Goal: Task Accomplishment & Management: Use online tool/utility

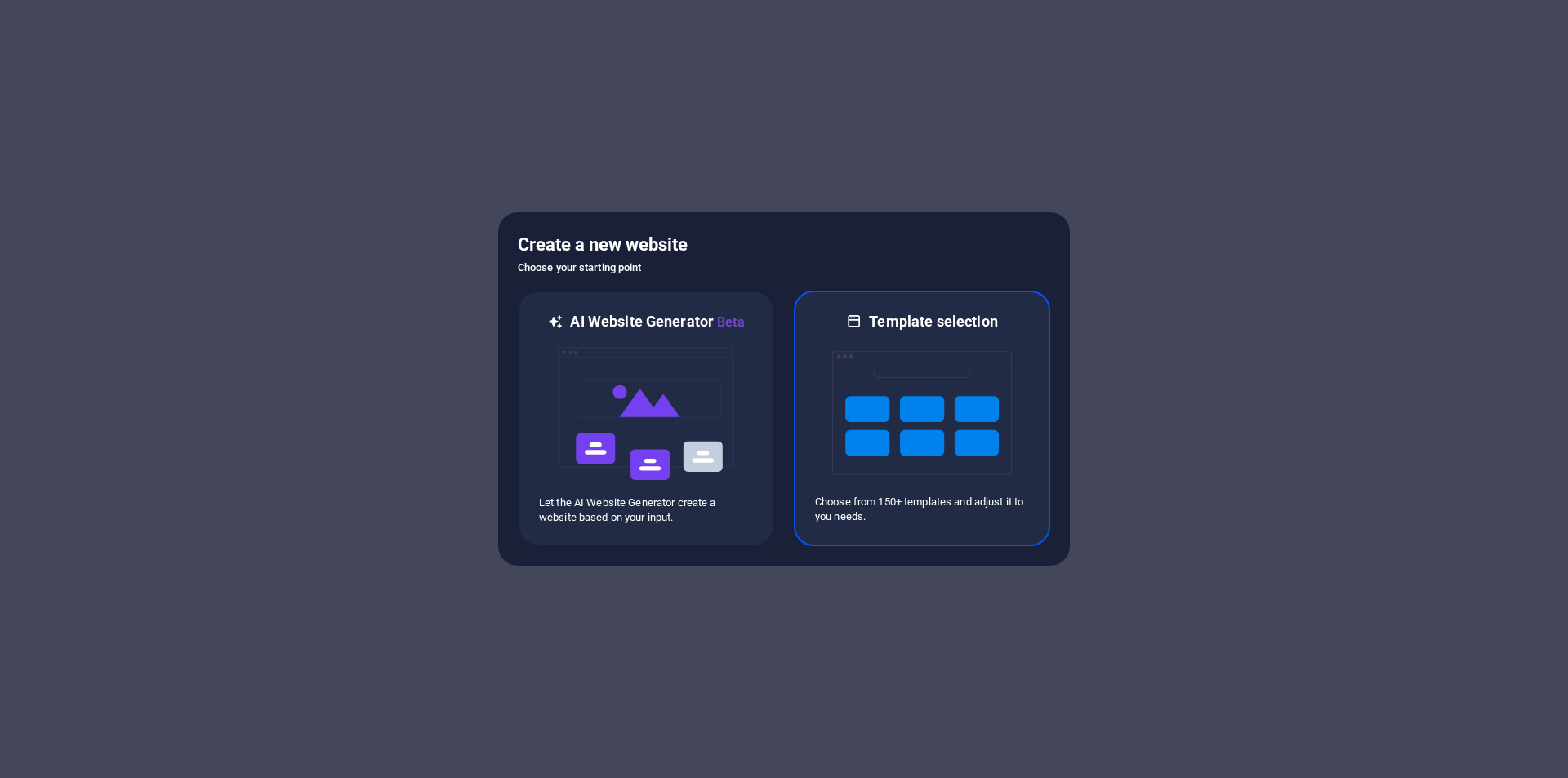
click at [968, 392] on img at bounding box center [922, 413] width 180 height 163
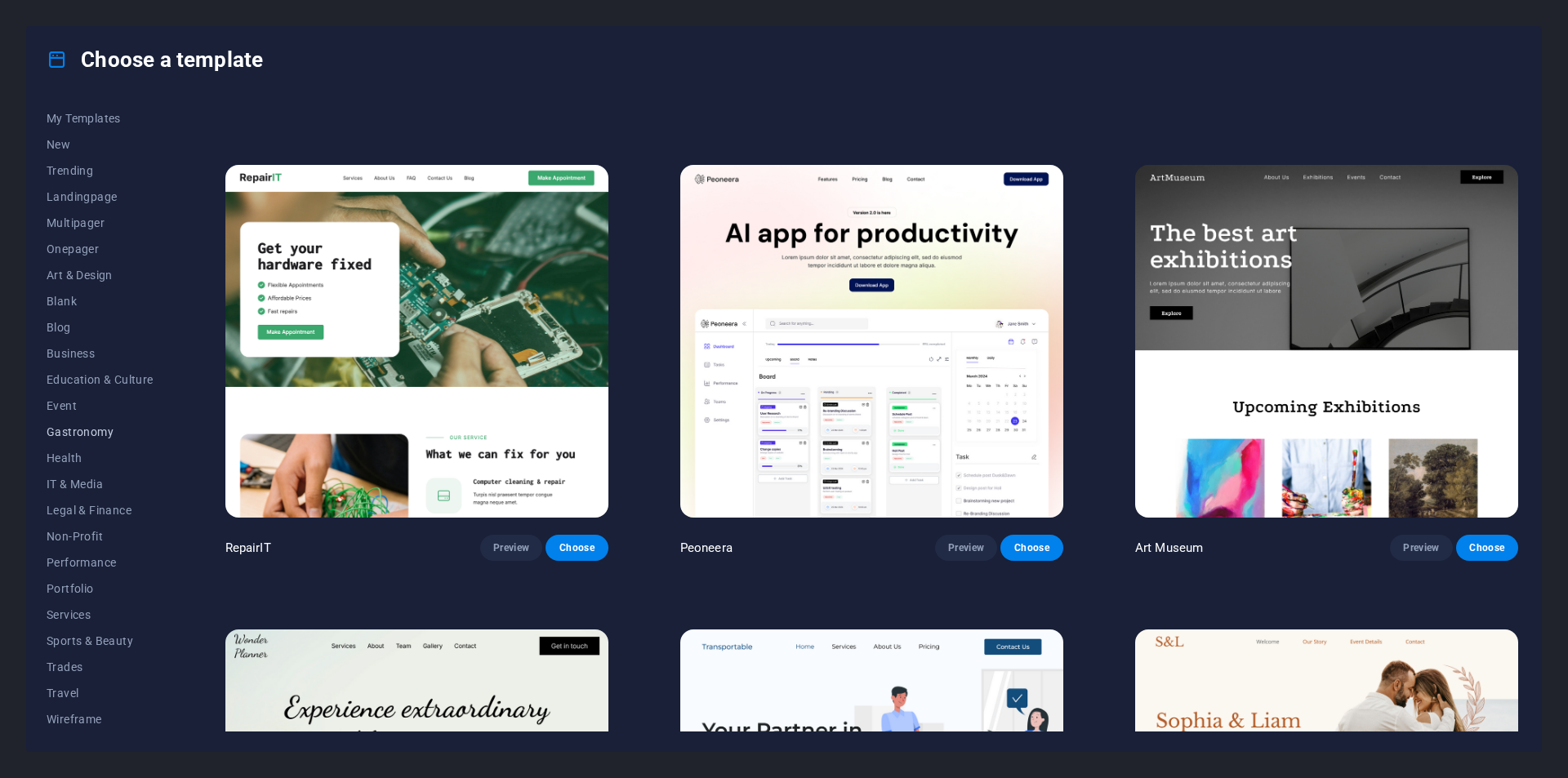
scroll to position [27, 0]
click at [72, 582] on span "Portfolio" at bounding box center [100, 588] width 107 height 13
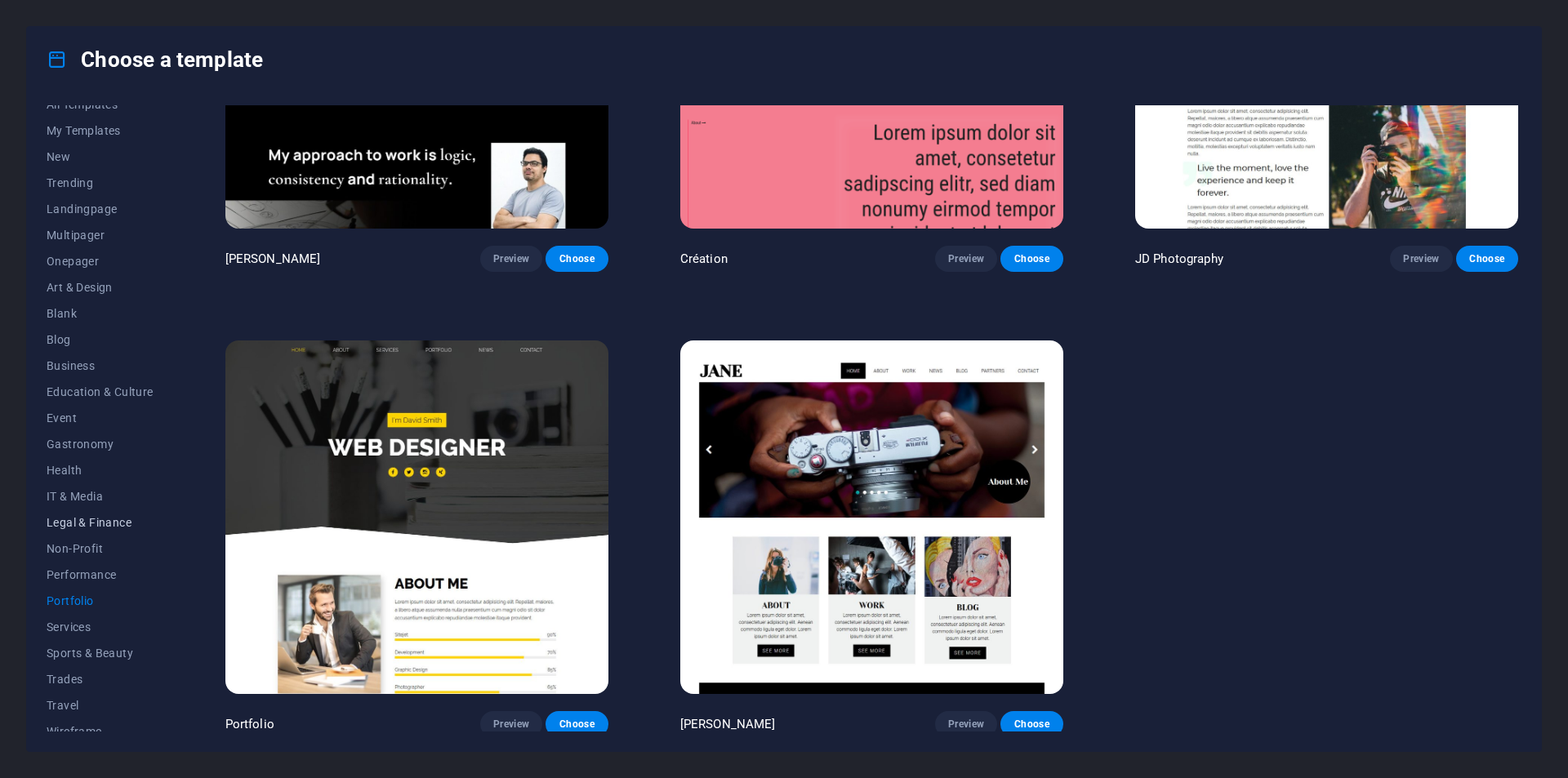
scroll to position [0, 0]
click at [57, 474] on button "Health" at bounding box center [100, 485] width 107 height 26
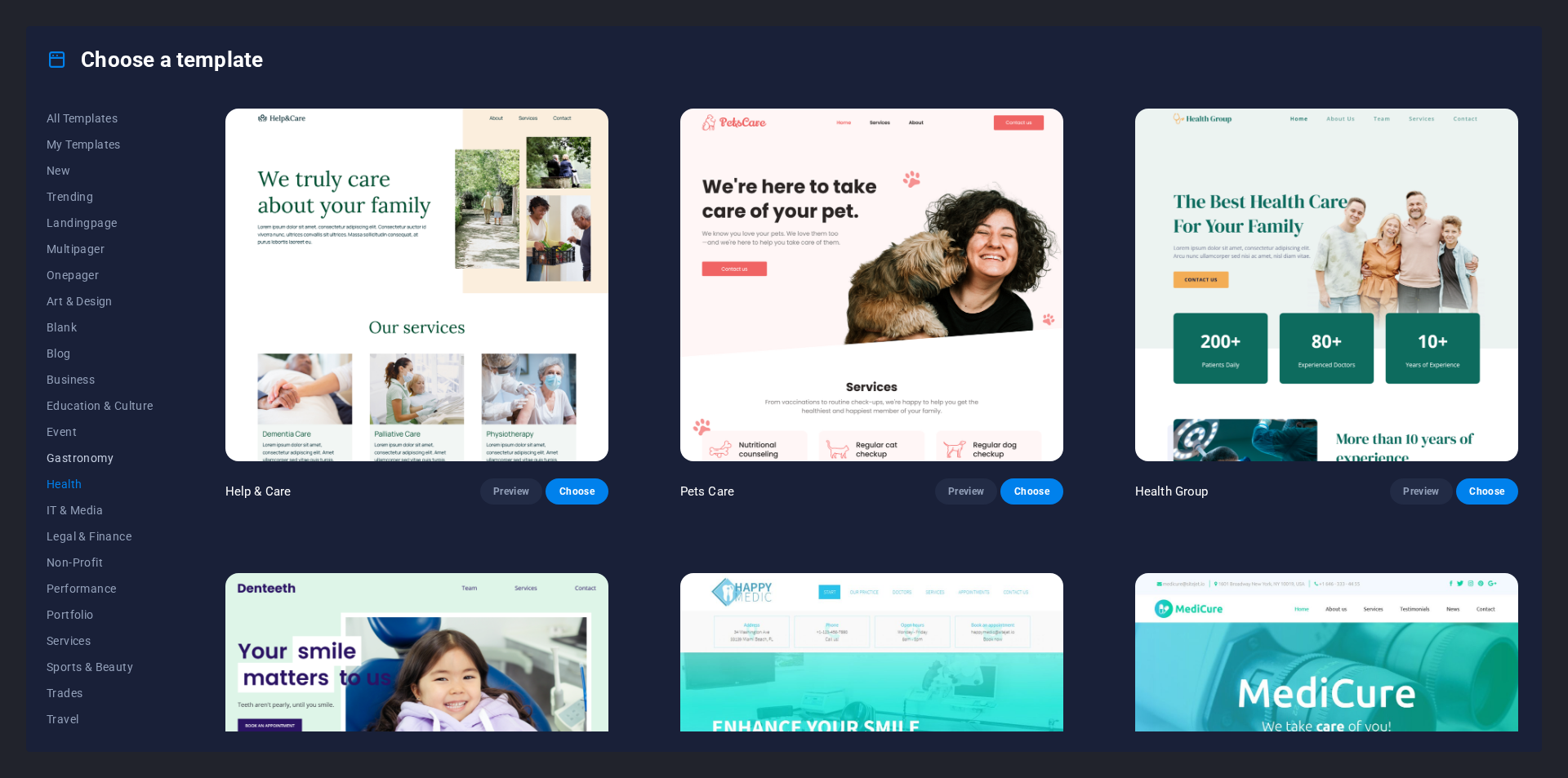
click at [63, 457] on span "Gastronomy" at bounding box center [100, 458] width 107 height 13
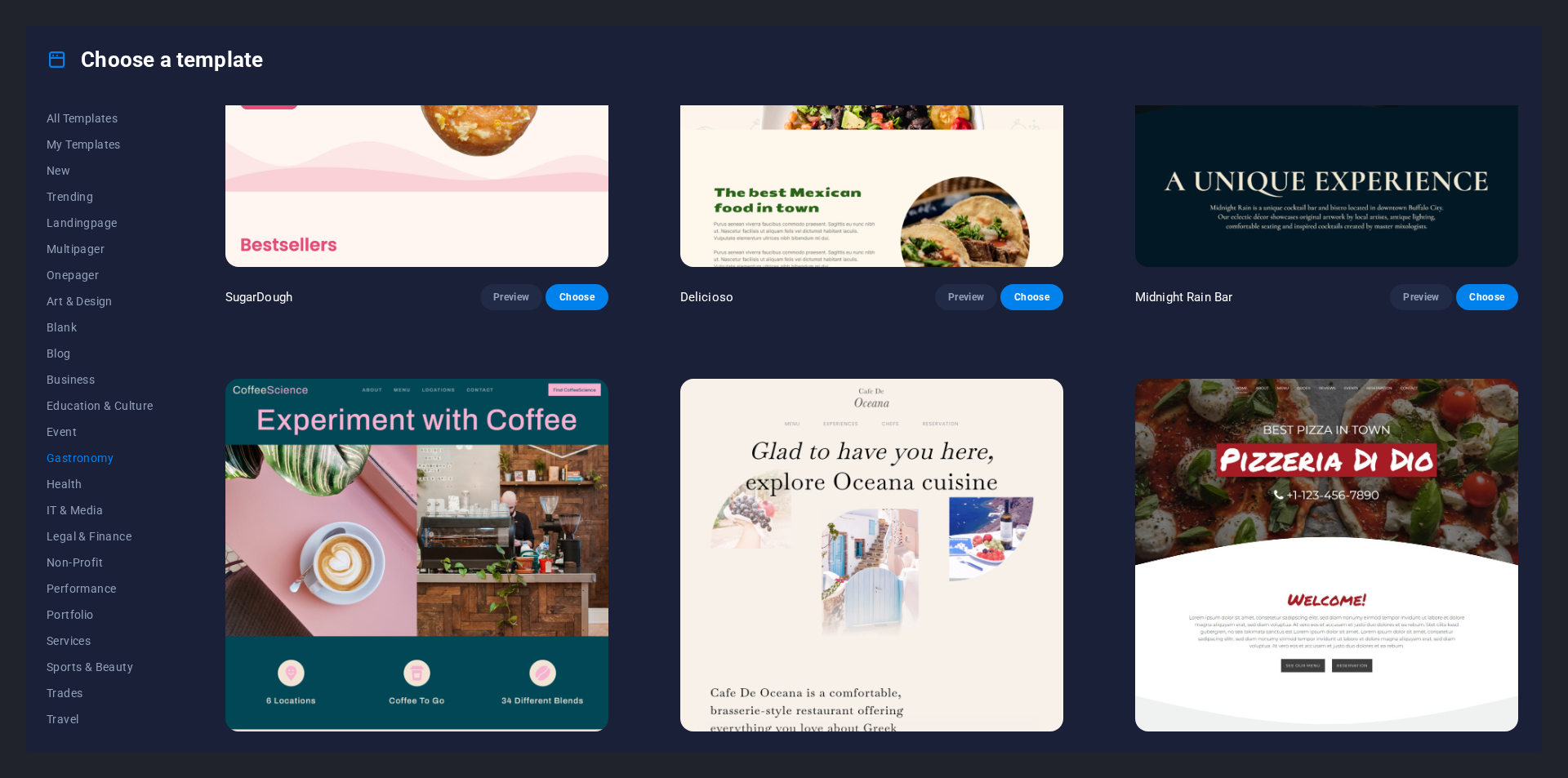
scroll to position [245, 0]
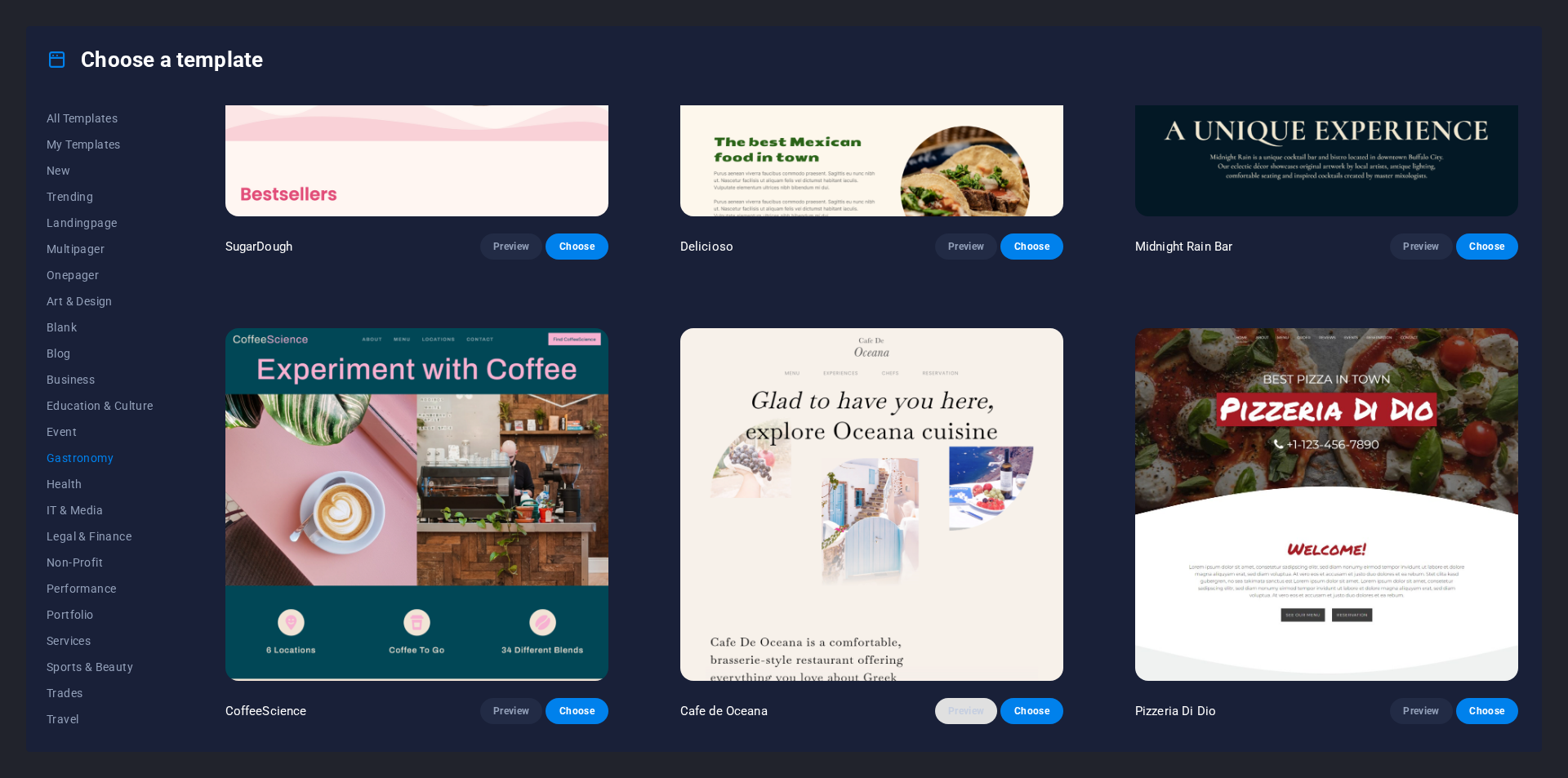
click at [967, 705] on span "Preview" at bounding box center [966, 711] width 36 height 13
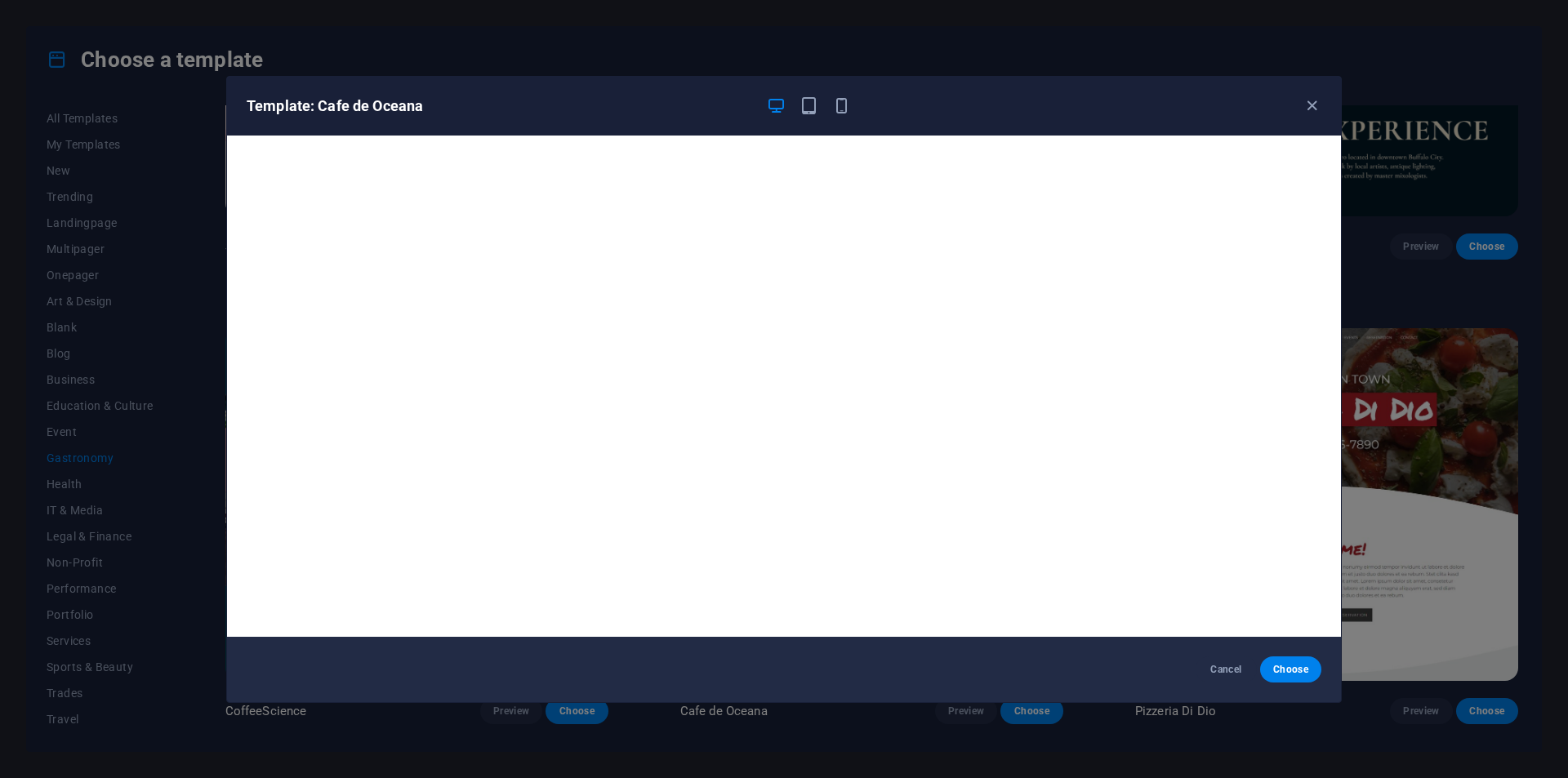
scroll to position [4, 0]
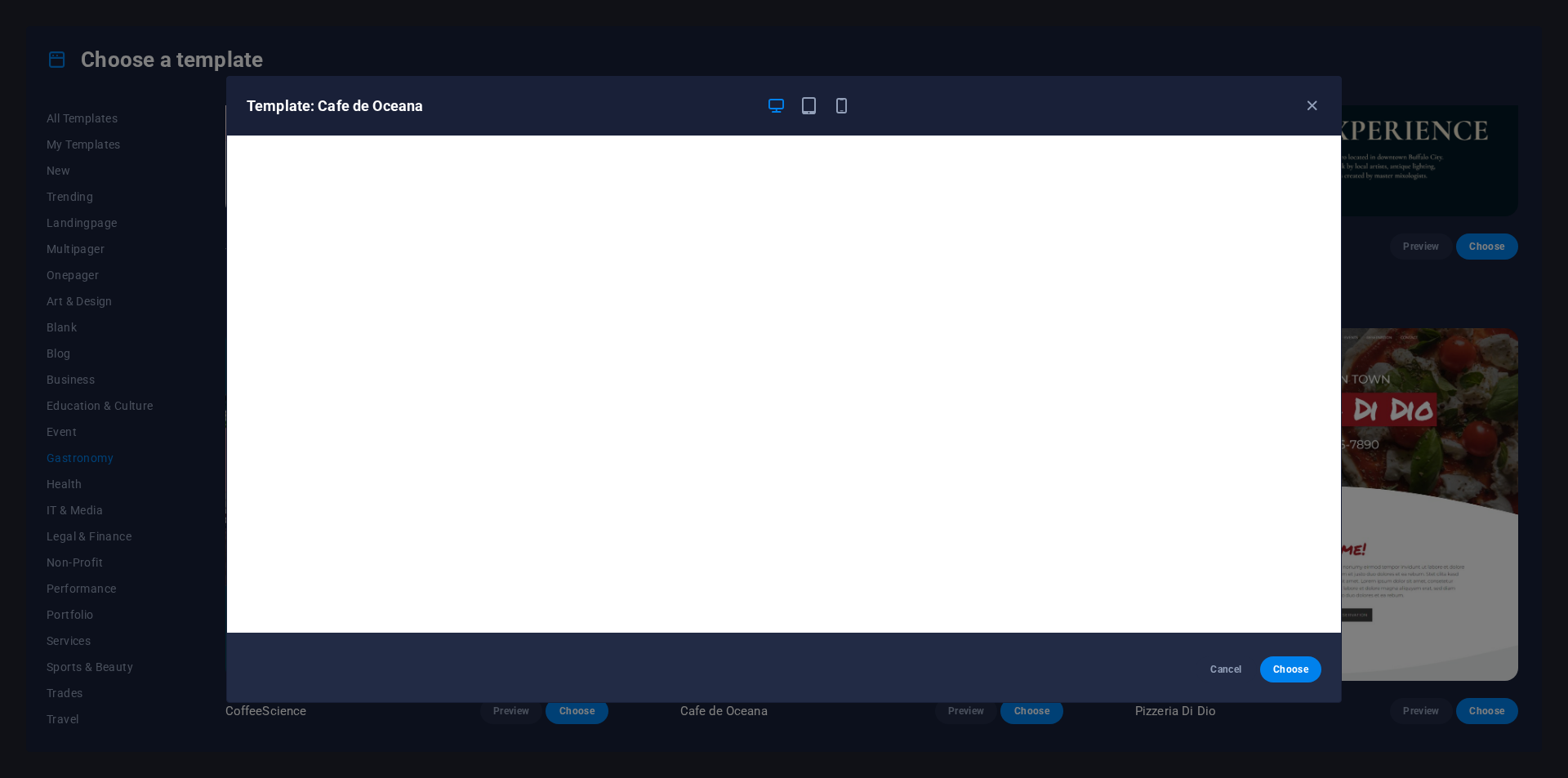
click at [141, 294] on div "Template: Cafe de Oceana Cancel Choose" at bounding box center [784, 389] width 1568 height 778
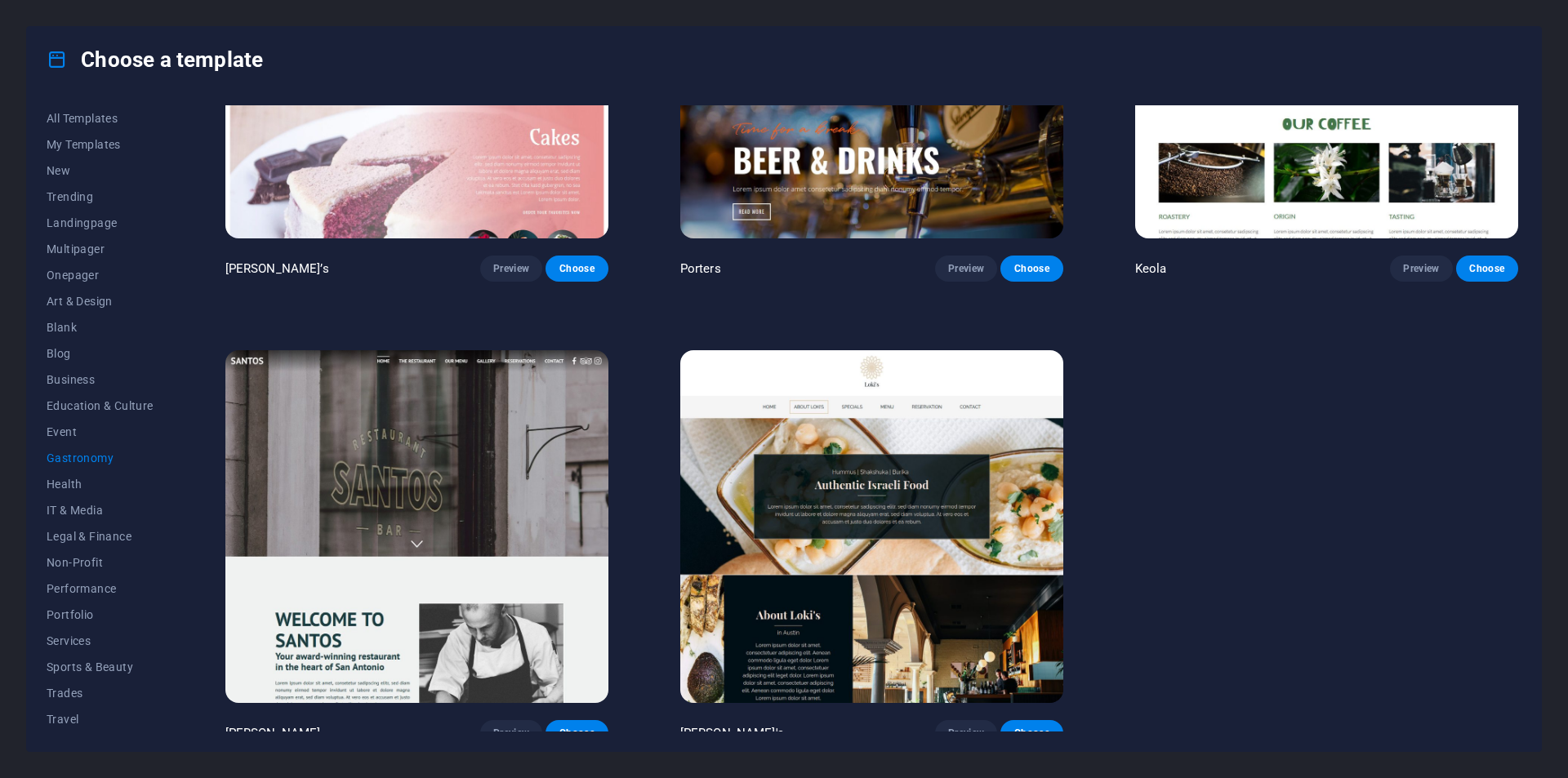
scroll to position [2086, 0]
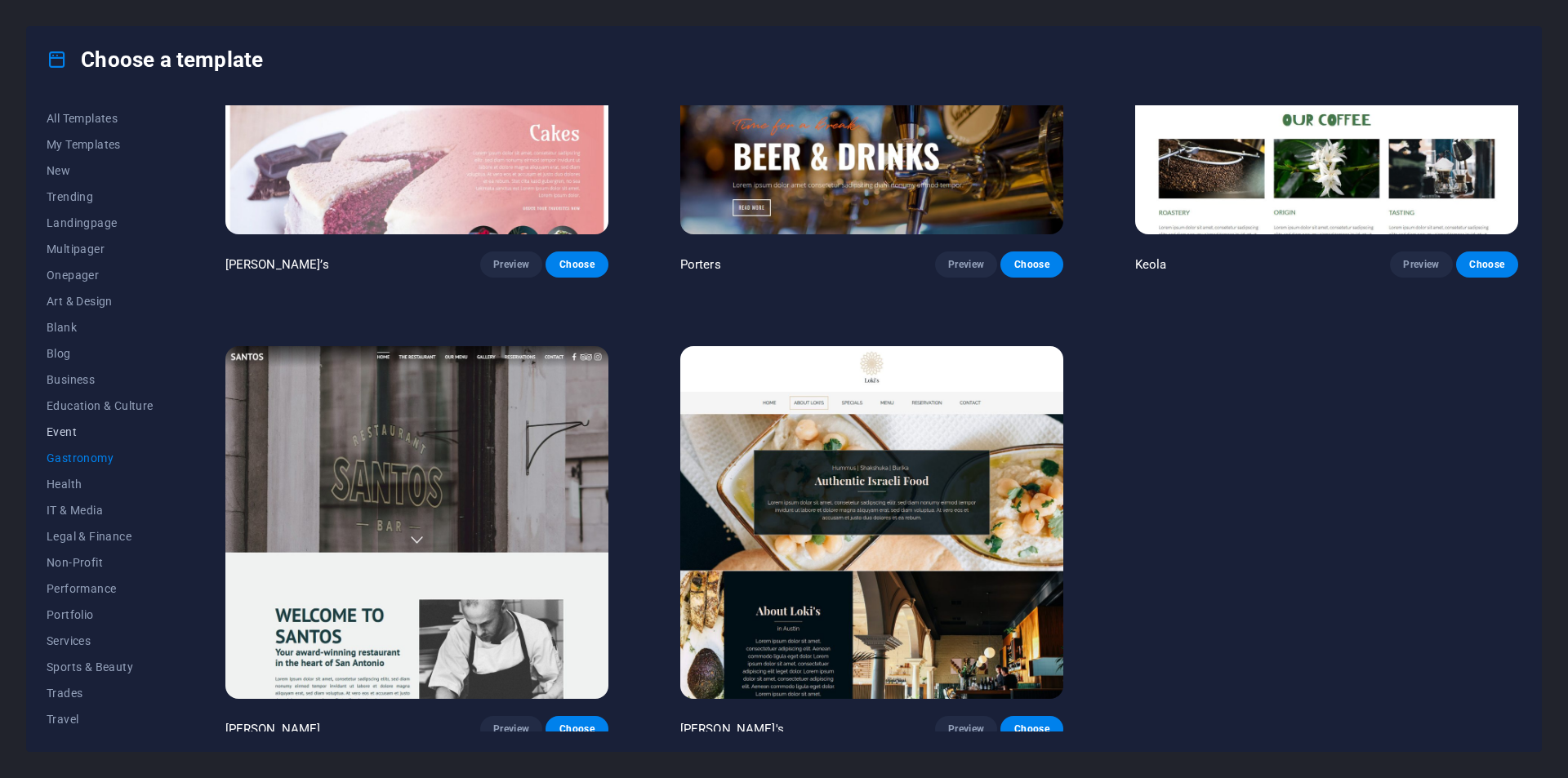
click at [56, 430] on span "Event" at bounding box center [100, 431] width 107 height 13
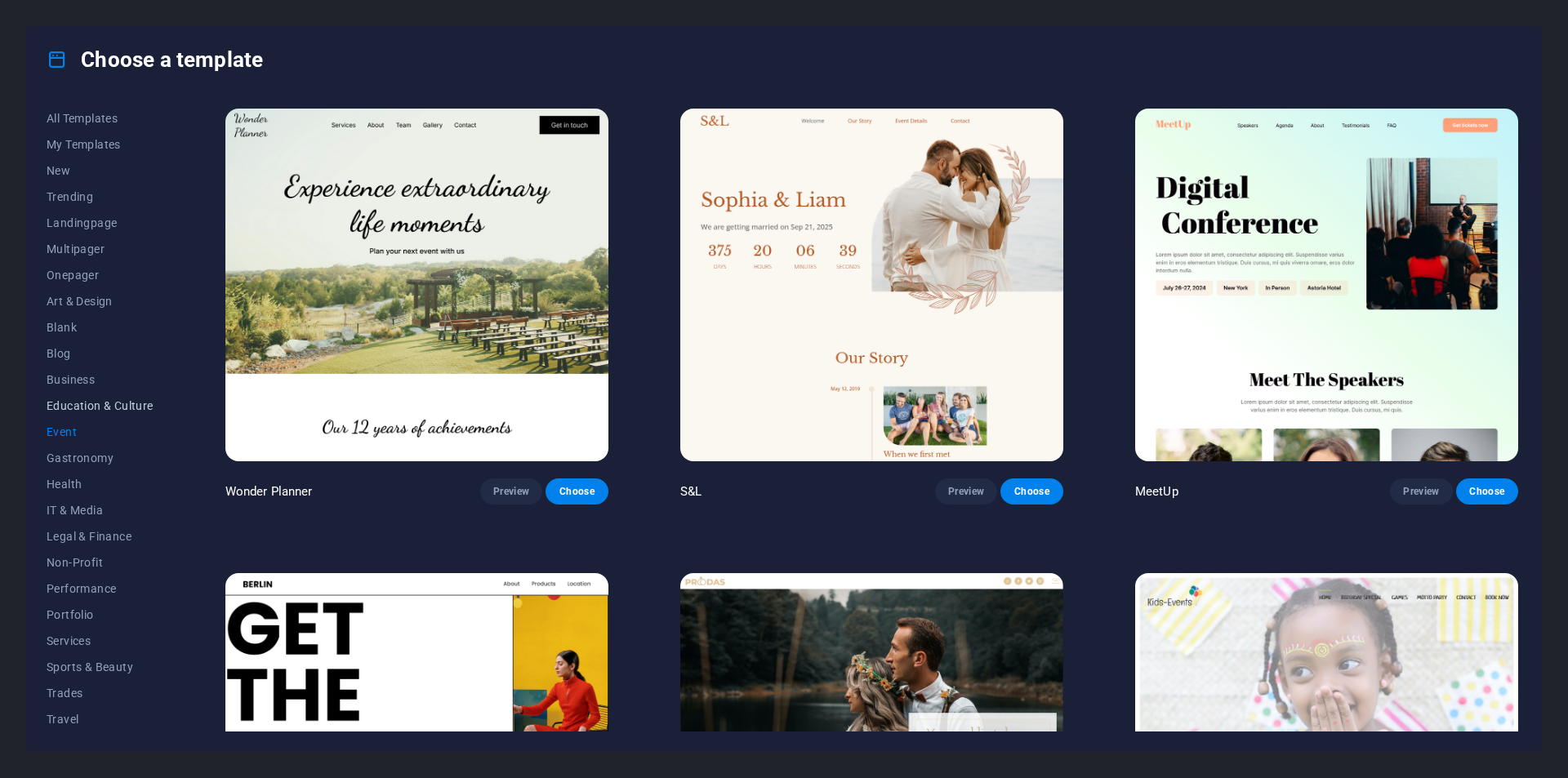
click at [73, 402] on span "Education & Culture" at bounding box center [100, 405] width 107 height 13
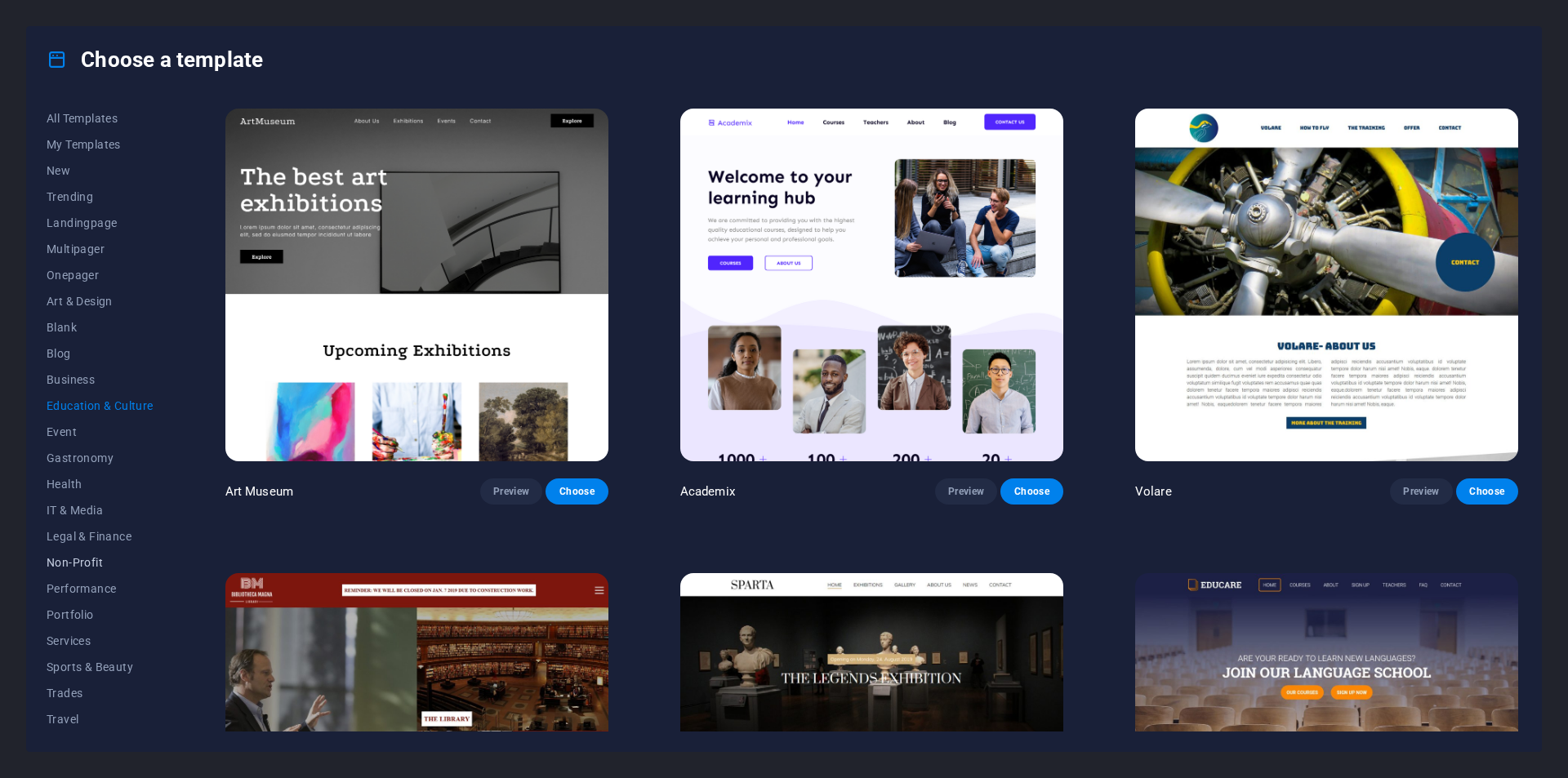
click at [85, 560] on span "Non-Profit" at bounding box center [100, 562] width 107 height 13
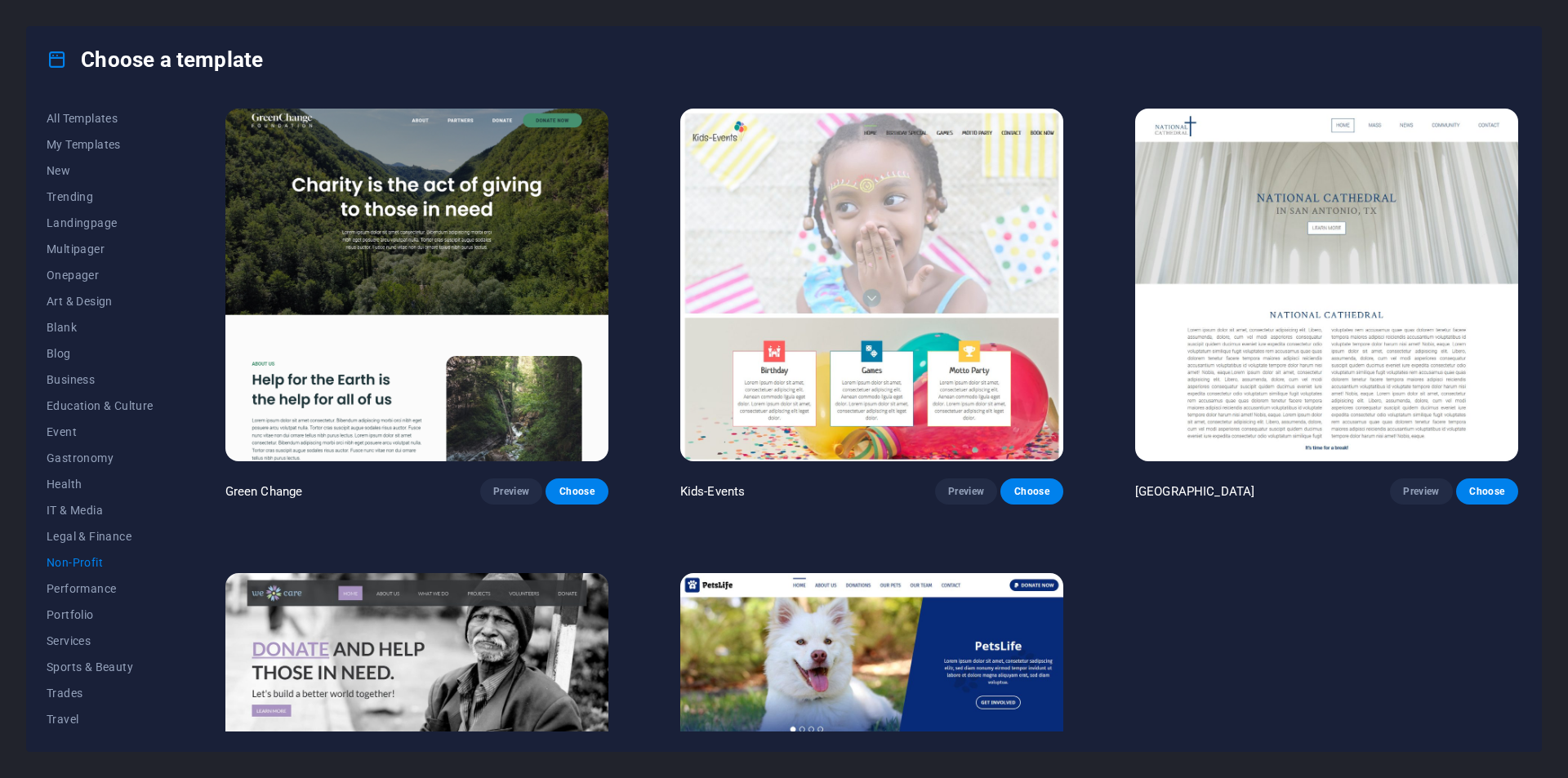
click at [1276, 309] on img at bounding box center [1327, 285] width 383 height 353
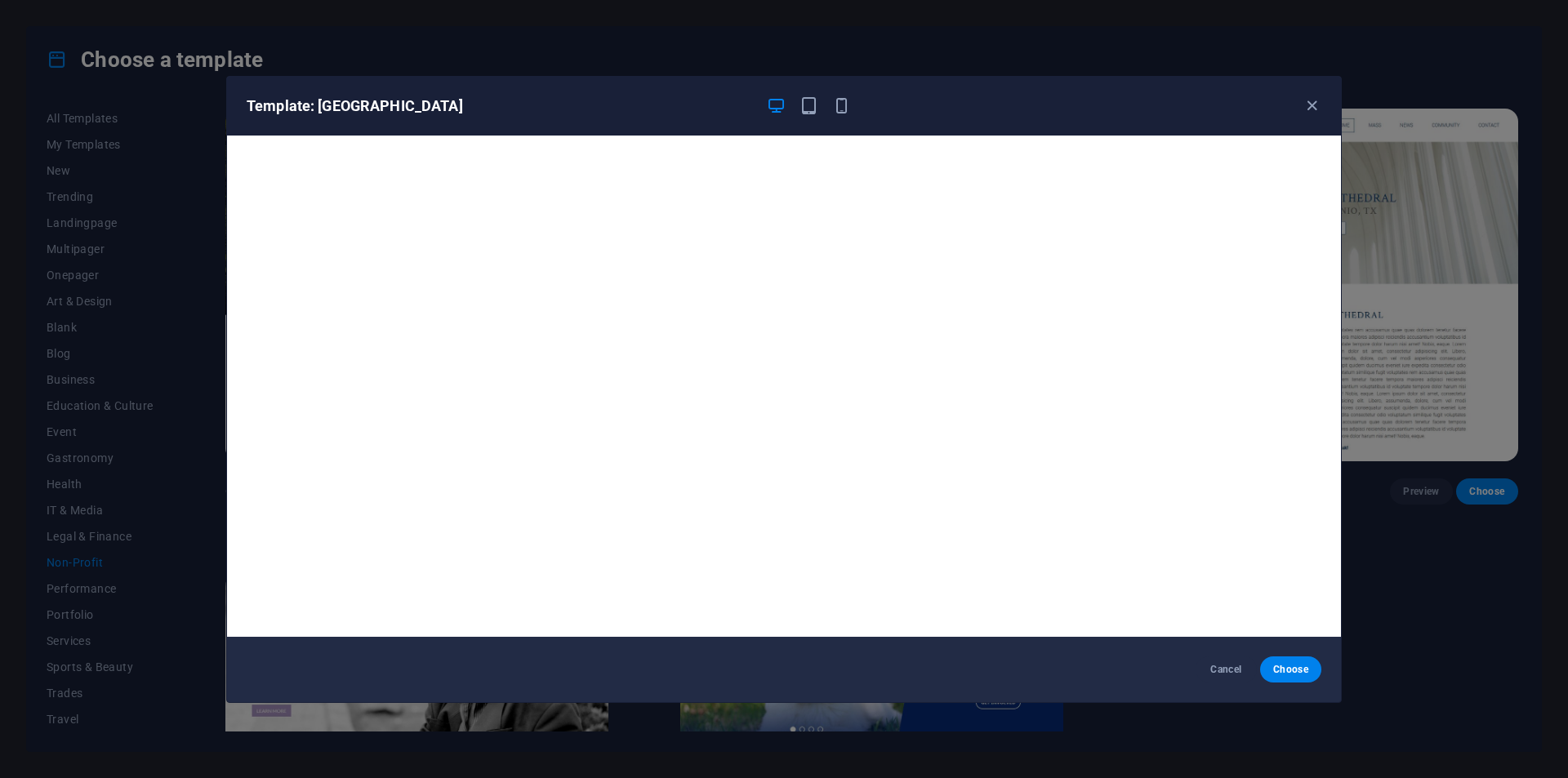
scroll to position [4, 0]
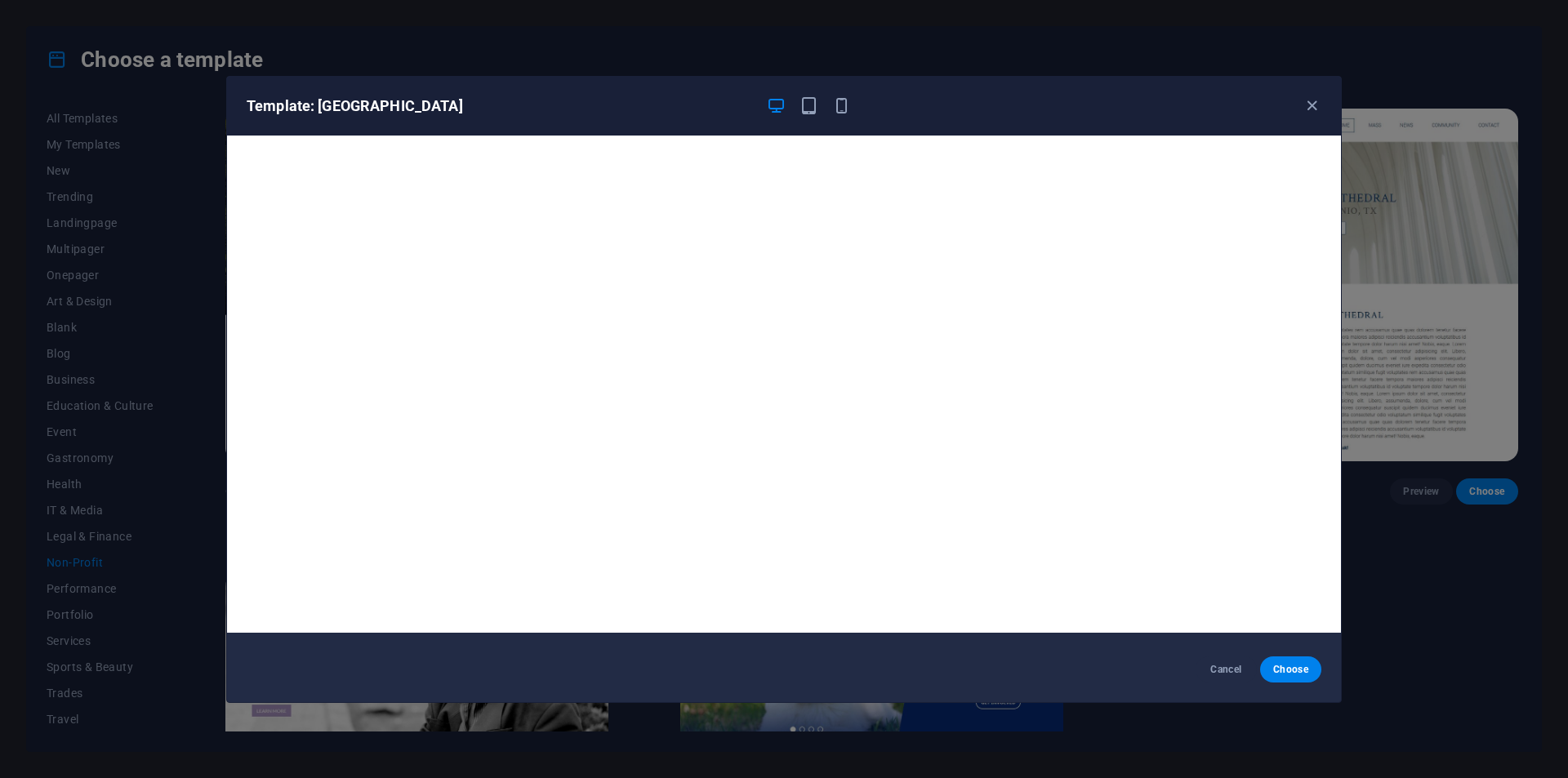
click at [1460, 424] on div "Template: National Cathedral Cancel Choose" at bounding box center [784, 389] width 1568 height 778
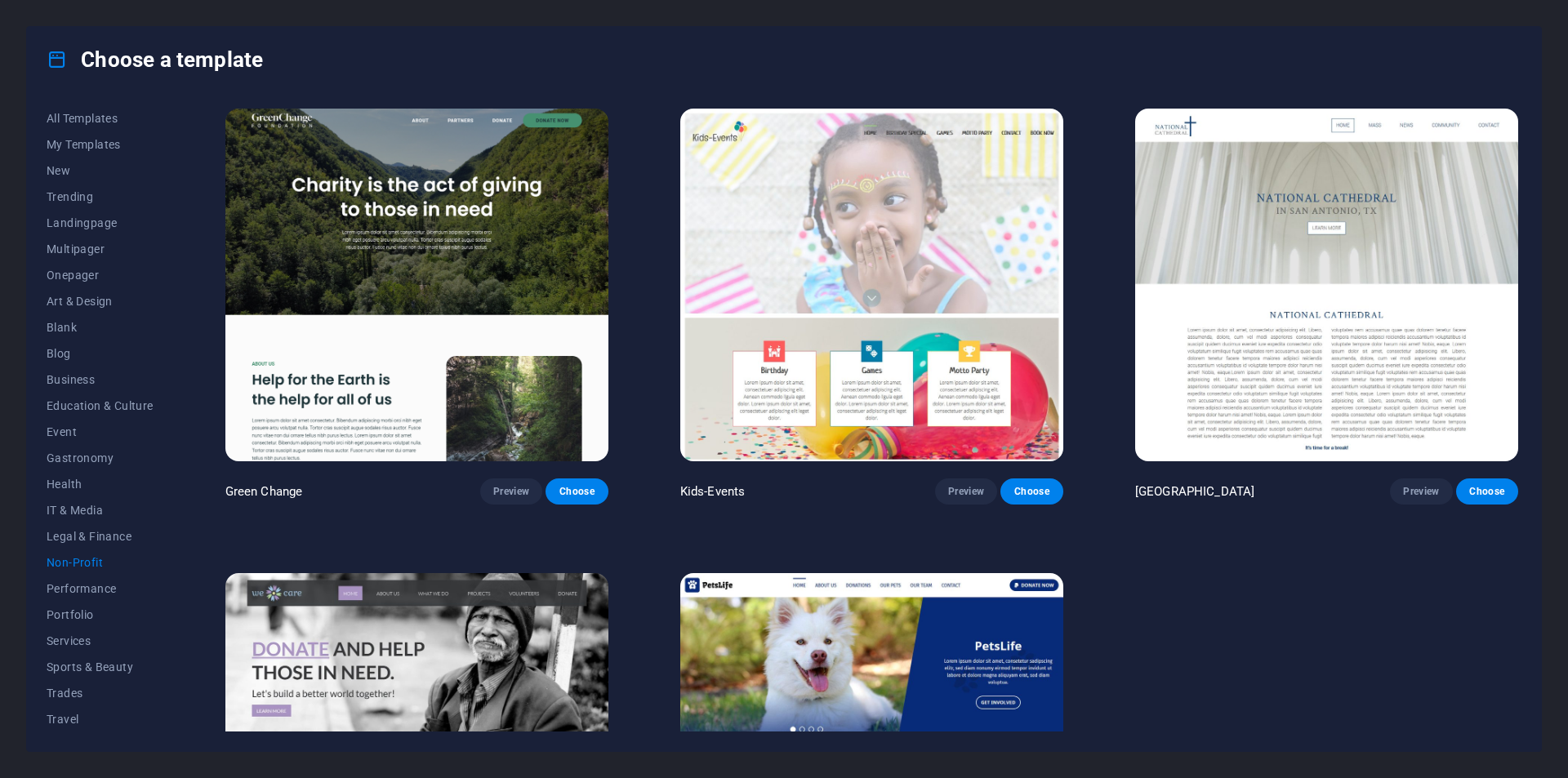
click at [926, 321] on img at bounding box center [872, 285] width 383 height 353
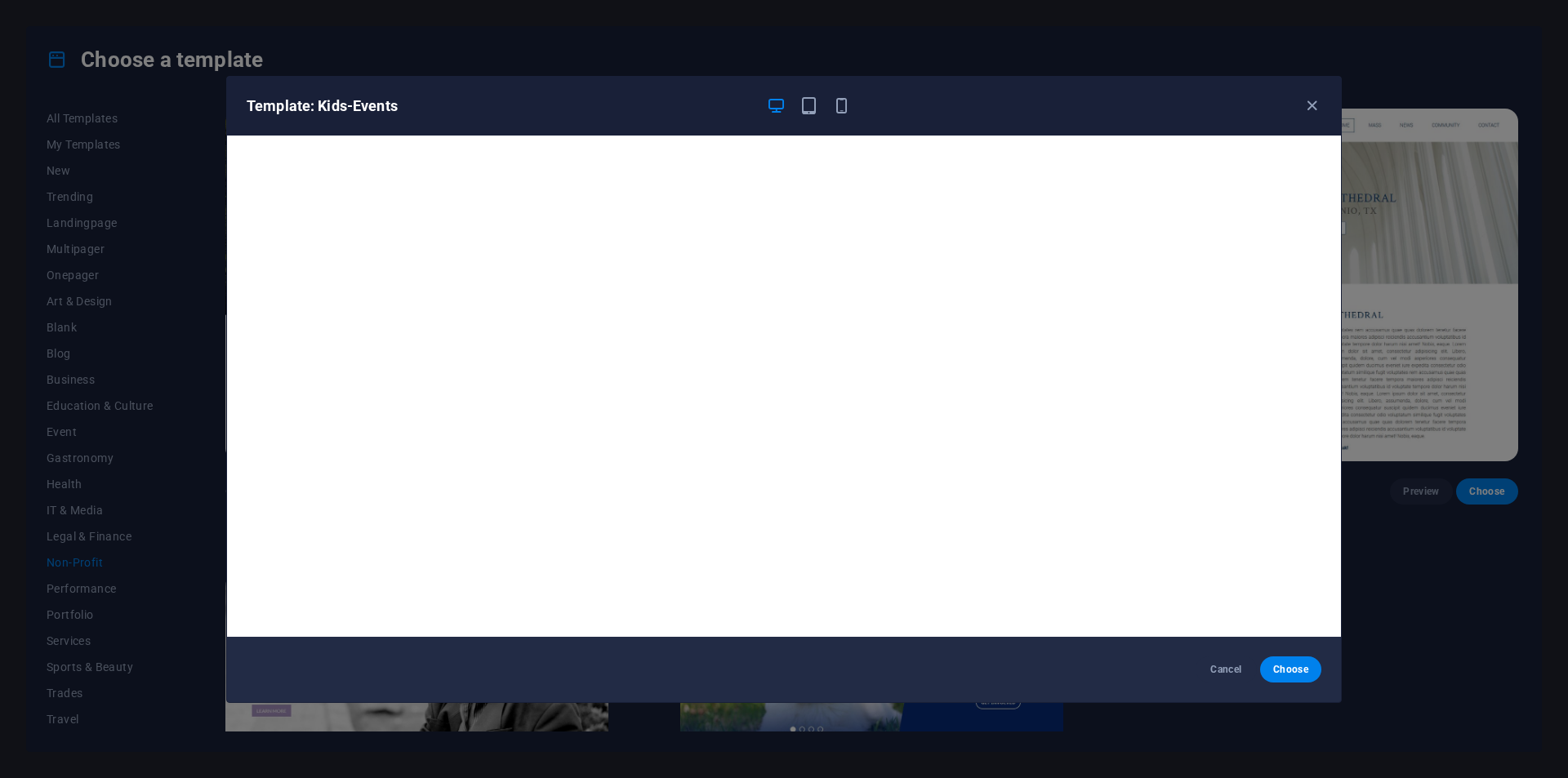
click at [1450, 288] on div "Template: Kids-Events Cancel Choose" at bounding box center [784, 389] width 1568 height 778
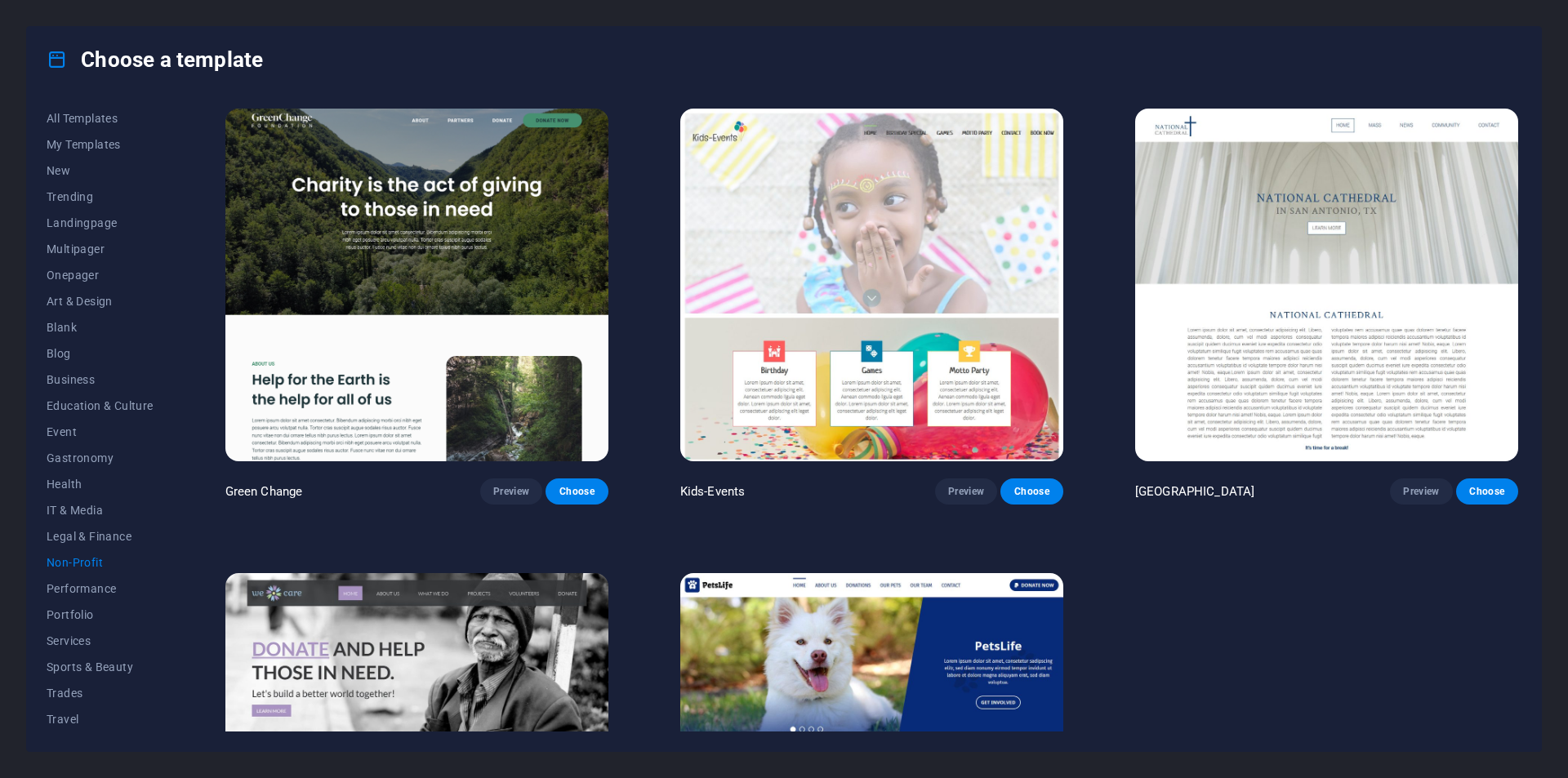
click at [493, 308] on img at bounding box center [417, 285] width 383 height 353
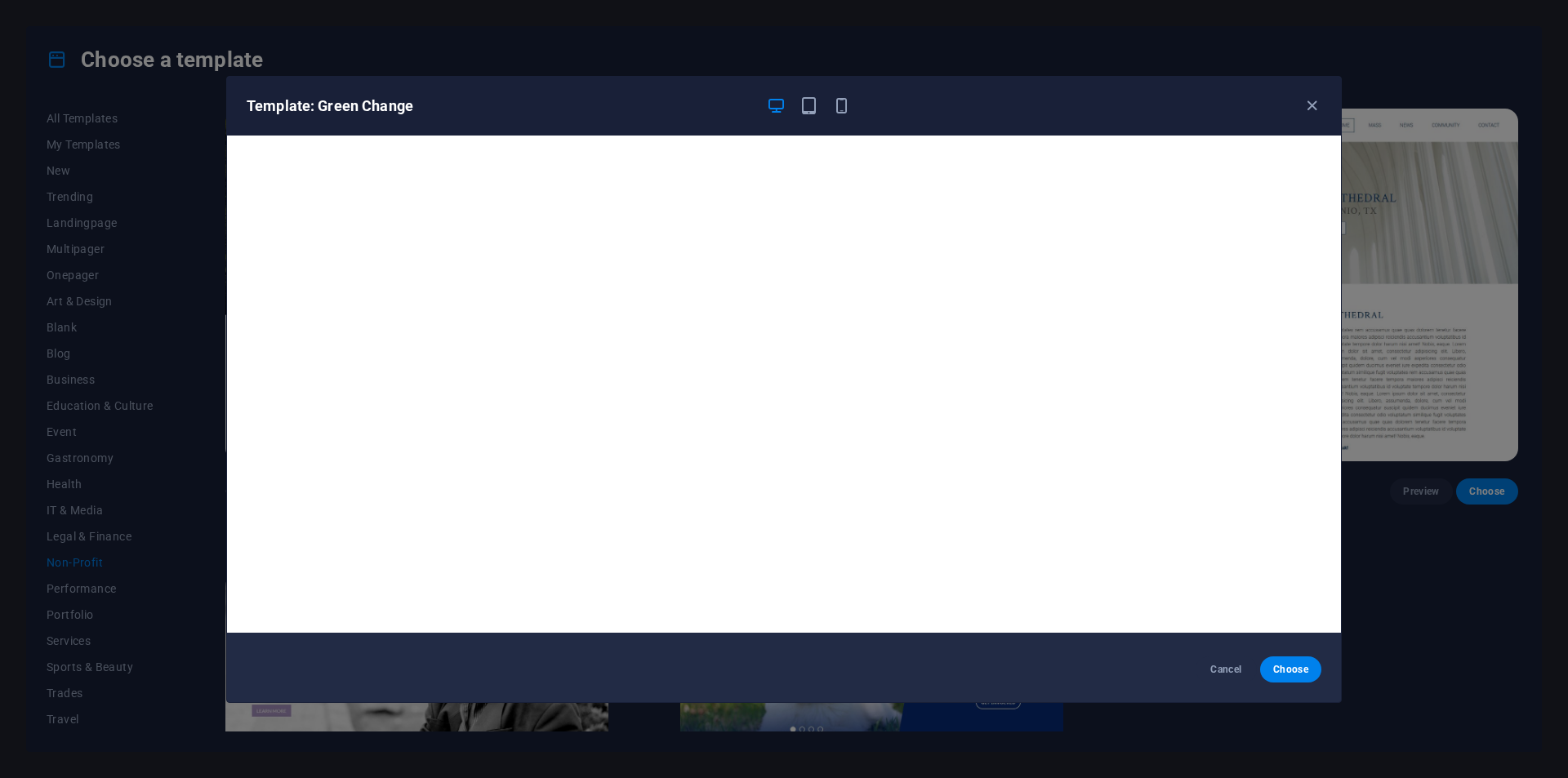
click at [1403, 426] on div "Template: Green Change Cancel Choose" at bounding box center [784, 389] width 1568 height 778
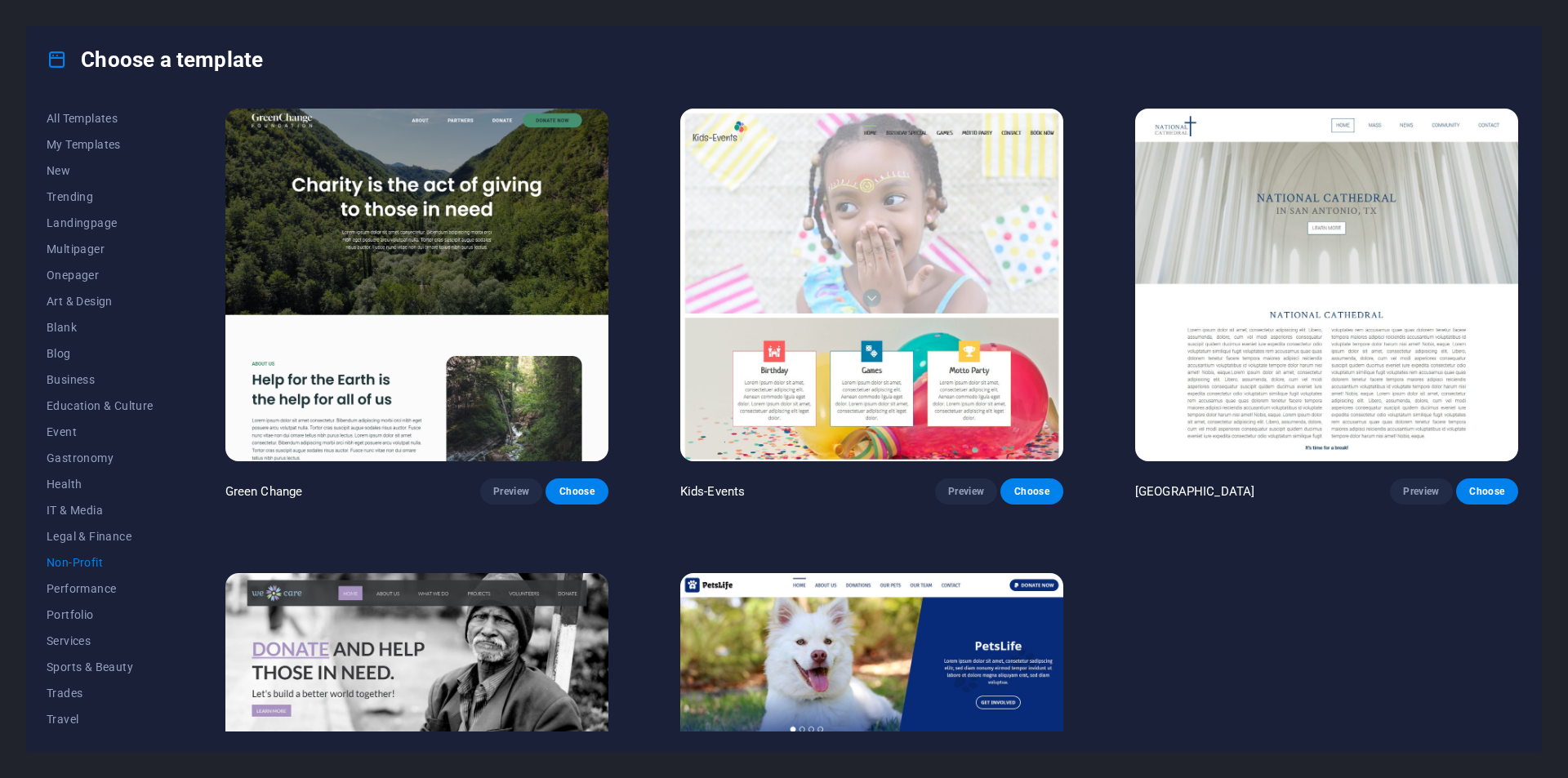
click at [473, 245] on img at bounding box center [417, 285] width 383 height 353
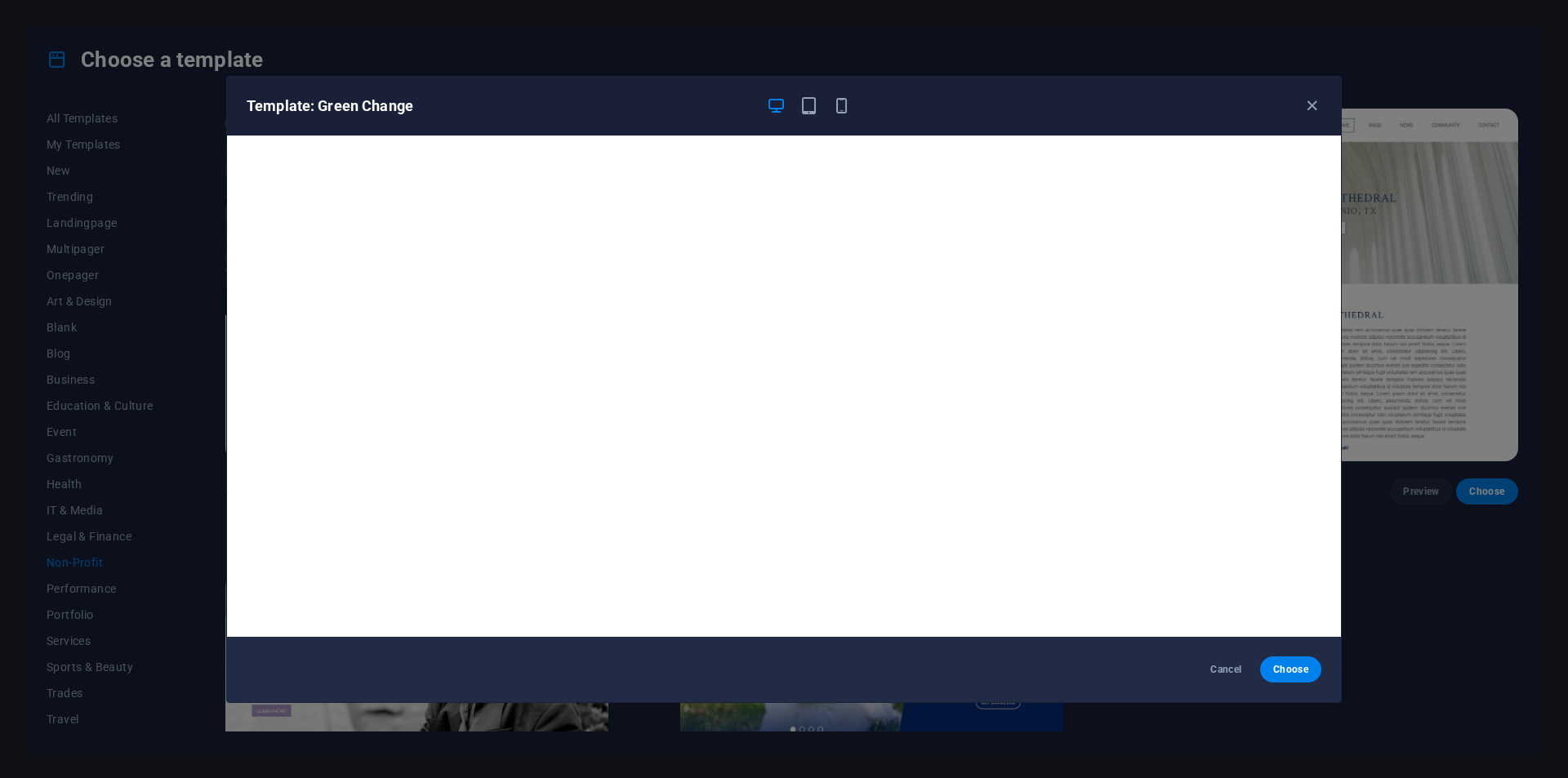
drag, startPoint x: 1520, startPoint y: 382, endPoint x: 1494, endPoint y: 382, distance: 26.0
click at [1513, 375] on div "Template: Green Change Cancel Choose" at bounding box center [784, 389] width 1568 height 778
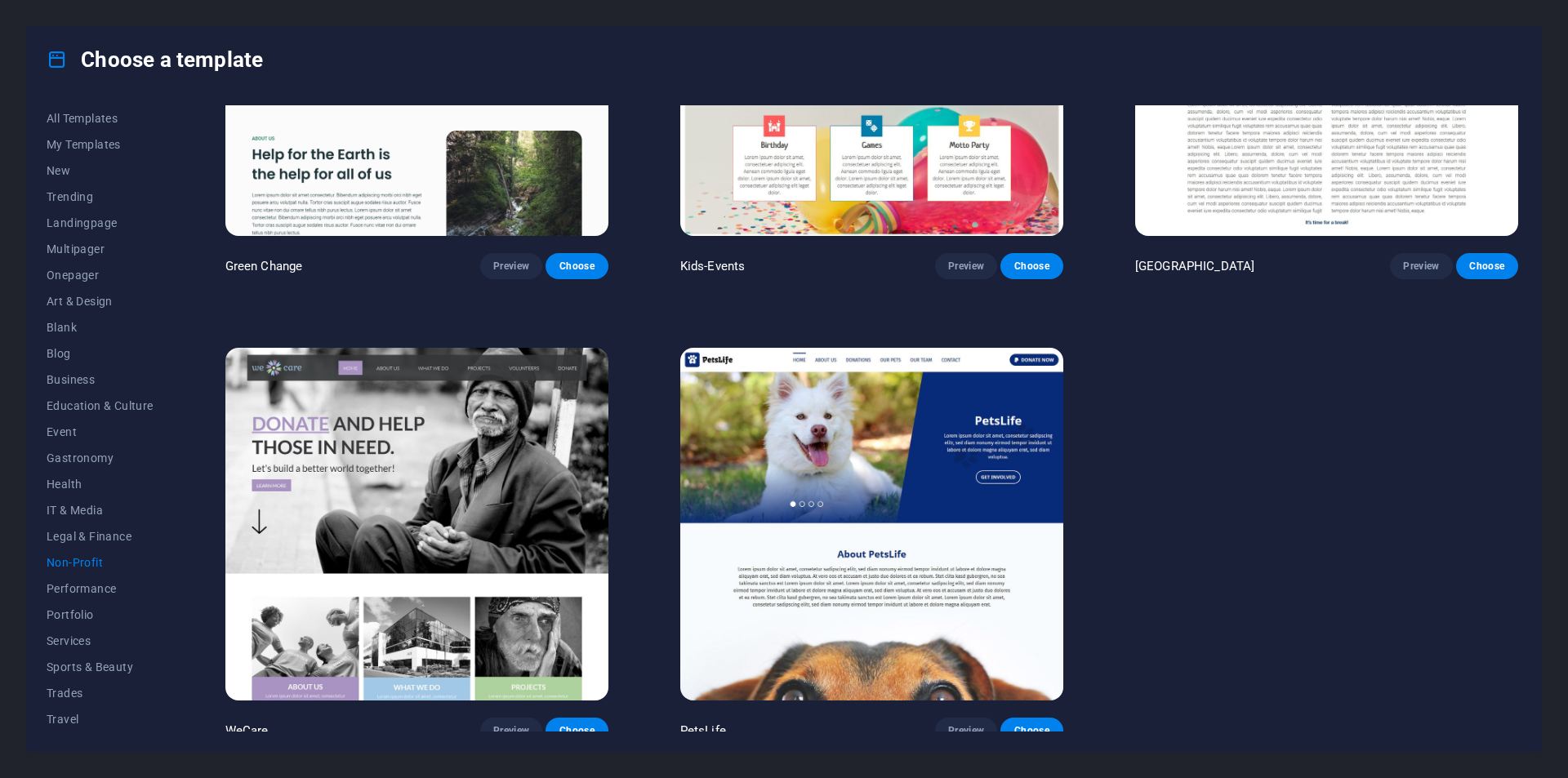
scroll to position [234, 0]
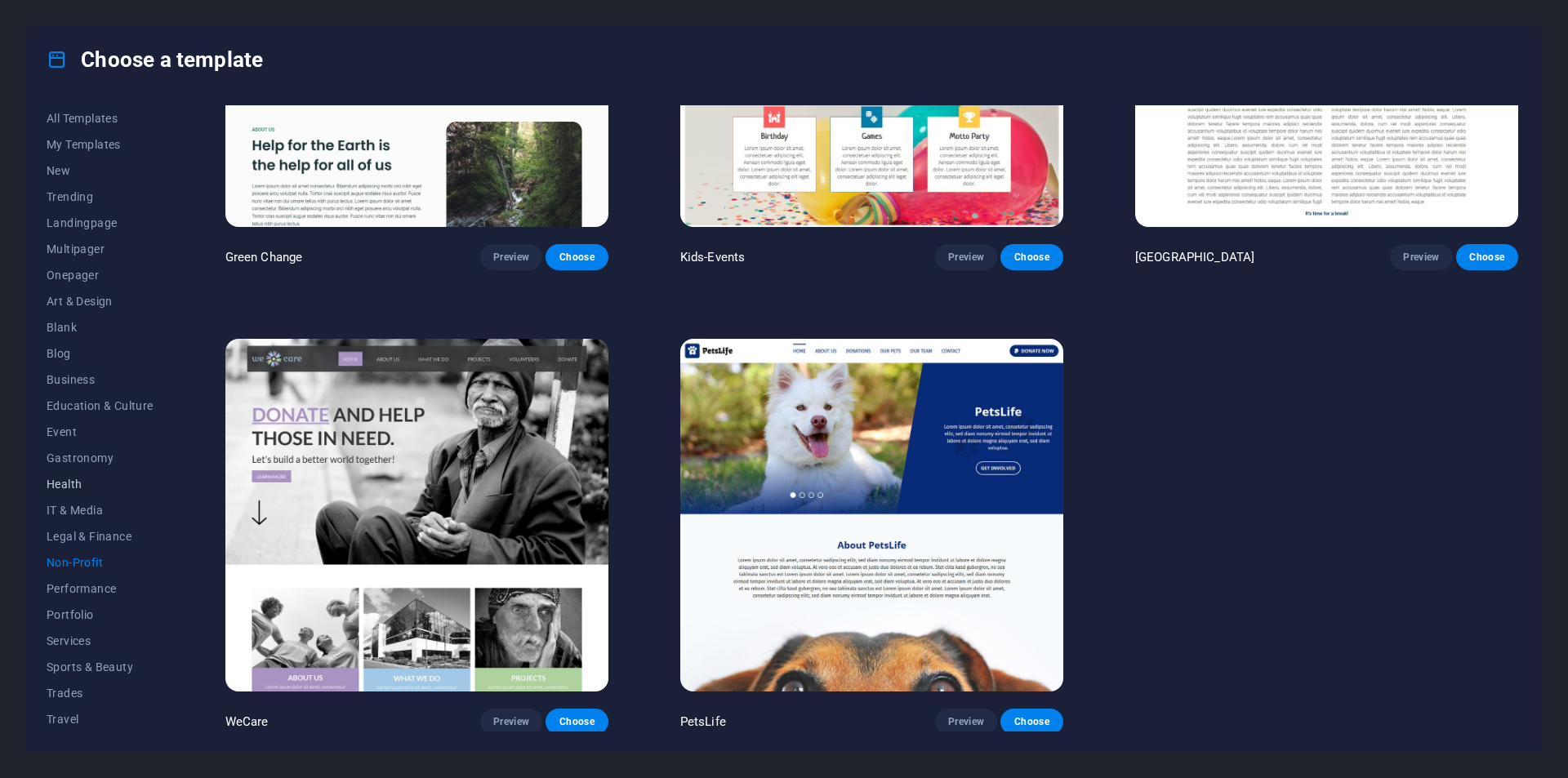
click at [69, 486] on span "Health" at bounding box center [100, 484] width 107 height 13
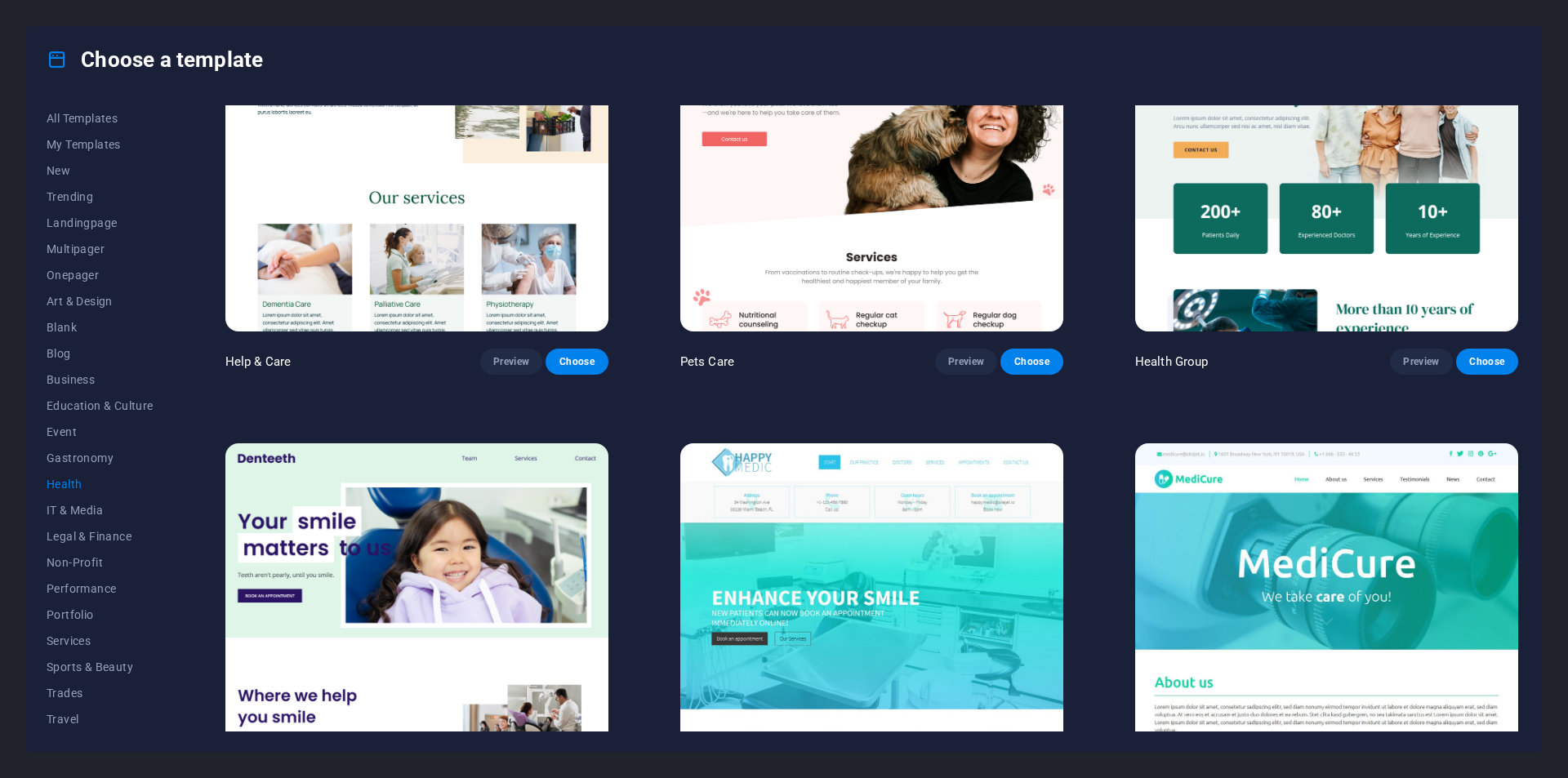
scroll to position [409, 0]
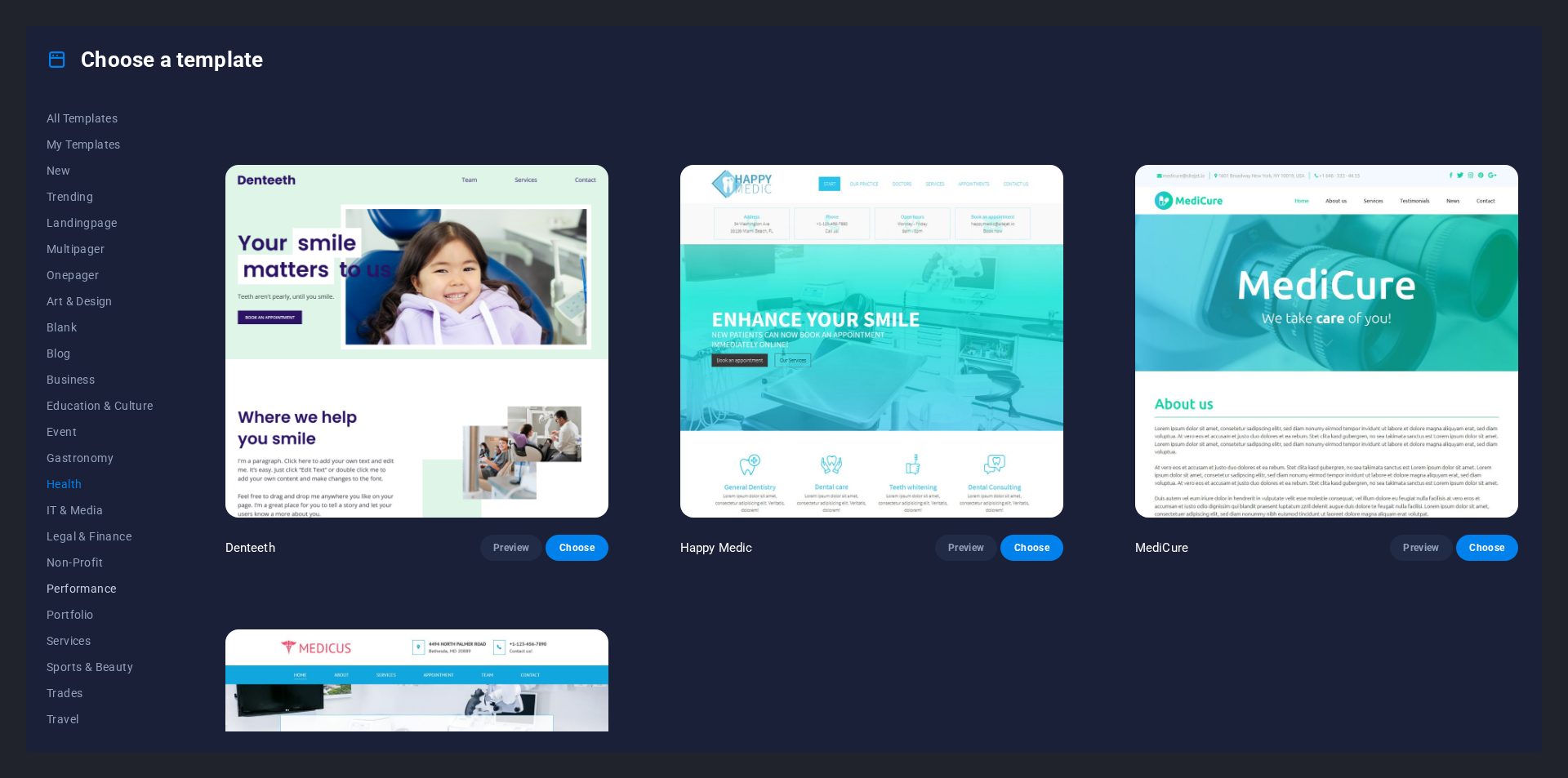
click at [69, 585] on span "Performance" at bounding box center [100, 589] width 107 height 13
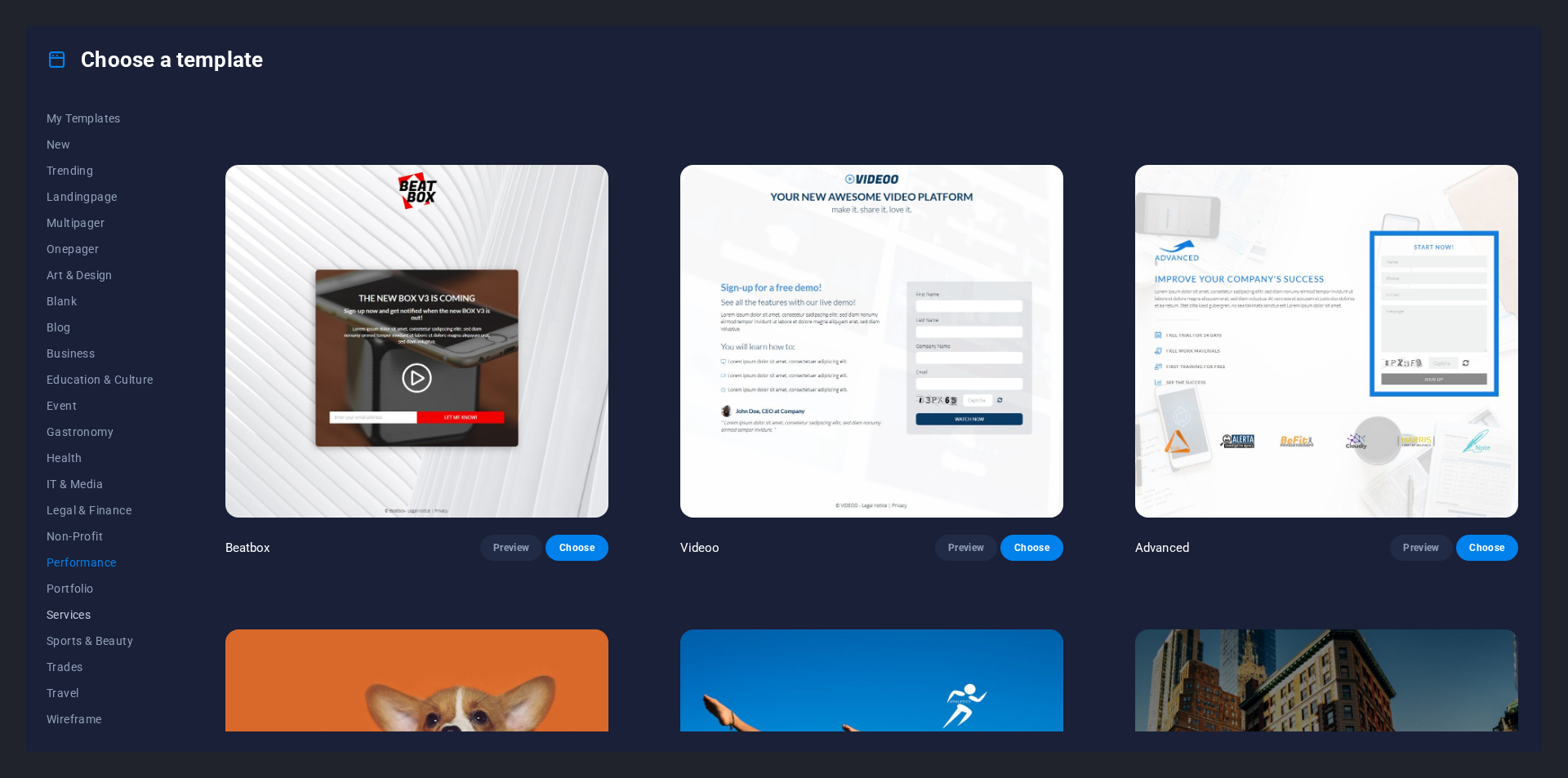
scroll to position [27, 0]
click at [88, 592] on span "Portfolio" at bounding box center [100, 588] width 107 height 13
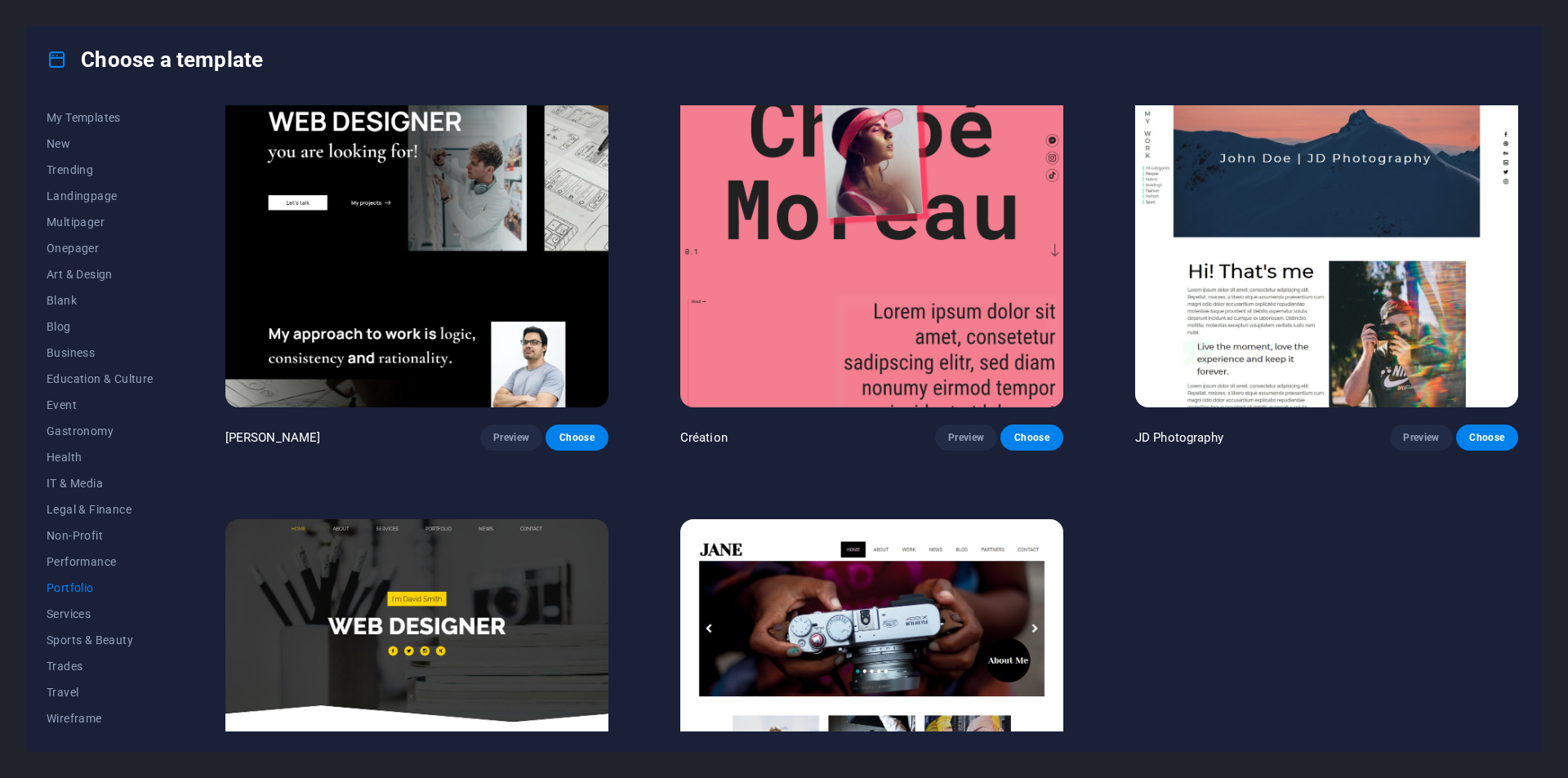
scroll to position [698, 0]
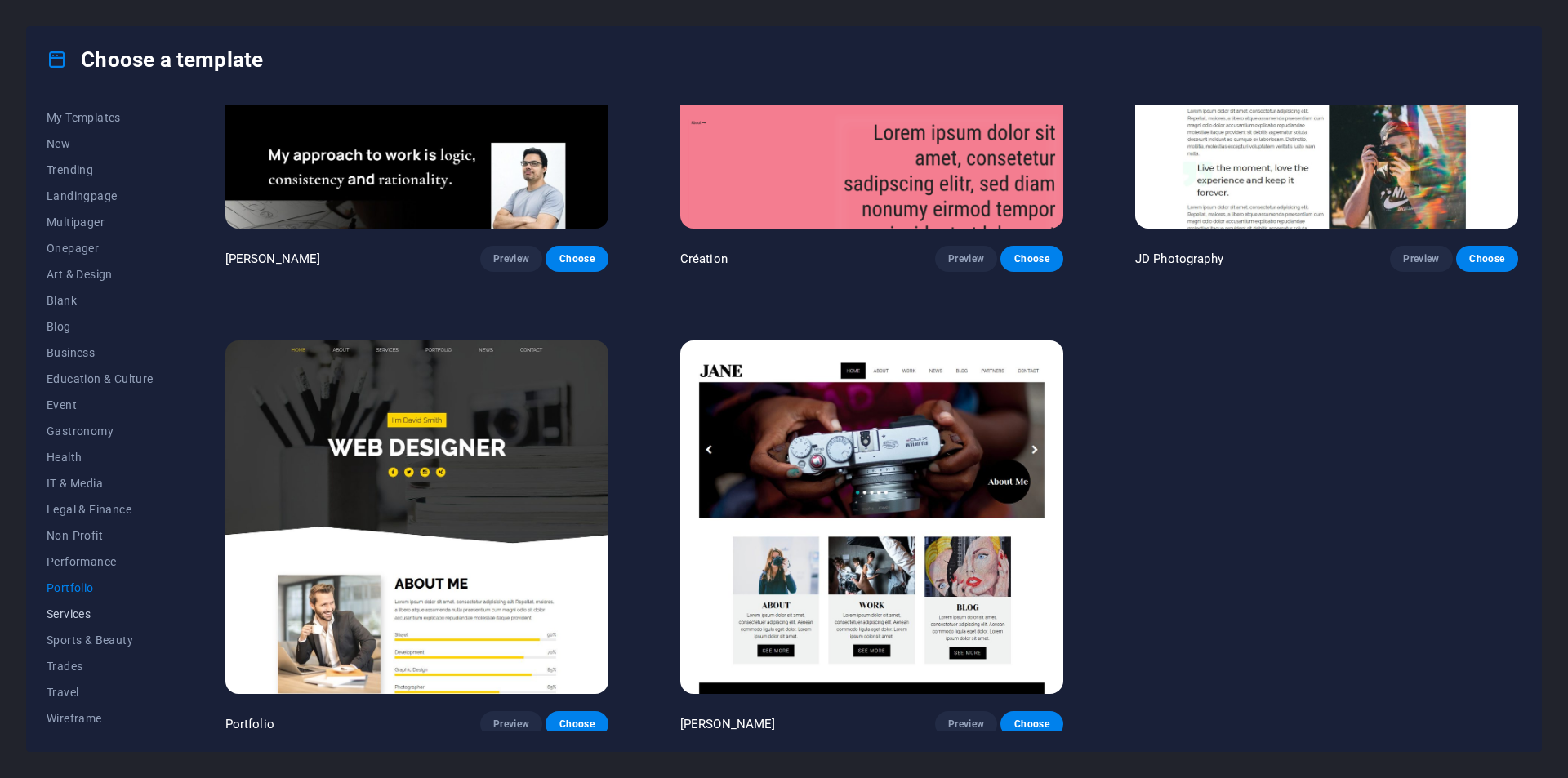
click at [76, 601] on button "Services" at bounding box center [100, 614] width 107 height 26
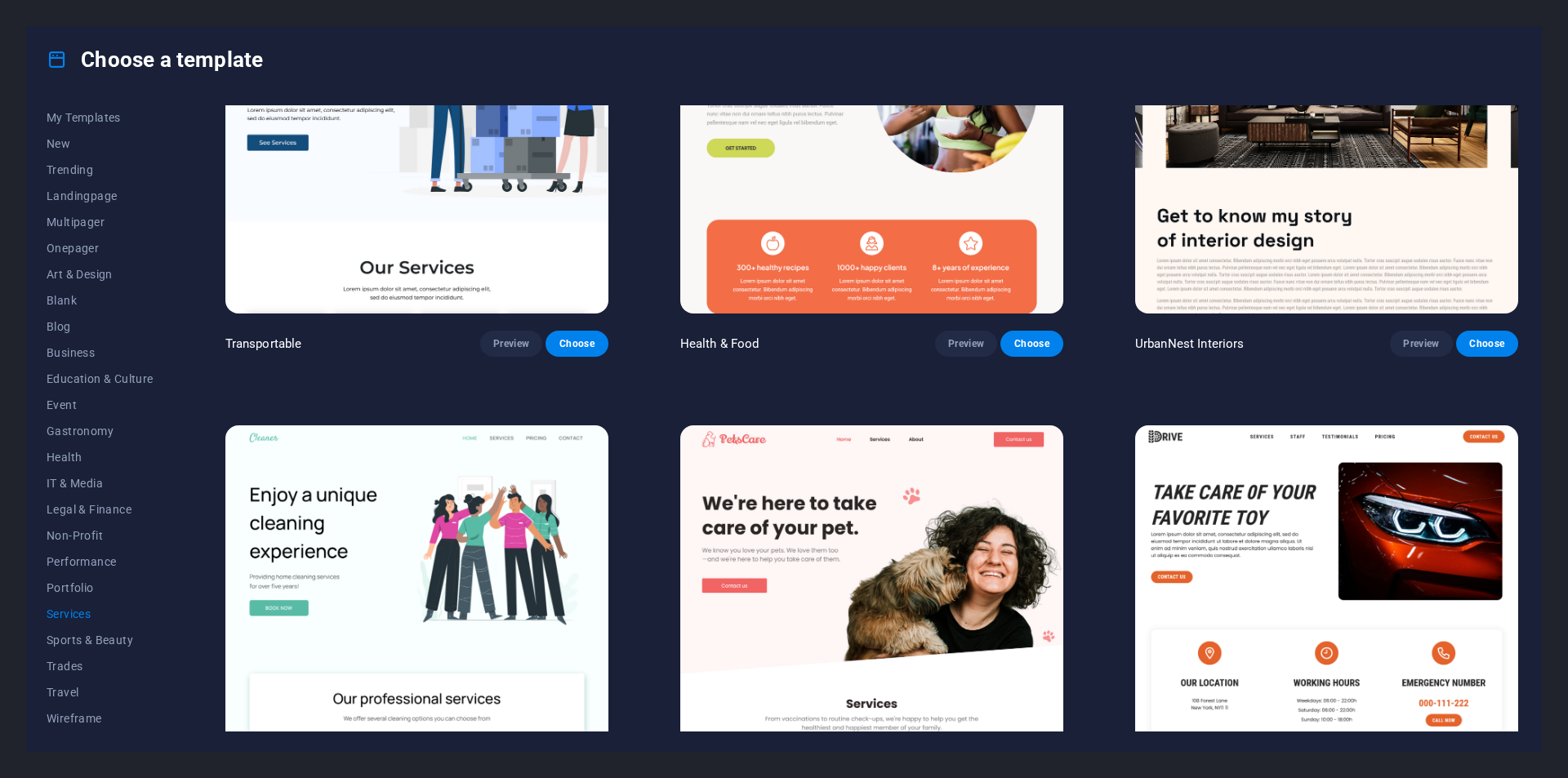
scroll to position [861, 0]
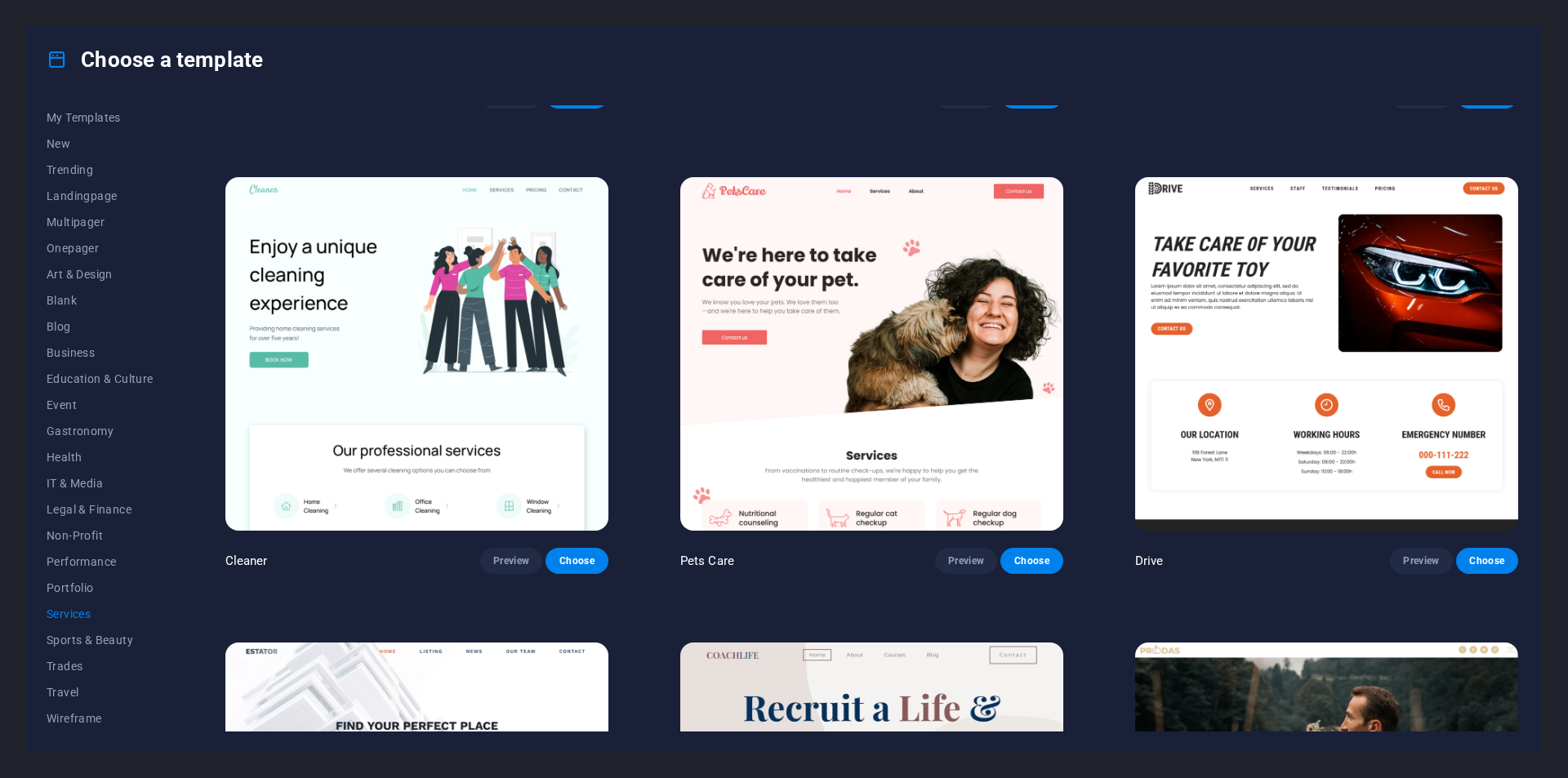
click at [813, 405] on img at bounding box center [872, 354] width 383 height 353
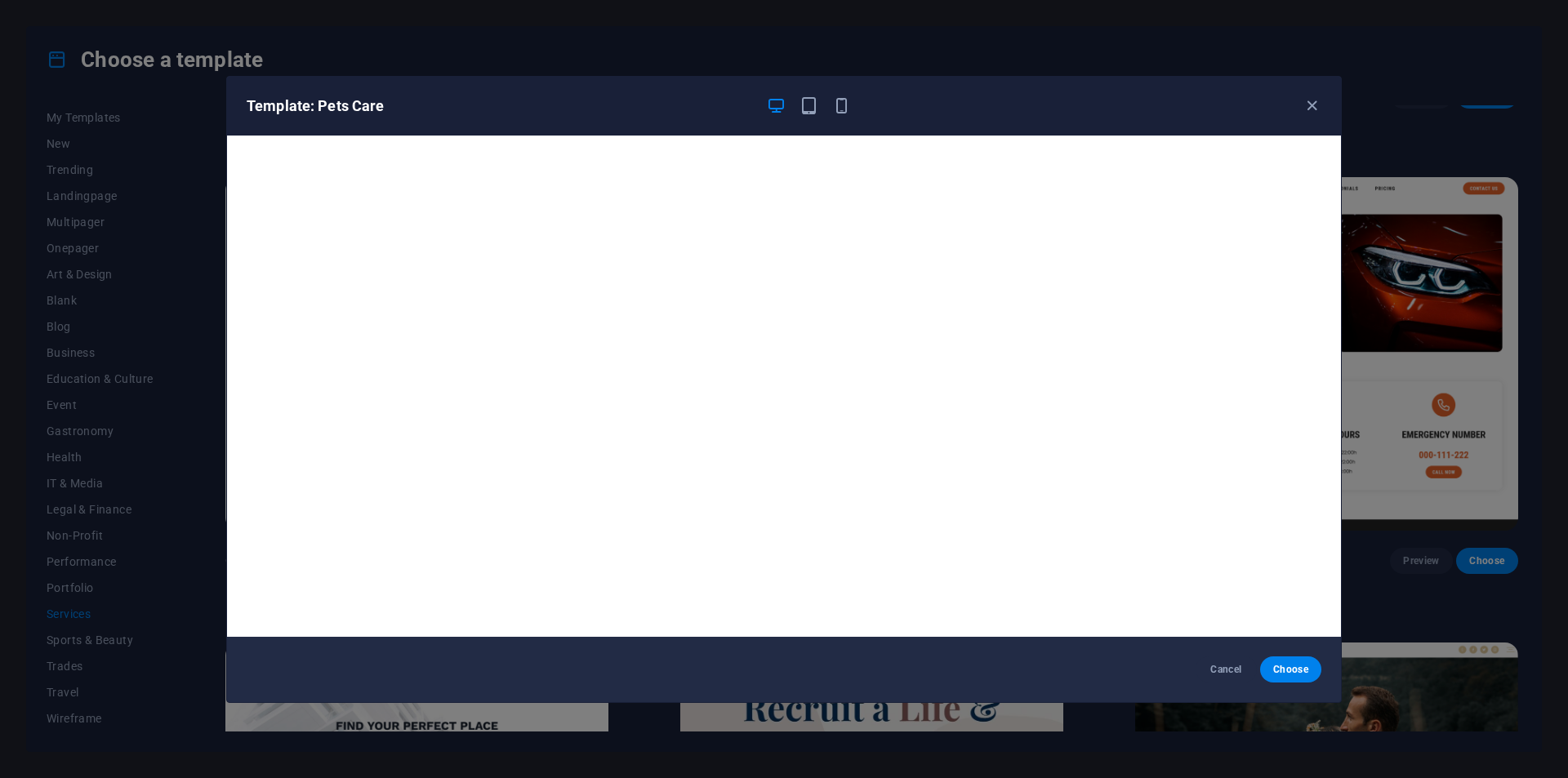
click at [1475, 392] on div "Template: Pets Care Cancel Choose" at bounding box center [784, 389] width 1568 height 778
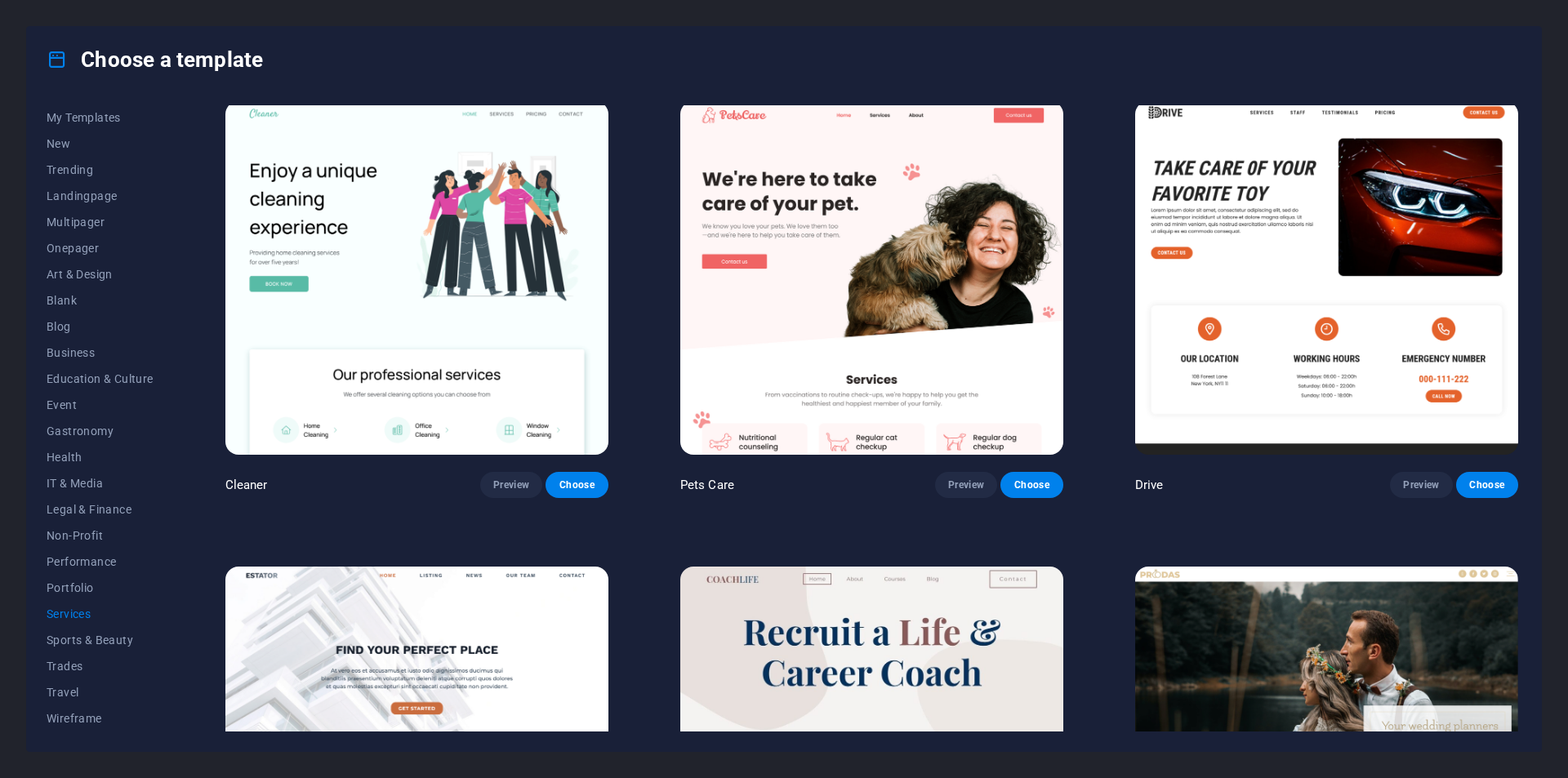
scroll to position [942, 0]
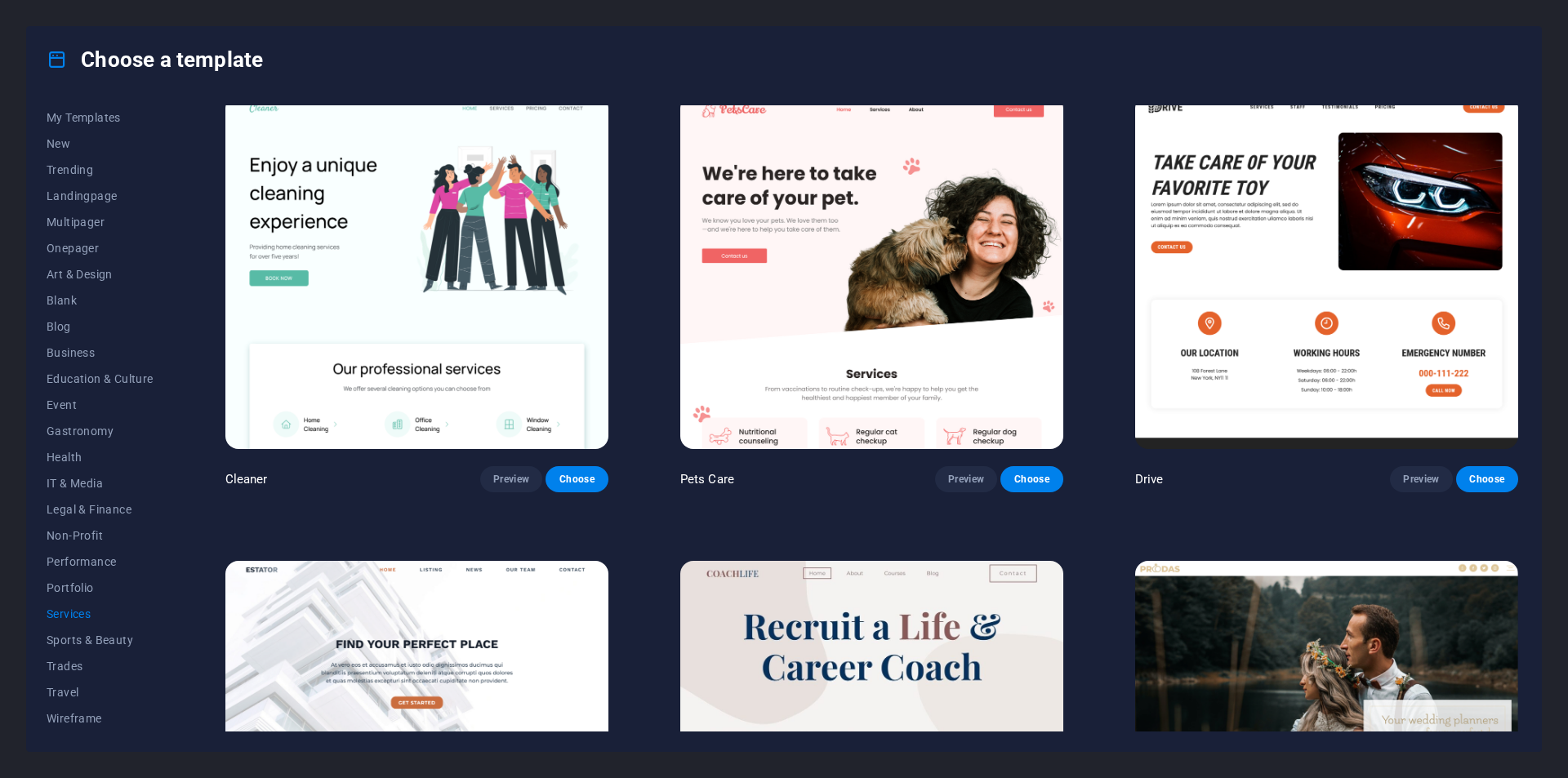
click at [825, 325] on img at bounding box center [872, 272] width 383 height 353
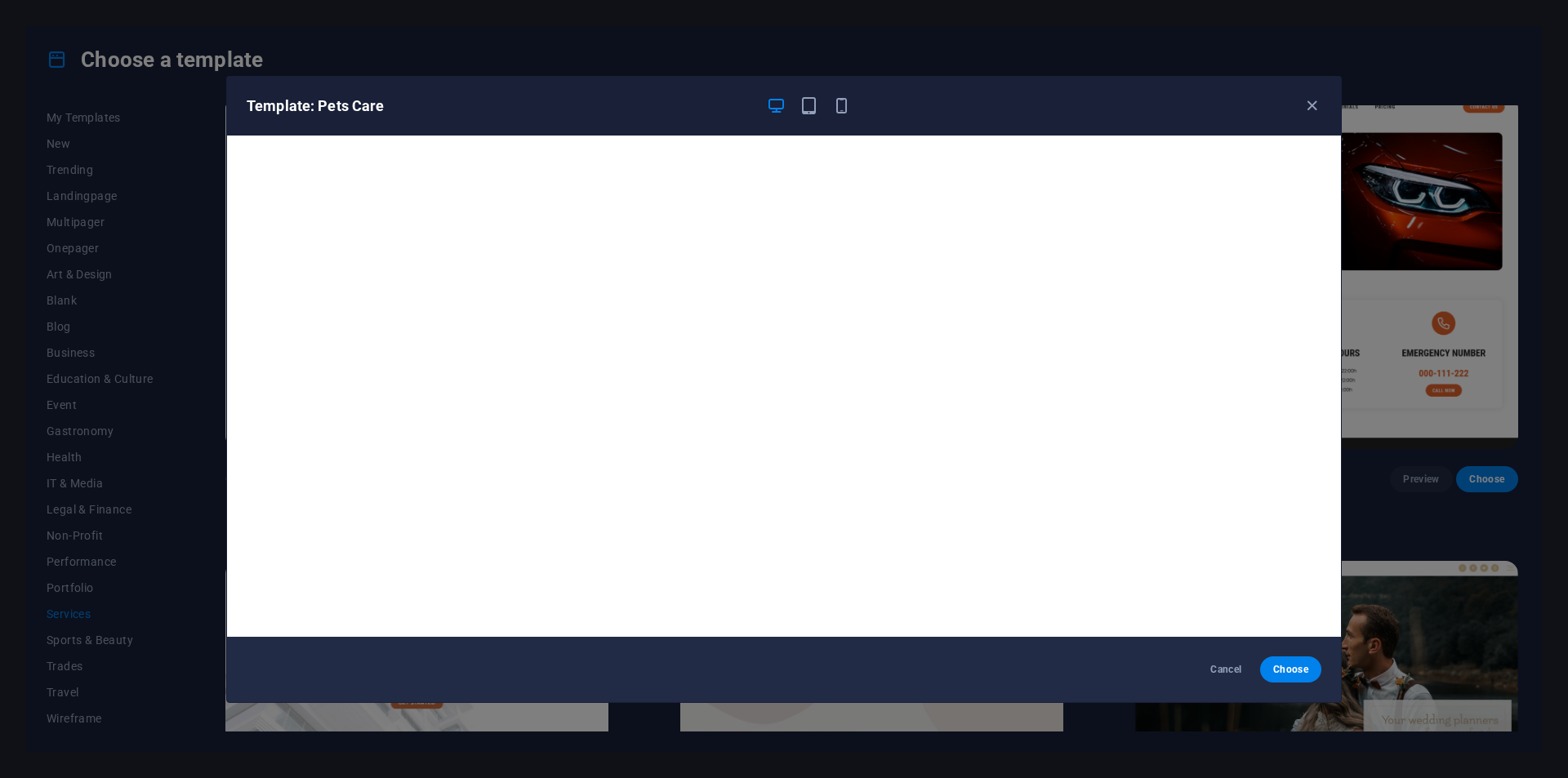
click at [1464, 230] on div "Template: Pets Care Cancel Choose" at bounding box center [784, 389] width 1568 height 778
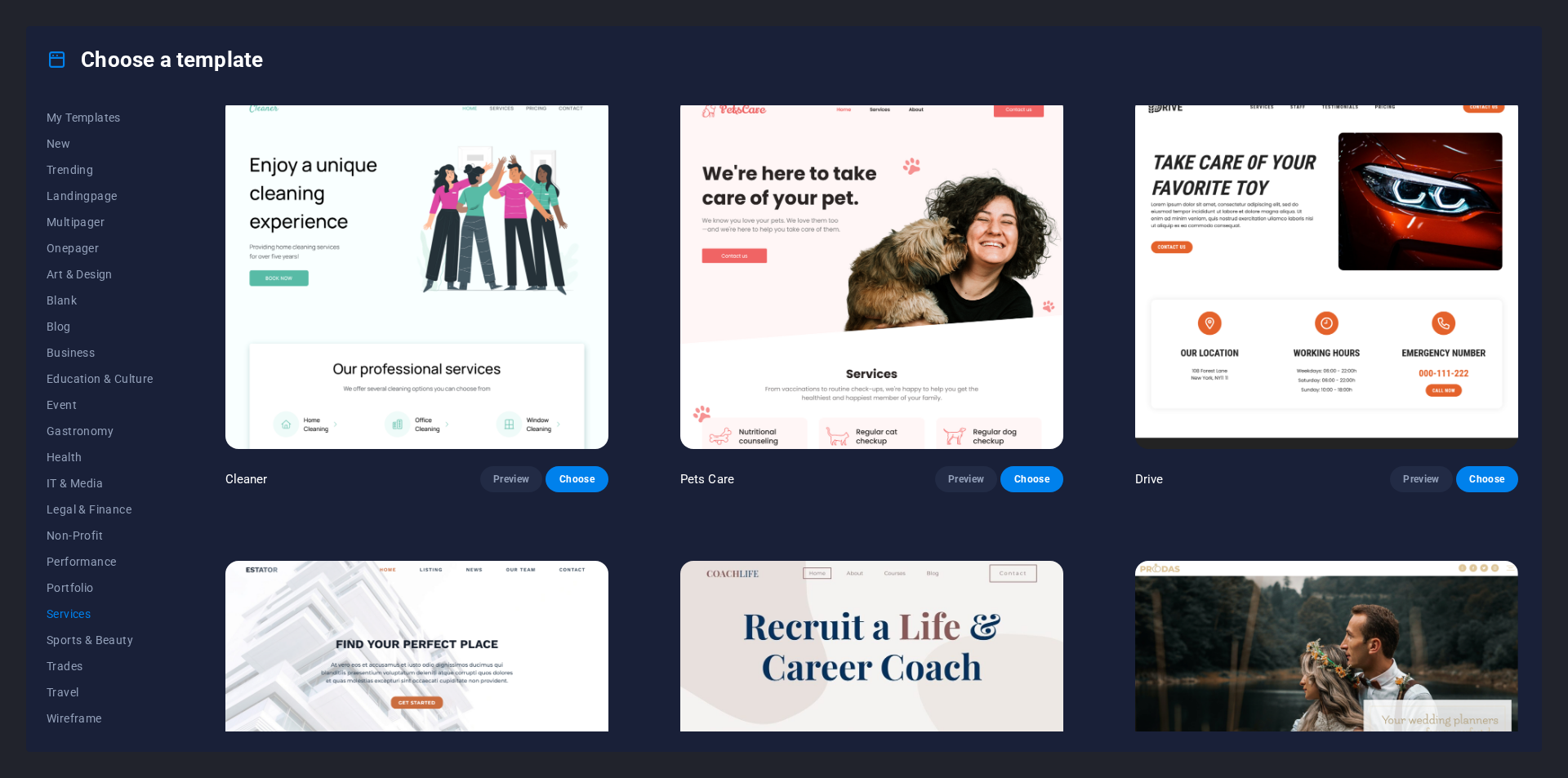
scroll to position [1351, 0]
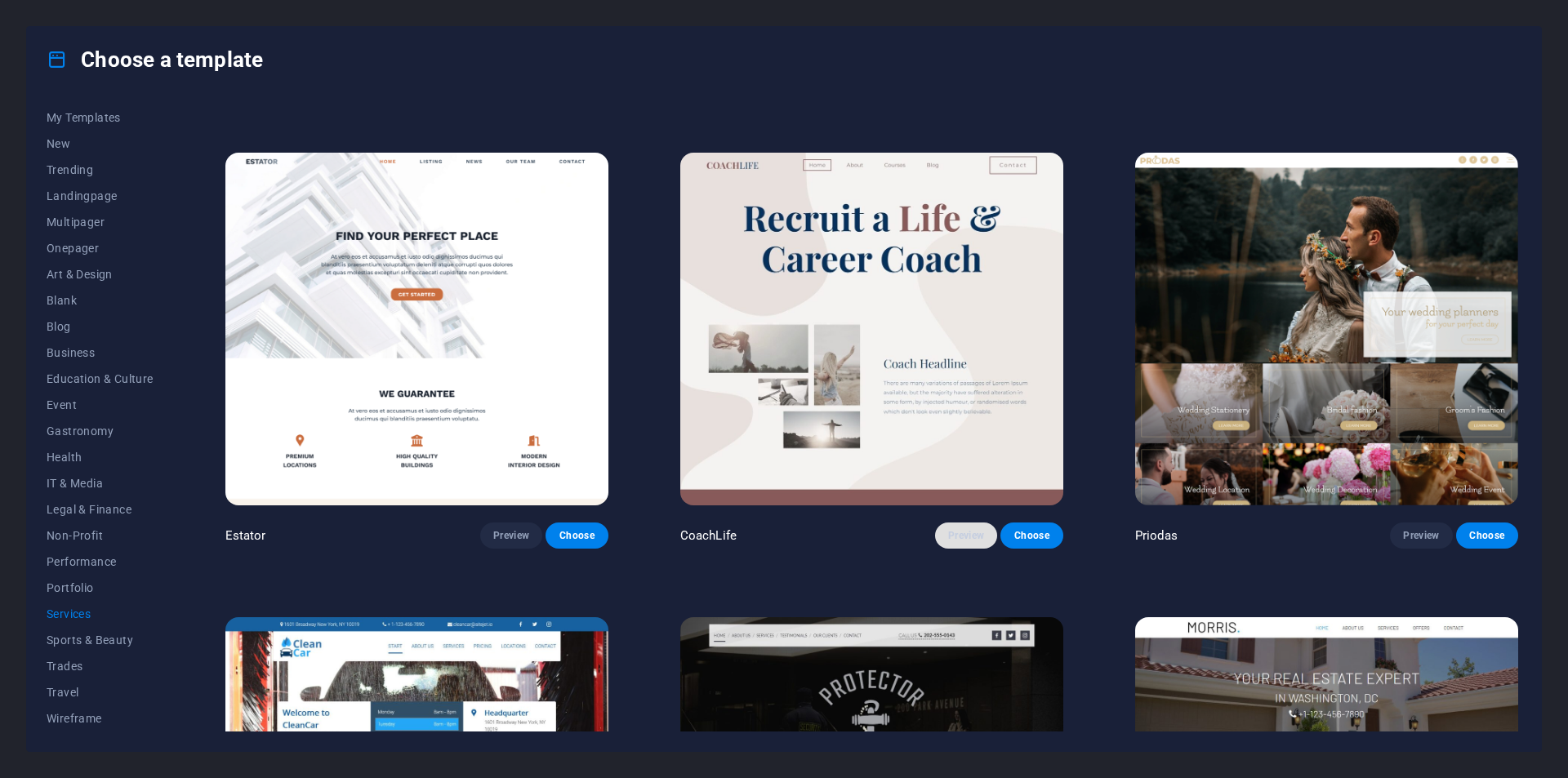
click at [964, 529] on span "Preview" at bounding box center [966, 535] width 36 height 13
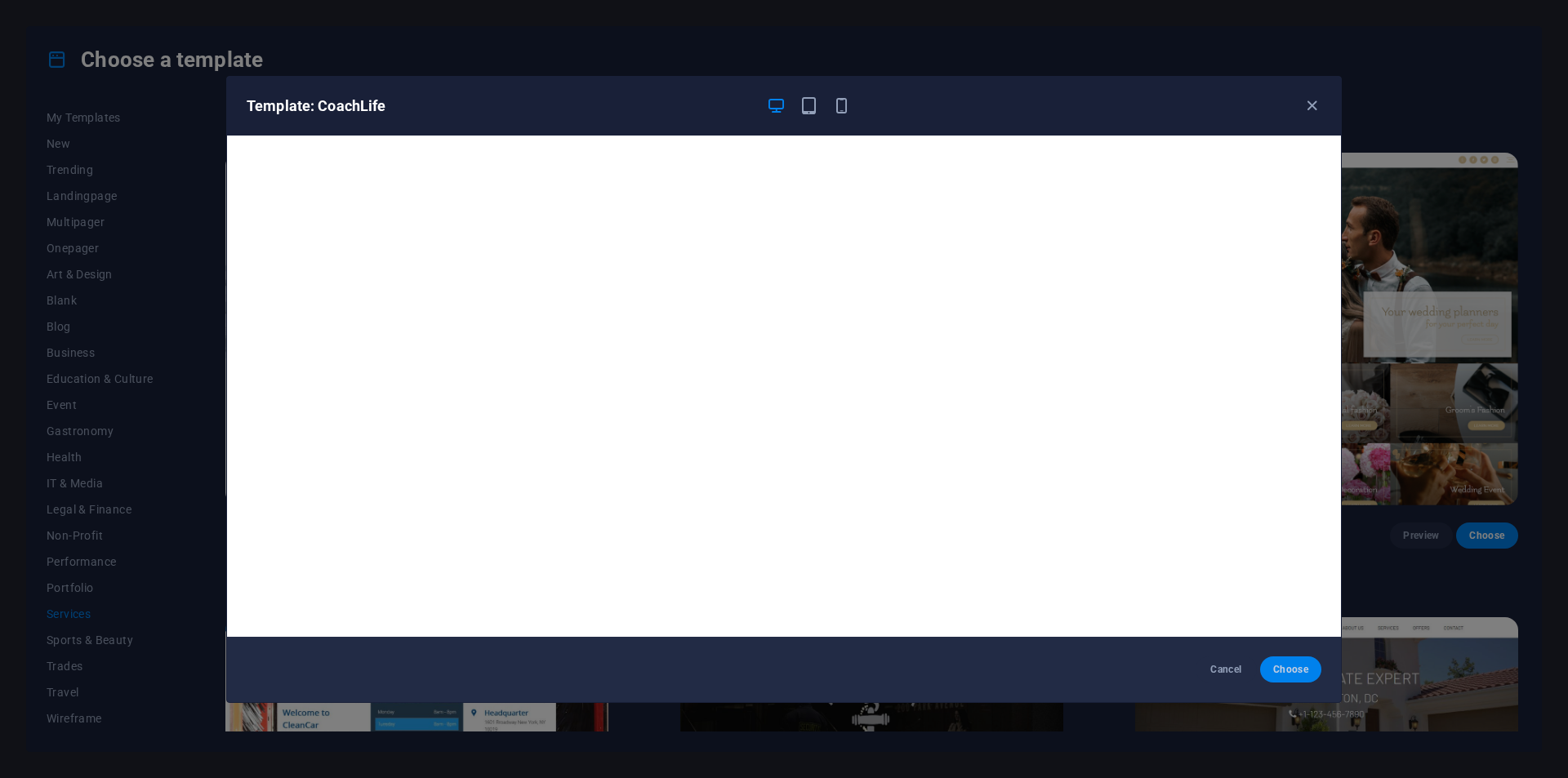
click at [1302, 672] on span "Choose" at bounding box center [1291, 669] width 35 height 13
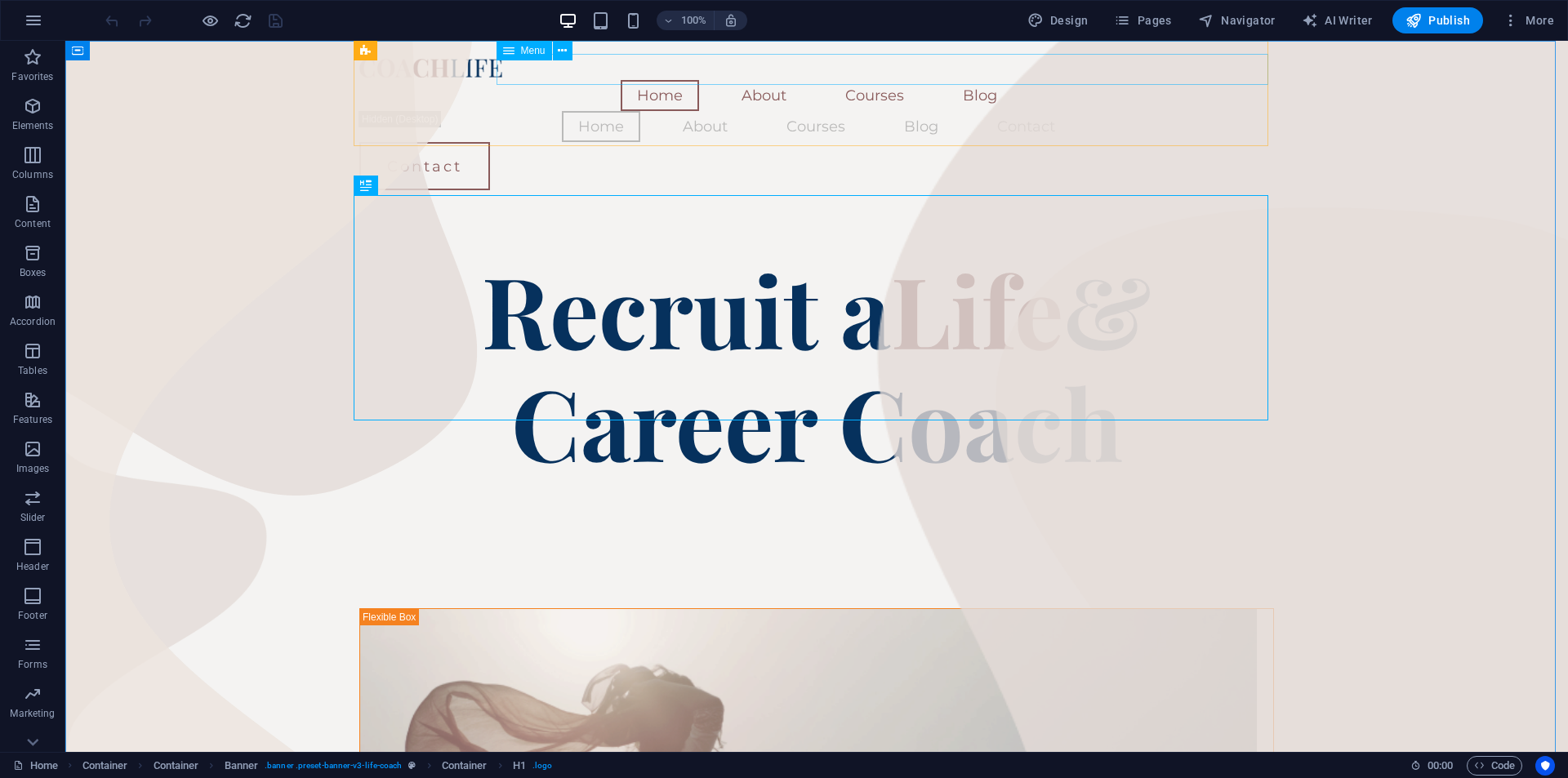
click at [518, 57] on div "Menu" at bounding box center [525, 51] width 56 height 19
select select
select select "1"
select select
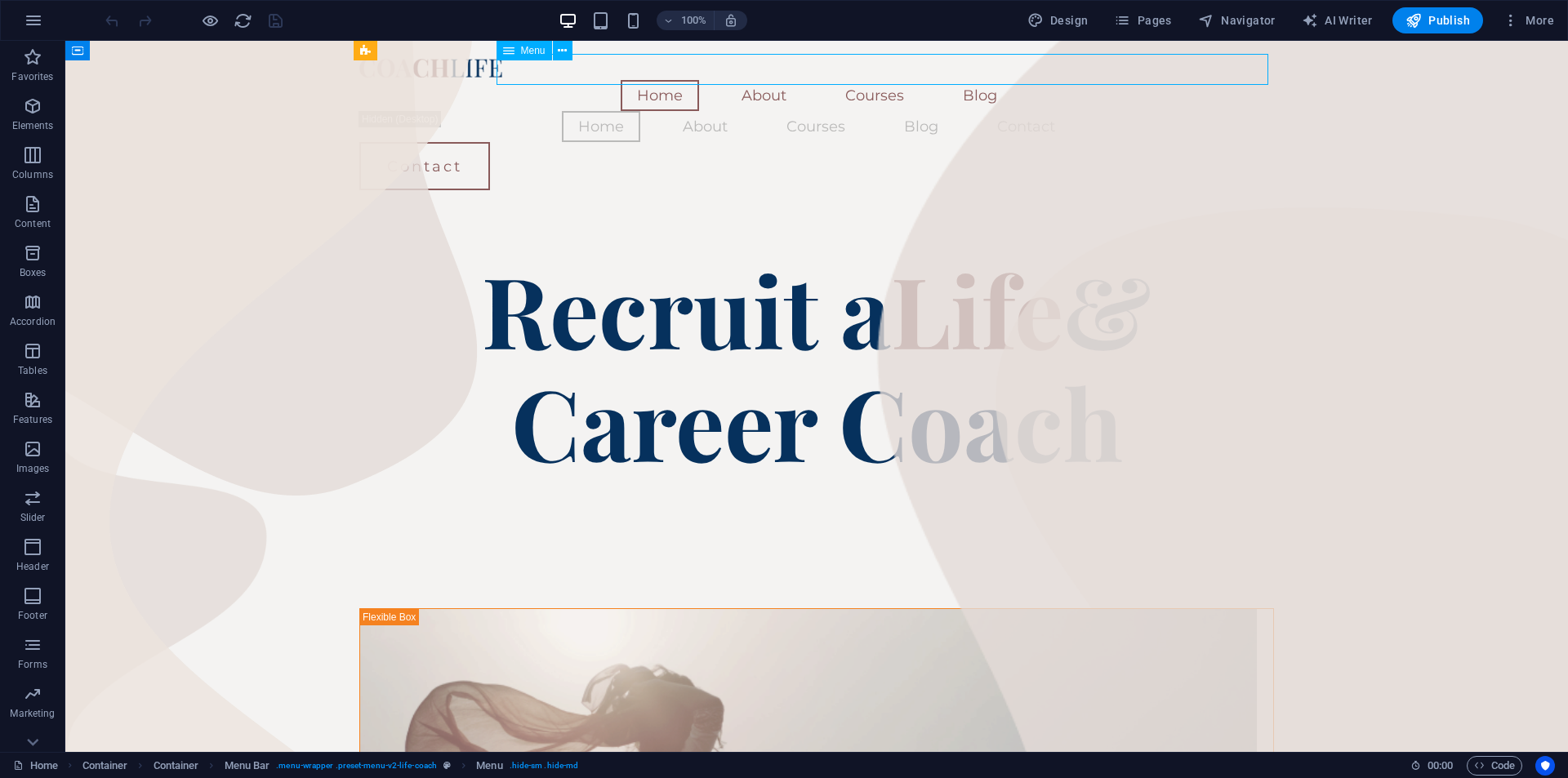
select select "2"
select select
select select "3"
select select
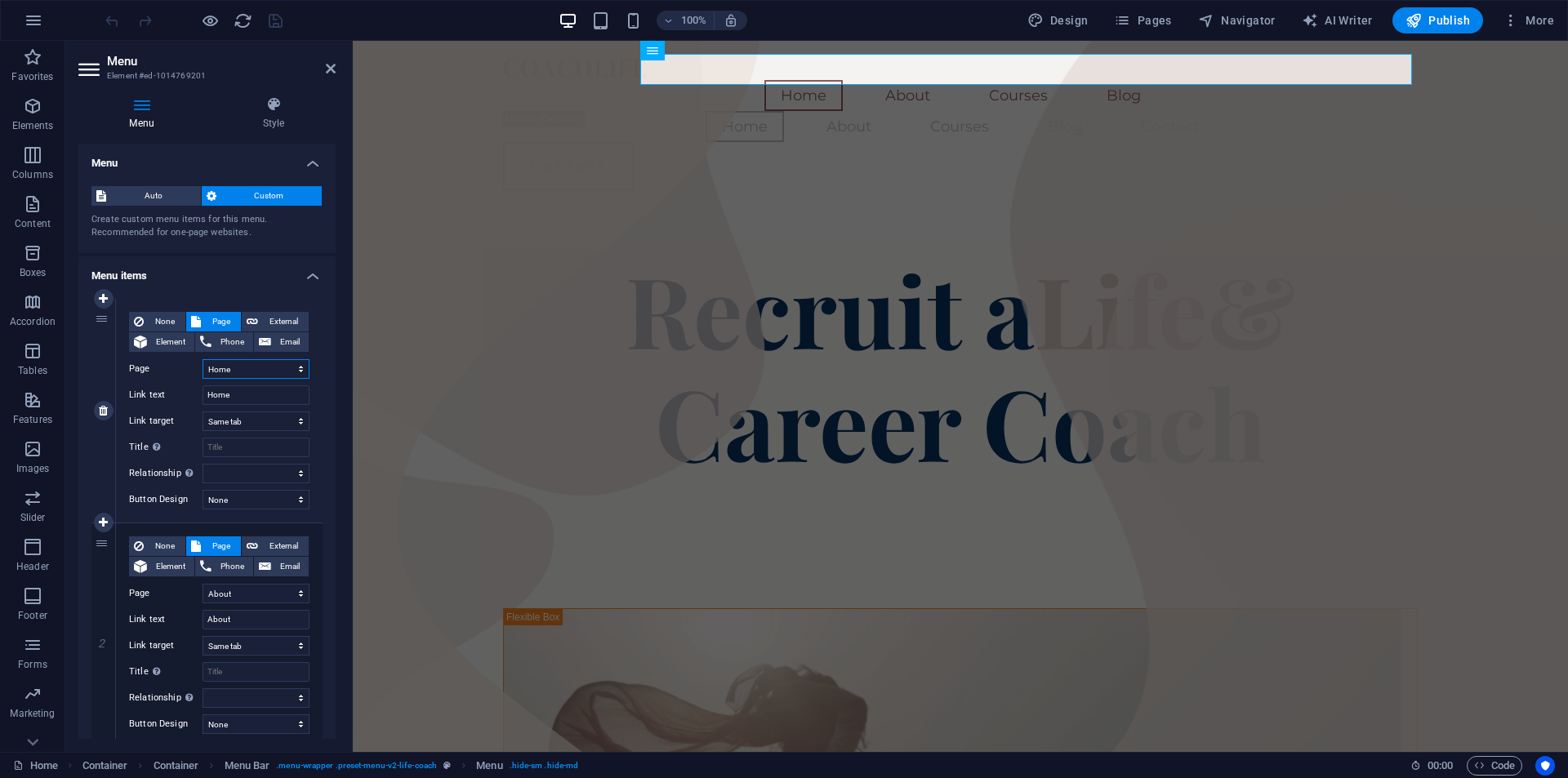
click at [246, 361] on select "Home About Courses Blog Contact Legal Notice Privacy" at bounding box center [256, 368] width 107 height 19
drag, startPoint x: 242, startPoint y: 396, endPoint x: 112, endPoint y: 400, distance: 130.1
click at [109, 400] on div "1 None Page External Element Phone Email Page Home About Courses Blog Contact L…" at bounding box center [207, 410] width 231 height 224
type input "St"
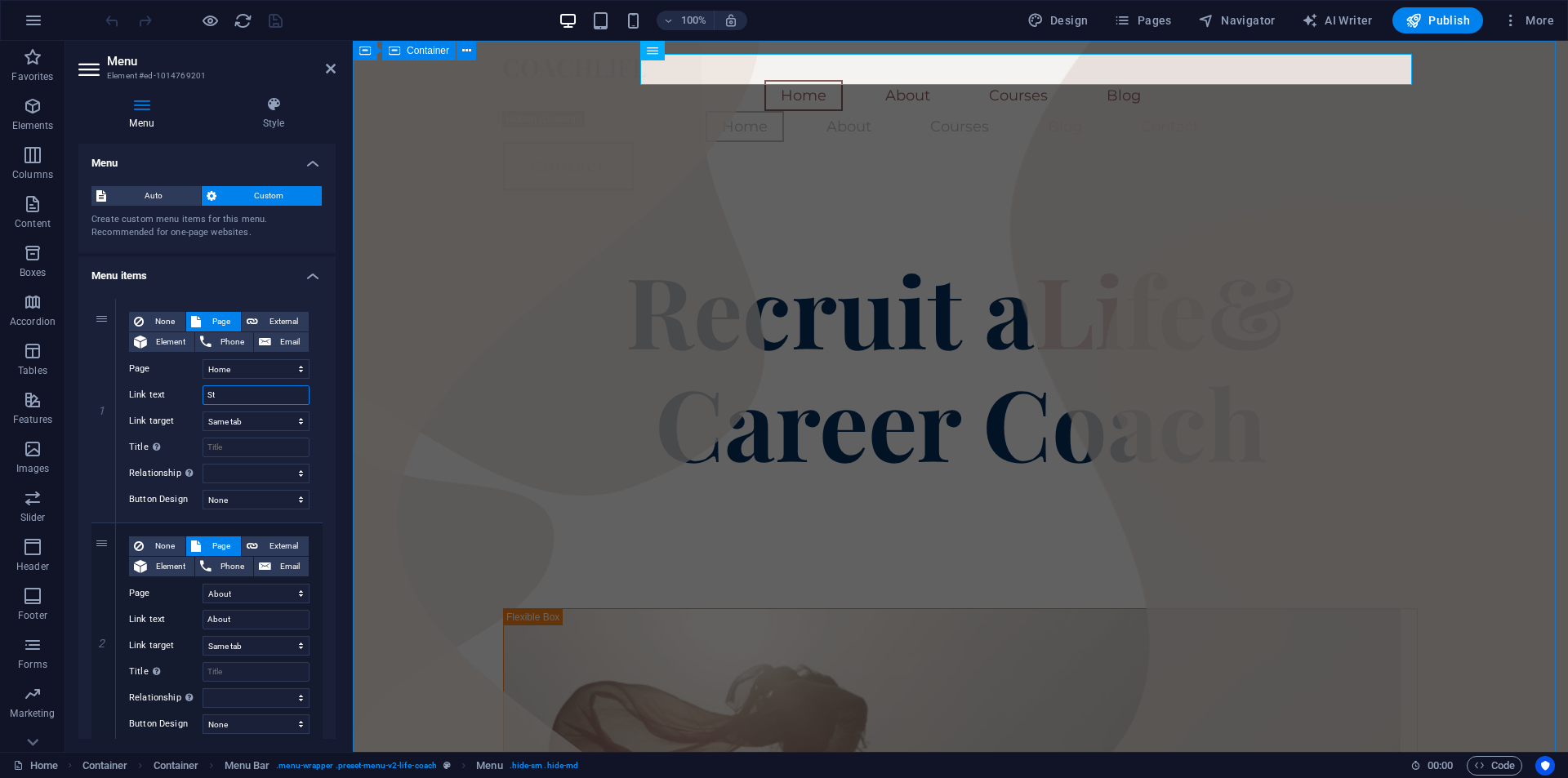
select select
type input "S"
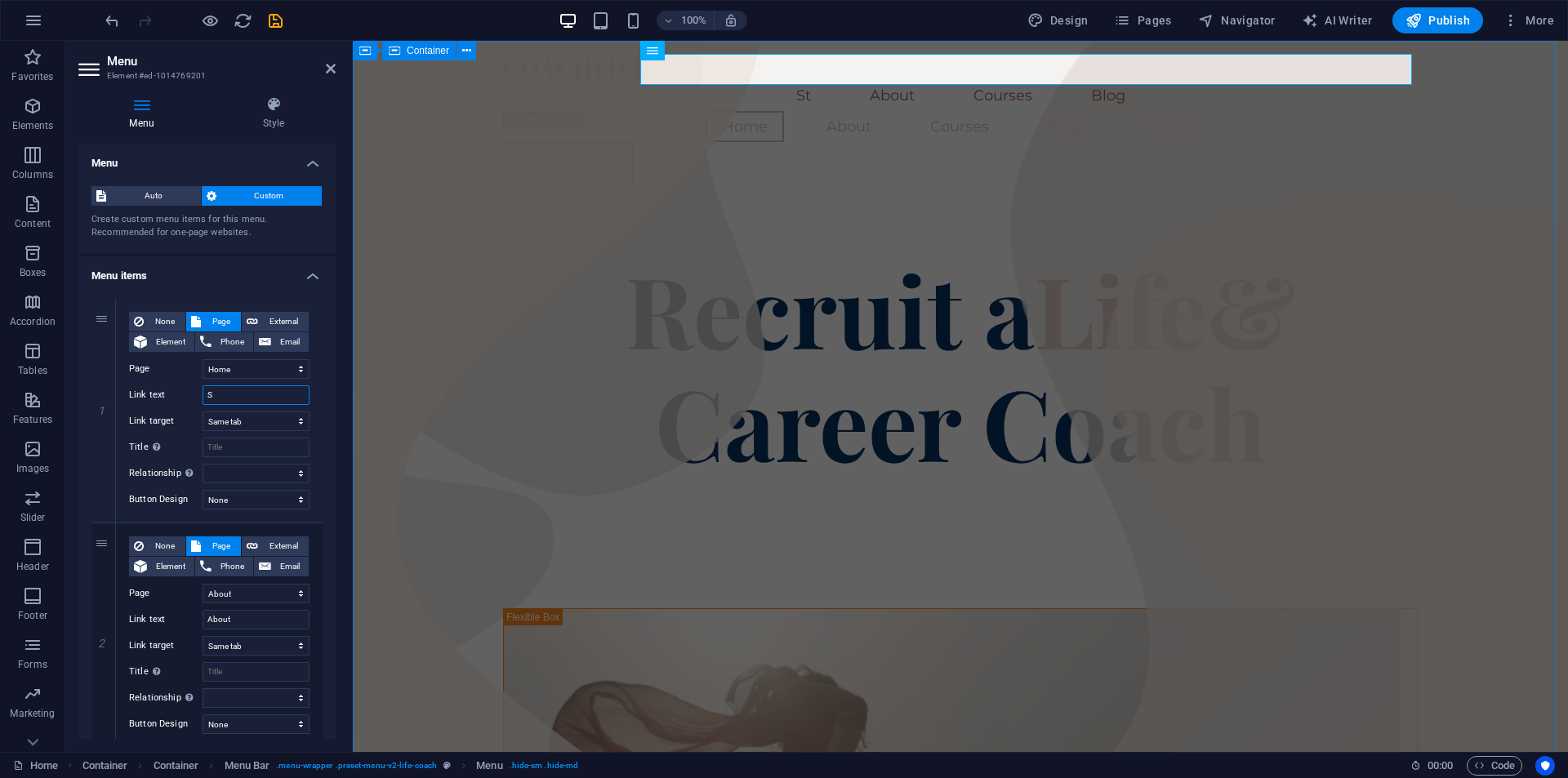
select select
type input "STARTS"
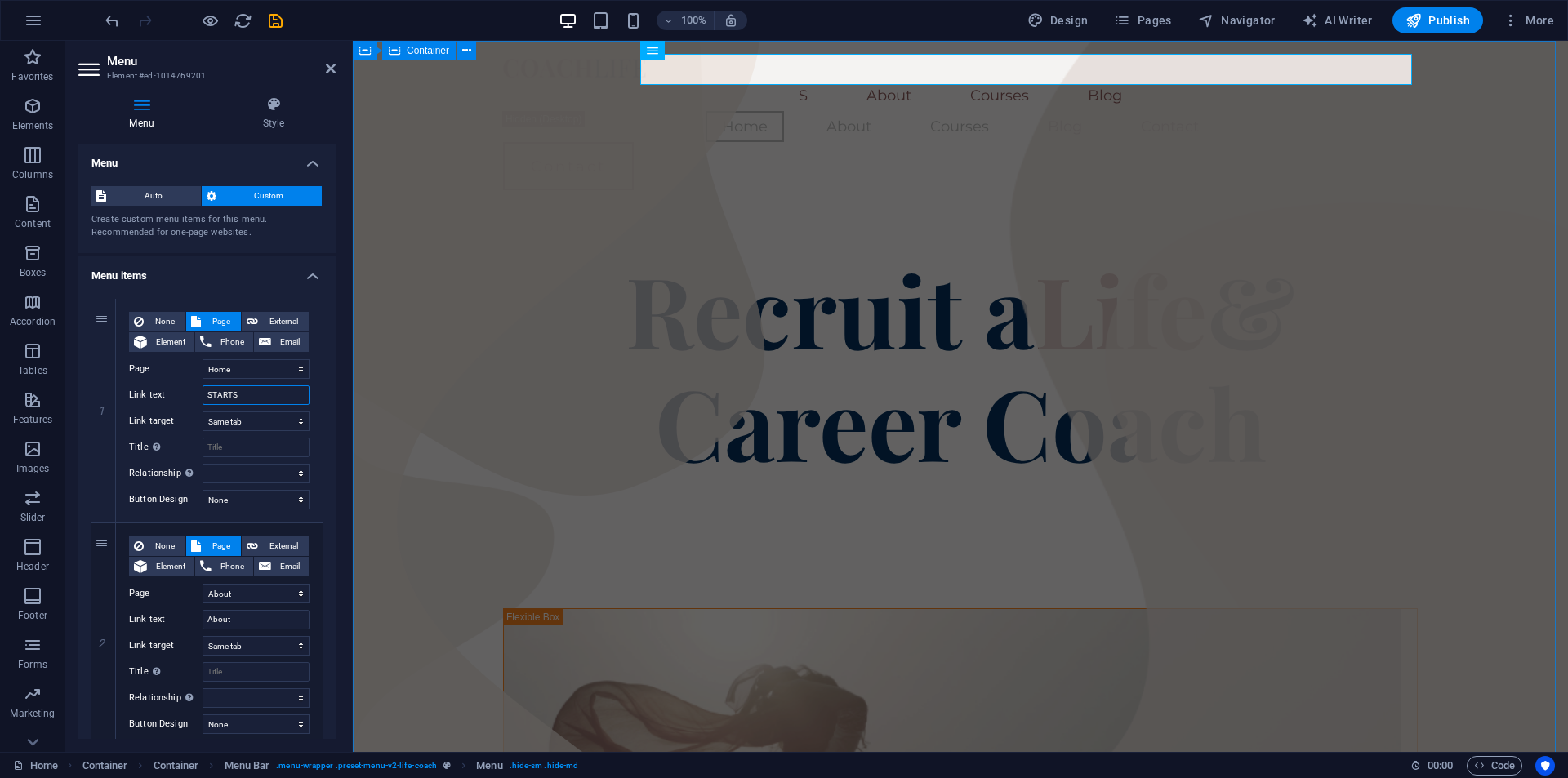
select select
type input "STARTSEITE"
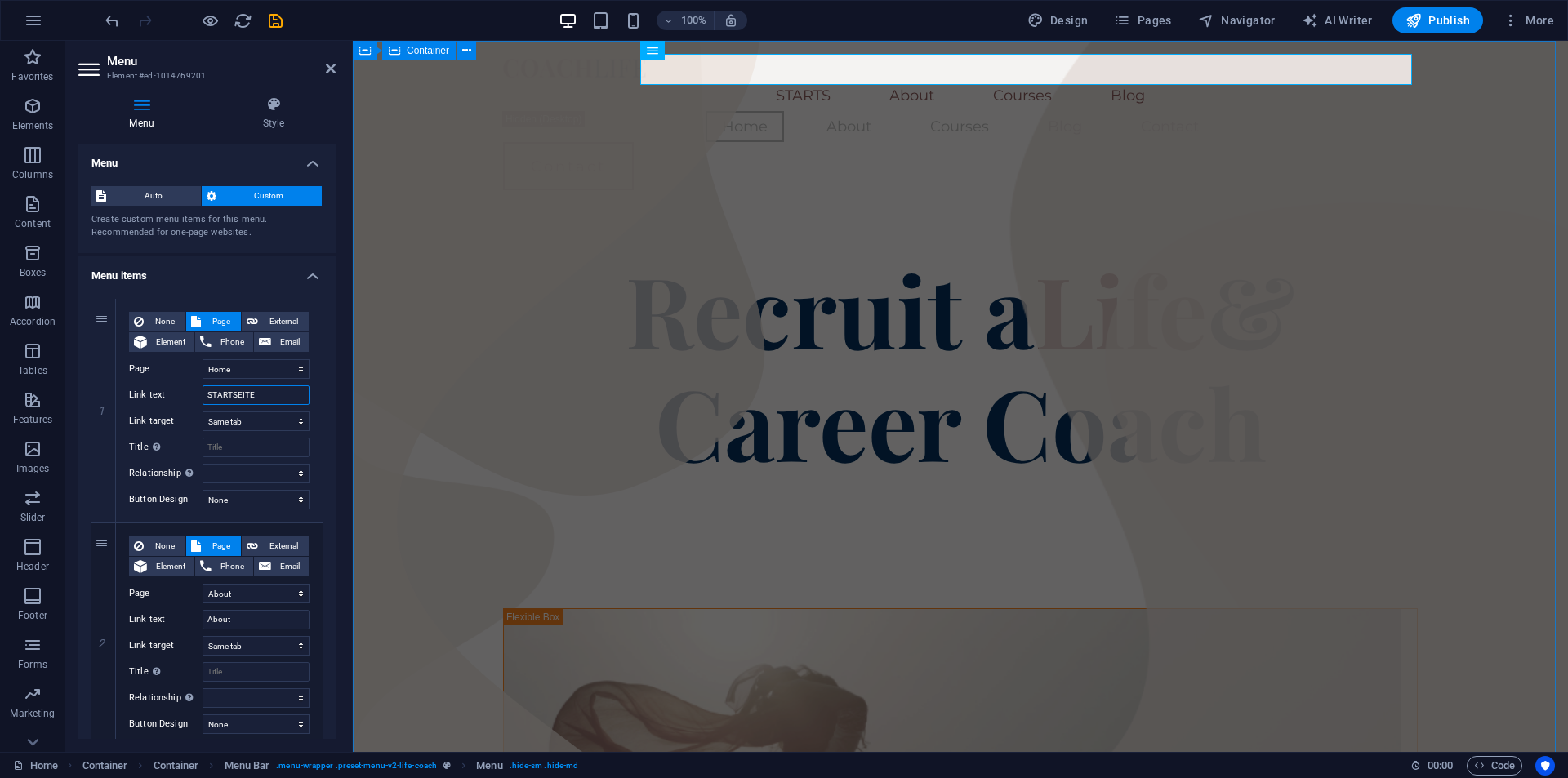
select select
type input "STARTSEITE"
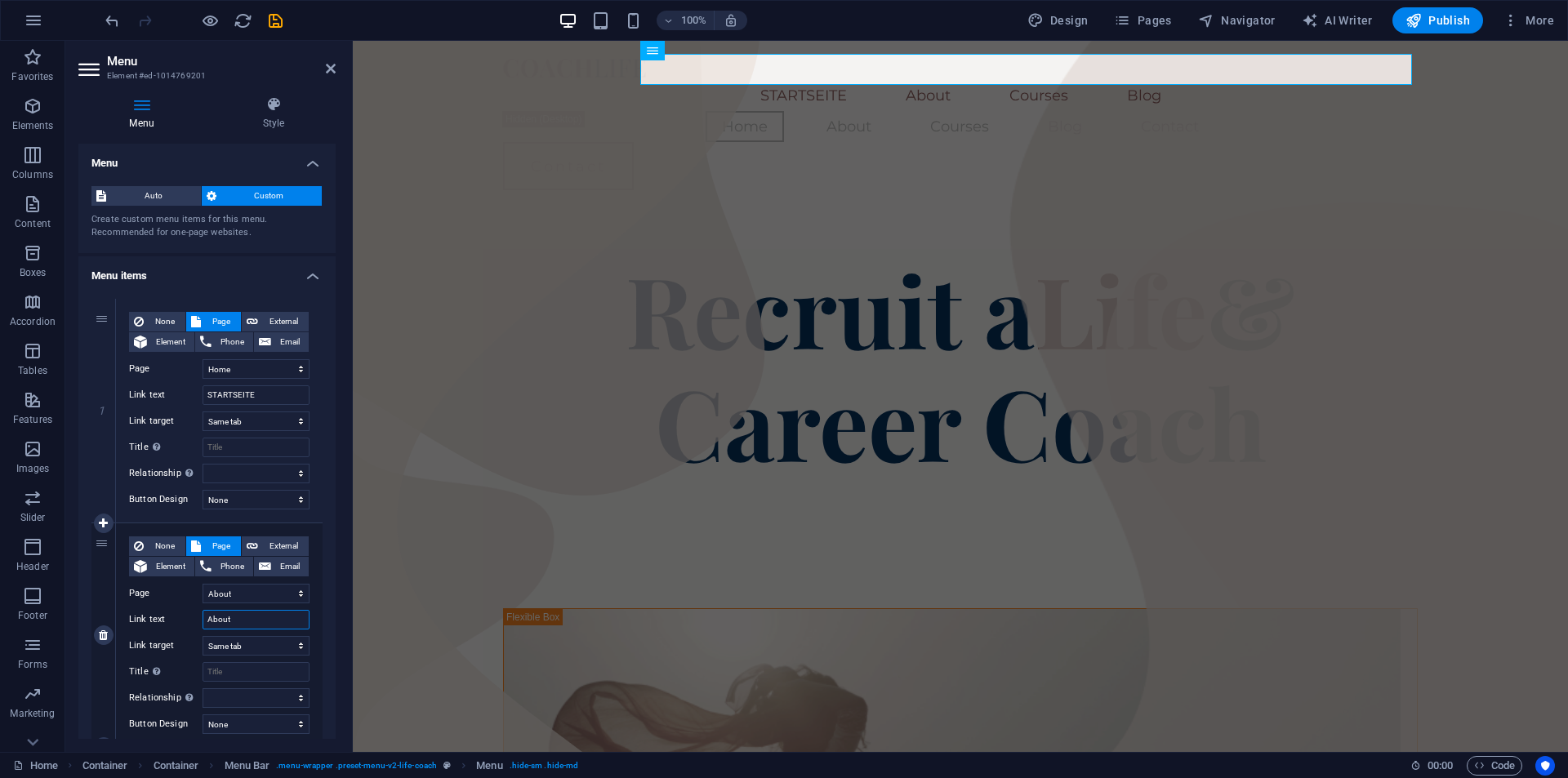
click at [235, 623] on input "About" at bounding box center [256, 619] width 107 height 19
click at [231, 623] on input "About" at bounding box center [256, 619] width 107 height 19
click at [224, 623] on input "About" at bounding box center [256, 619] width 107 height 19
type input "ÜBER"
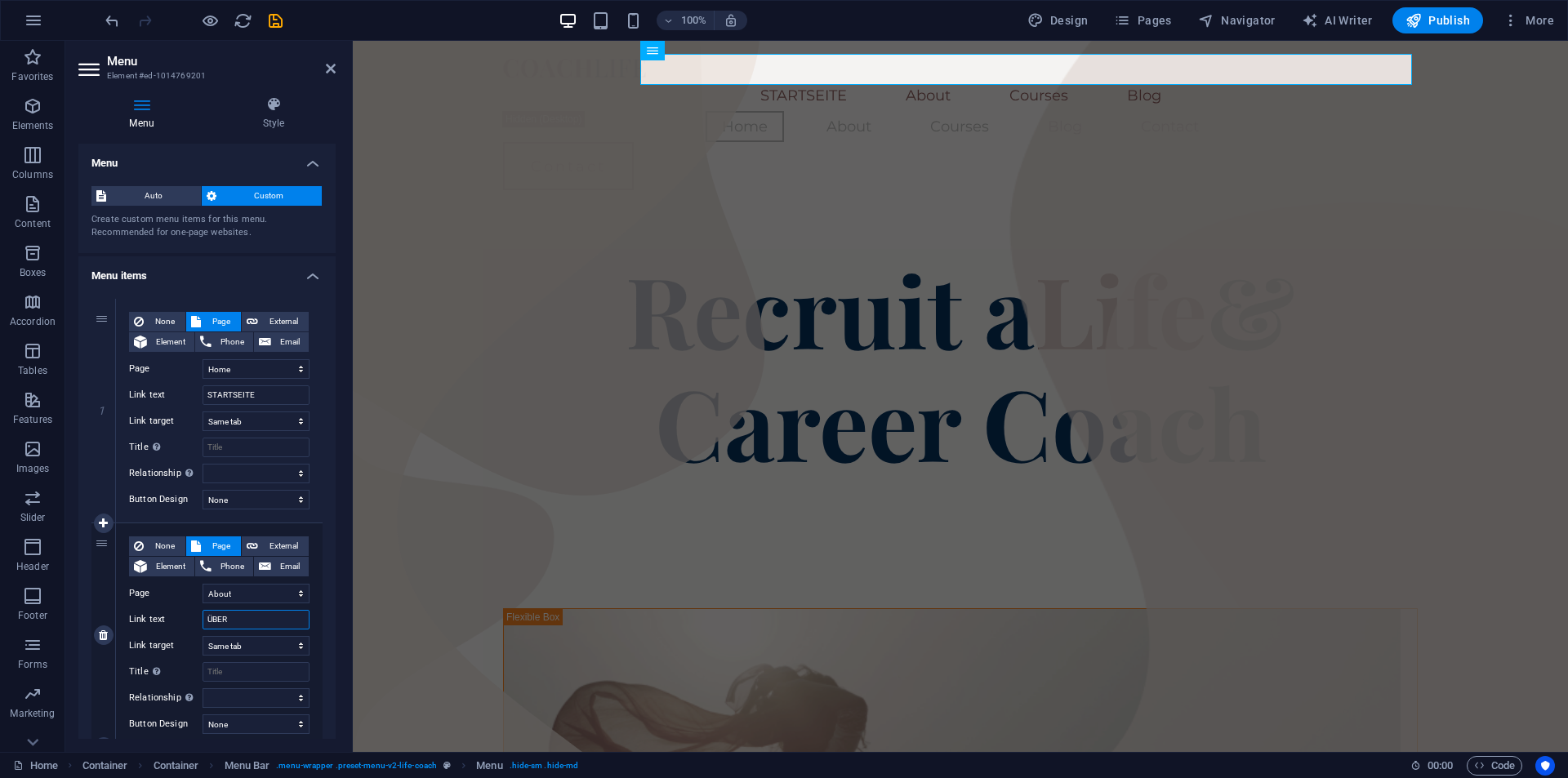
select select
type input "ÜBER MICH"
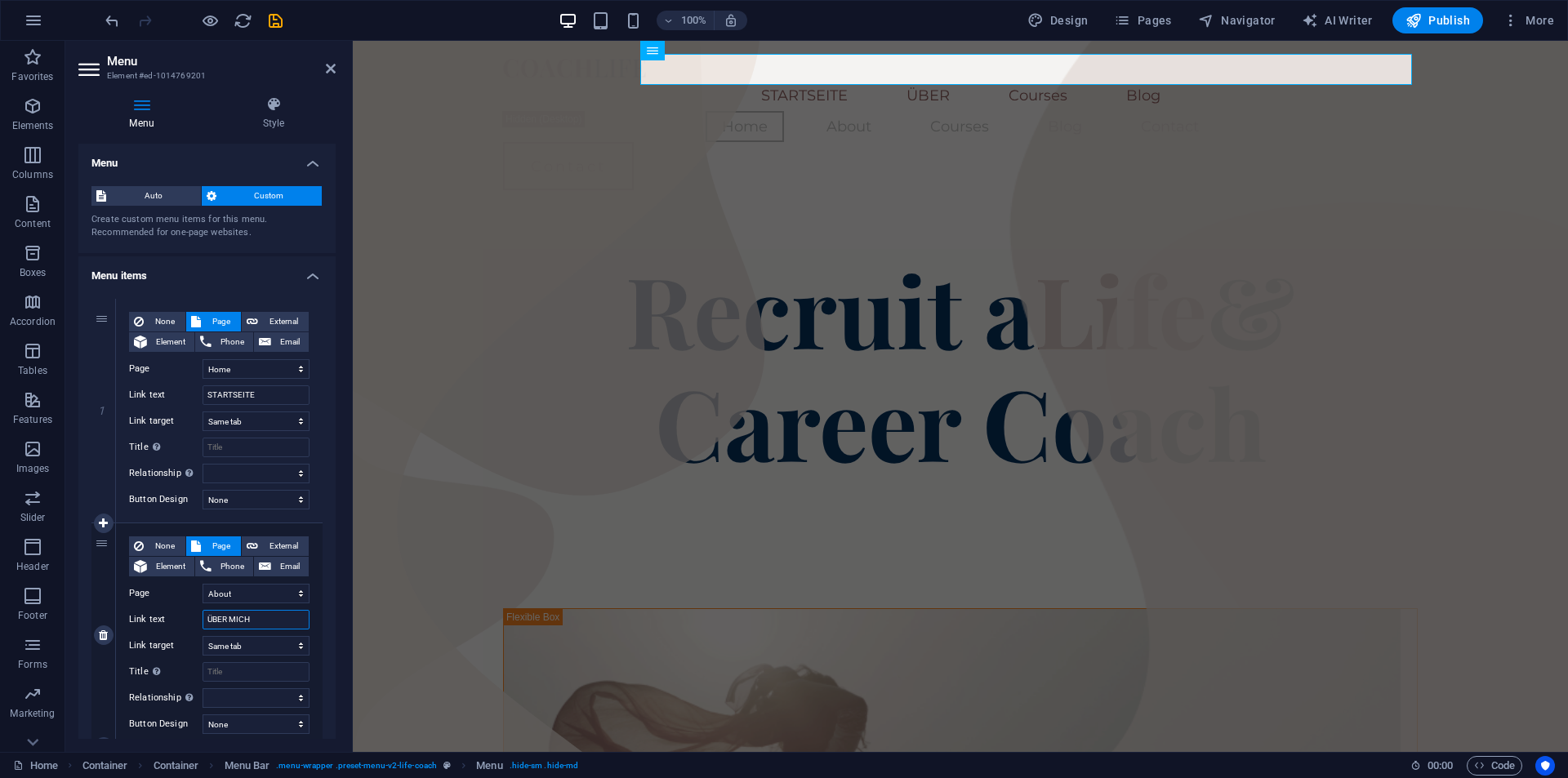
select select
type input "ÜBER MICH"
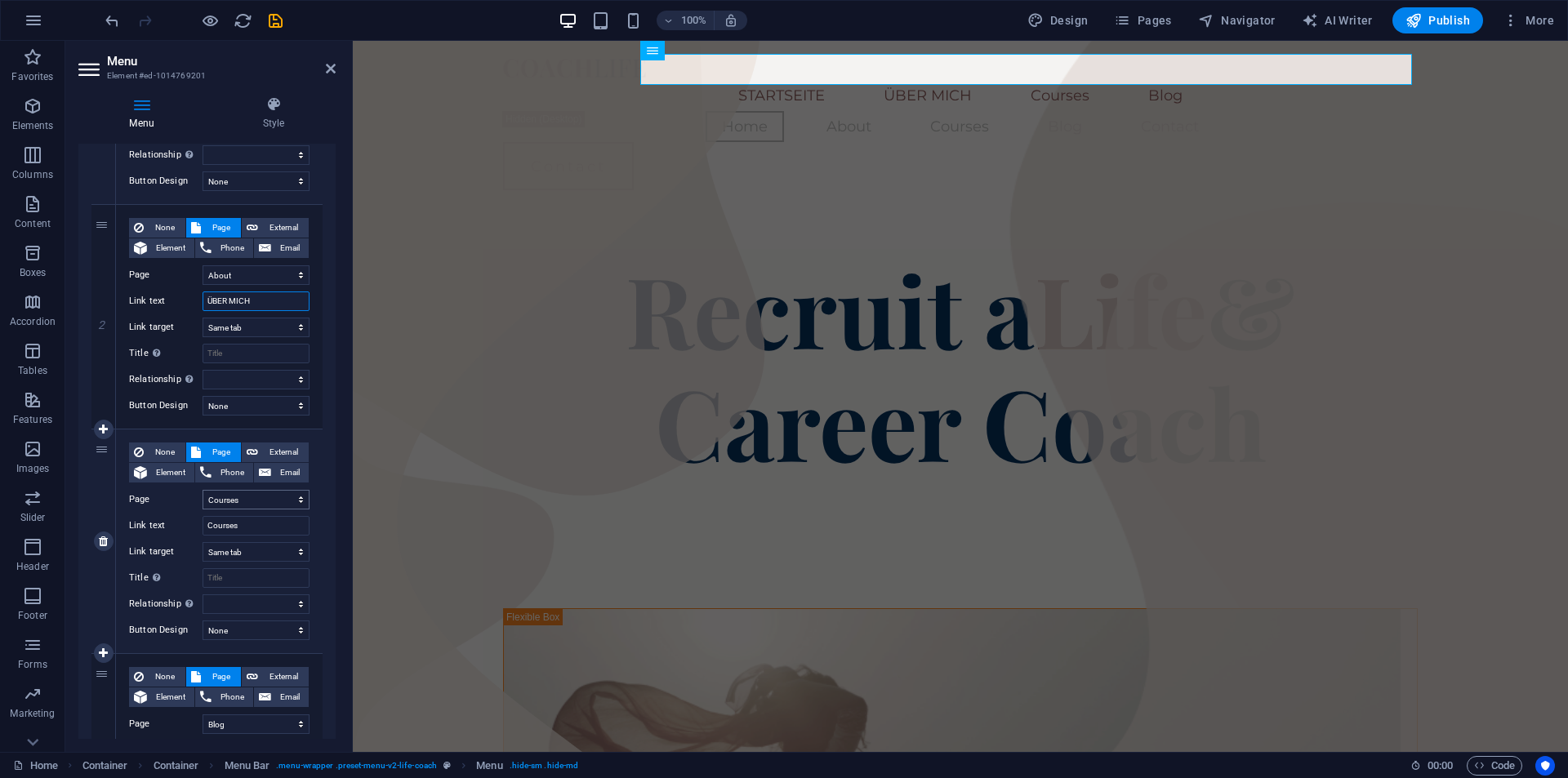
scroll to position [327, 0]
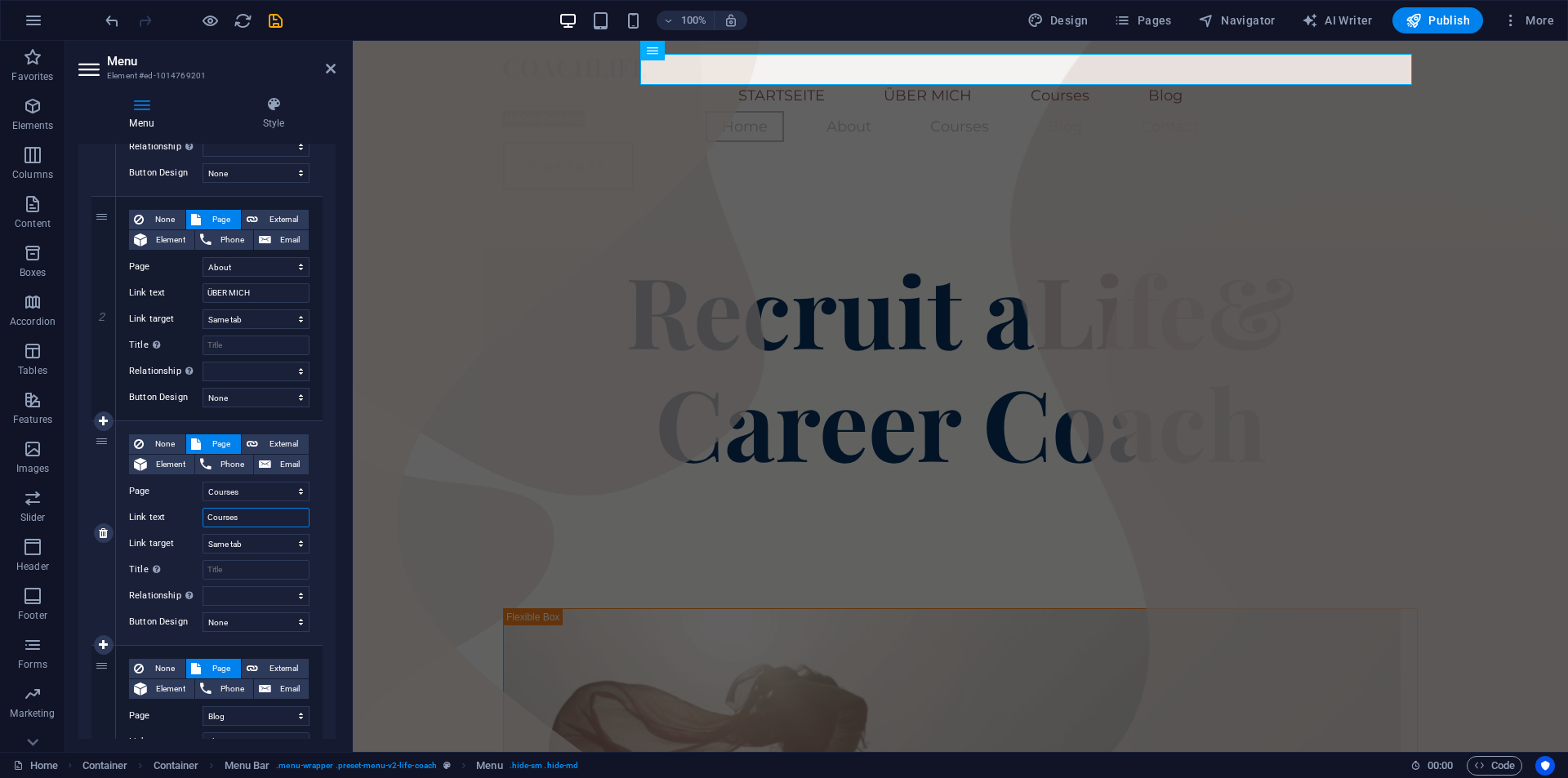
click at [232, 519] on input "Courses" at bounding box center [256, 518] width 107 height 19
click at [250, 485] on select "Home About Courses Blog Contact Legal Notice Privacy" at bounding box center [256, 492] width 107 height 19
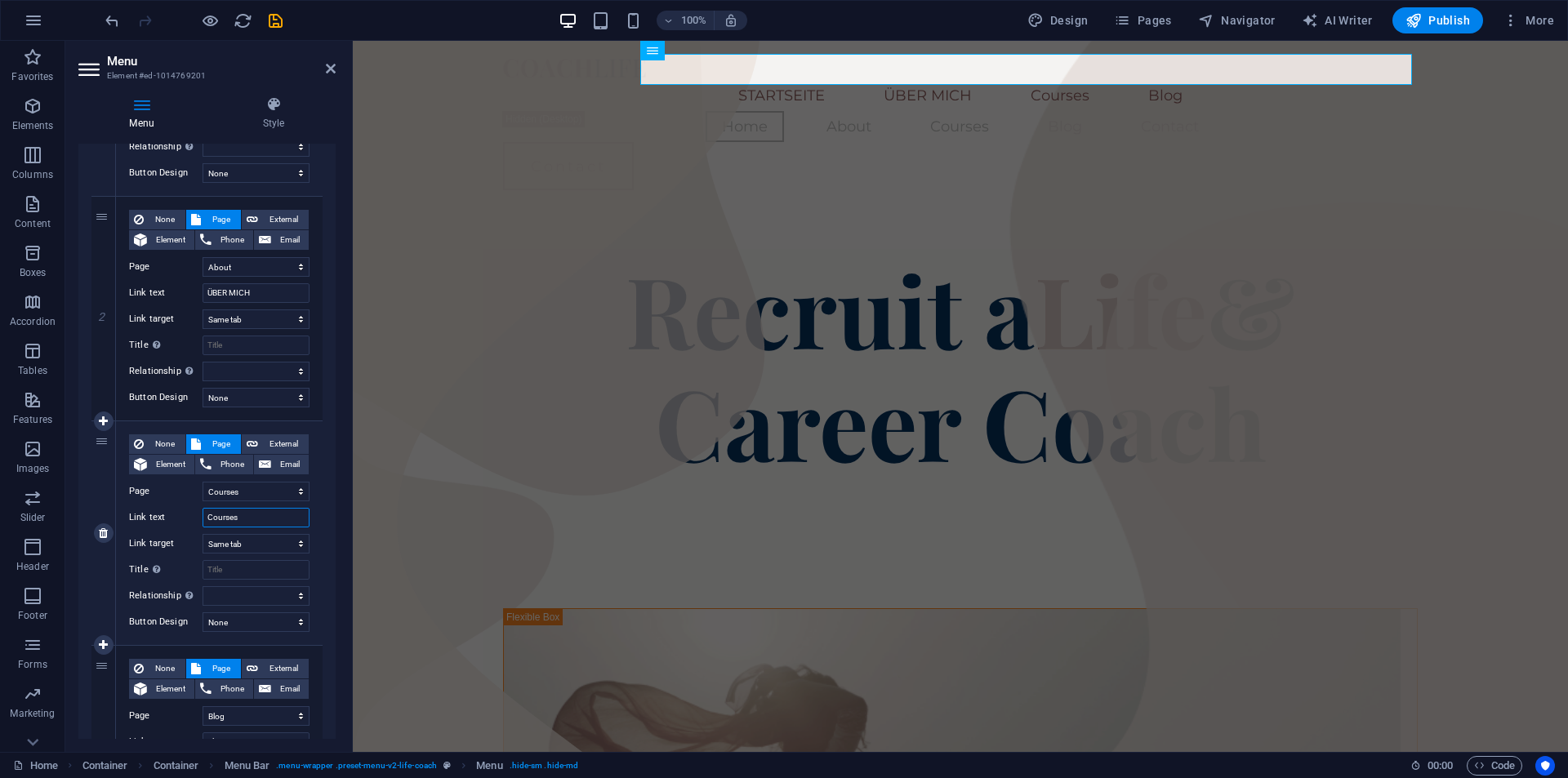
click at [256, 517] on input "Courses" at bounding box center [256, 518] width 107 height 19
type input "M"
select select
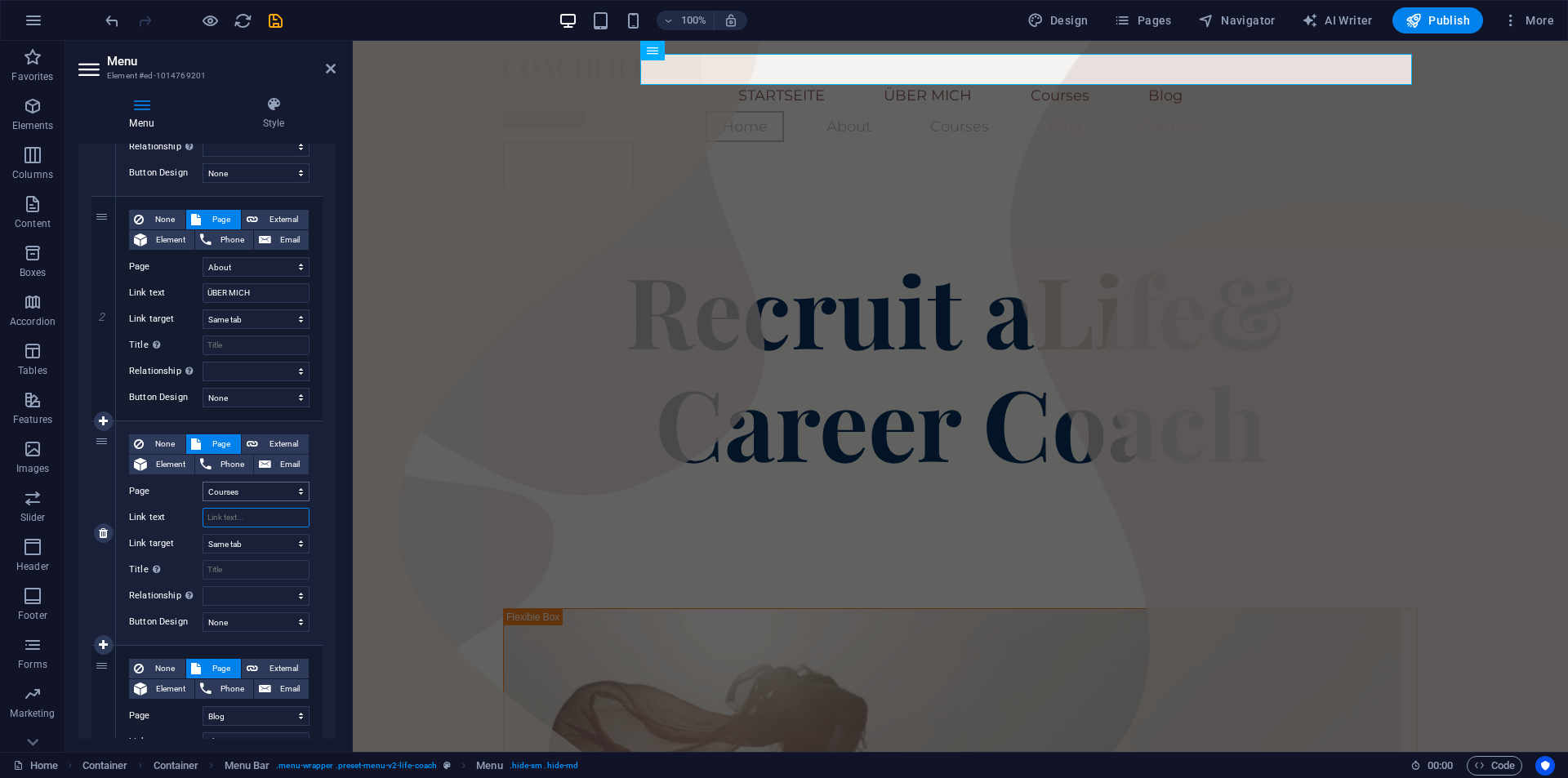
select select
type input "ANGEBOTE"
select select
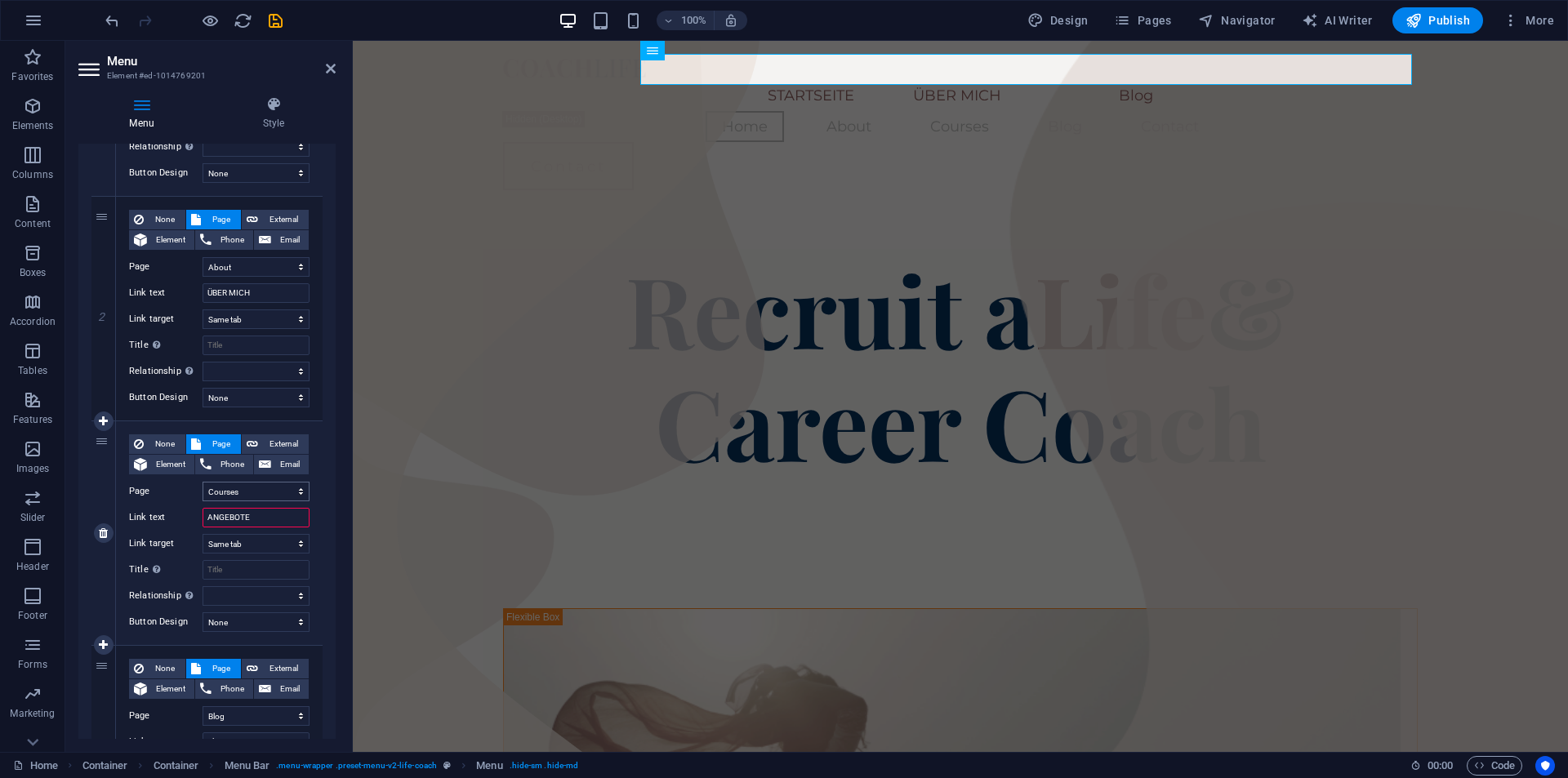
select select
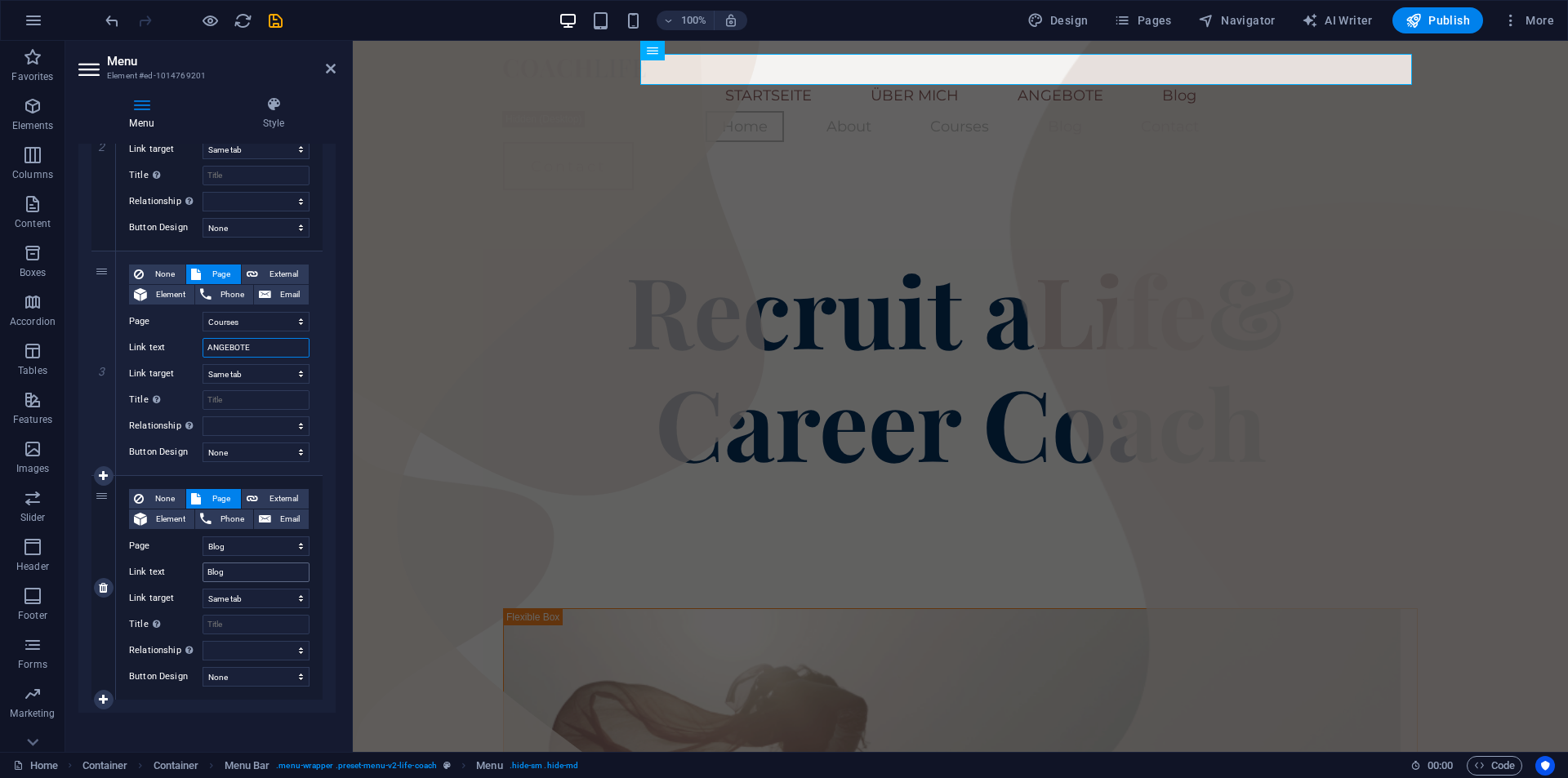
scroll to position [503, 0]
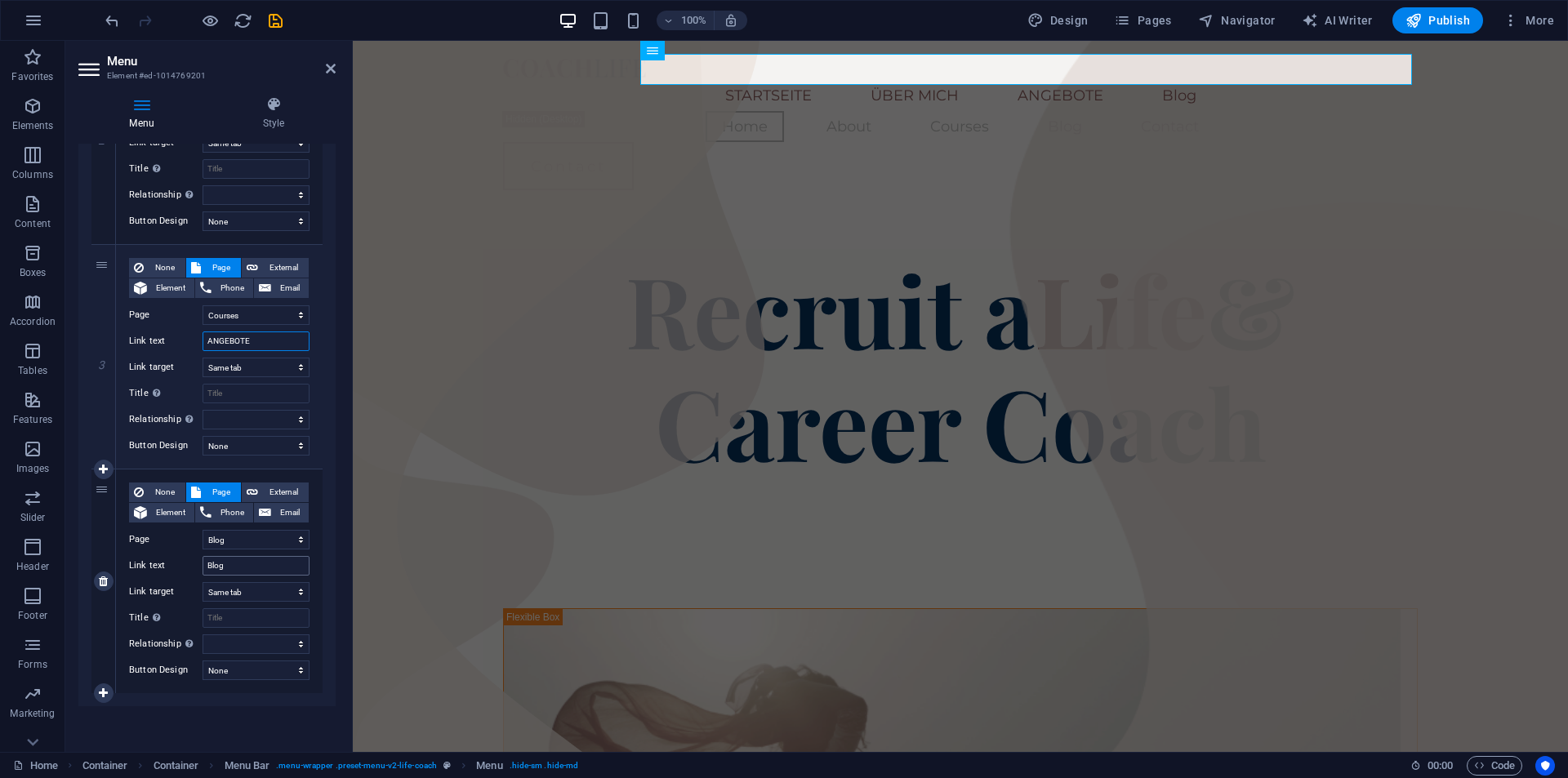
type input "ANGEBOTE"
click at [222, 566] on input "Blog" at bounding box center [256, 566] width 107 height 19
type input "BLOG"
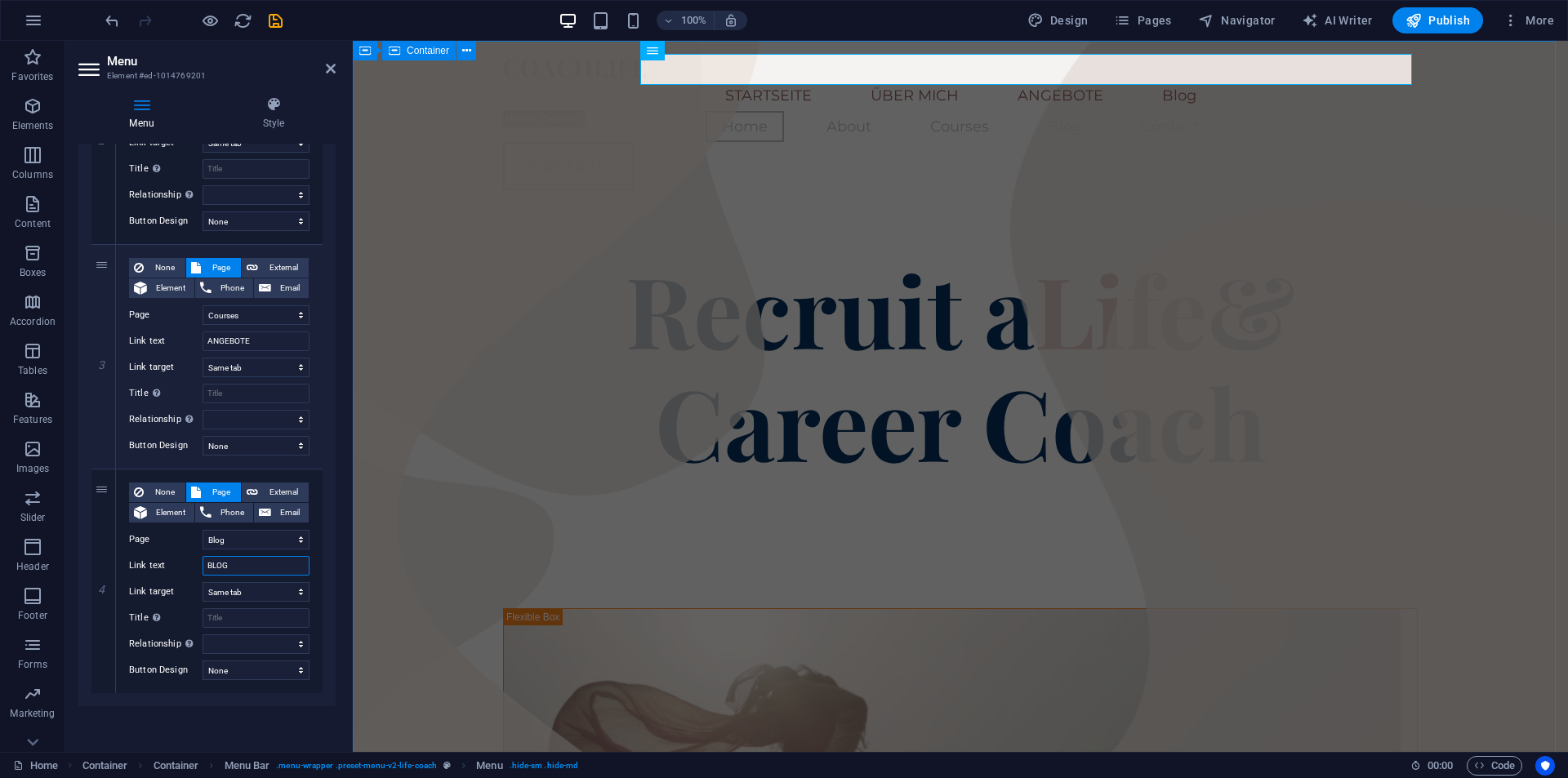
select select
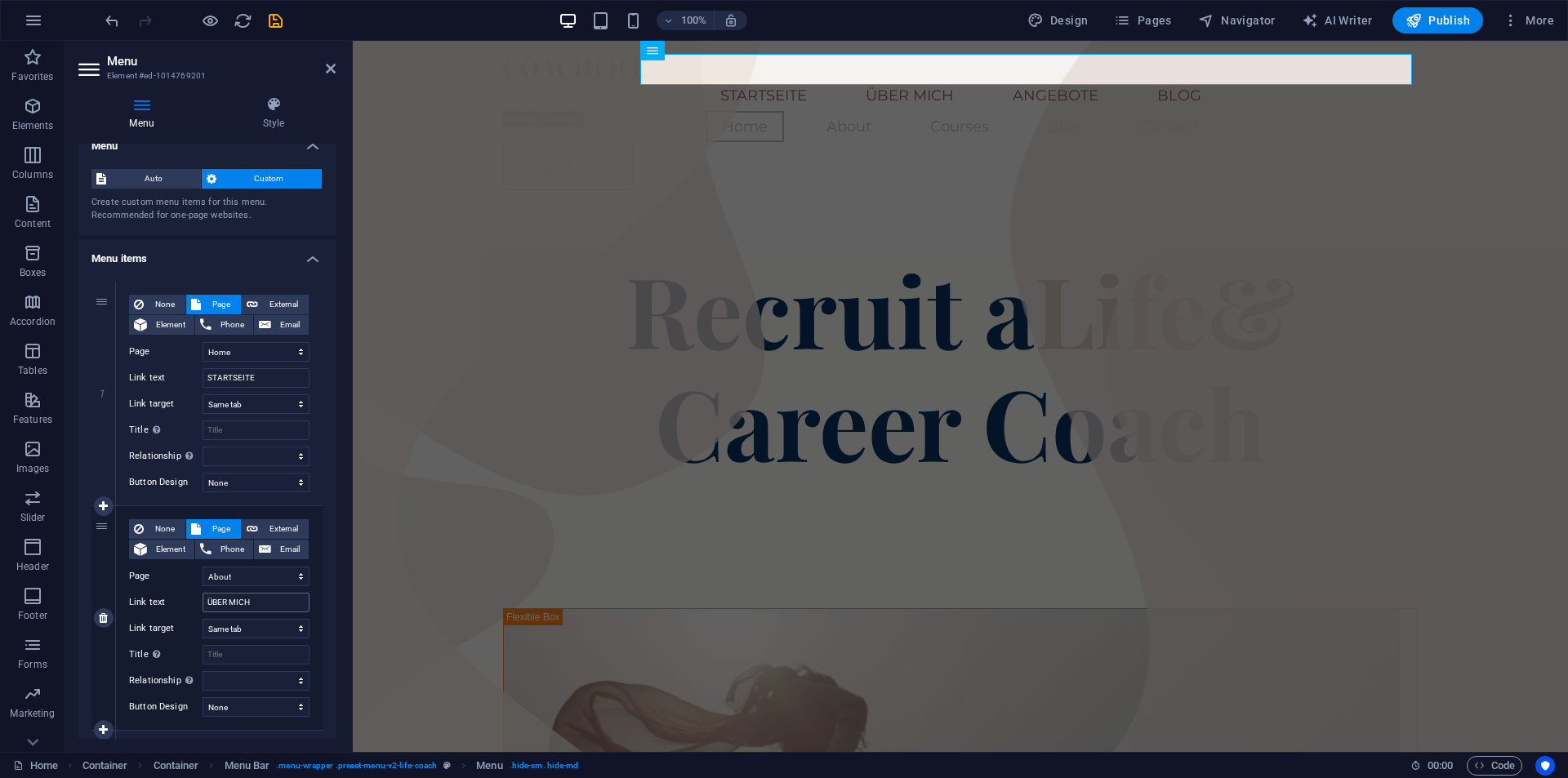
scroll to position [0, 0]
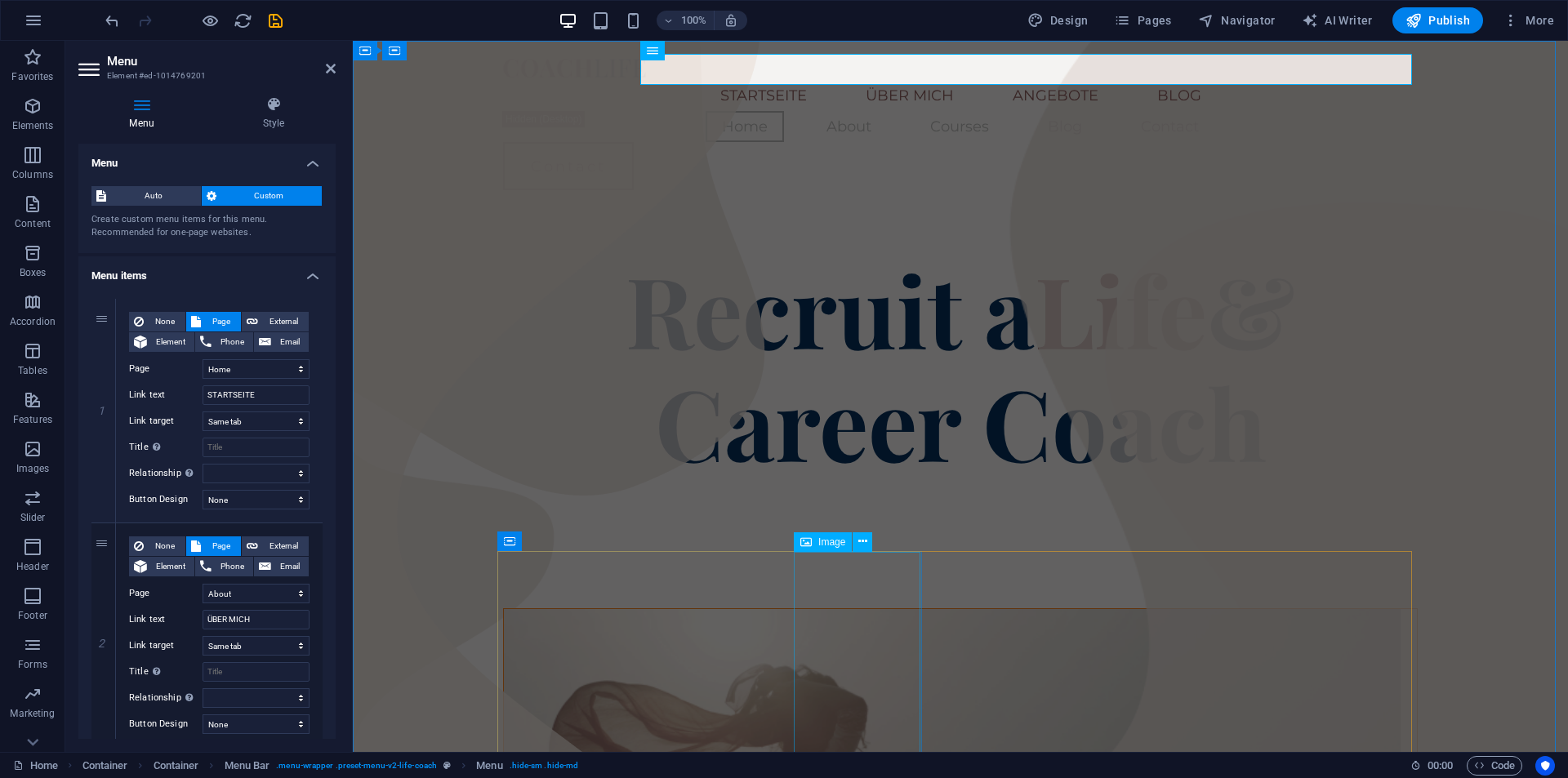
type input "BLOG"
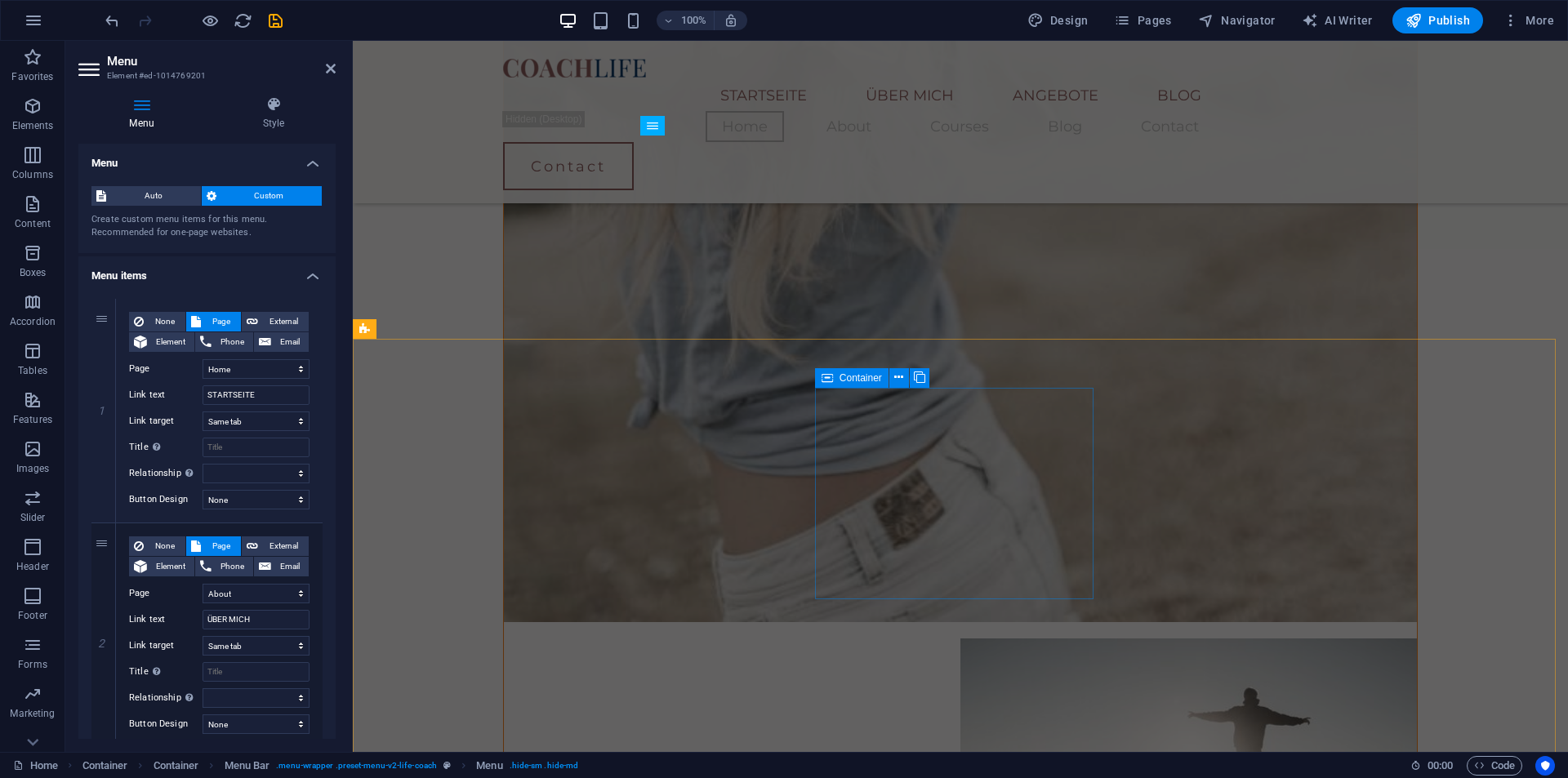
scroll to position [2126, 0]
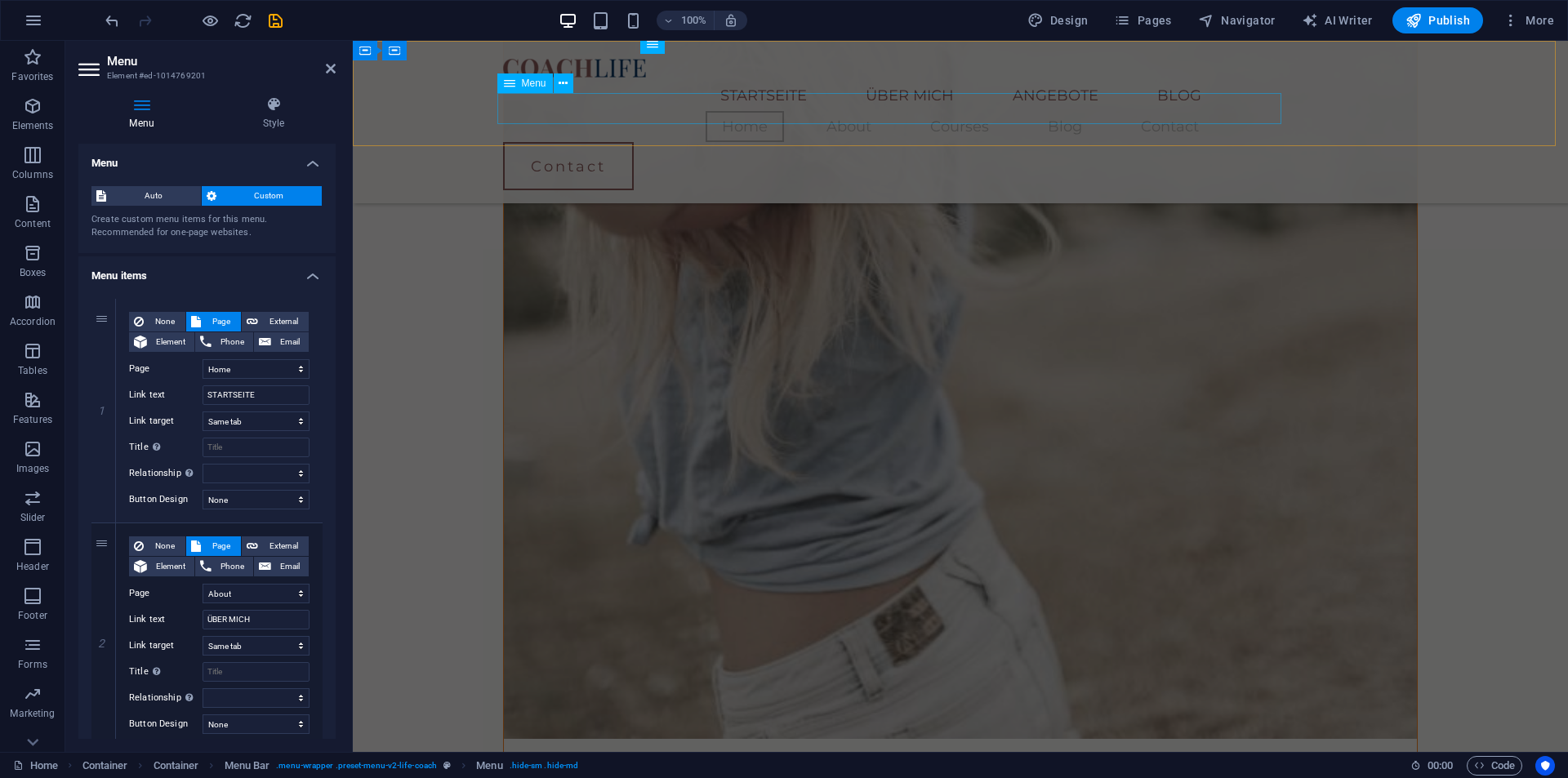
click at [981, 111] on nav "Home About Courses Blog Contact" at bounding box center [960, 127] width 915 height 31
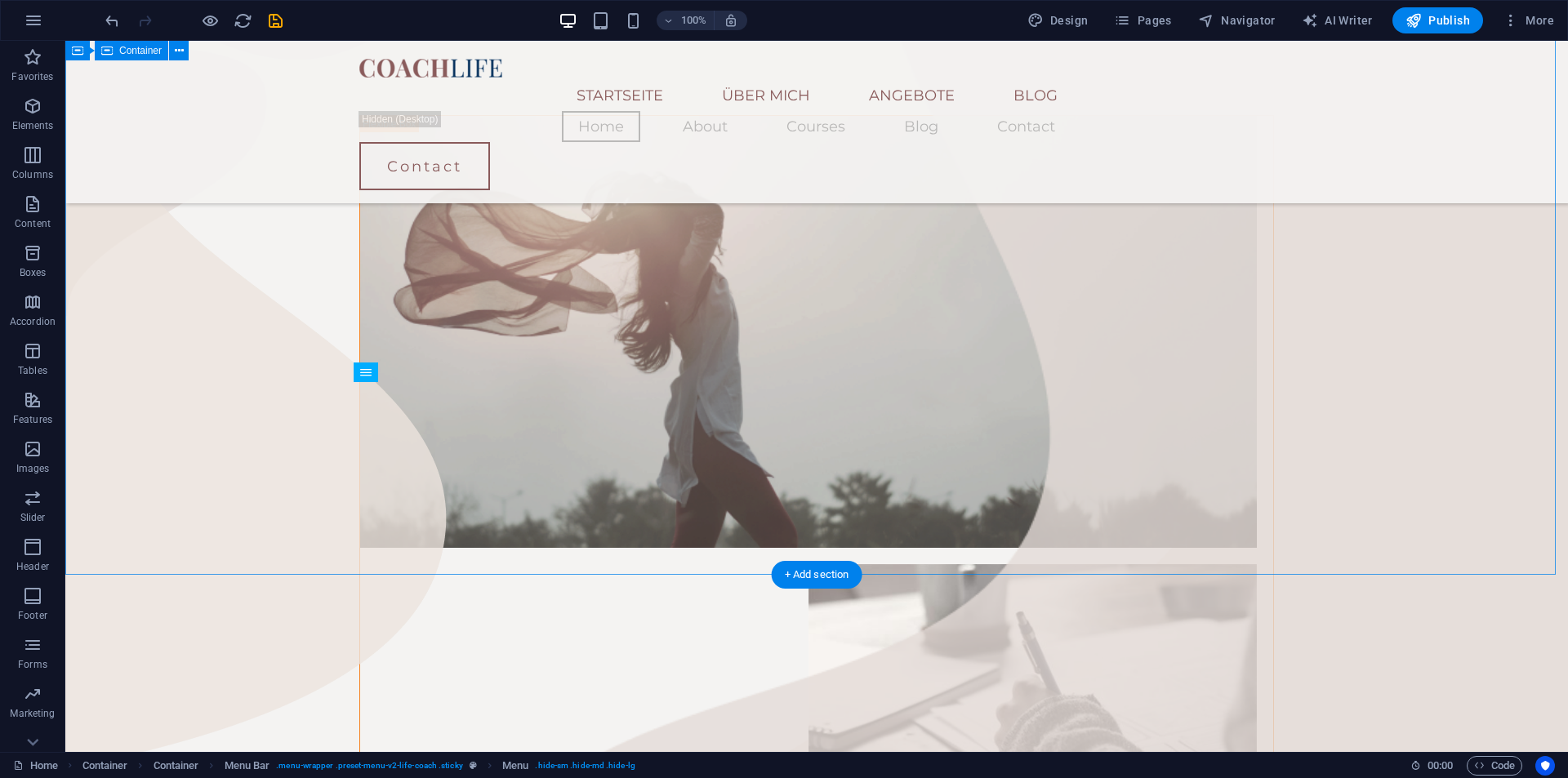
scroll to position [411, 0]
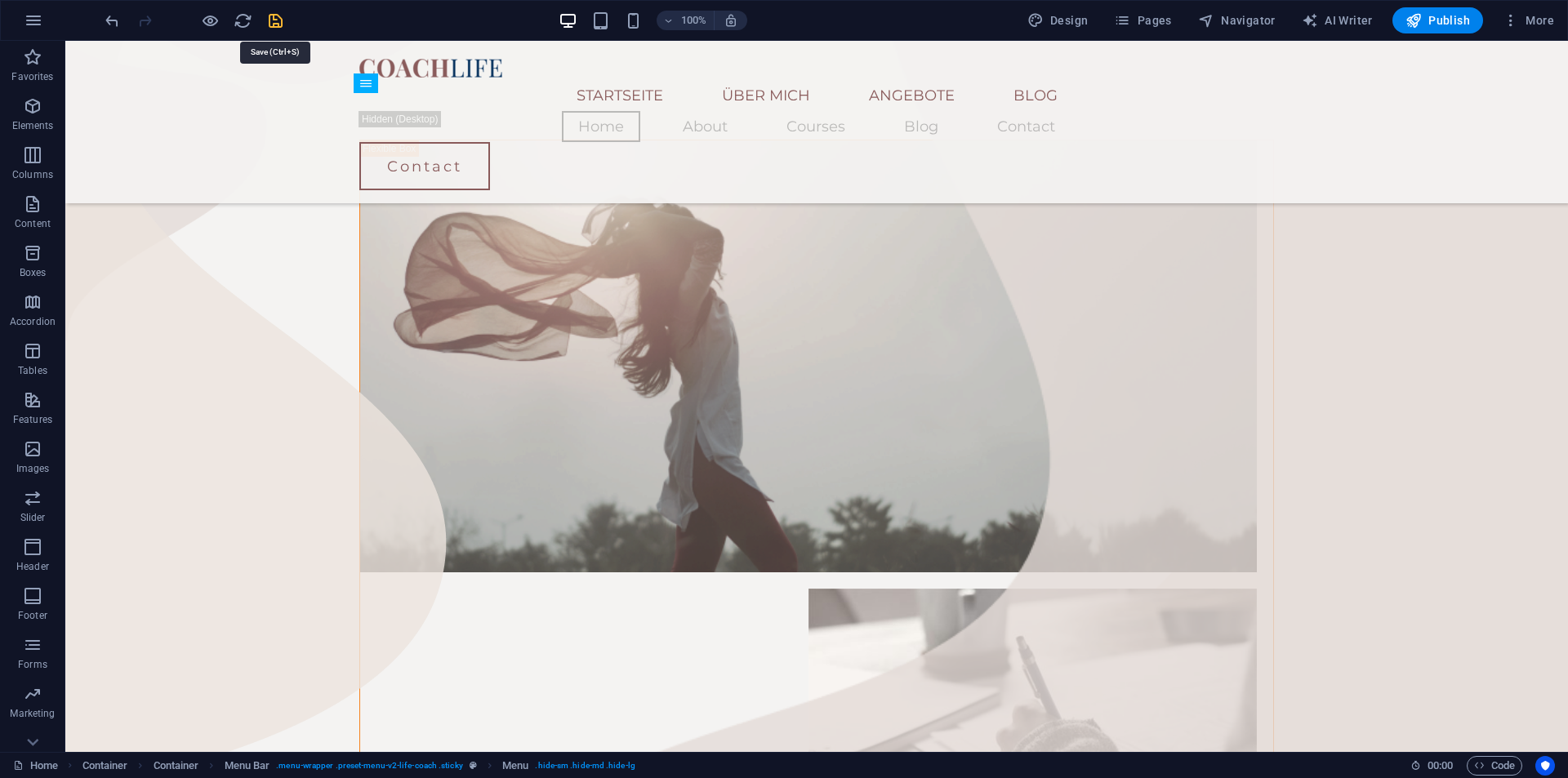
click at [267, 17] on icon "save" at bounding box center [276, 21] width 19 height 19
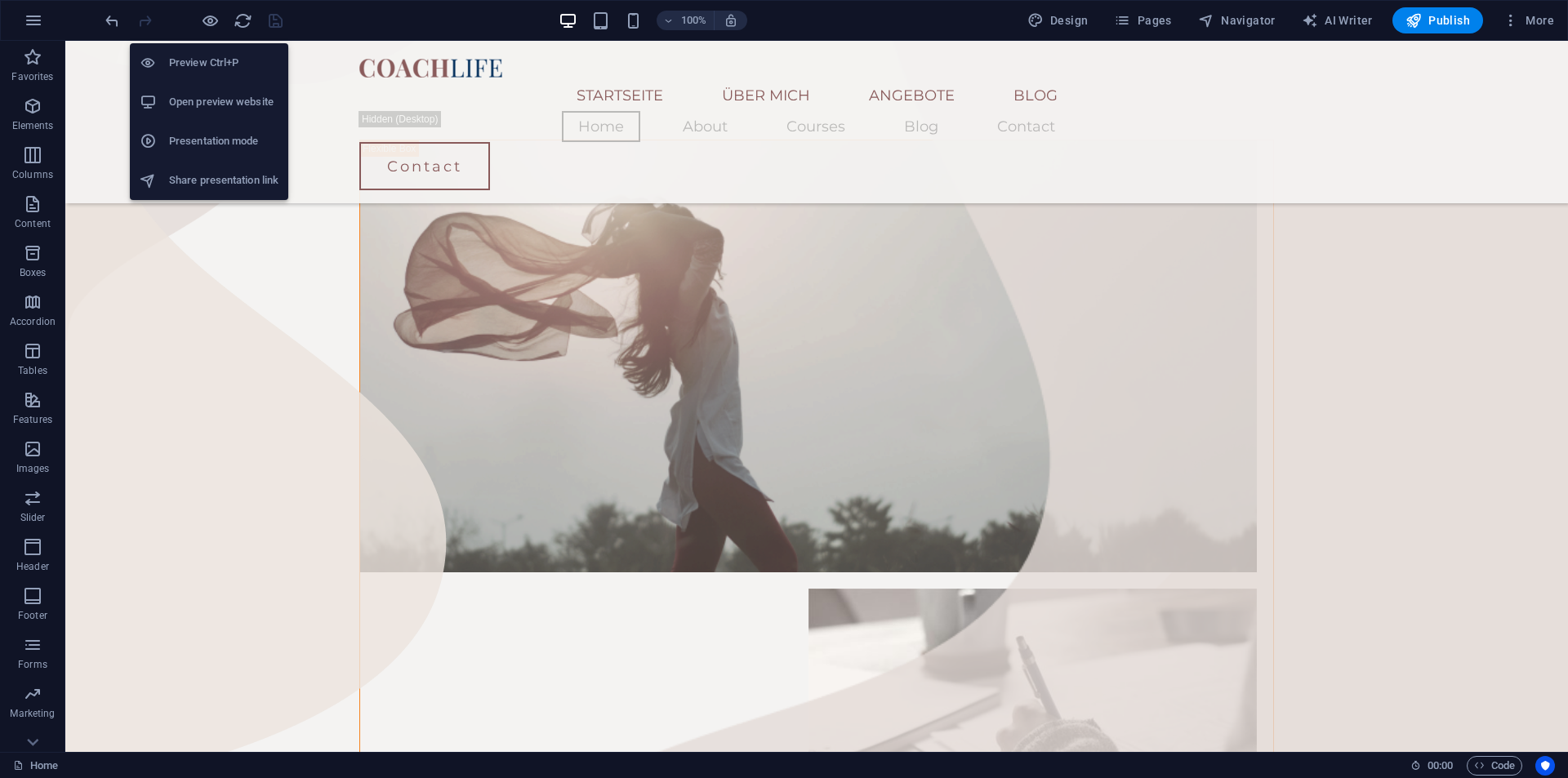
click at [226, 103] on h6 "Open preview website" at bounding box center [224, 102] width 109 height 19
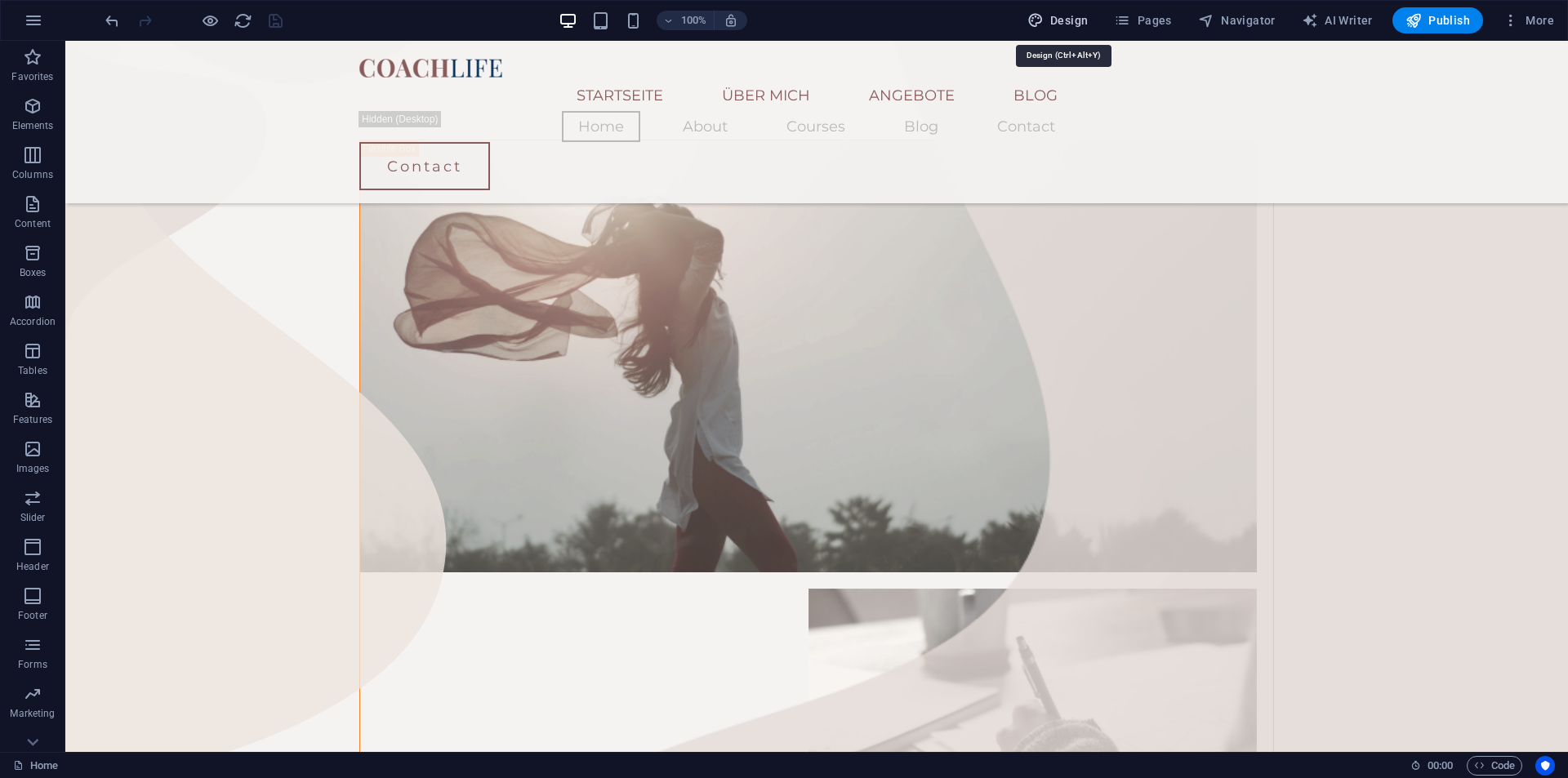
drag, startPoint x: 1090, startPoint y: 28, endPoint x: 1058, endPoint y: 71, distance: 53.6
click at [1088, 28] on span "Design" at bounding box center [1058, 20] width 61 height 17
select select "px"
select select "400"
select select "px"
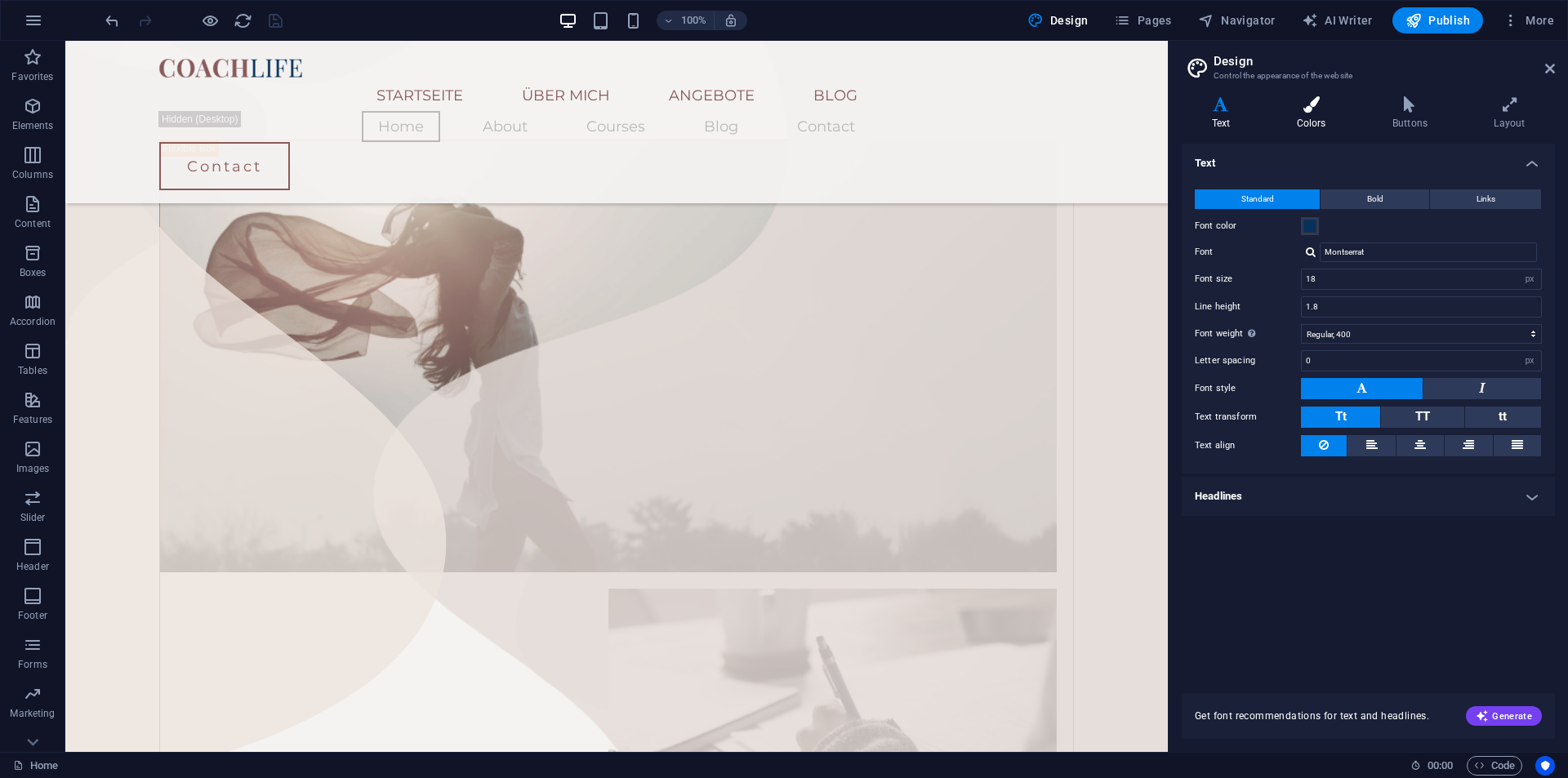
click at [1302, 105] on icon at bounding box center [1311, 104] width 89 height 17
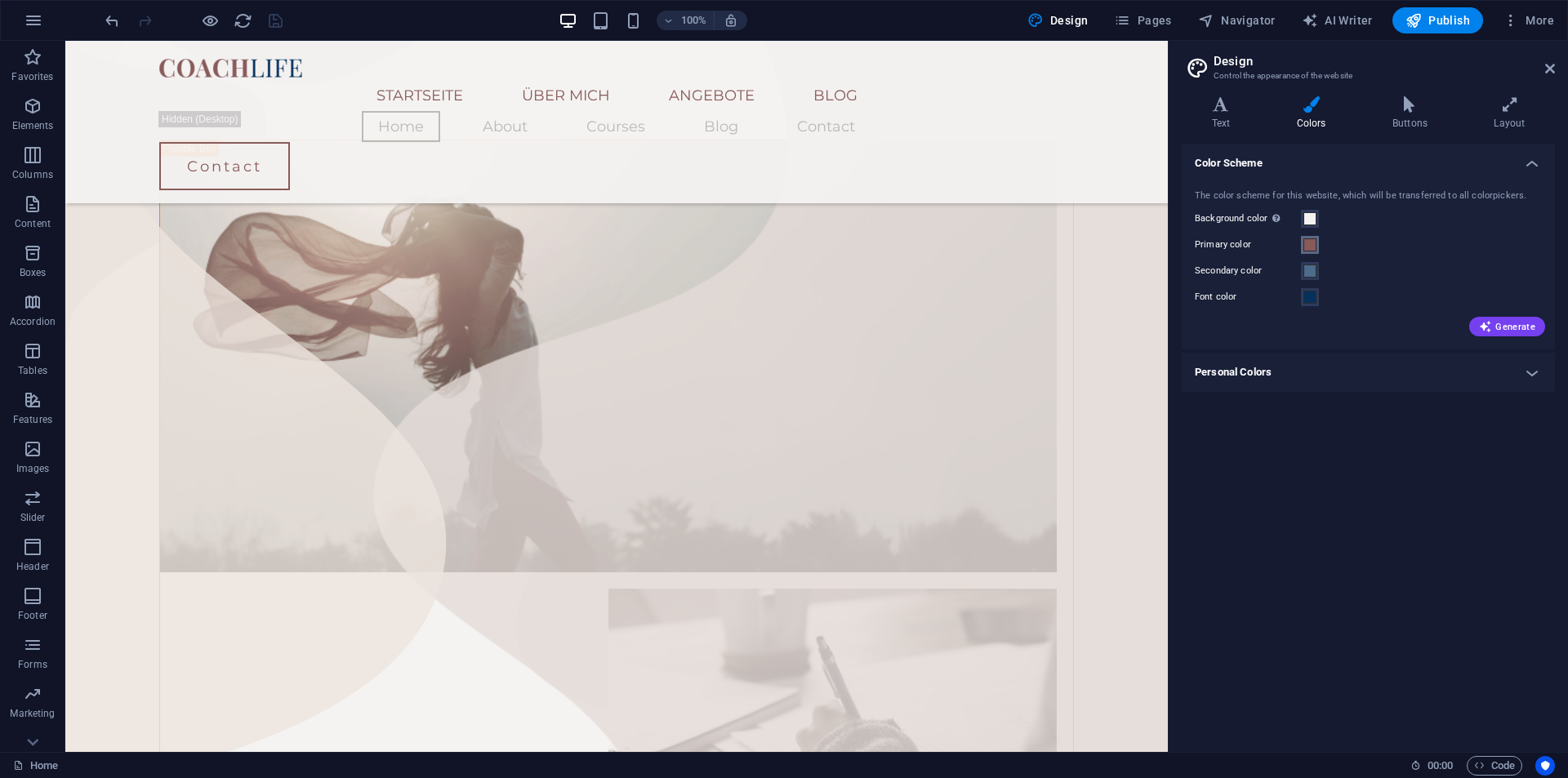
click at [1311, 243] on span at bounding box center [1309, 244] width 13 height 13
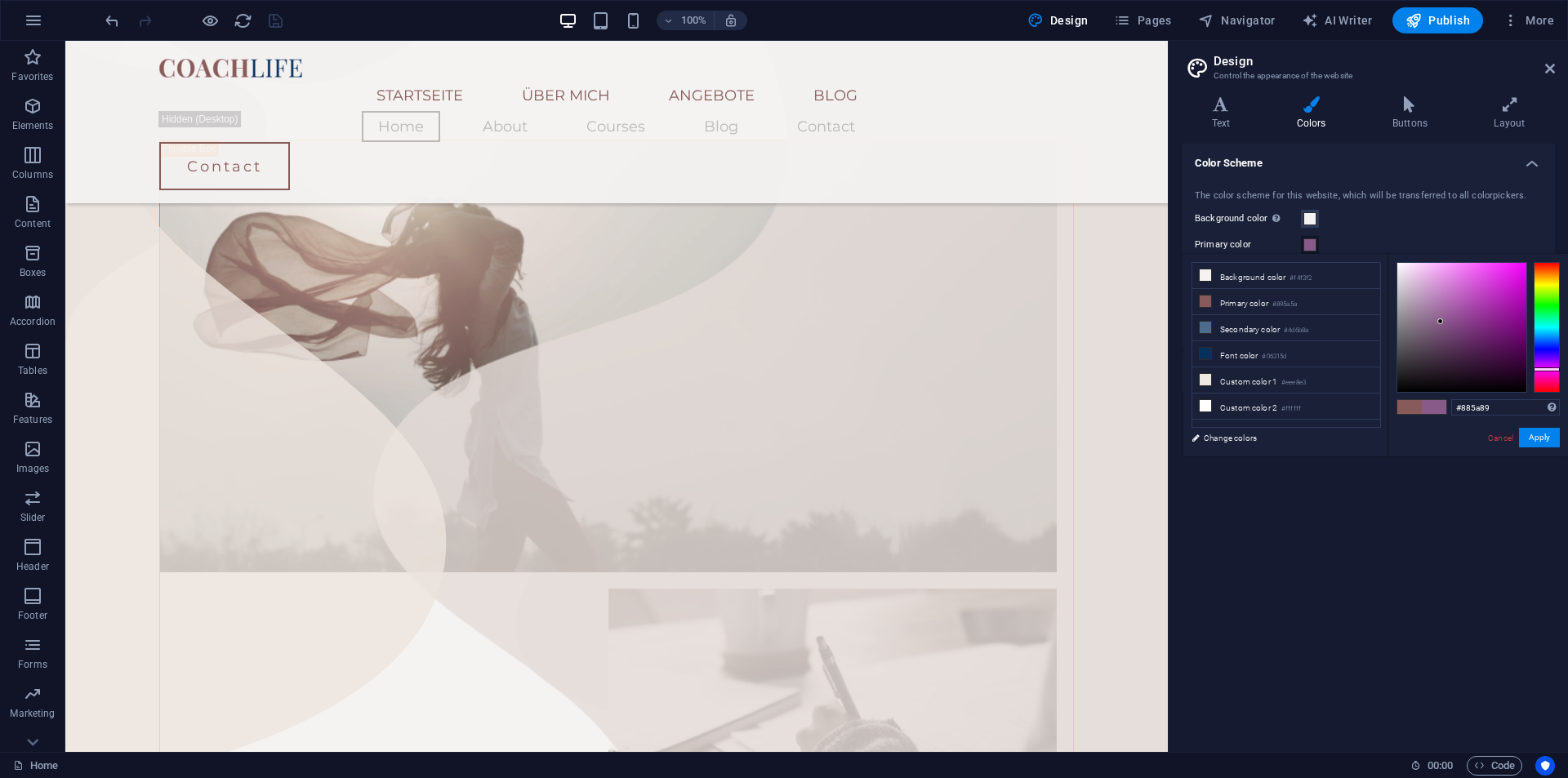
drag, startPoint x: 1554, startPoint y: 361, endPoint x: 1552, endPoint y: 369, distance: 8.2
click at [1552, 369] on div at bounding box center [1547, 327] width 26 height 131
drag, startPoint x: 1459, startPoint y: 293, endPoint x: 1428, endPoint y: 258, distance: 46.8
click at [1428, 263] on div at bounding box center [1462, 327] width 129 height 129
drag, startPoint x: 1430, startPoint y: 269, endPoint x: 1424, endPoint y: 258, distance: 12.5
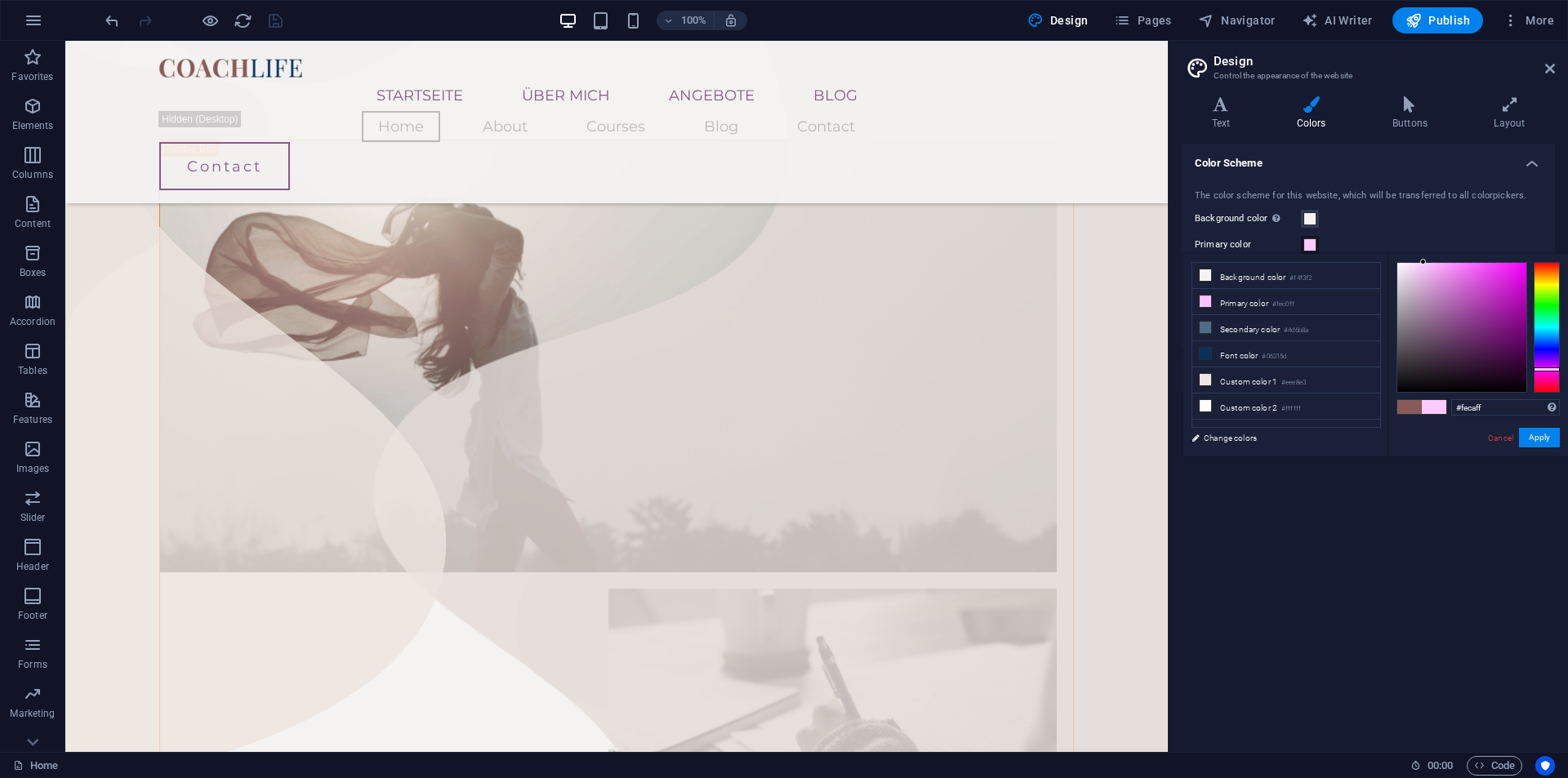
click at [1424, 258] on div "#fecaff Supported formats #0852ed rgb(8, 82, 237) rgba(8, 82, 237, 90%) hsv(221…" at bounding box center [1478, 473] width 181 height 439
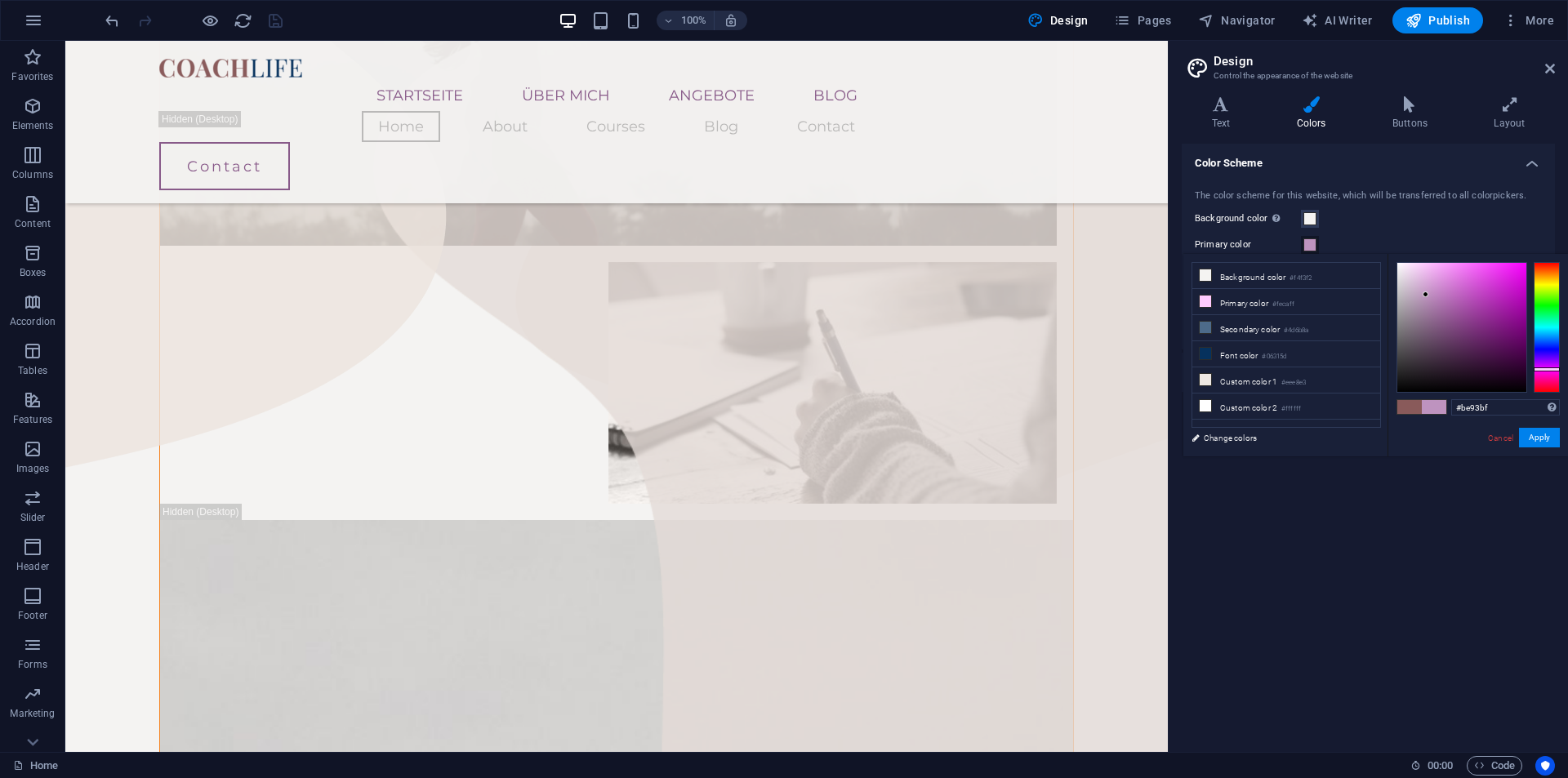
drag, startPoint x: 1440, startPoint y: 293, endPoint x: 1426, endPoint y: 295, distance: 14.1
click at [1426, 295] on div at bounding box center [1462, 327] width 129 height 129
click at [1415, 301] on div at bounding box center [1462, 327] width 129 height 129
click at [1428, 298] on div at bounding box center [1462, 327] width 129 height 129
drag, startPoint x: 1545, startPoint y: 364, endPoint x: 1547, endPoint y: 372, distance: 8.2
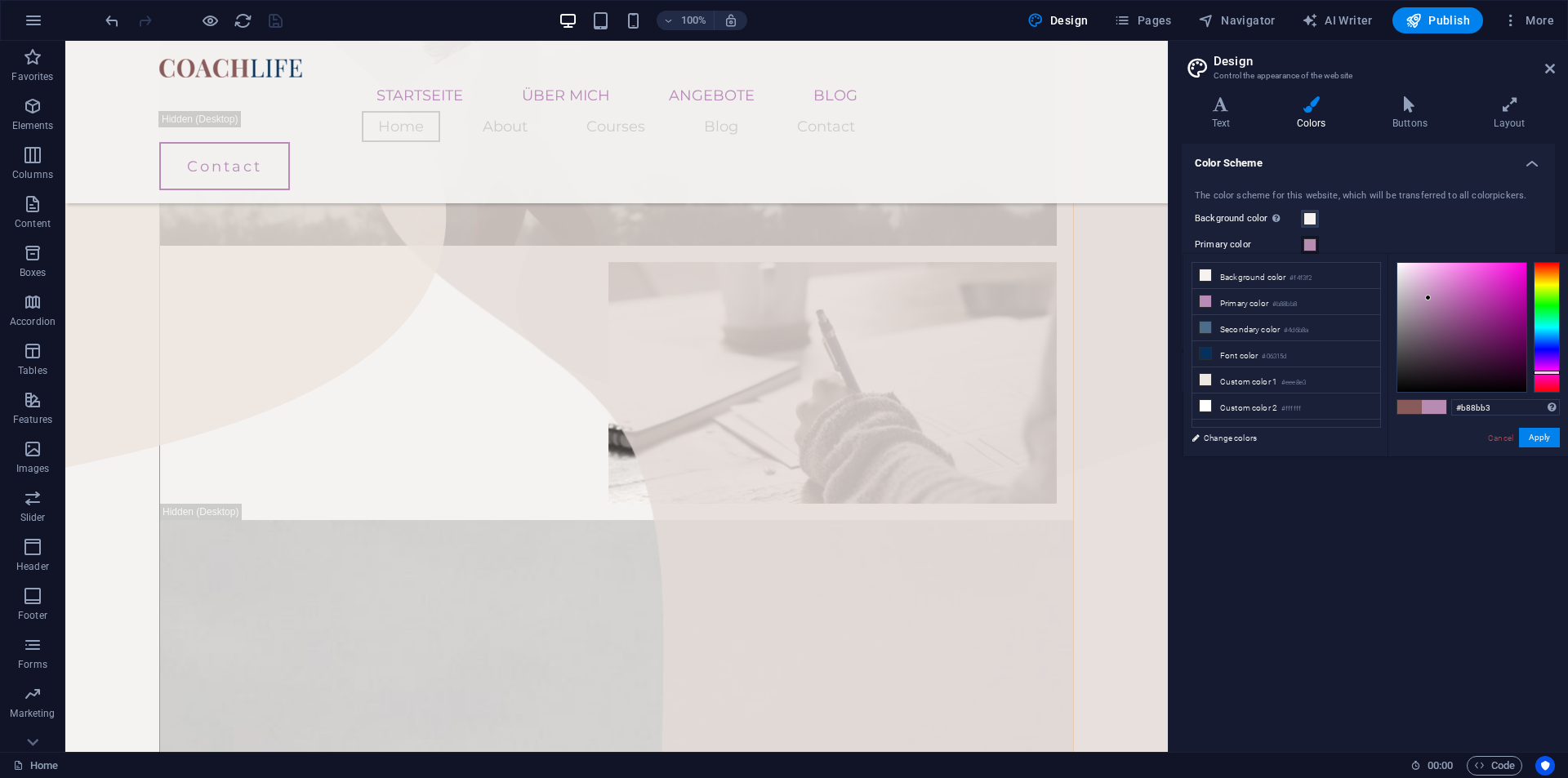
click at [1547, 372] on div at bounding box center [1547, 327] width 26 height 131
click at [1433, 301] on div at bounding box center [1462, 327] width 129 height 129
click at [1472, 407] on input "#b280ac" at bounding box center [1506, 407] width 108 height 17
paste input "FEEBF6"
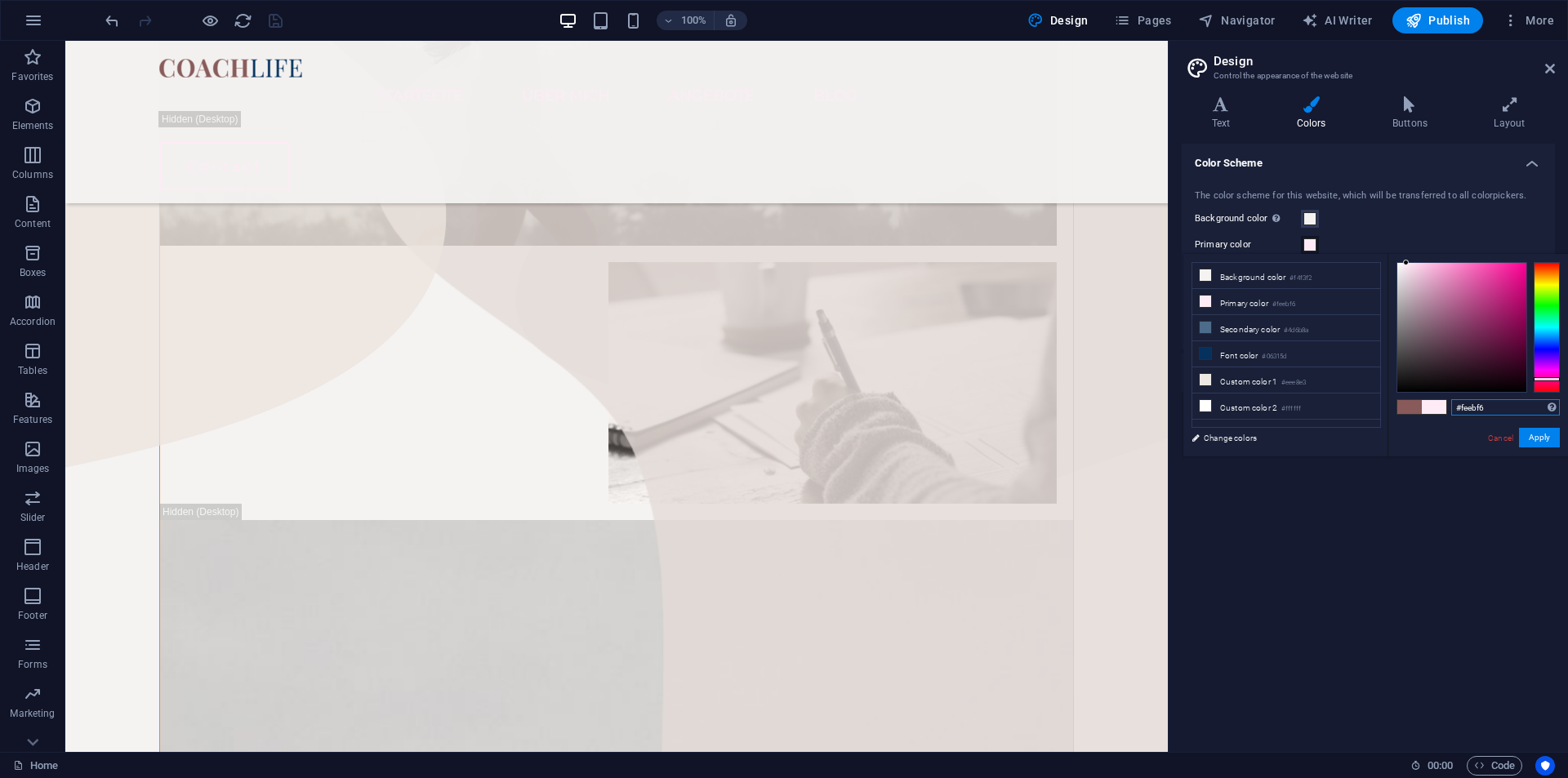
click at [1484, 403] on input "#feebf6" at bounding box center [1506, 407] width 108 height 17
paste input "FCD8CD"
click at [1475, 410] on input "#fcd8cd" at bounding box center [1506, 407] width 108 height 17
paste input "9B5DE0"
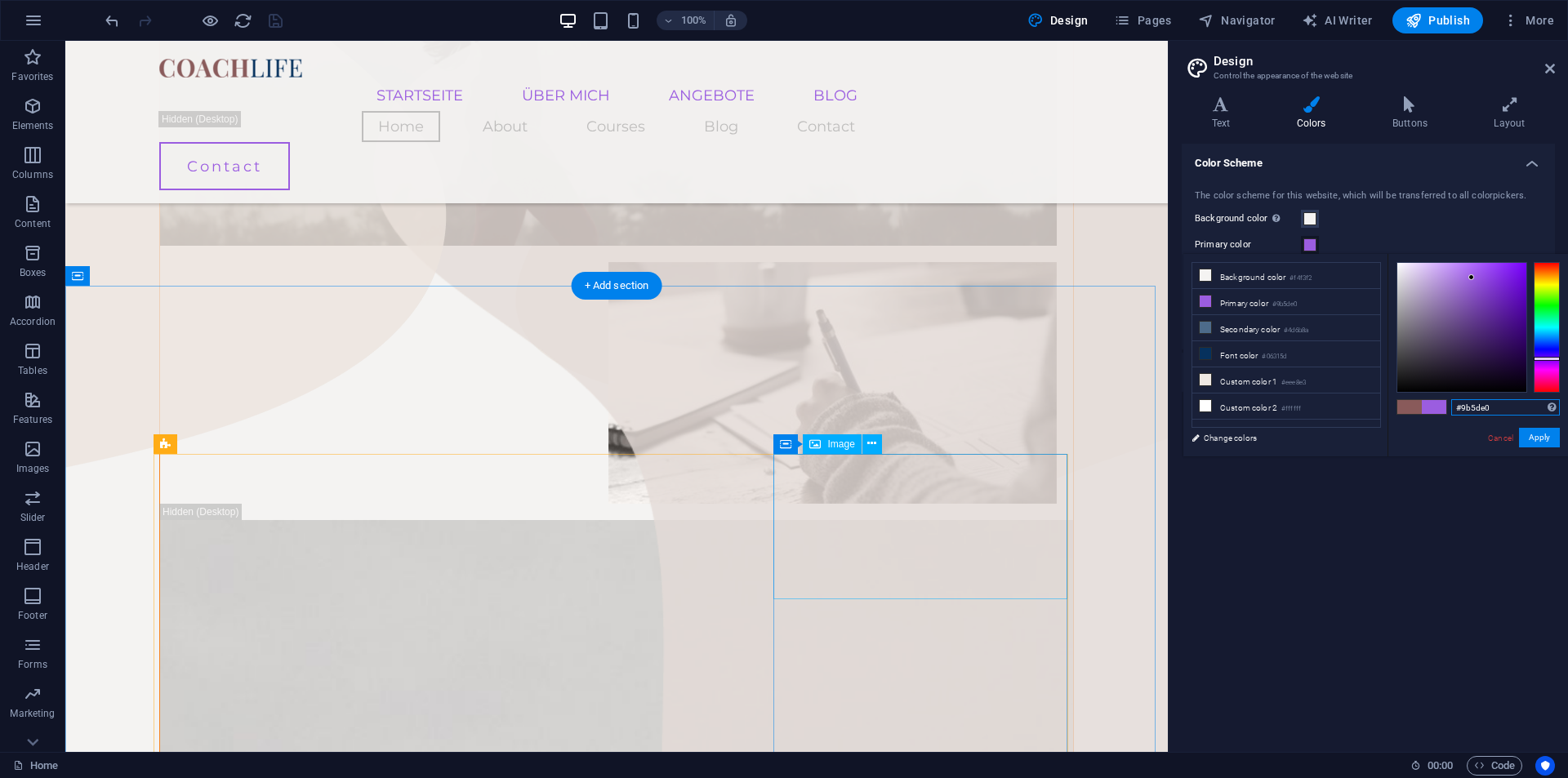
type input "#9b5de0"
click at [1426, 569] on div "Color Scheme The color scheme for this website, which will be transferred to al…" at bounding box center [1368, 442] width 373 height 596
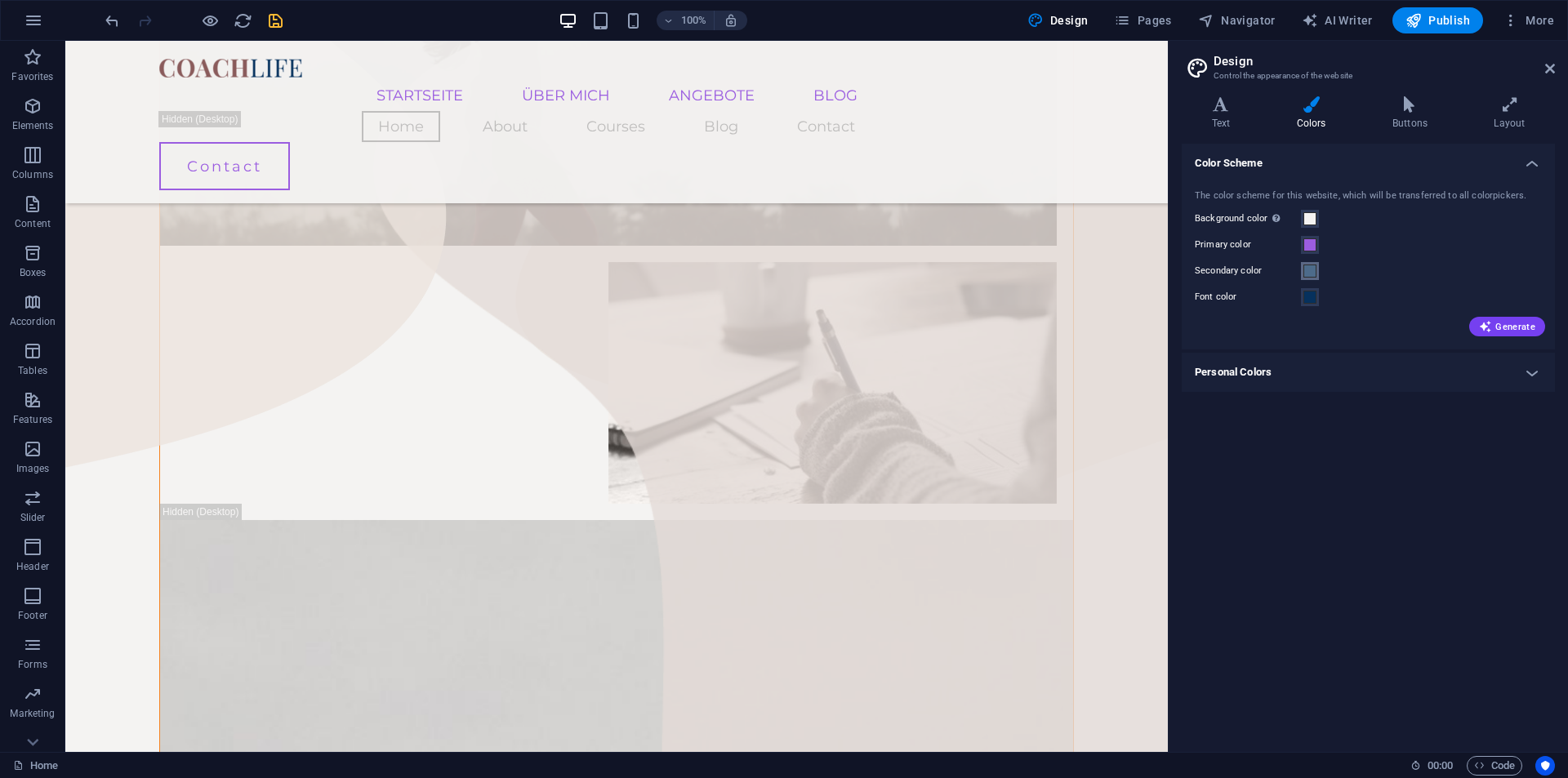
click at [1309, 268] on span at bounding box center [1309, 271] width 13 height 13
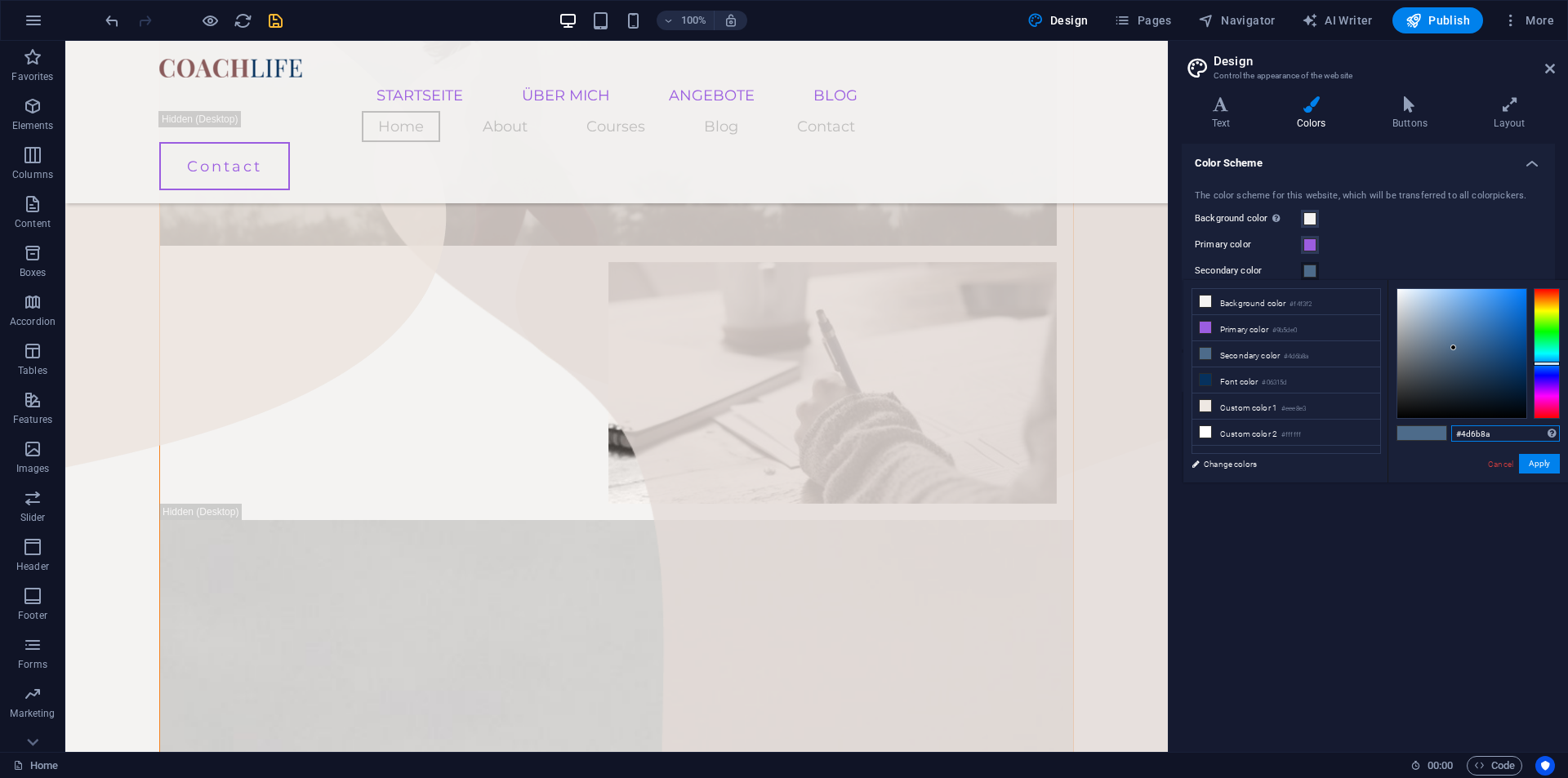
click at [1482, 430] on input "#4d6b8a" at bounding box center [1506, 433] width 108 height 17
paste input "4E56C0"
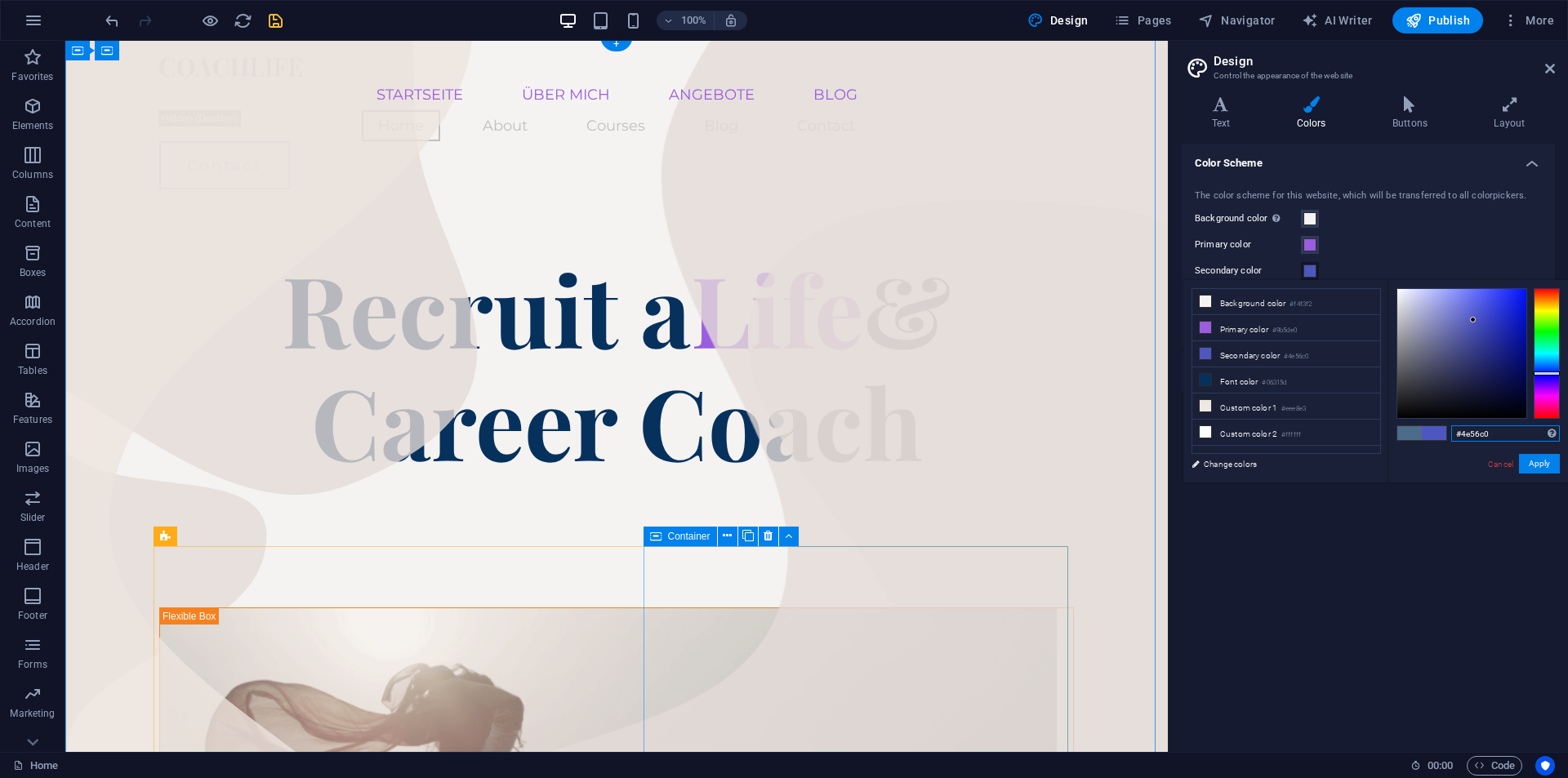
scroll to position [0, 0]
click at [1480, 431] on input "#4e56c0" at bounding box center [1506, 433] width 108 height 17
paste input "4E56C"
drag, startPoint x: 1462, startPoint y: 339, endPoint x: 1407, endPoint y: 334, distance: 55.2
click at [1403, 329] on div at bounding box center [1462, 354] width 129 height 129
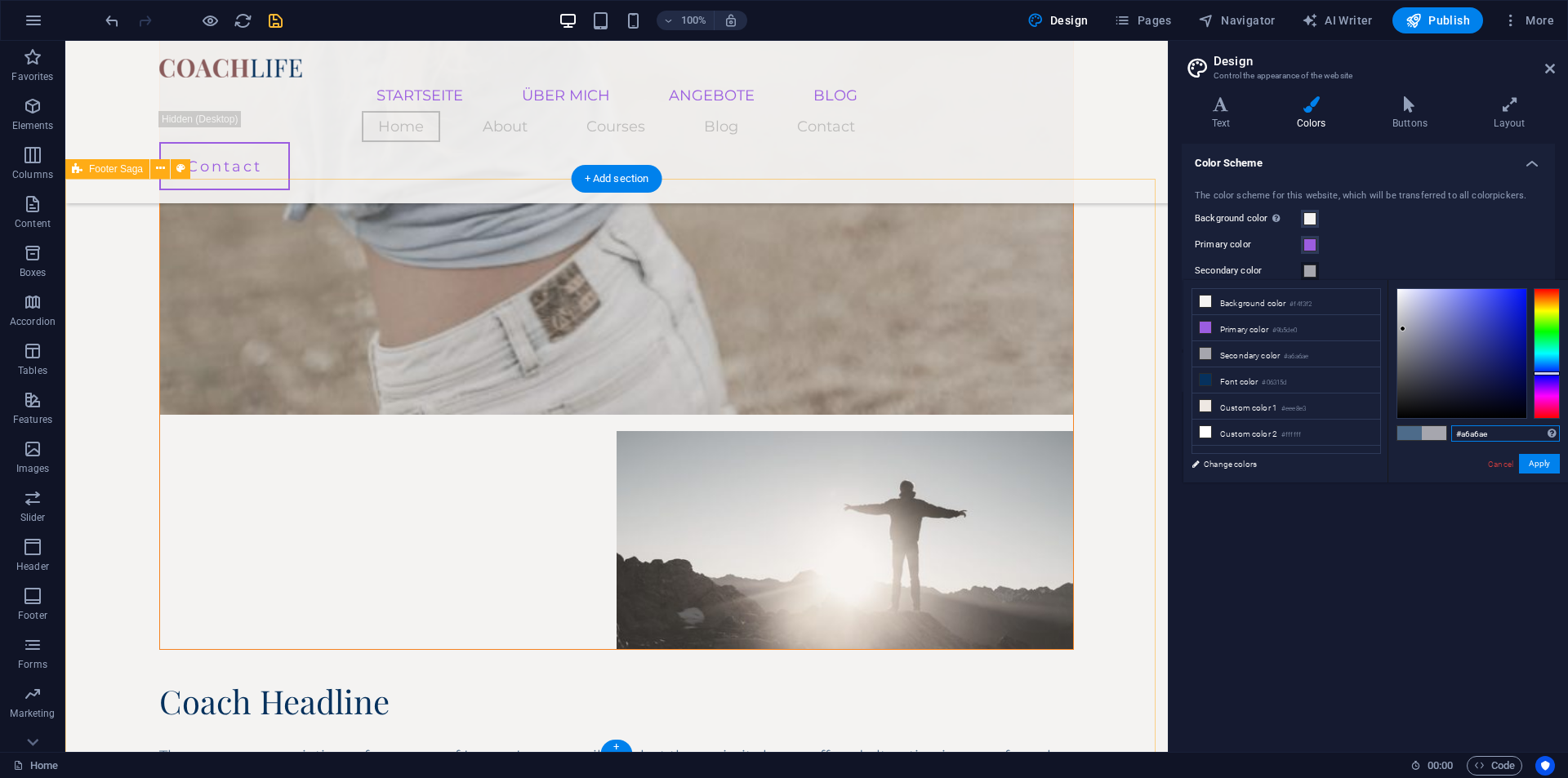
scroll to position [2453, 0]
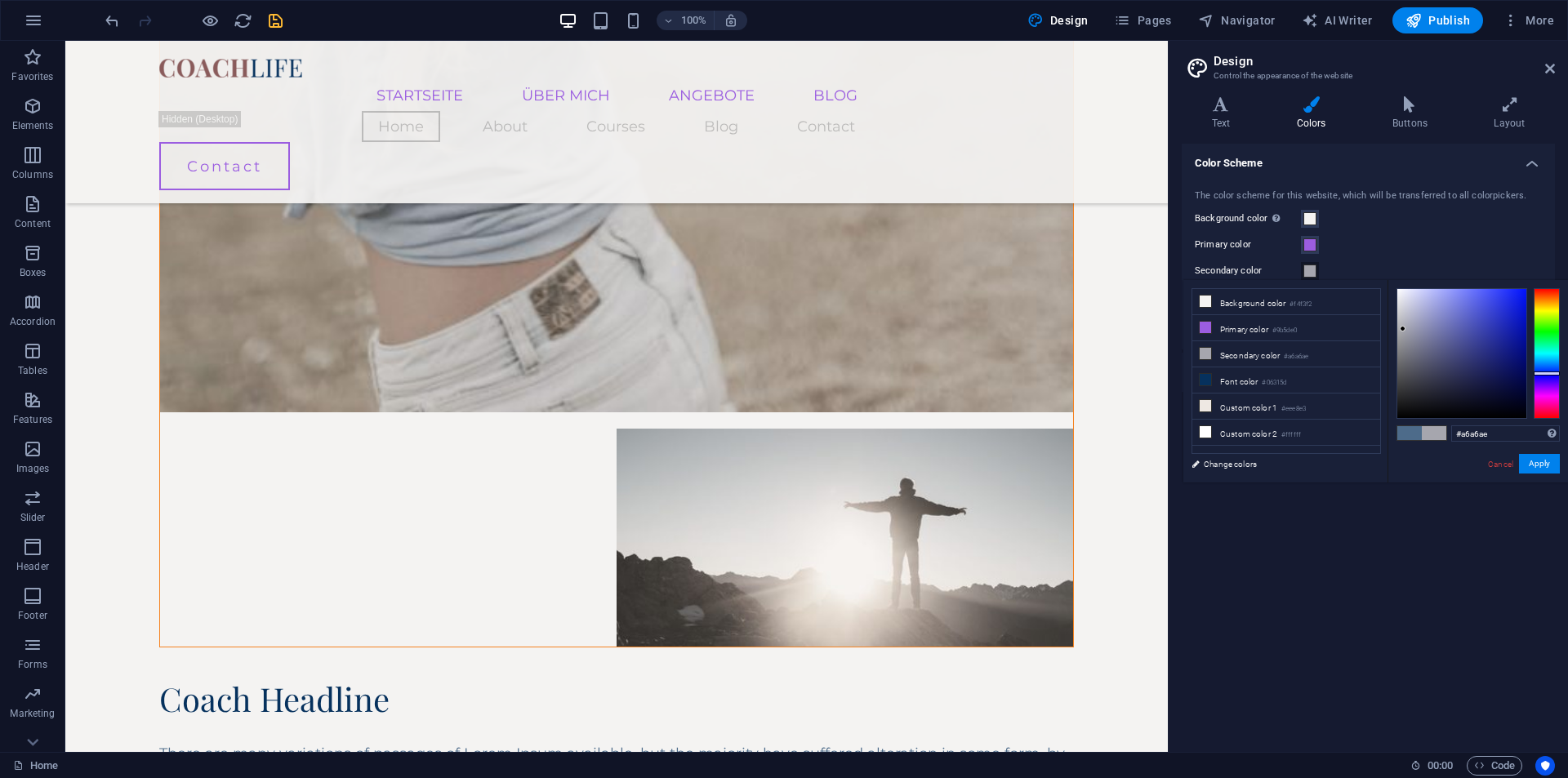
click at [1489, 443] on div "#a6a6ae Supported formats #0852ed rgb(8, 82, 237) rgba(8, 82, 237, 90%) hsv(221…" at bounding box center [1506, 434] width 108 height 17
click at [1492, 435] on input "#a6a6ae" at bounding box center [1506, 433] width 108 height 17
paste input "4E56C0"
type input "#4e56c0"
click at [1307, 563] on div "Color Scheme The color scheme for this website, which will be transferred to al…" at bounding box center [1368, 442] width 373 height 596
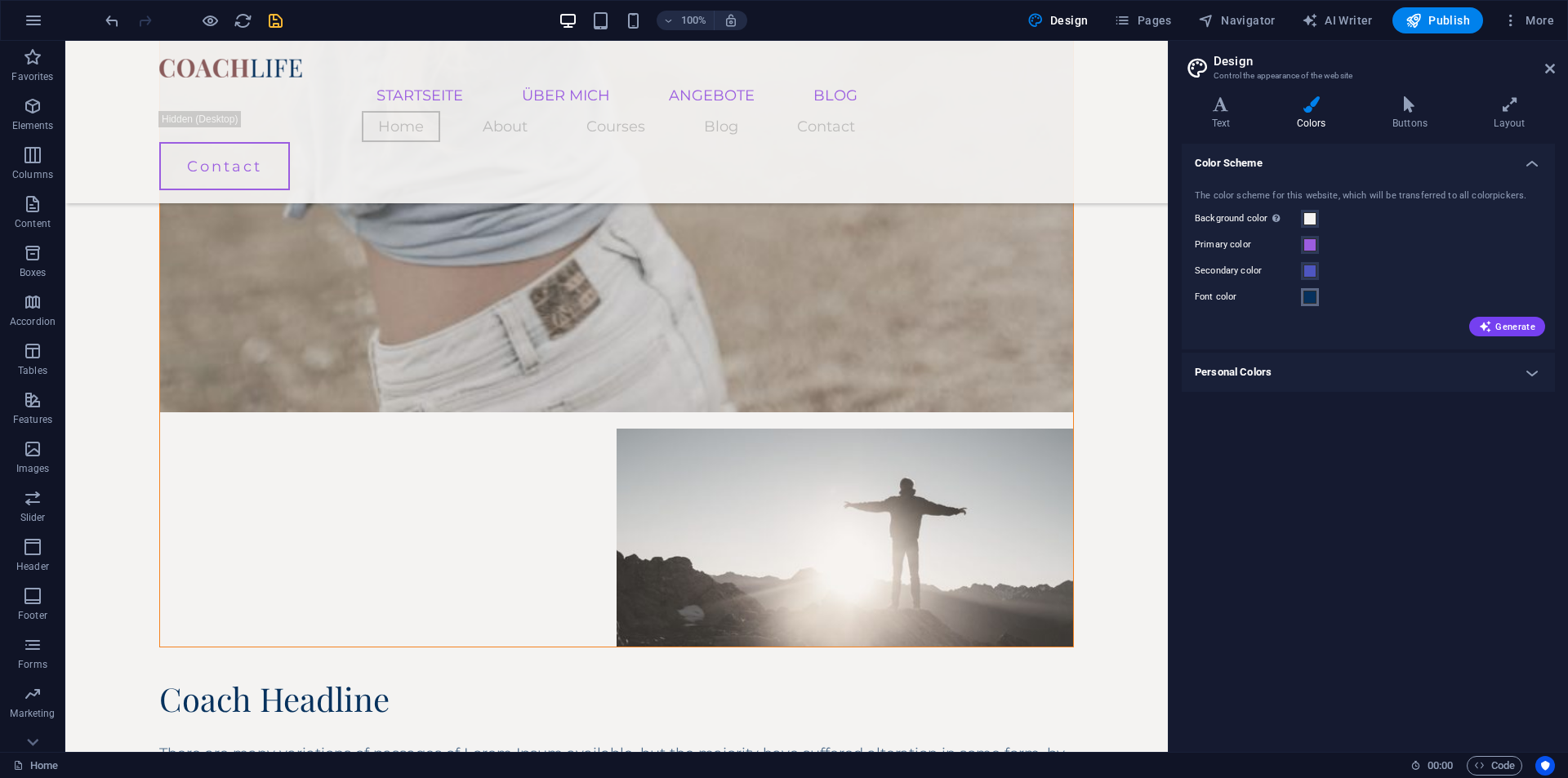
click at [1315, 297] on span at bounding box center [1309, 297] width 13 height 13
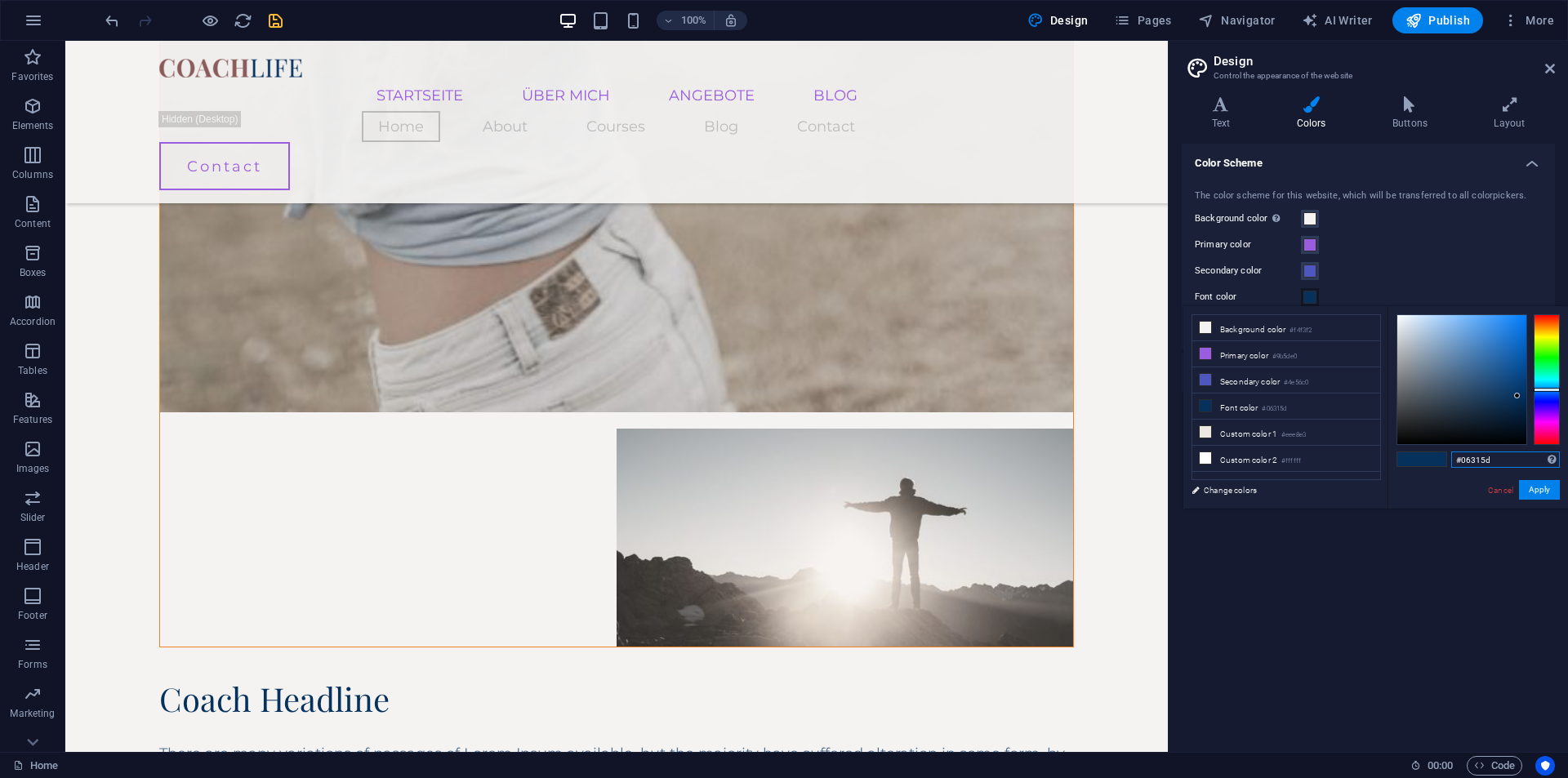
click at [1474, 456] on input "#06315d" at bounding box center [1506, 459] width 108 height 17
paste input "FDCFFA"
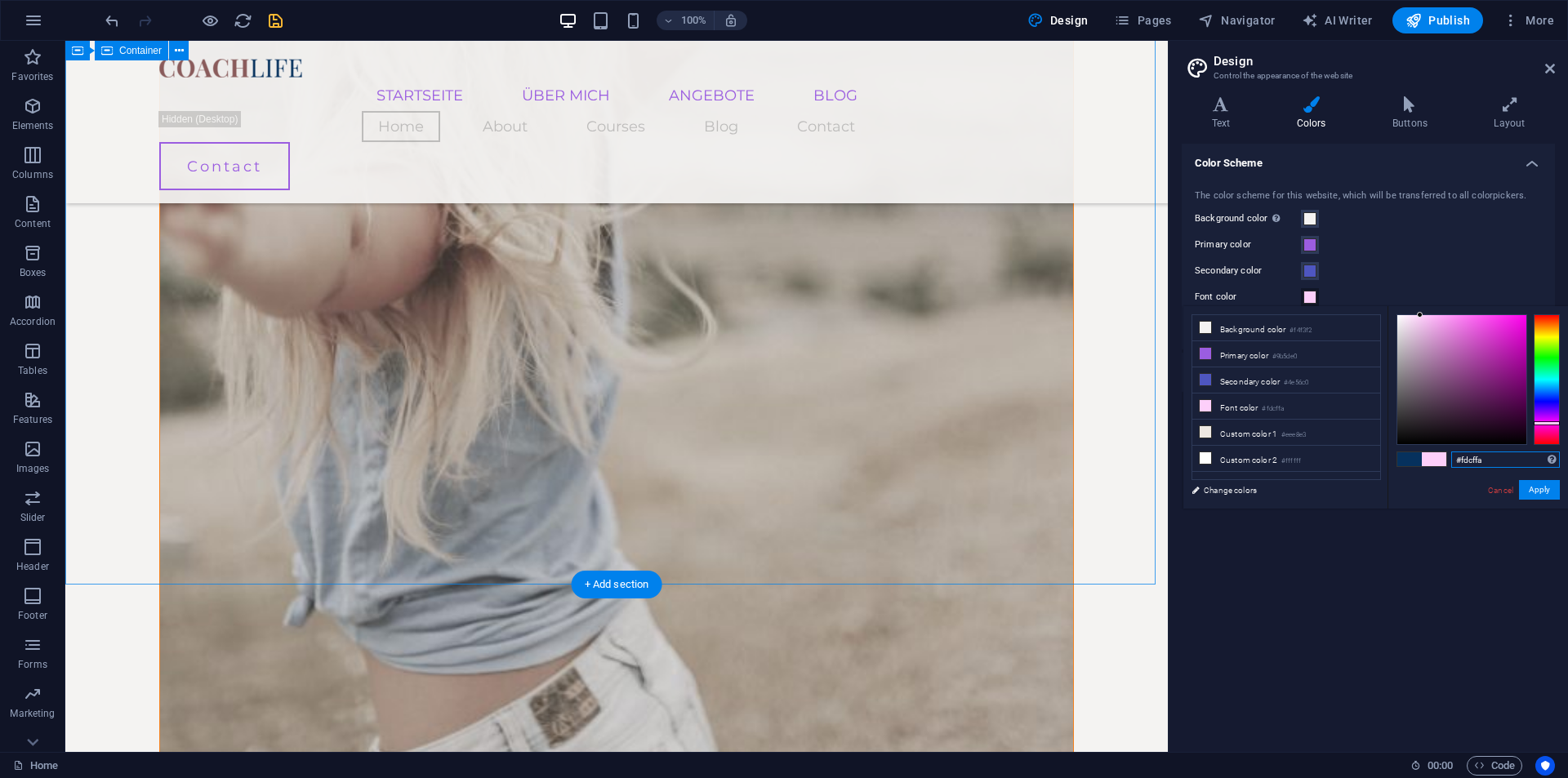
scroll to position [1800, 0]
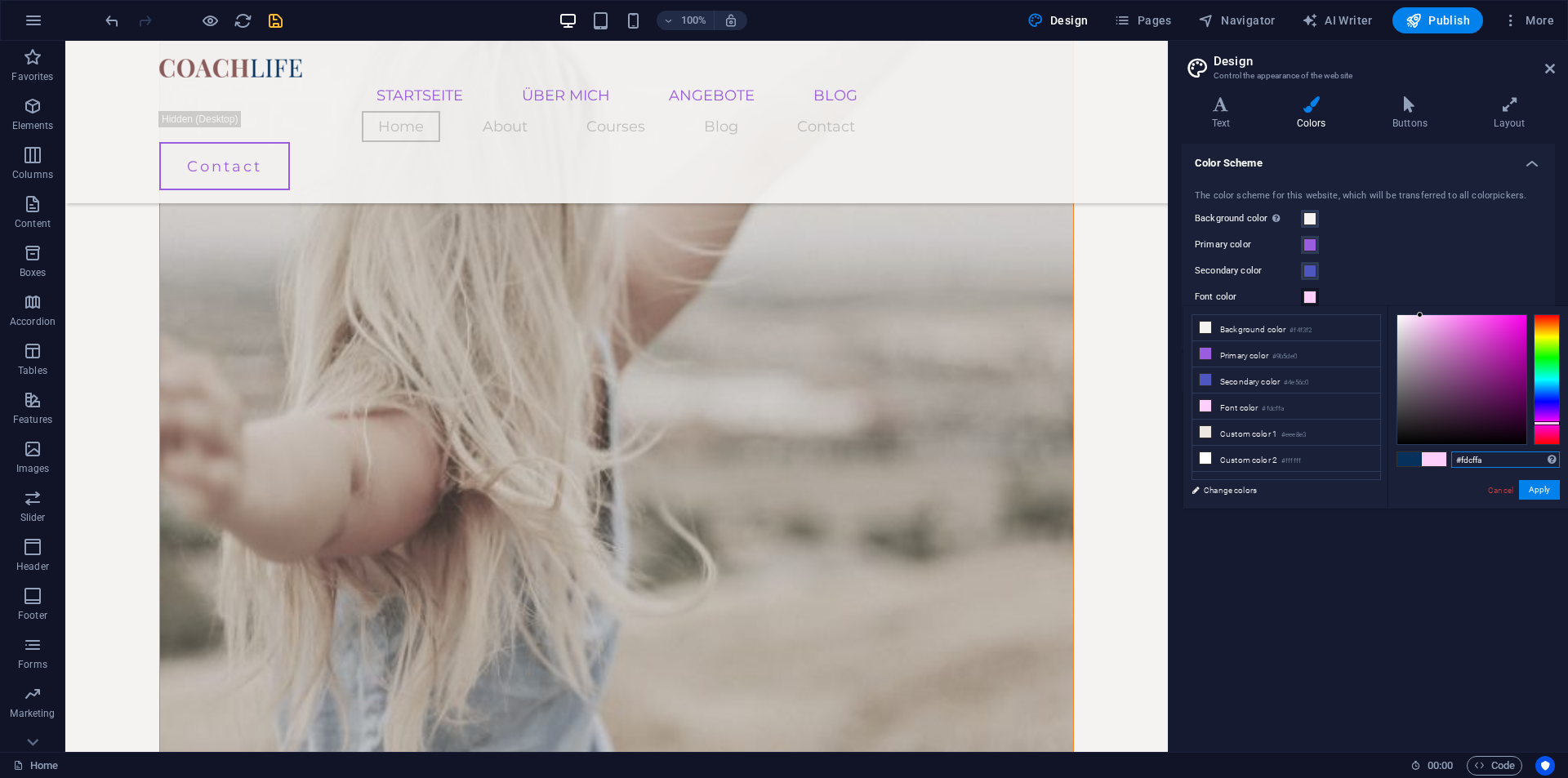
click at [1481, 464] on input "#fdcffa" at bounding box center [1506, 459] width 108 height 17
paste input "4E56C0"
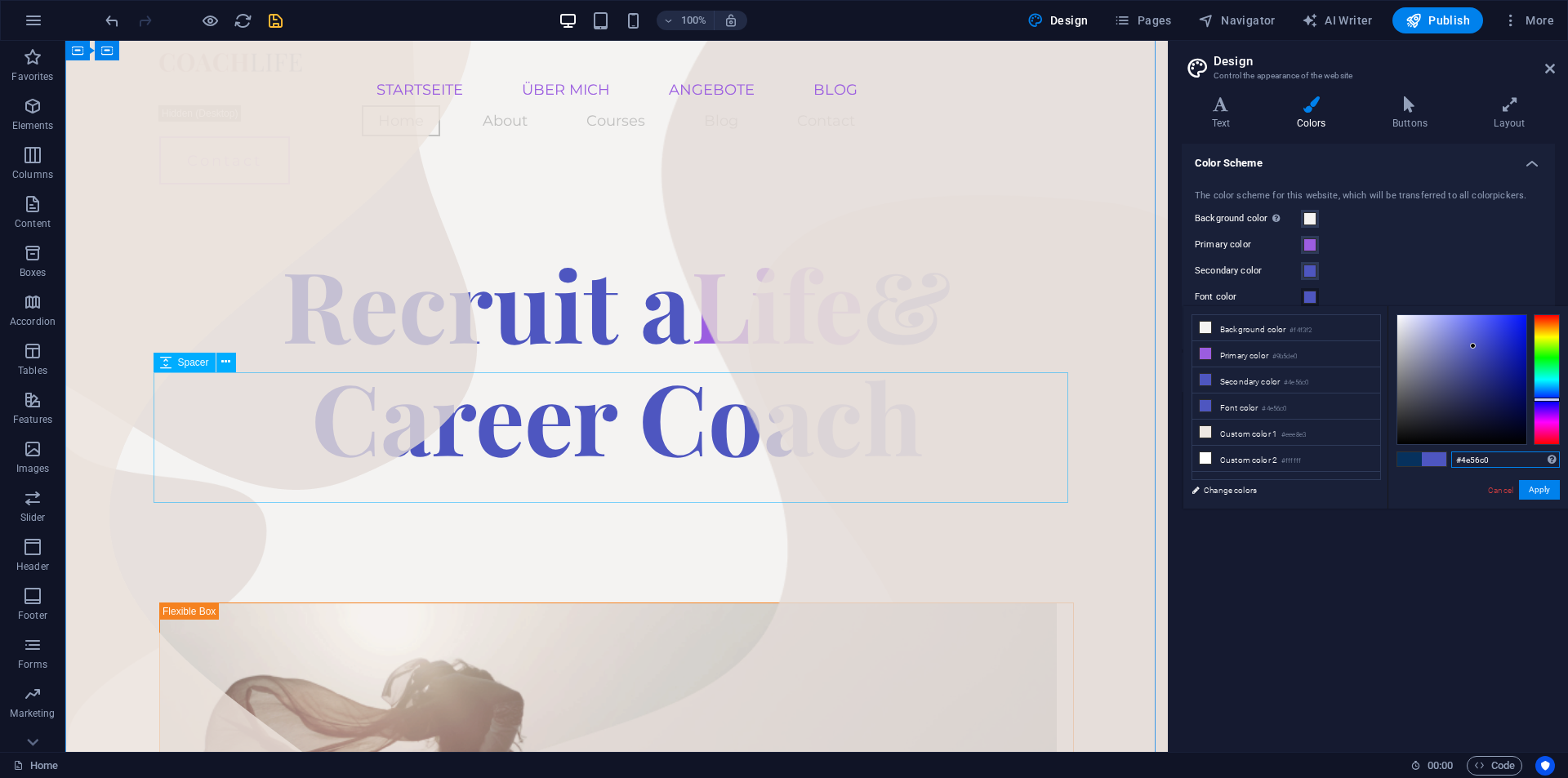
scroll to position [0, 0]
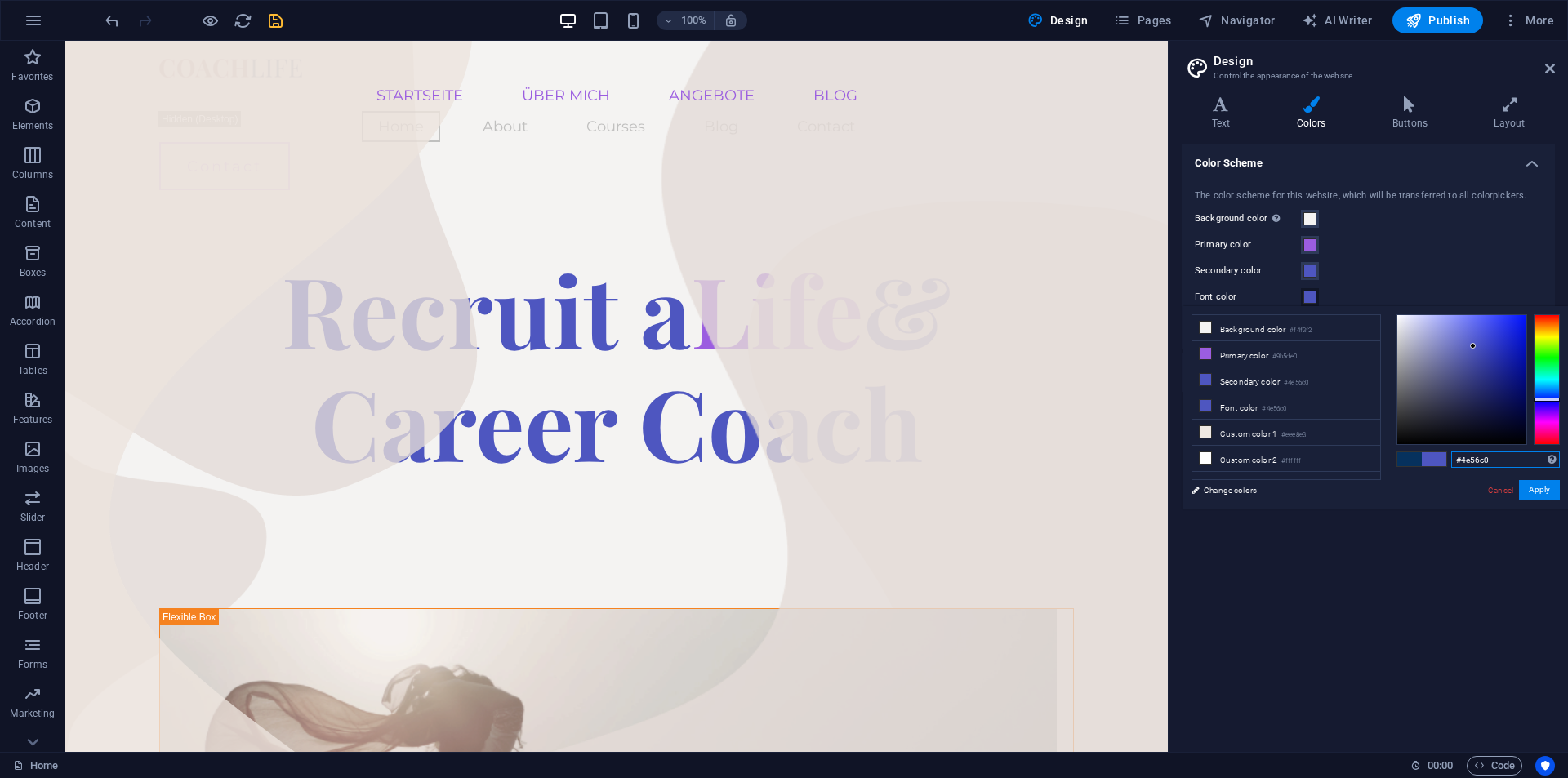
type input "#4e56c0"
click at [1305, 262] on button "Secondary color" at bounding box center [1310, 271] width 18 height 18
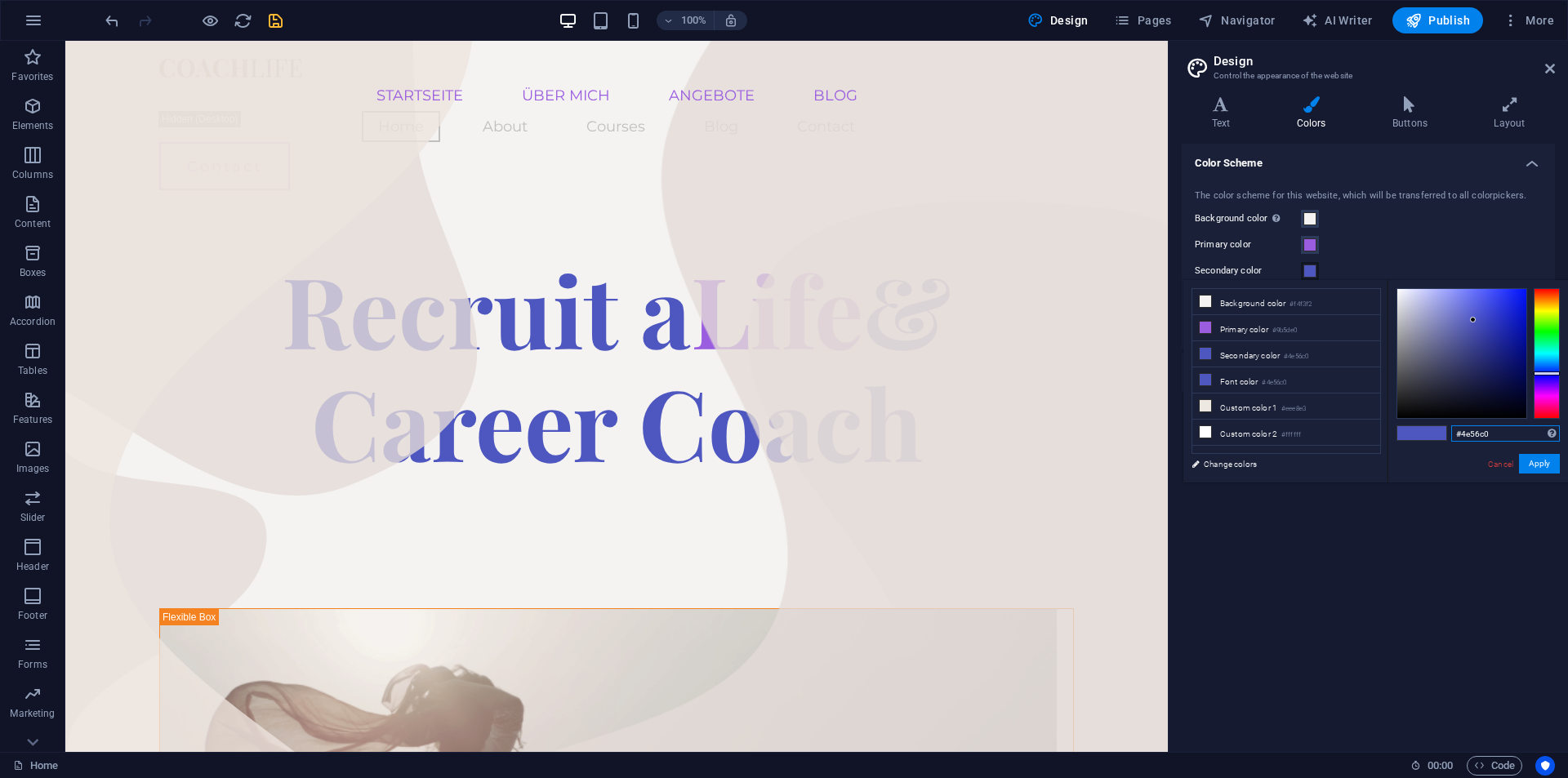
click at [1483, 434] on input "#4e56c0" at bounding box center [1506, 433] width 108 height 17
paste input "FDCFFA"
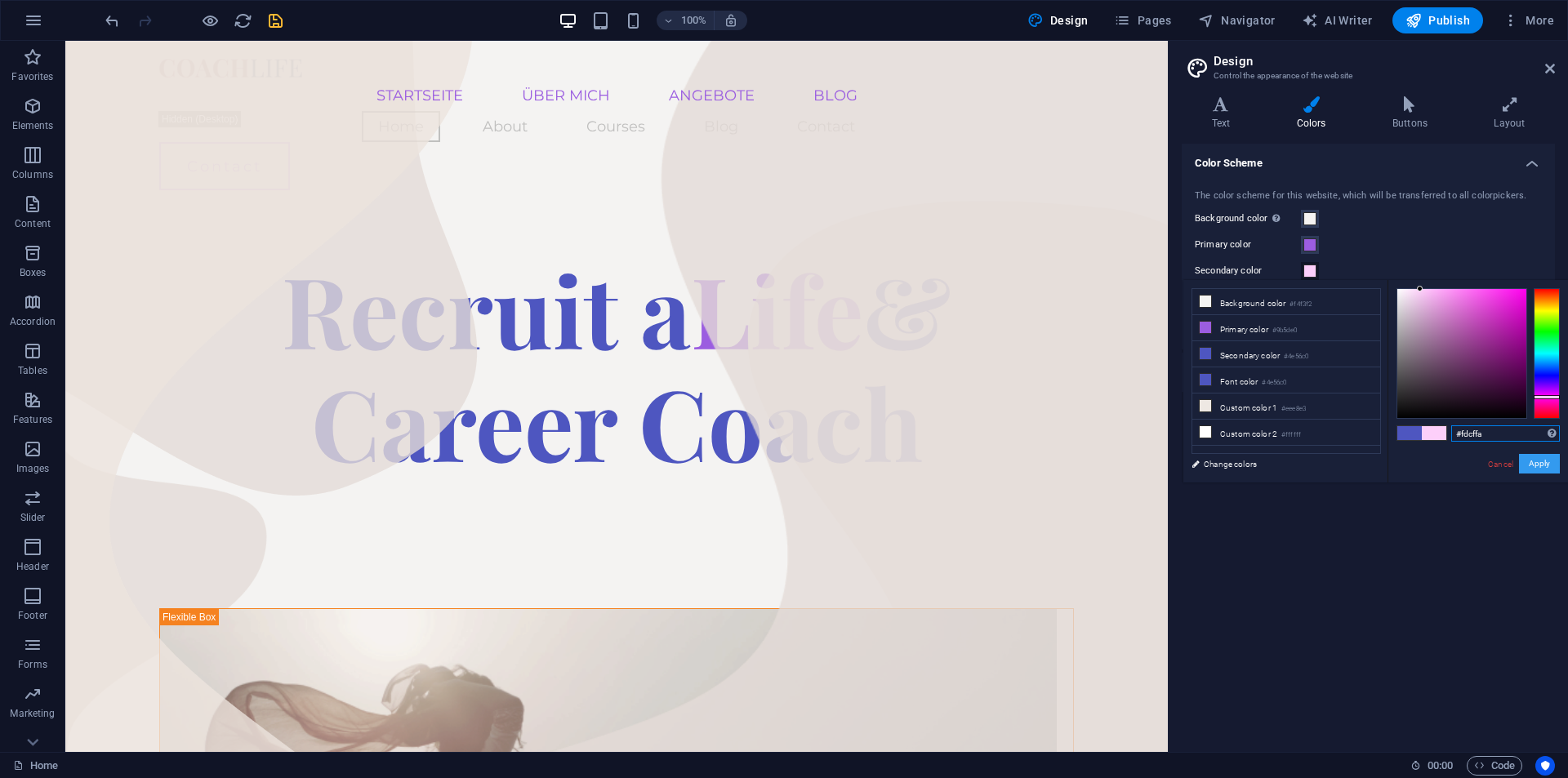
type input "#fdcffa"
click at [1551, 464] on button "Apply" at bounding box center [1539, 464] width 41 height 19
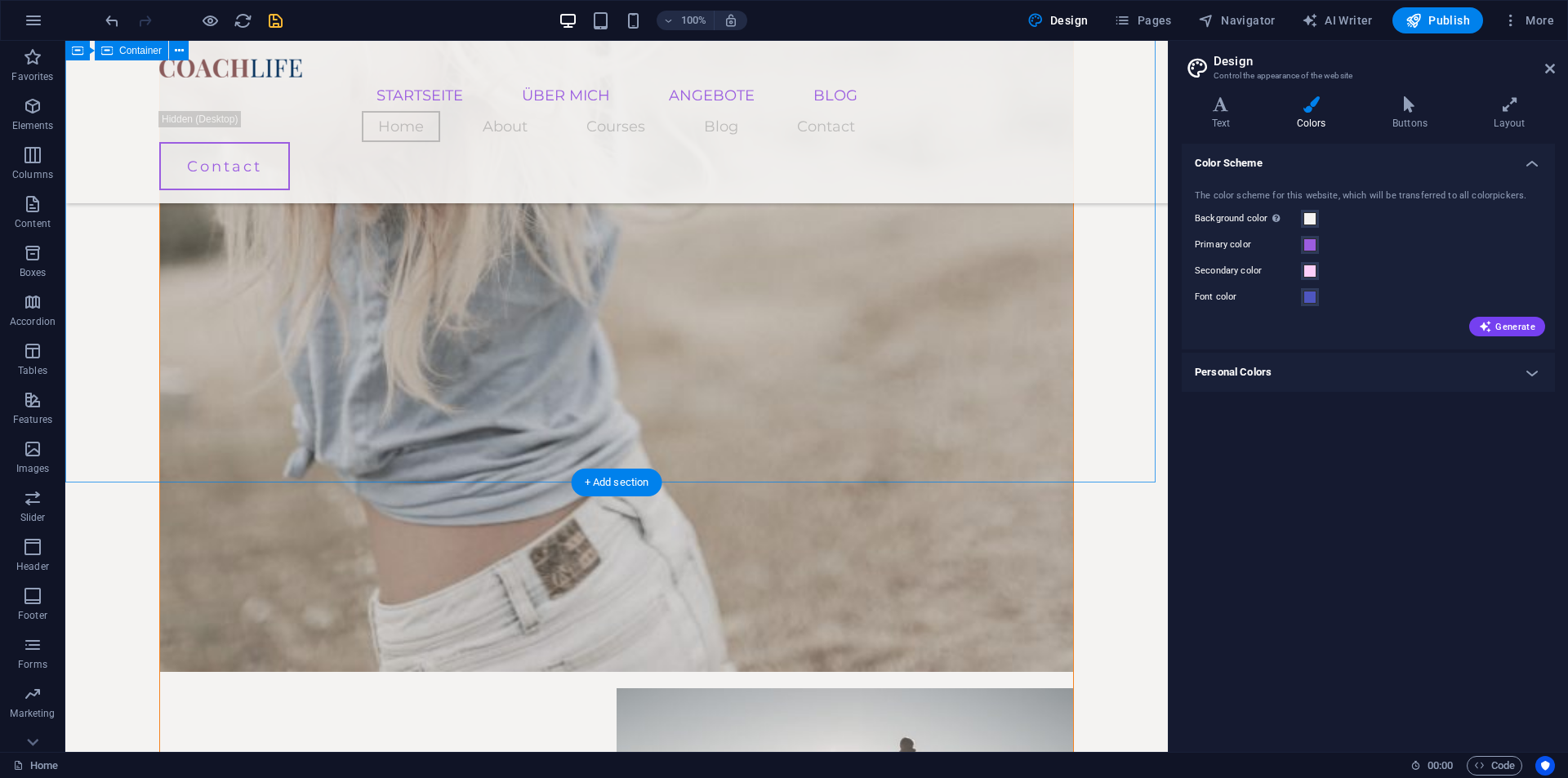
scroll to position [2453, 0]
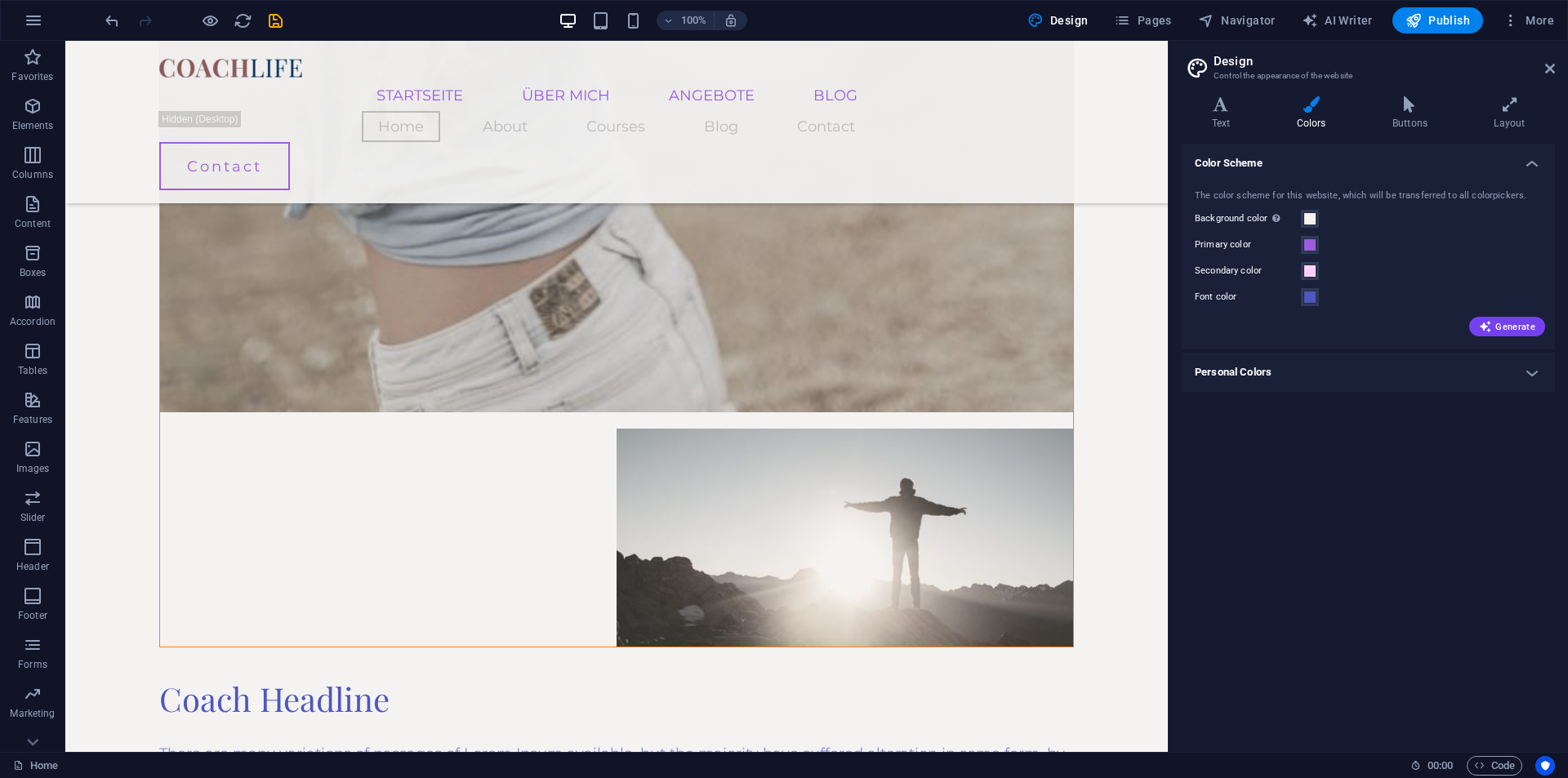
click at [266, 17] on icon "save" at bounding box center [276, 21] width 19 height 19
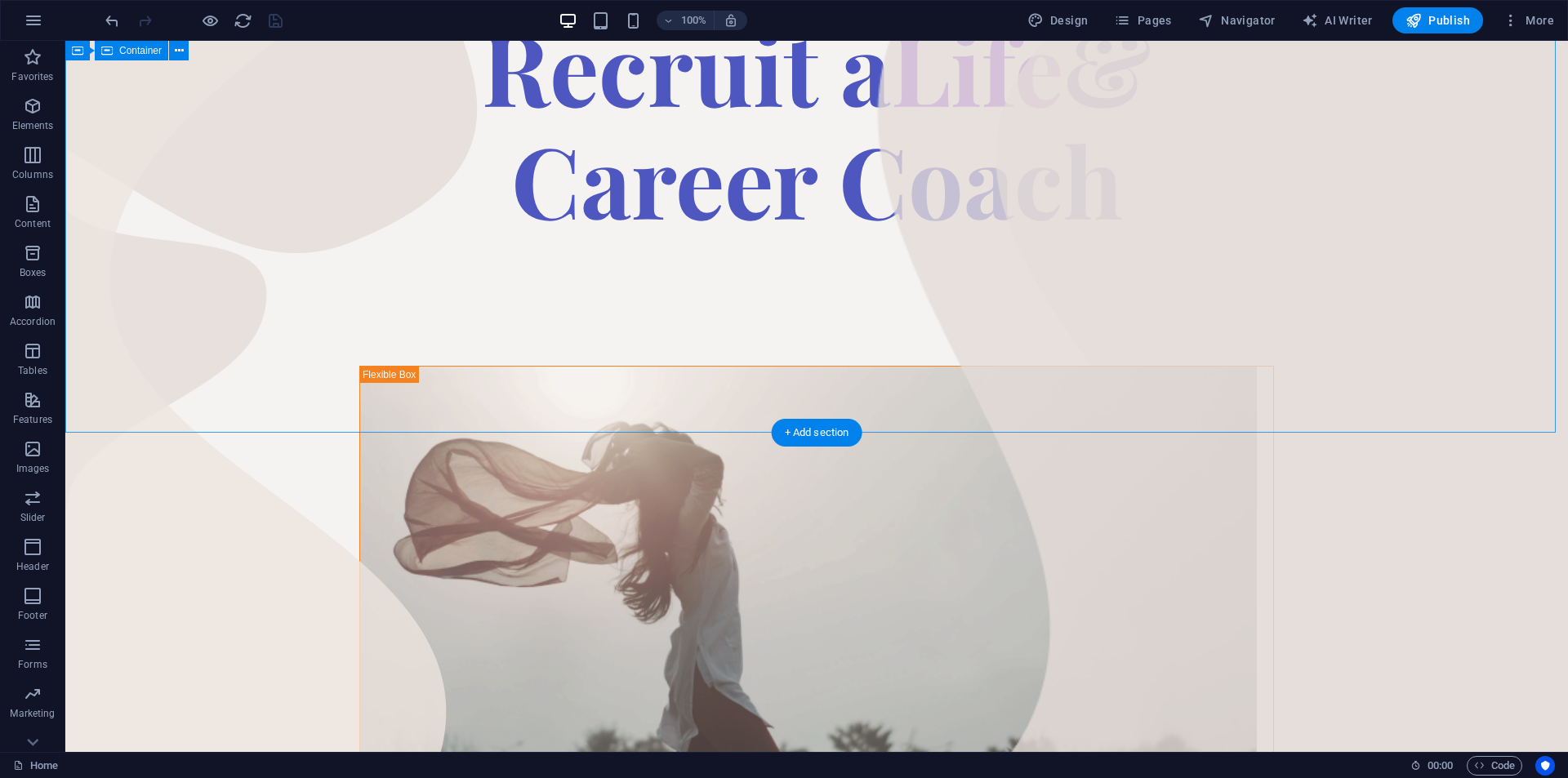
scroll to position [0, 0]
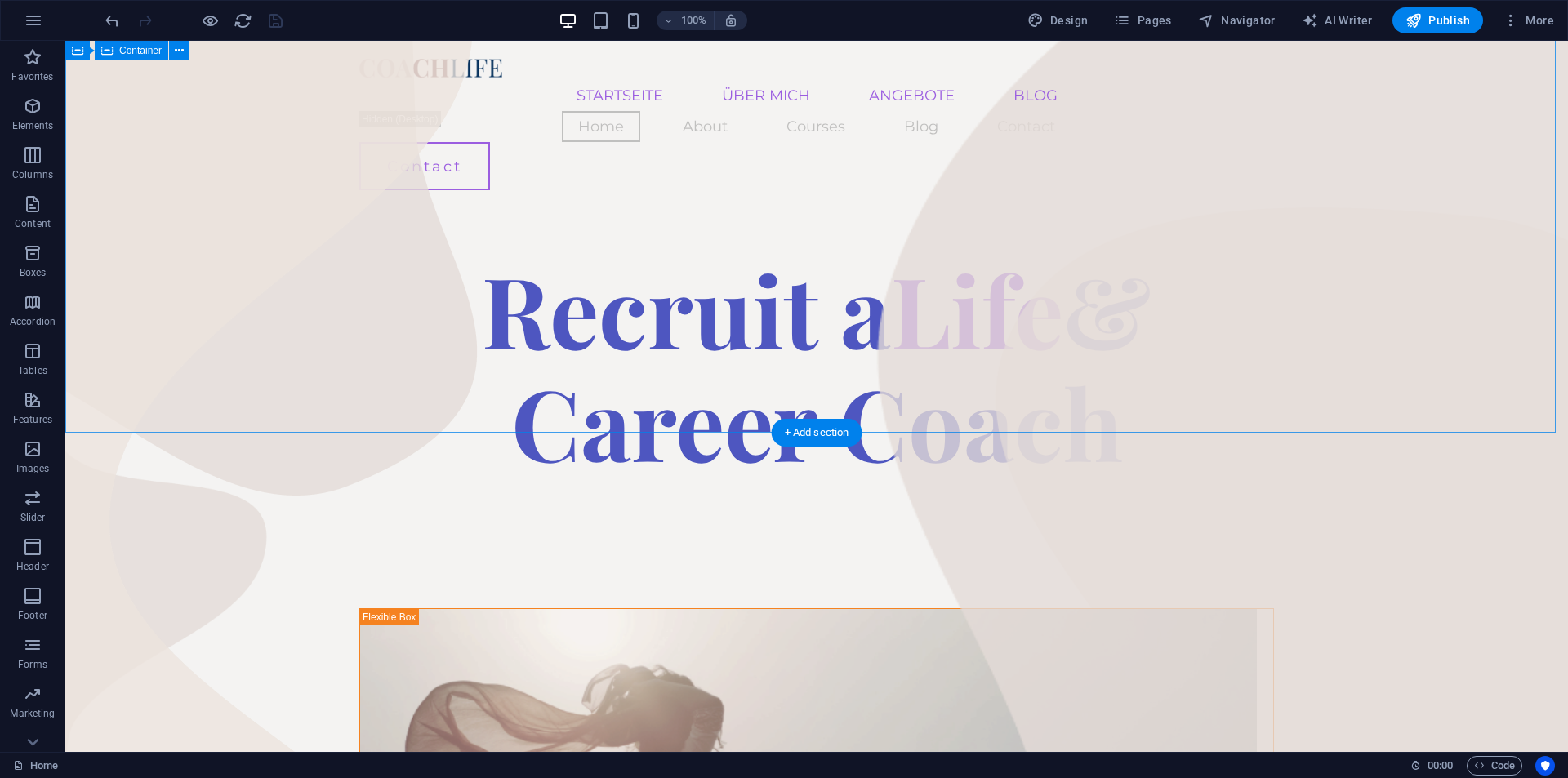
drag, startPoint x: 1326, startPoint y: 555, endPoint x: 1324, endPoint y: 263, distance: 292.0
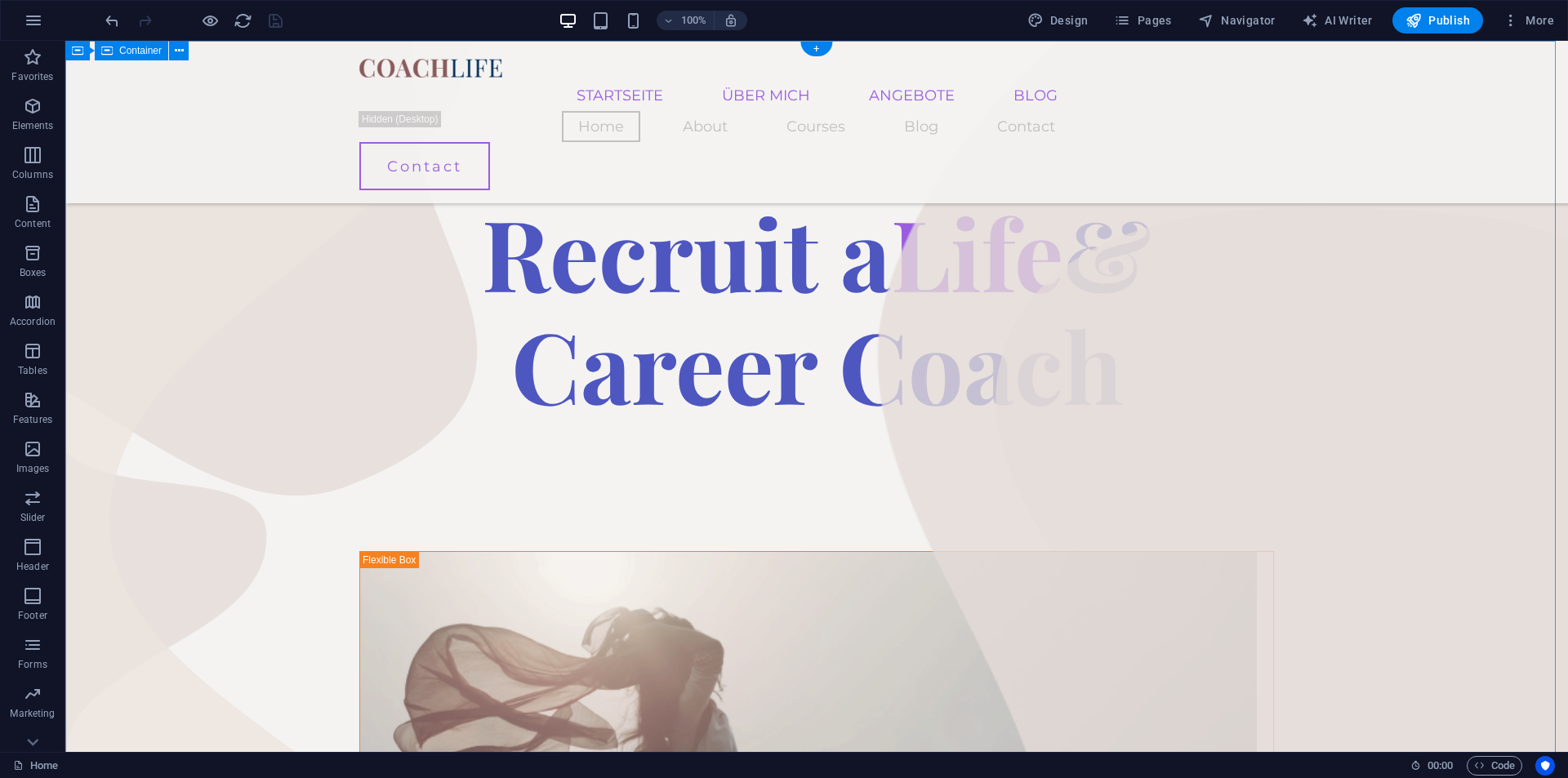
drag, startPoint x: 1395, startPoint y: 634, endPoint x: 1358, endPoint y: 338, distance: 298.3
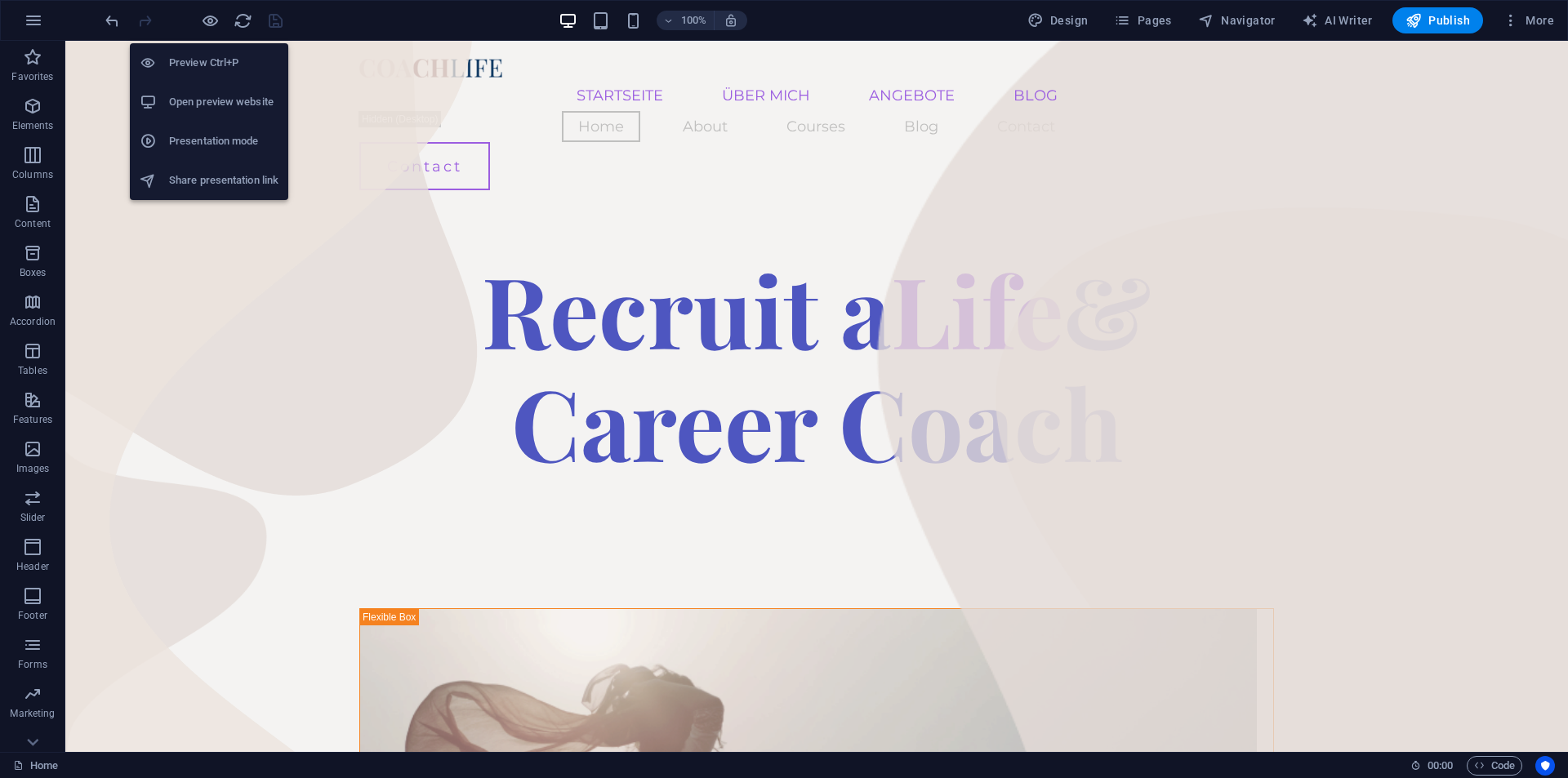
click at [218, 98] on h6 "Open preview website" at bounding box center [224, 102] width 109 height 19
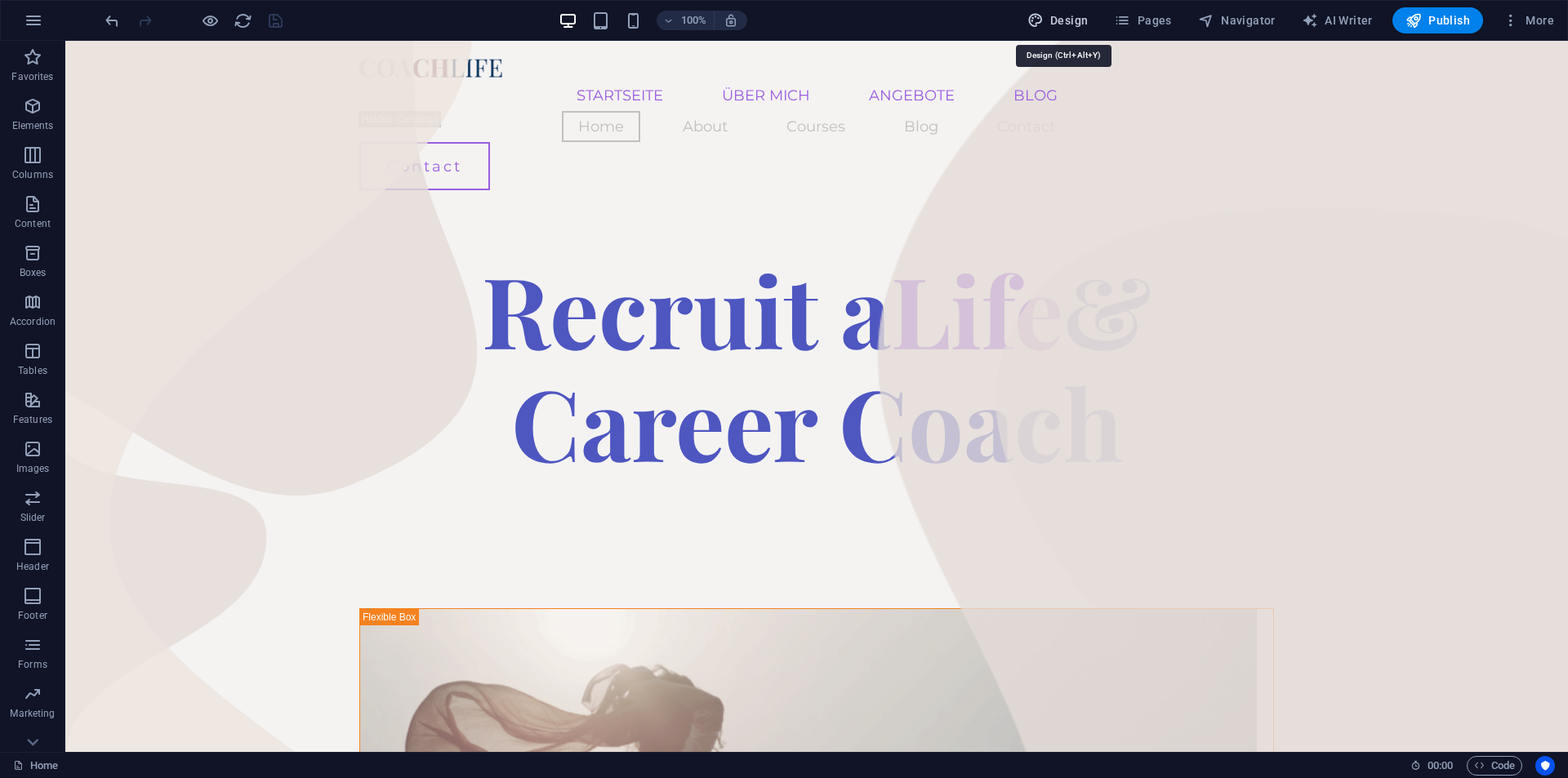
click at [1067, 15] on span "Design" at bounding box center [1058, 20] width 61 height 17
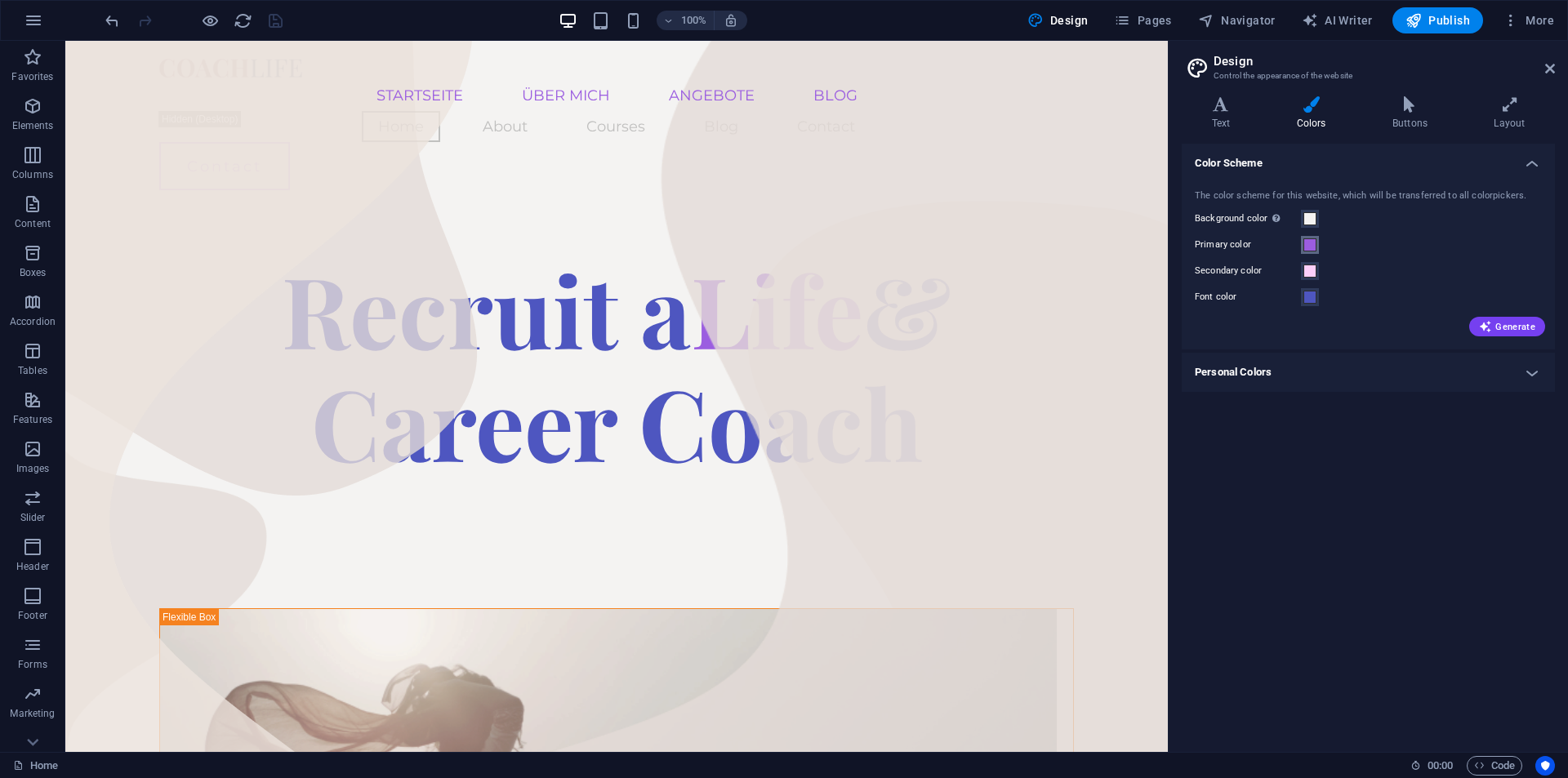
click at [1303, 242] on span at bounding box center [1309, 244] width 13 height 13
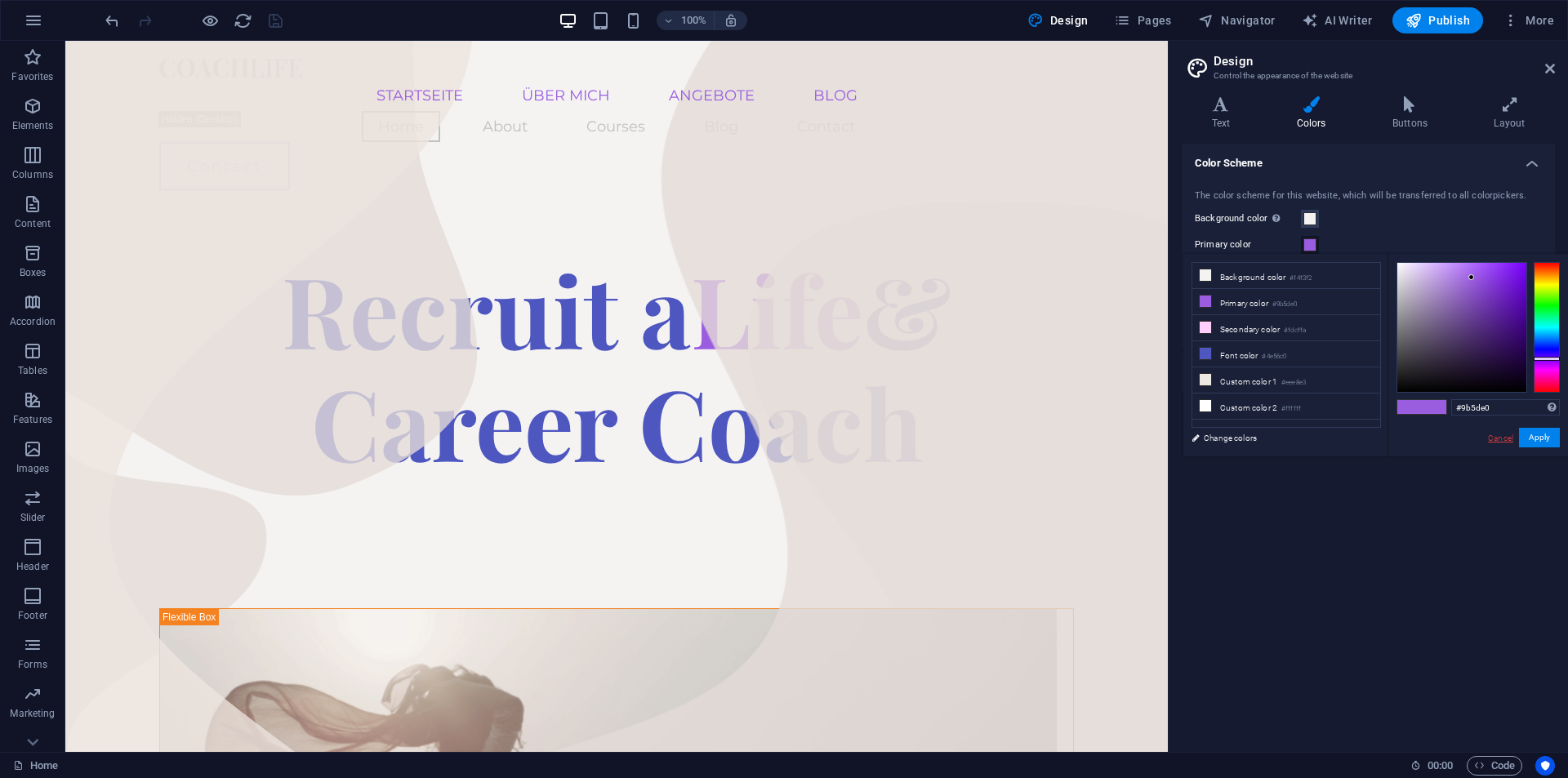
click at [1491, 437] on link "Cancel" at bounding box center [1501, 438] width 29 height 12
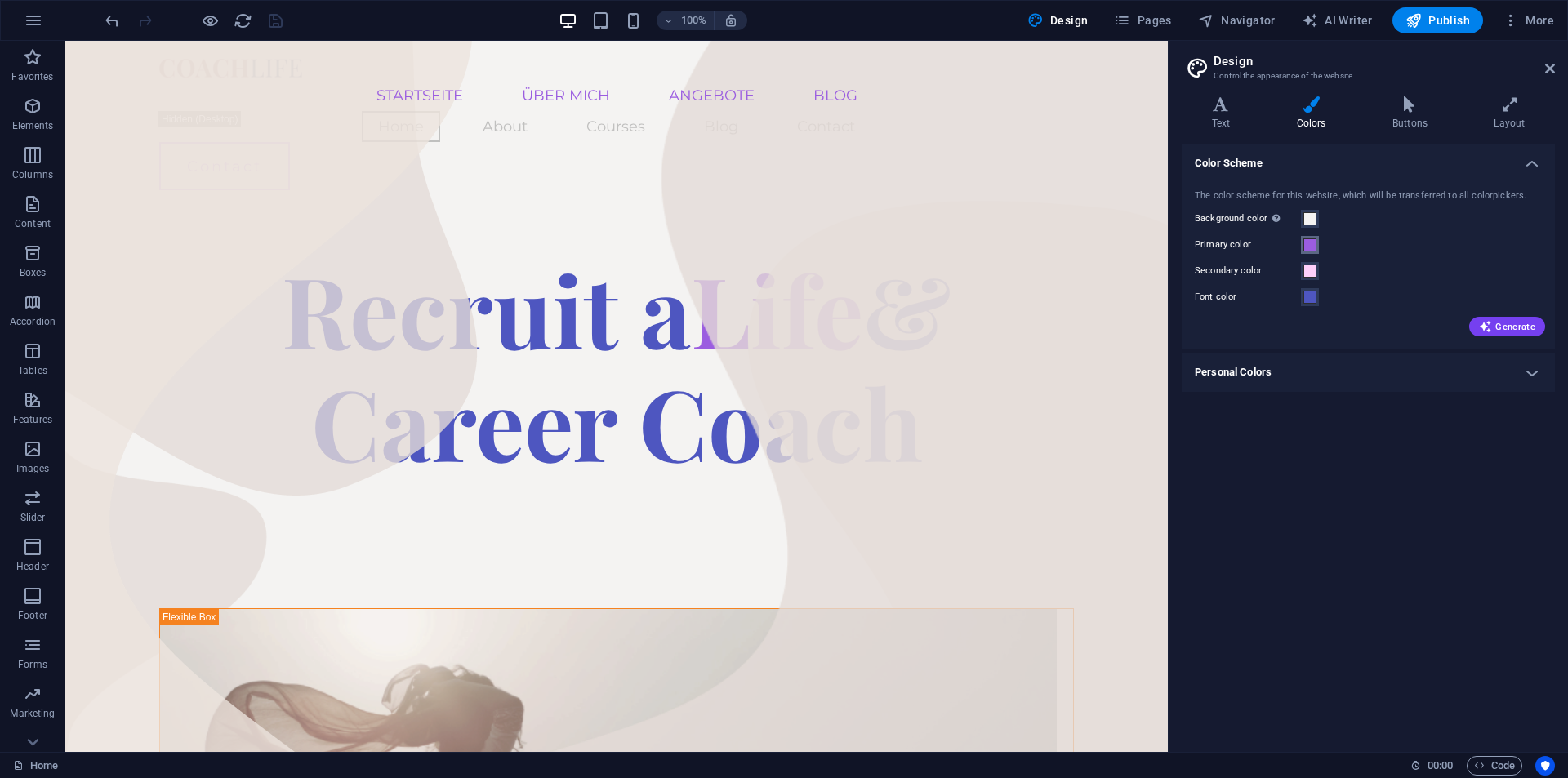
click at [1311, 239] on span at bounding box center [1309, 244] width 13 height 13
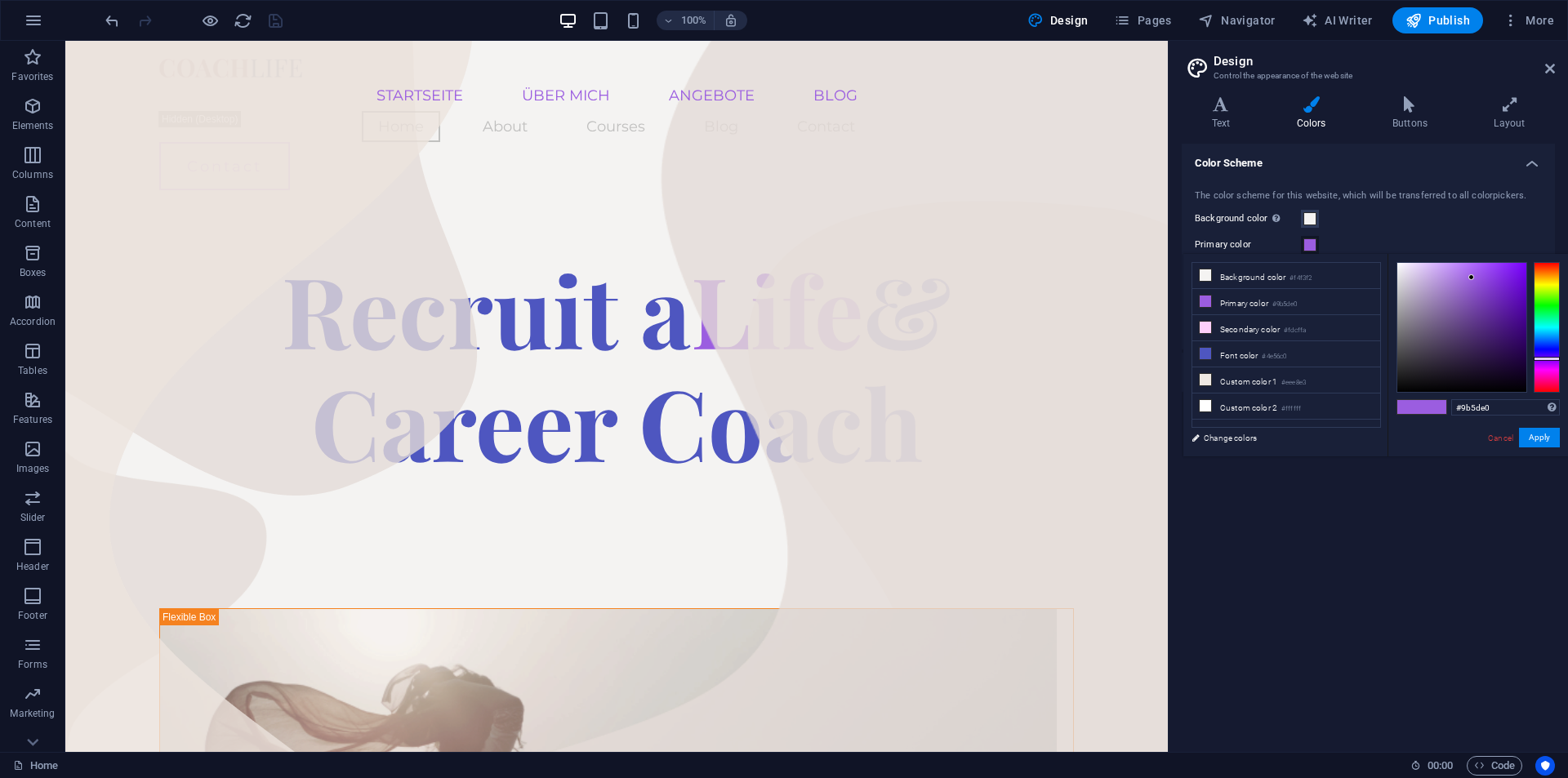
click at [1297, 474] on div "Color Scheme The color scheme for this website, which will be transferred to al…" at bounding box center [1368, 442] width 373 height 596
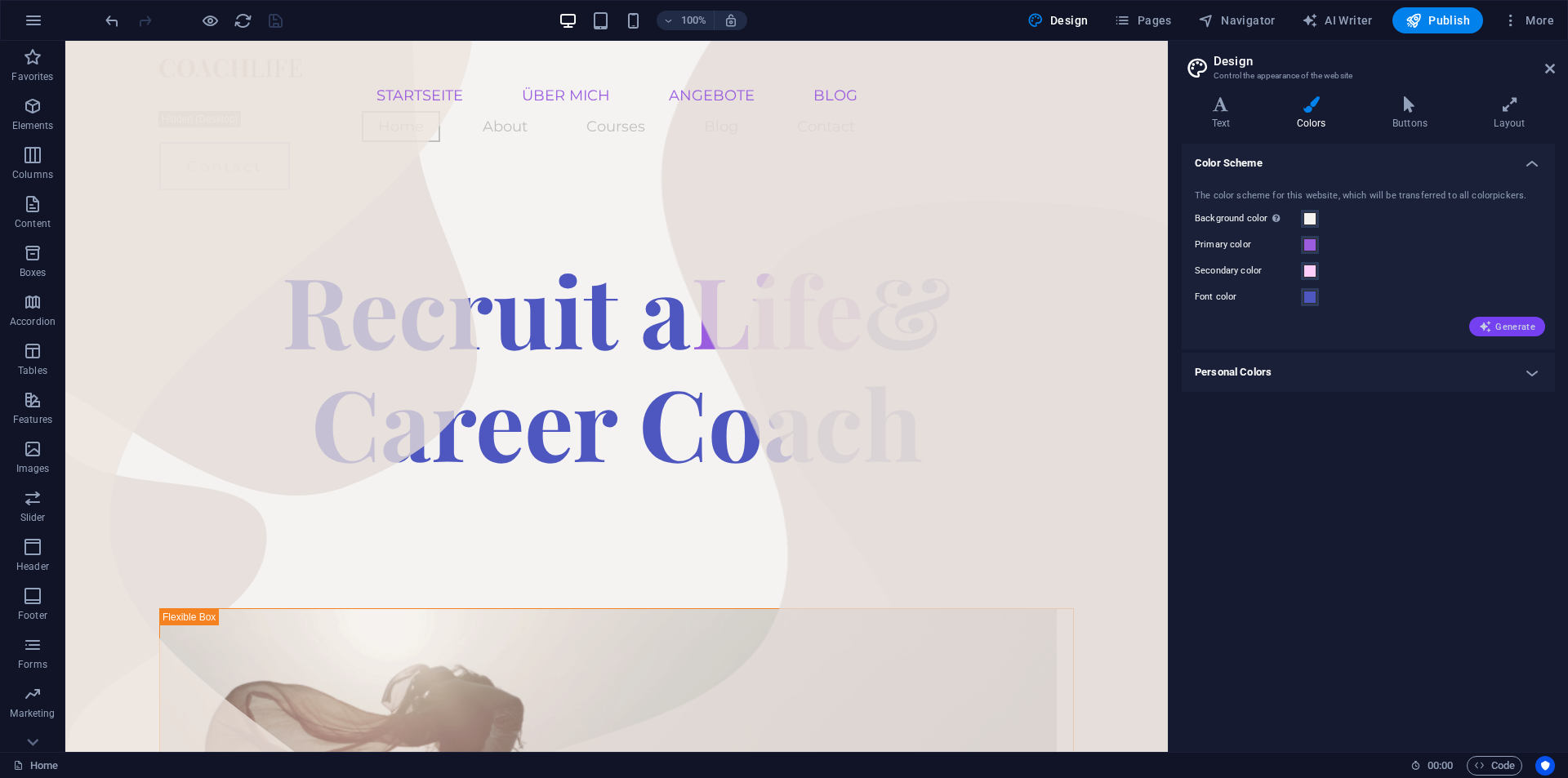
click at [1523, 325] on span "Generate" at bounding box center [1507, 327] width 57 height 13
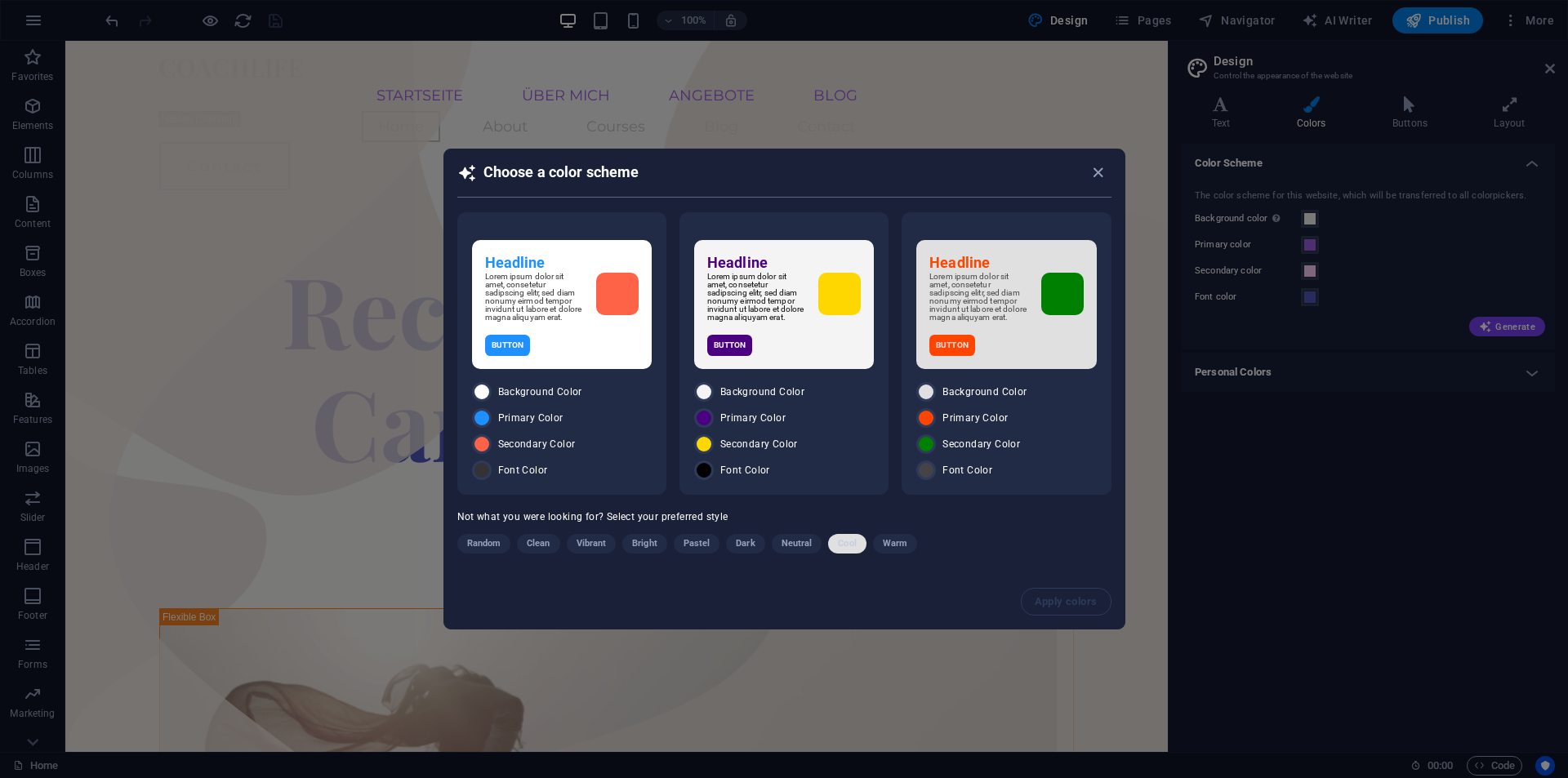
click at [838, 545] on span "Cool" at bounding box center [846, 544] width 18 height 19
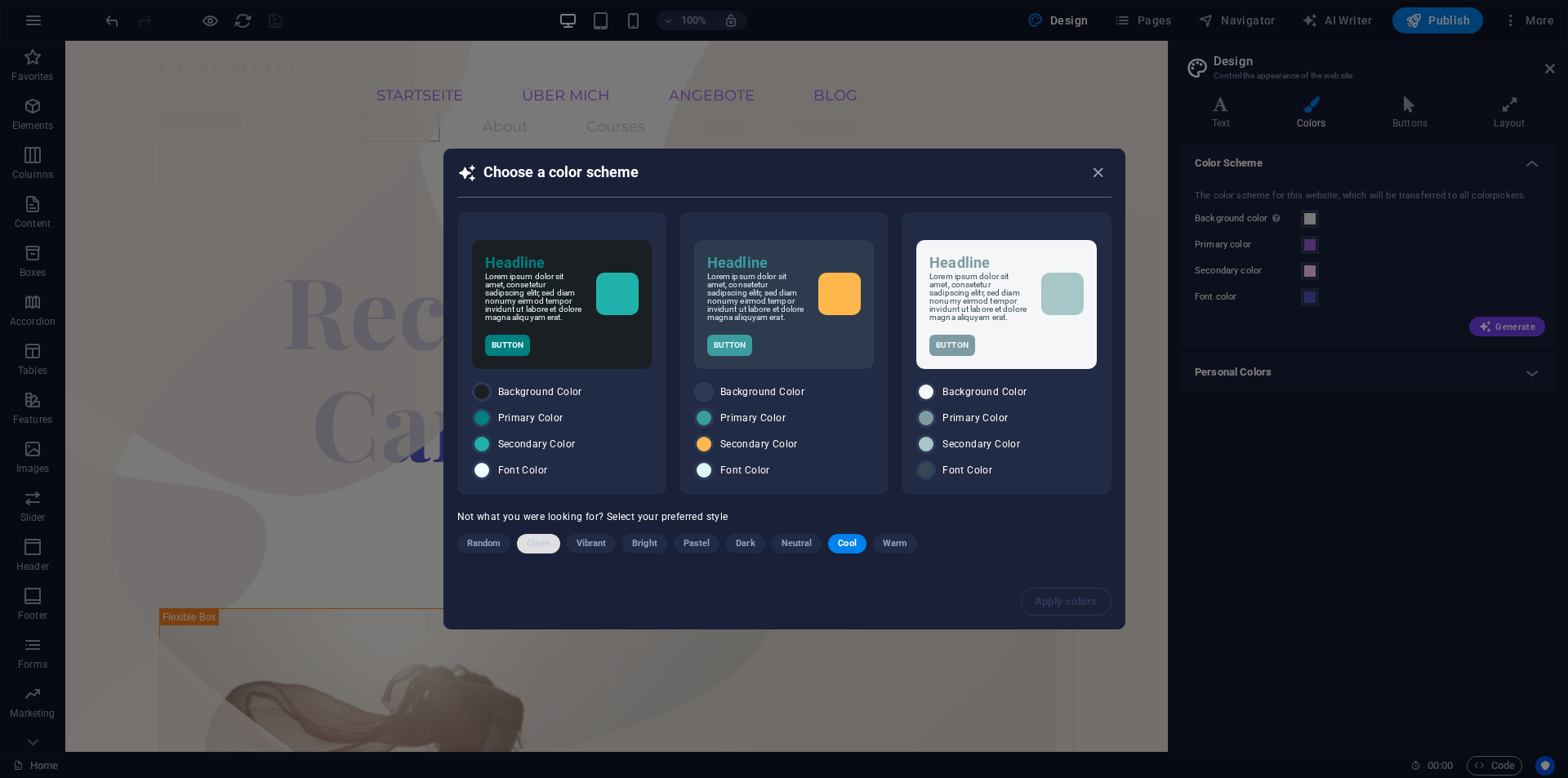
click at [521, 547] on button "Clean" at bounding box center [538, 544] width 43 height 19
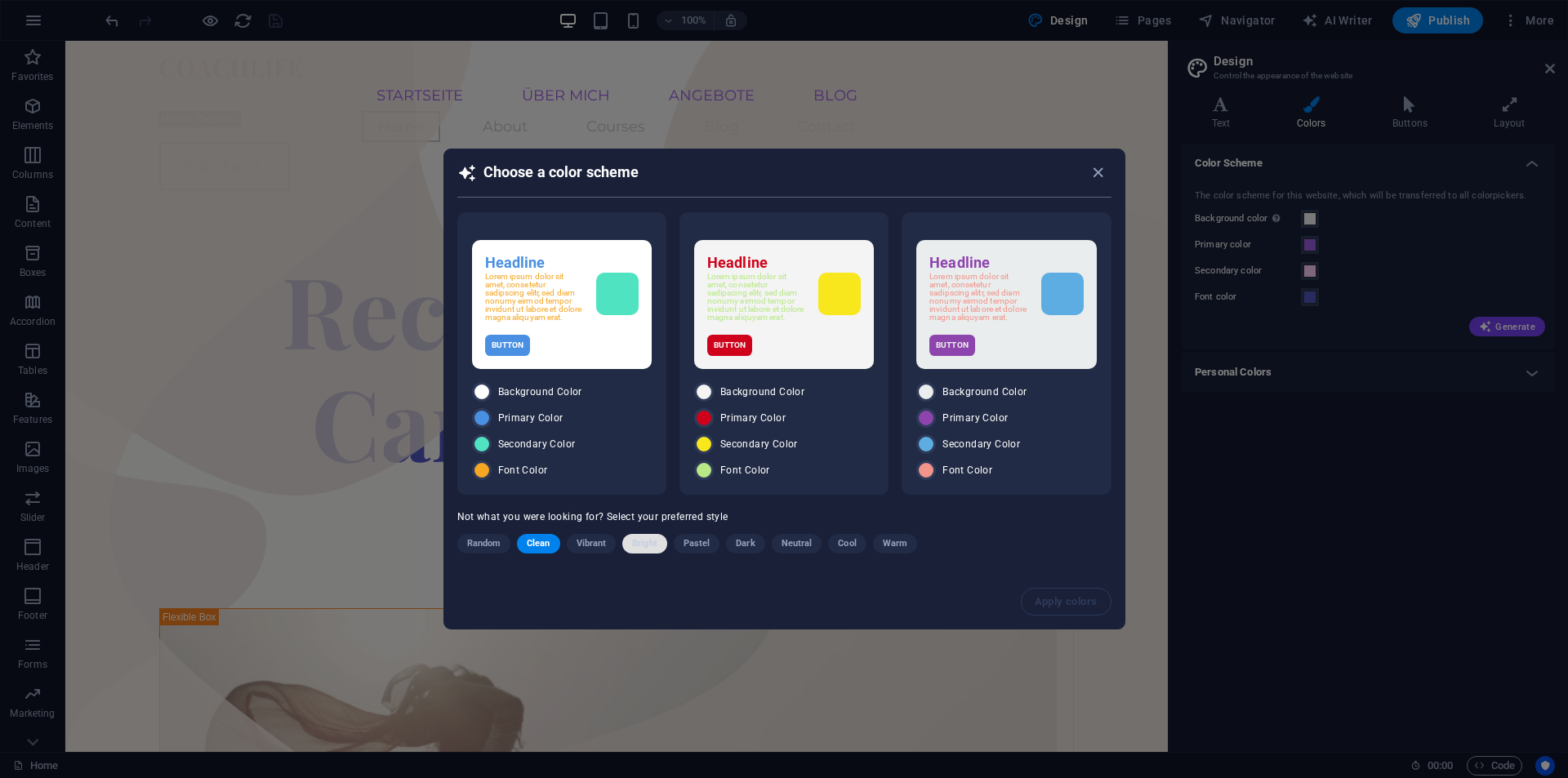
click at [648, 547] on span "Bright" at bounding box center [645, 544] width 25 height 19
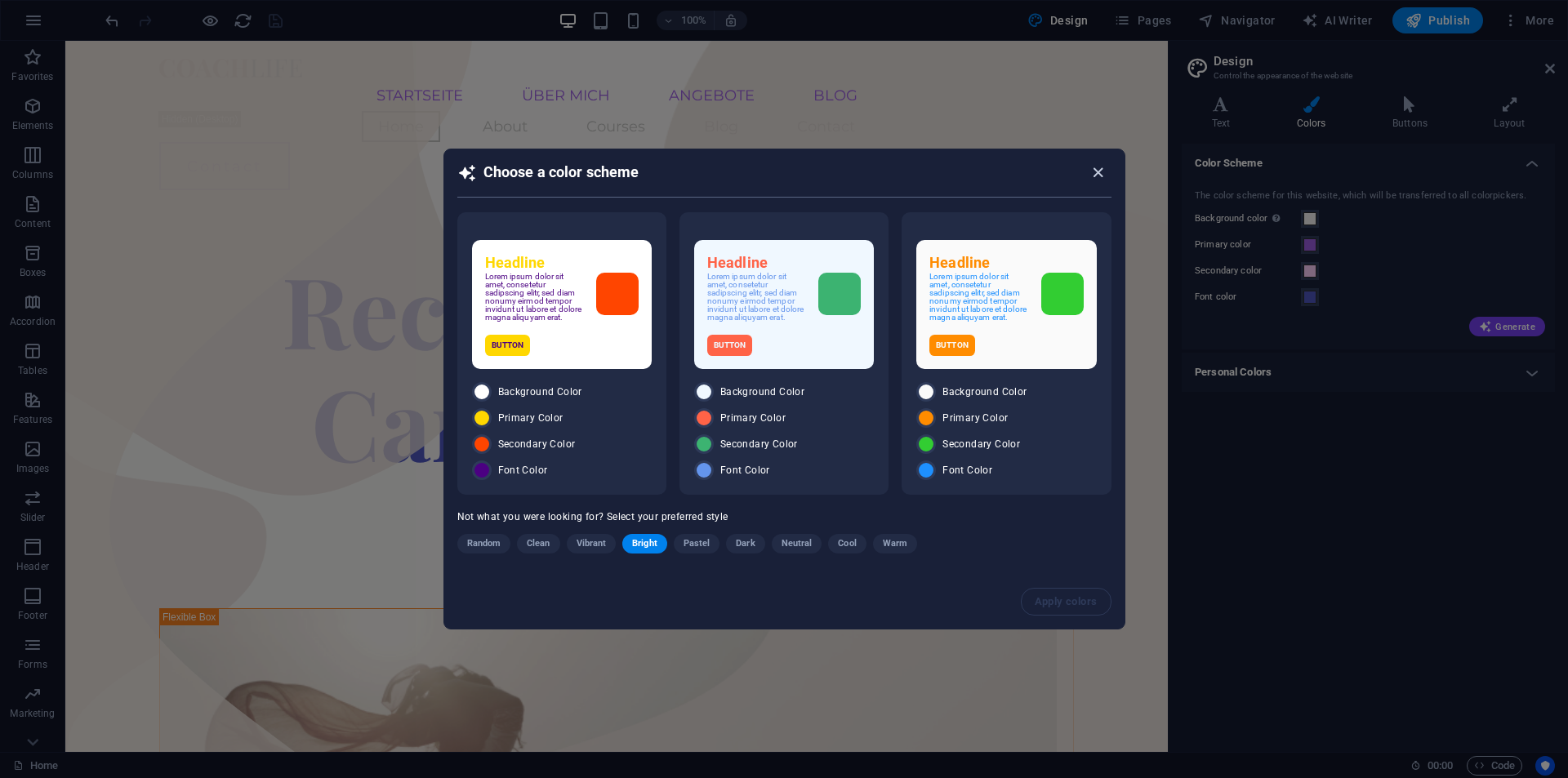
click at [1097, 165] on icon "button" at bounding box center [1098, 173] width 19 height 19
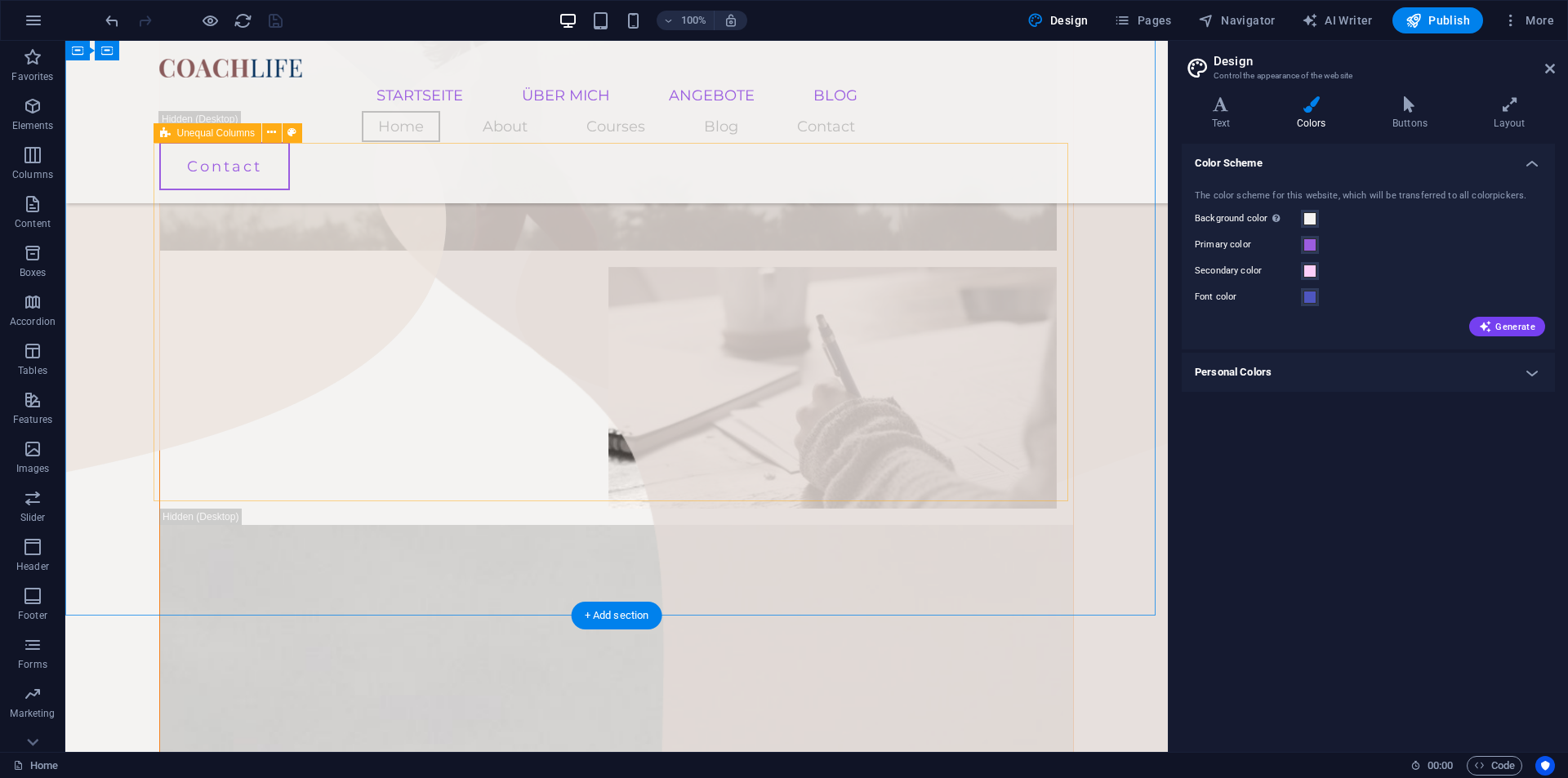
scroll to position [735, 0]
click at [1309, 214] on span at bounding box center [1309, 218] width 13 height 13
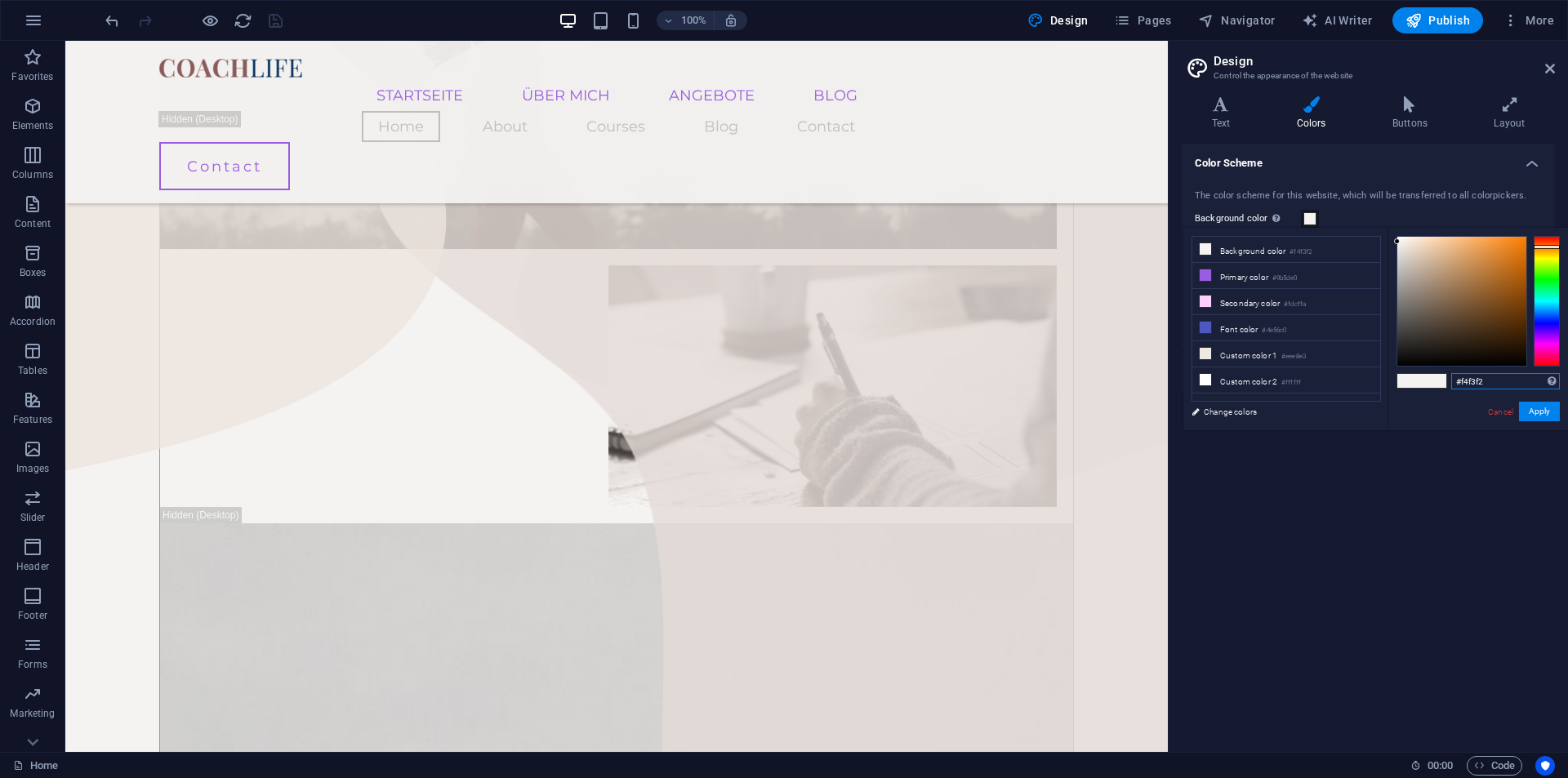
click at [1502, 386] on input "#f4f3f2" at bounding box center [1506, 381] width 108 height 17
paste input "F5D2D"
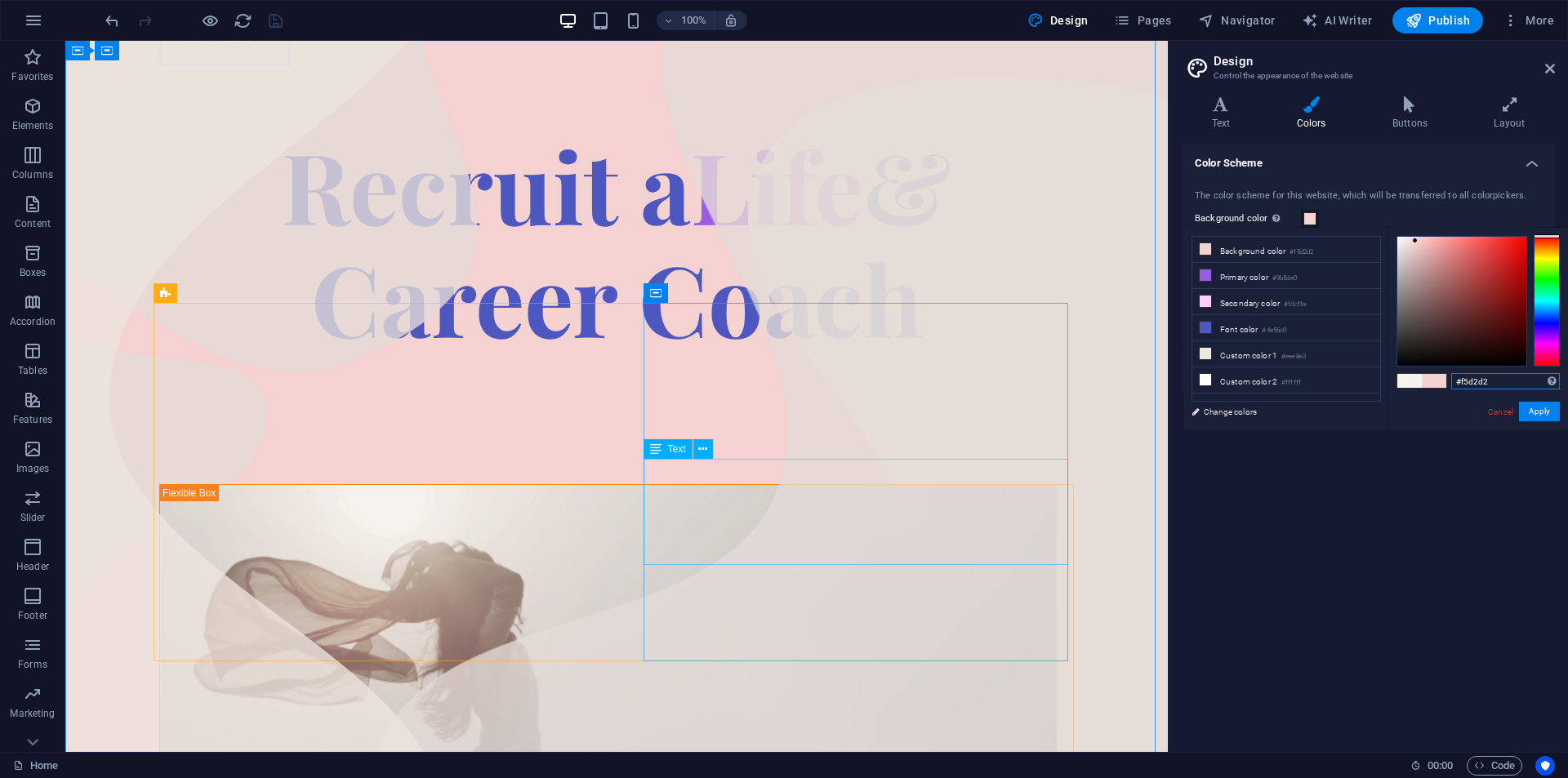
scroll to position [0, 0]
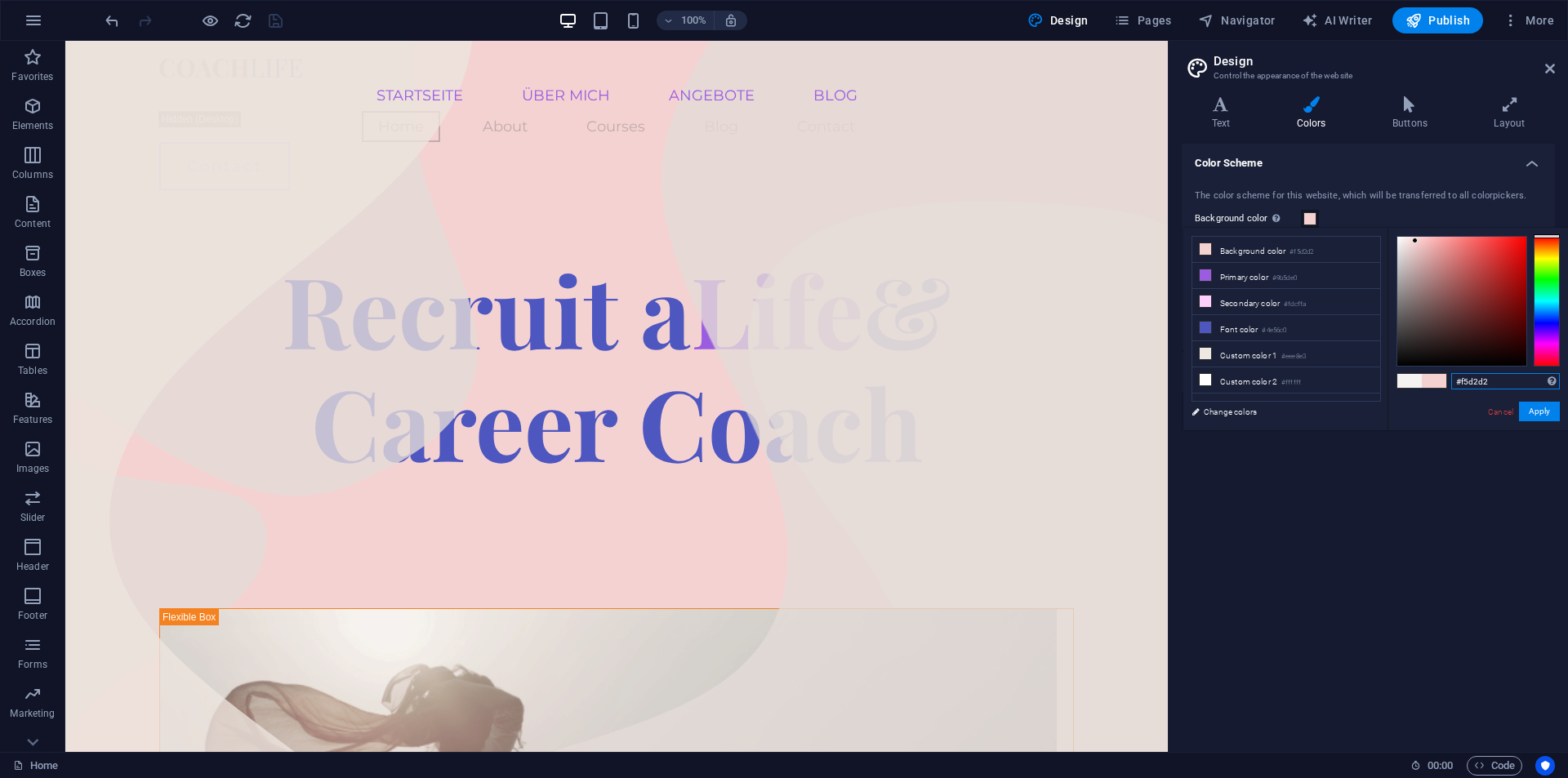
type input "#f5d2d2"
click at [1427, 534] on div "Color Scheme The color scheme for this website, which will be transferred to al…" at bounding box center [1368, 442] width 373 height 596
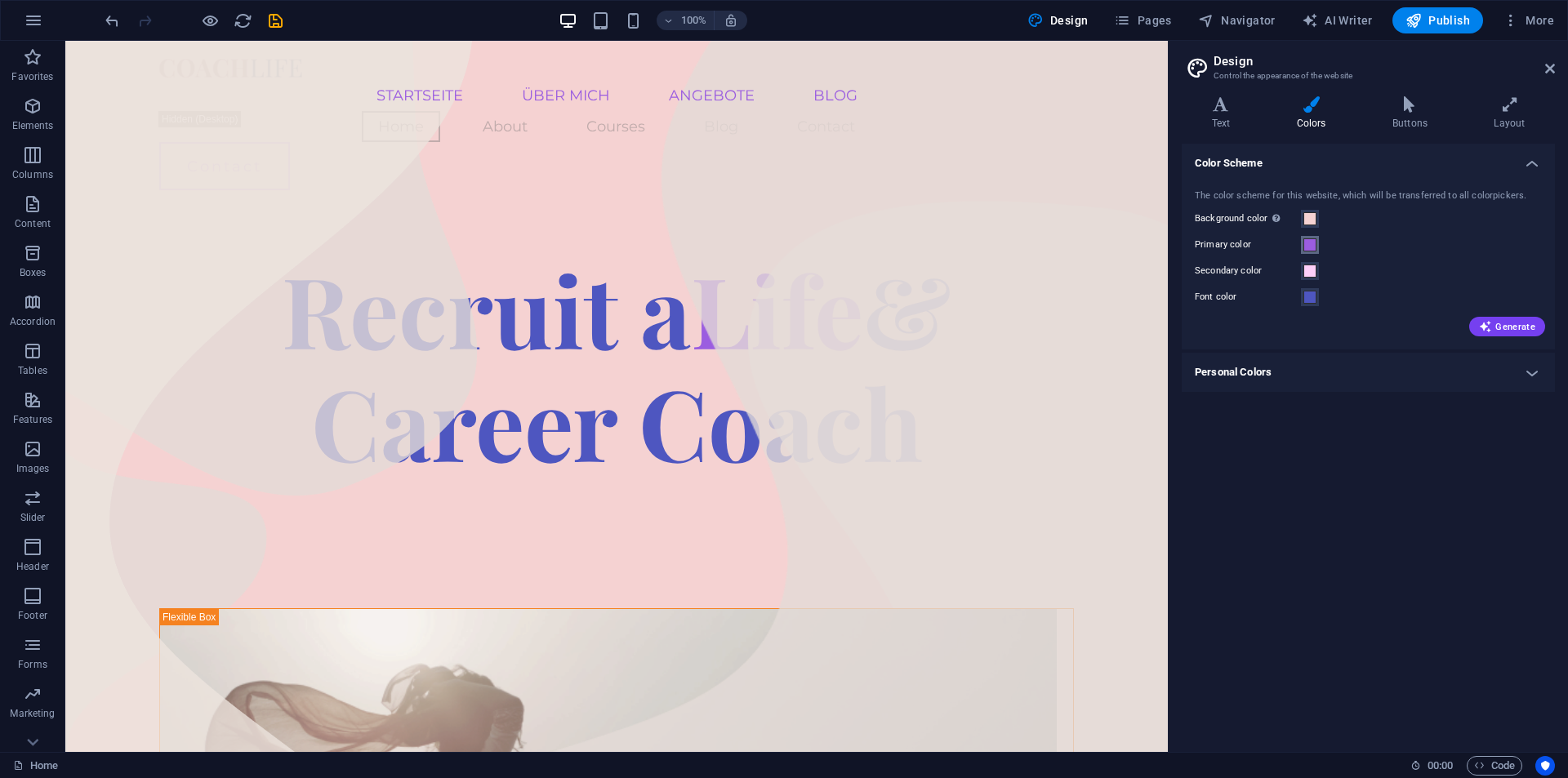
click at [1309, 244] on span at bounding box center [1309, 244] width 13 height 13
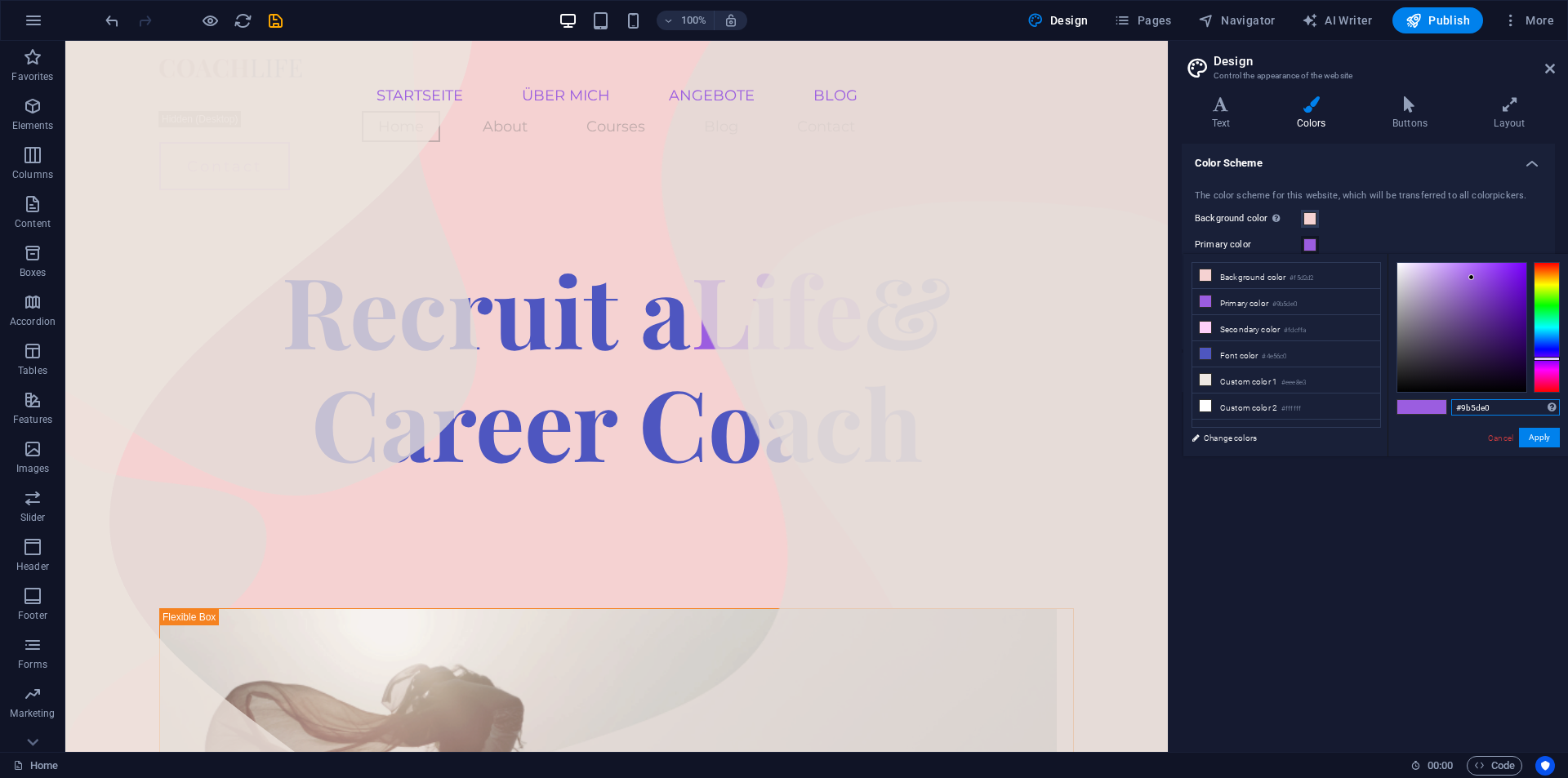
click at [1483, 409] on input "#9b5de0" at bounding box center [1506, 407] width 108 height 17
paste input "F8F7BA"
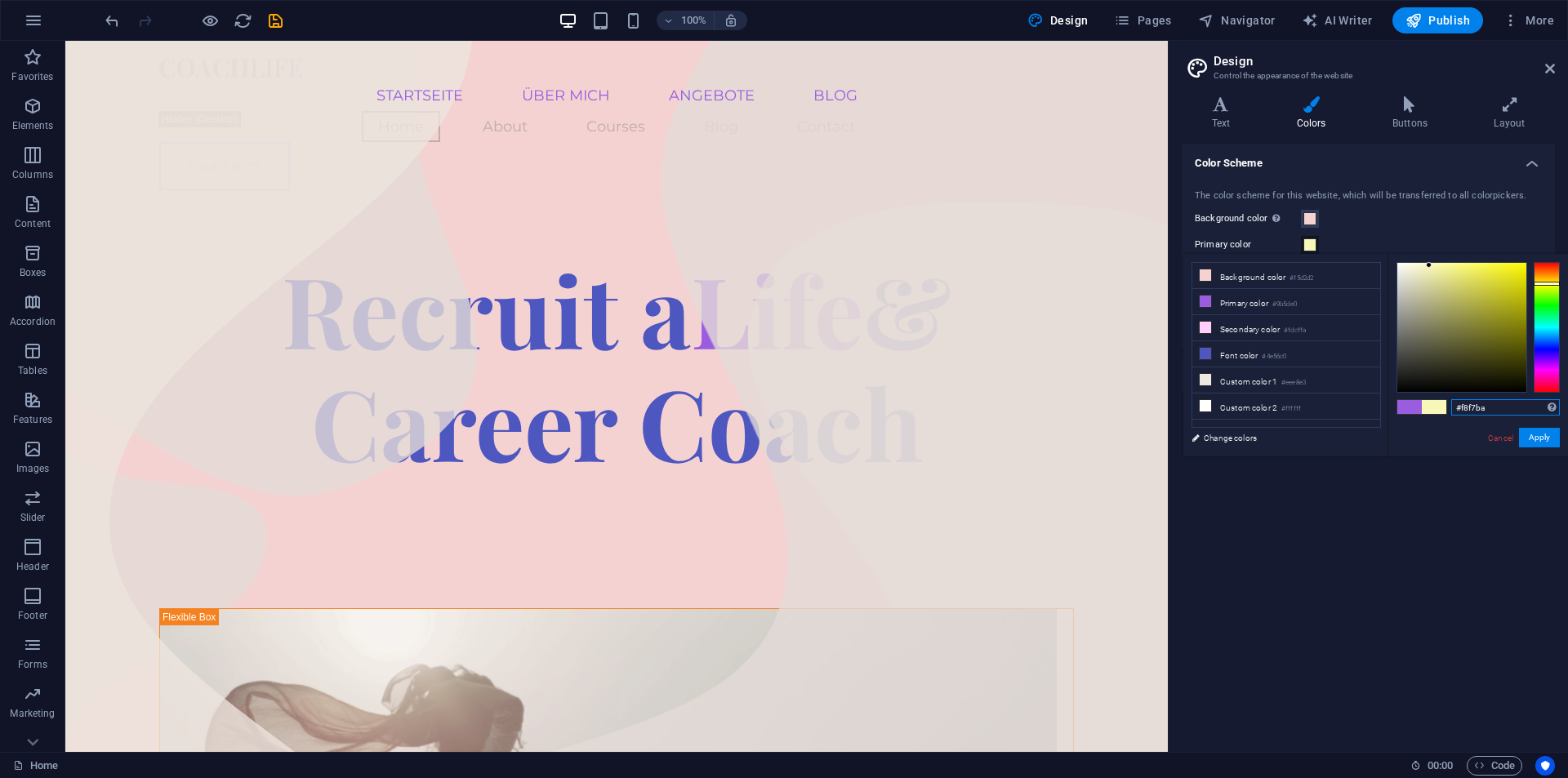
type input "#f8f7ba"
click at [1406, 580] on div "Color Scheme The color scheme for this website, which will be transferred to al…" at bounding box center [1368, 442] width 373 height 596
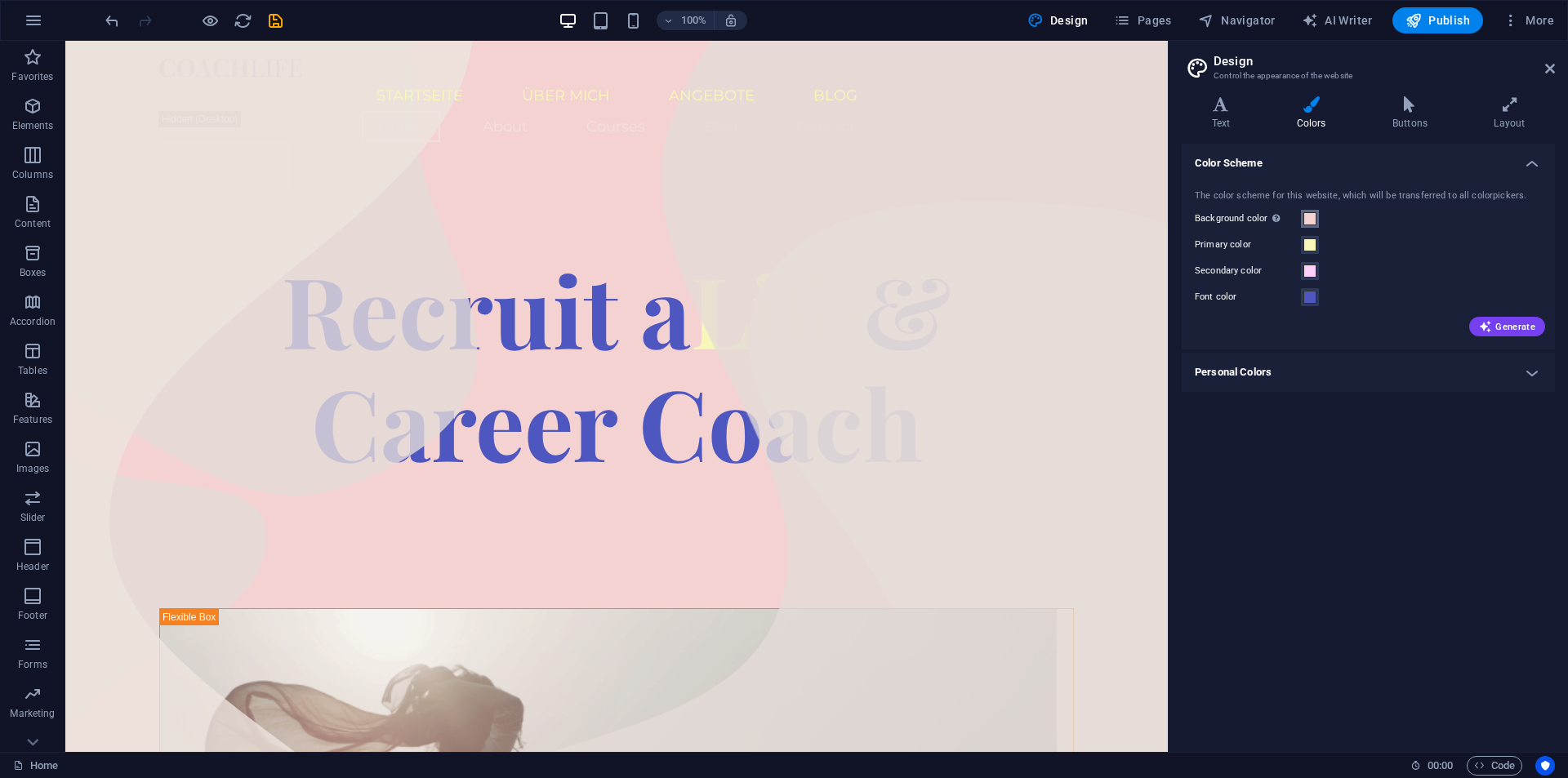
click at [1312, 216] on span at bounding box center [1309, 218] width 13 height 13
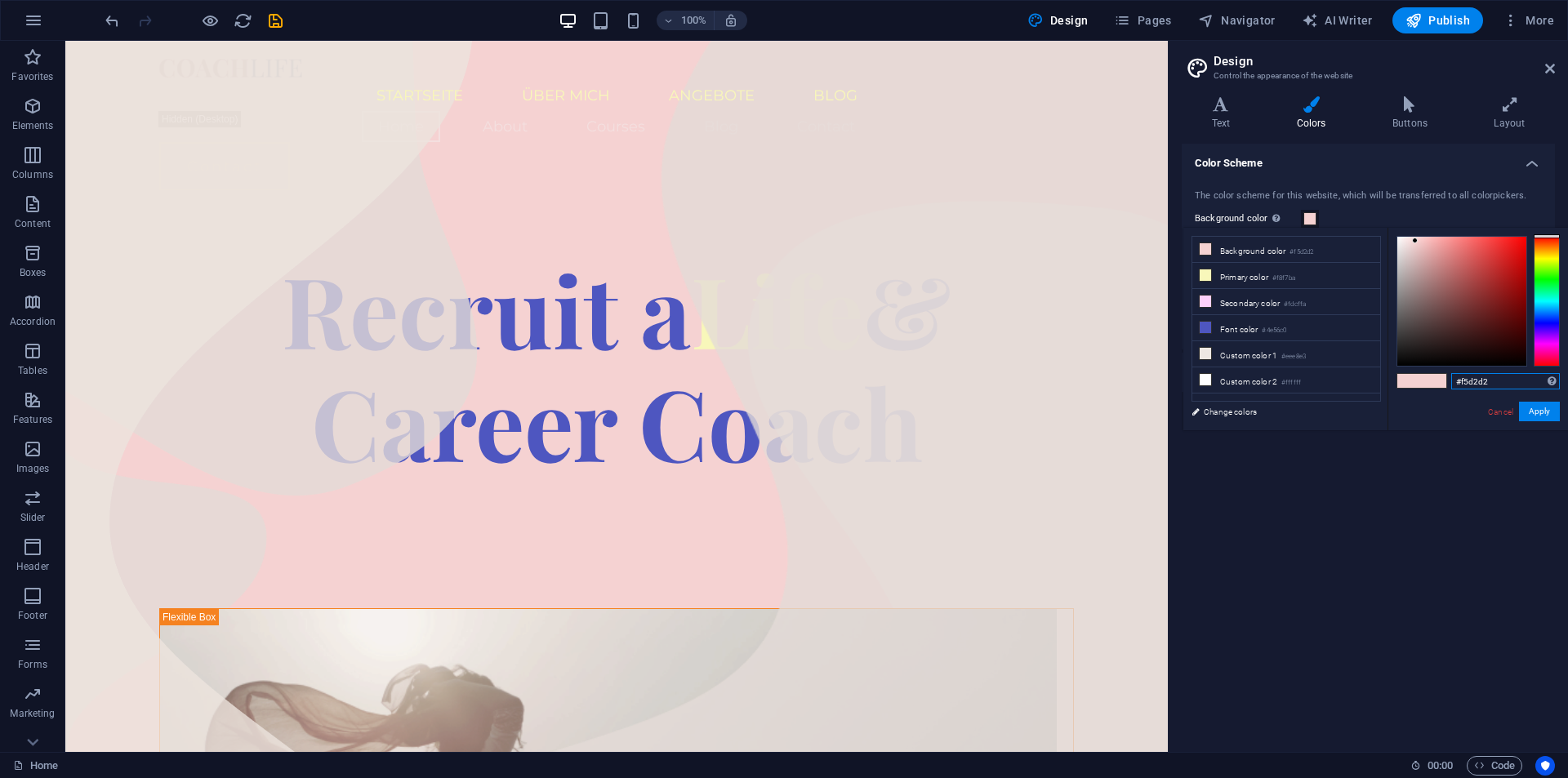
click at [1480, 380] on input "#f5d2d2" at bounding box center [1506, 381] width 108 height 17
paste input "FFEDFA"
type input "#ffedfa"
click at [1414, 527] on div "Color Scheme The color scheme for this website, which will be transferred to al…" at bounding box center [1368, 442] width 373 height 596
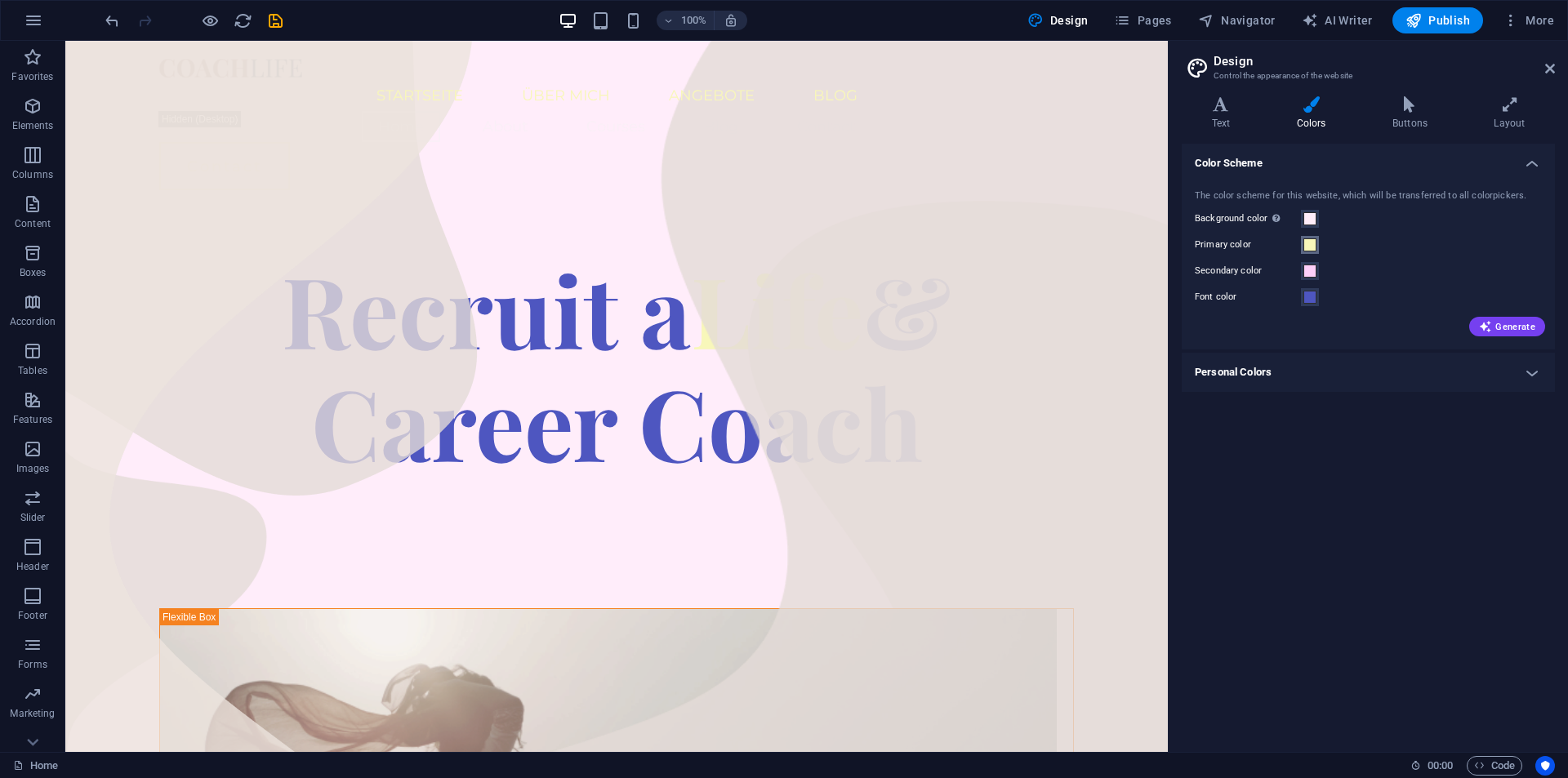
click at [1314, 244] on span at bounding box center [1309, 244] width 13 height 13
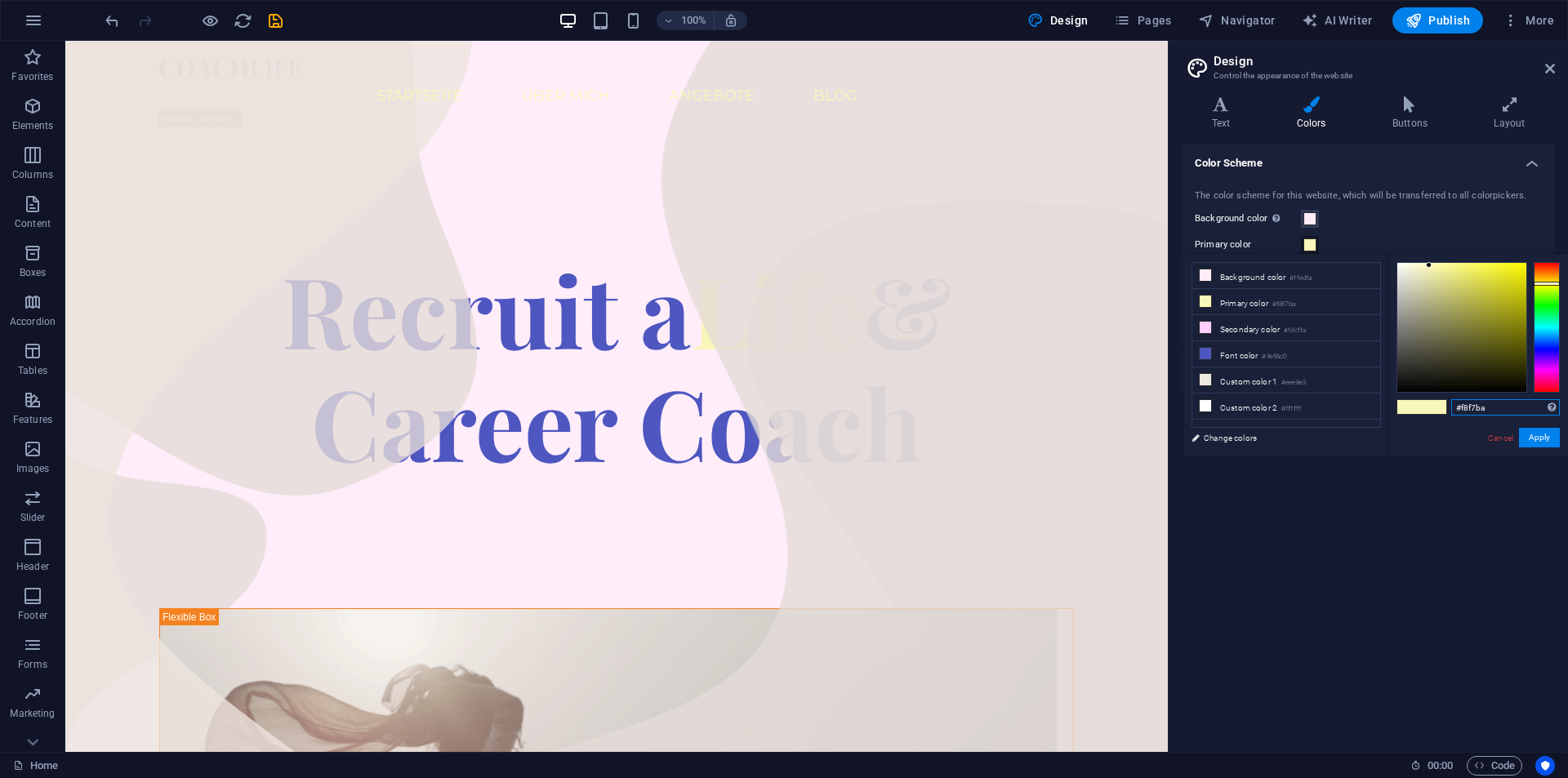
click at [1454, 403] on input "#f8f7ba" at bounding box center [1506, 407] width 108 height 17
click at [1479, 408] on input "#f8f7ba" at bounding box center [1506, 407] width 108 height 17
paste input "FFB8E0"
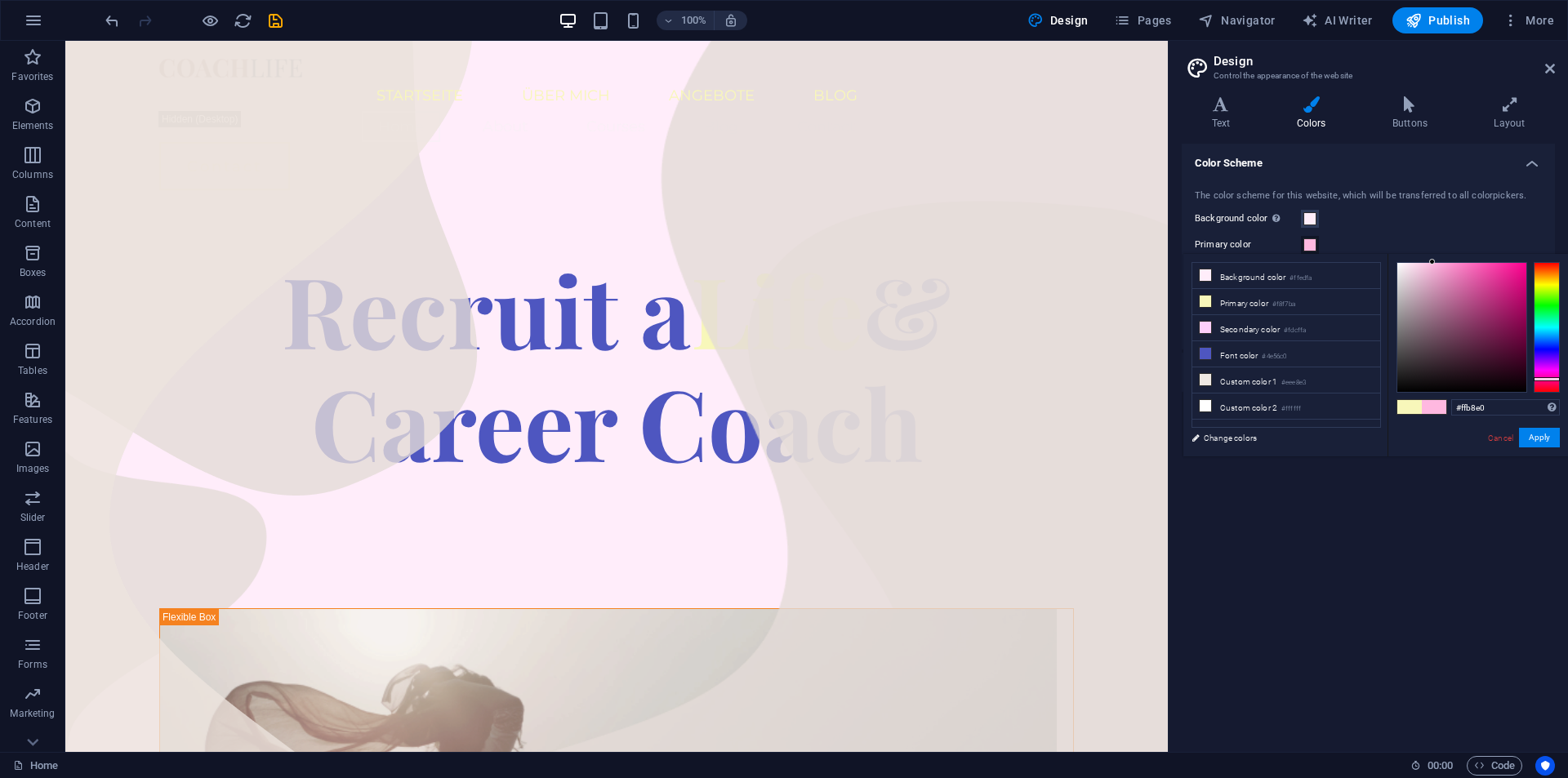
click at [1385, 490] on div "Color Scheme The color scheme for this website, which will be transferred to al…" at bounding box center [1368, 442] width 373 height 596
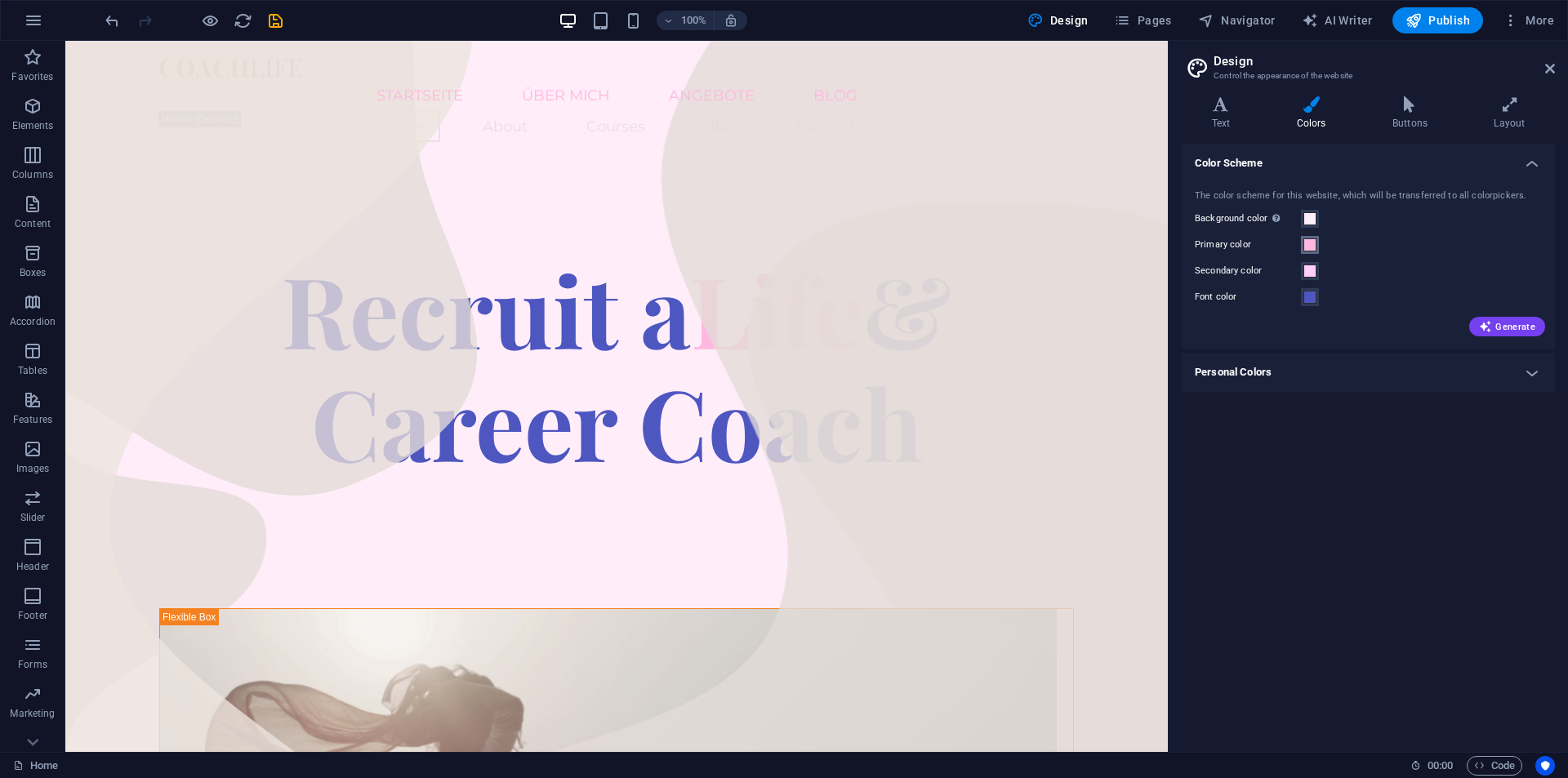
click at [1309, 242] on span at bounding box center [1309, 244] width 13 height 13
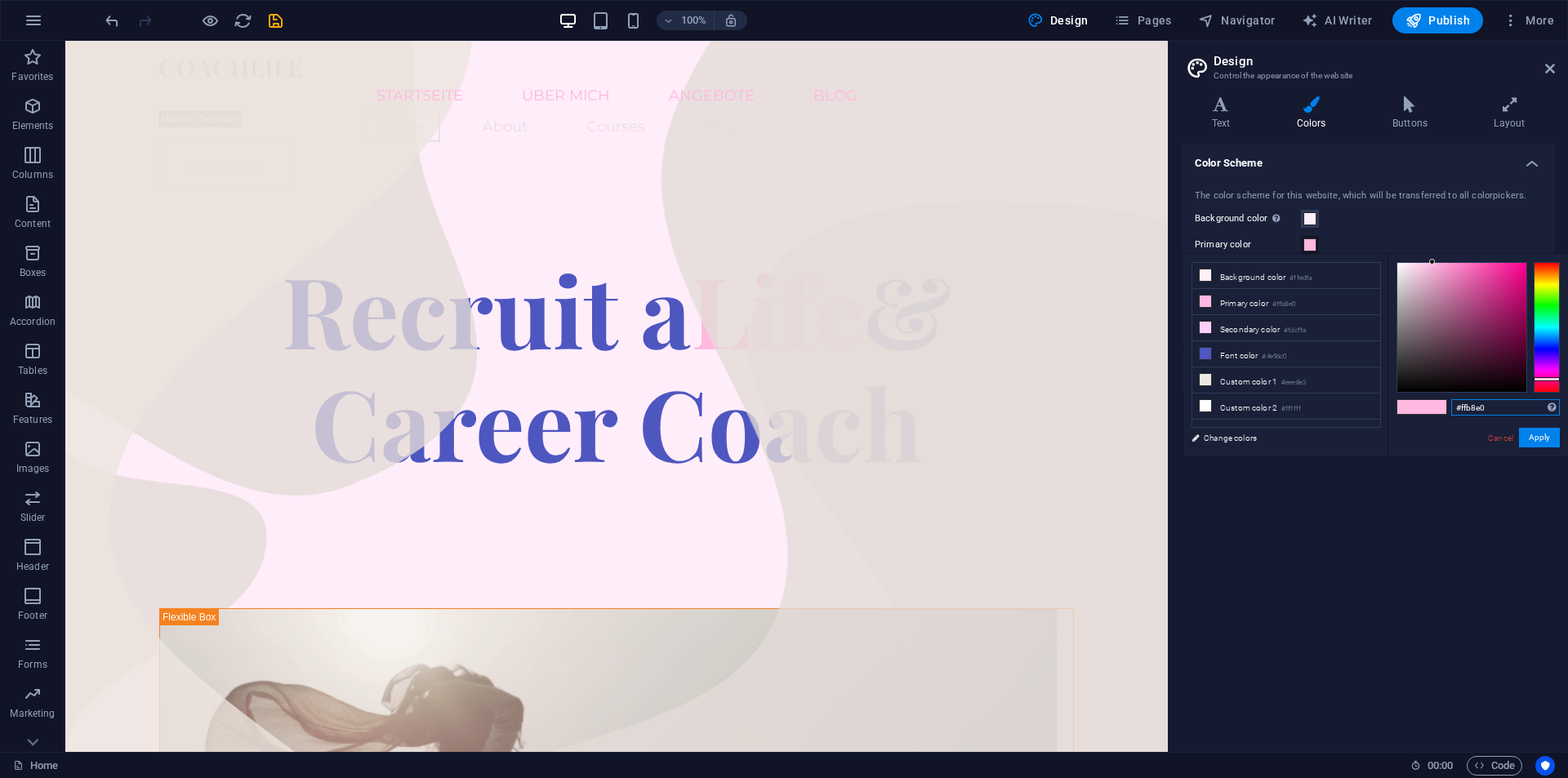
click at [1462, 405] on input "#ffb8e0" at bounding box center [1506, 407] width 108 height 17
paste input "EC7FA9"
type input "#ec7fa9"
click at [1404, 534] on div "Color Scheme The color scheme for this website, which will be transferred to al…" at bounding box center [1368, 442] width 373 height 596
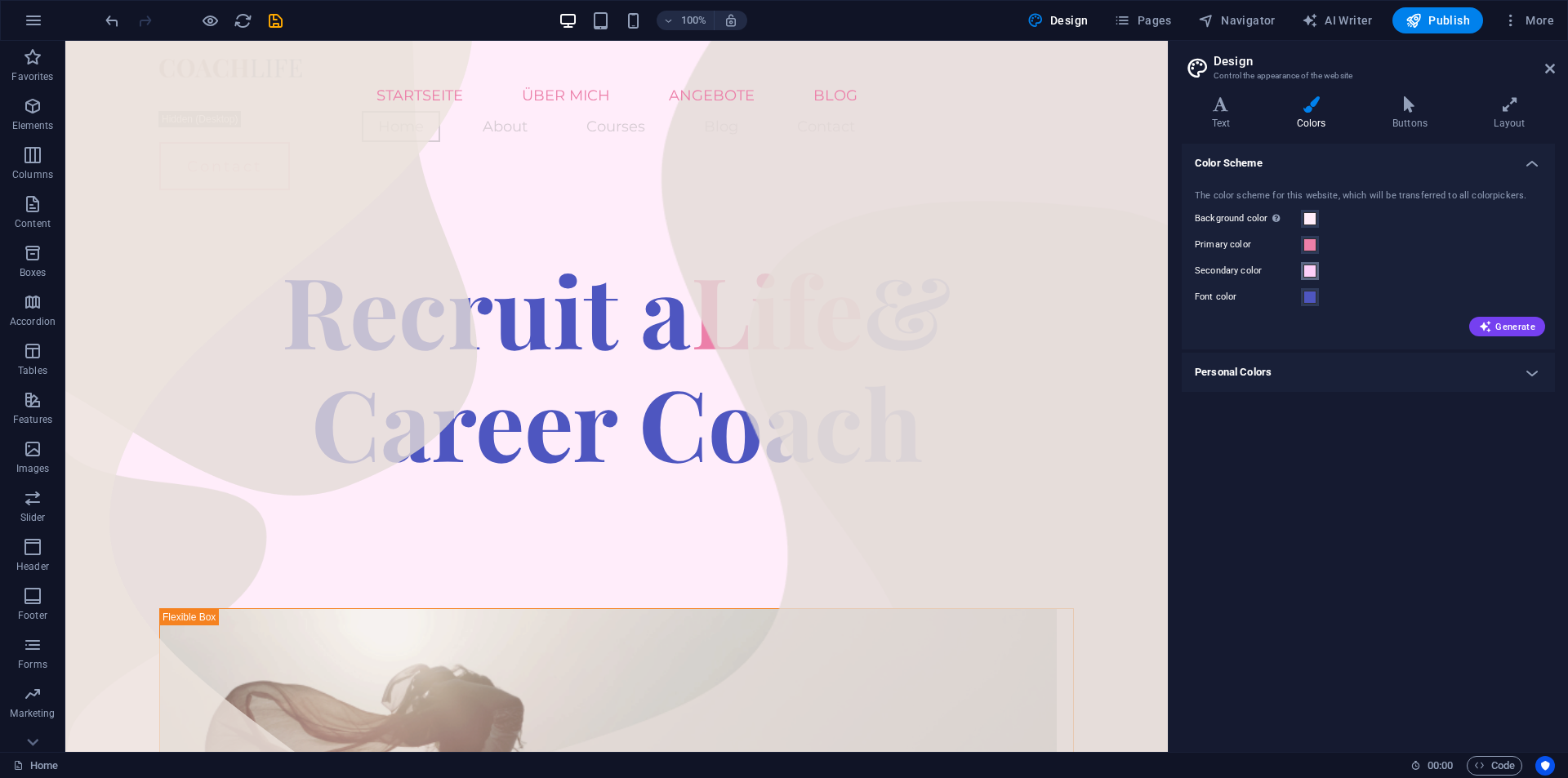
click at [1312, 271] on span at bounding box center [1309, 271] width 13 height 13
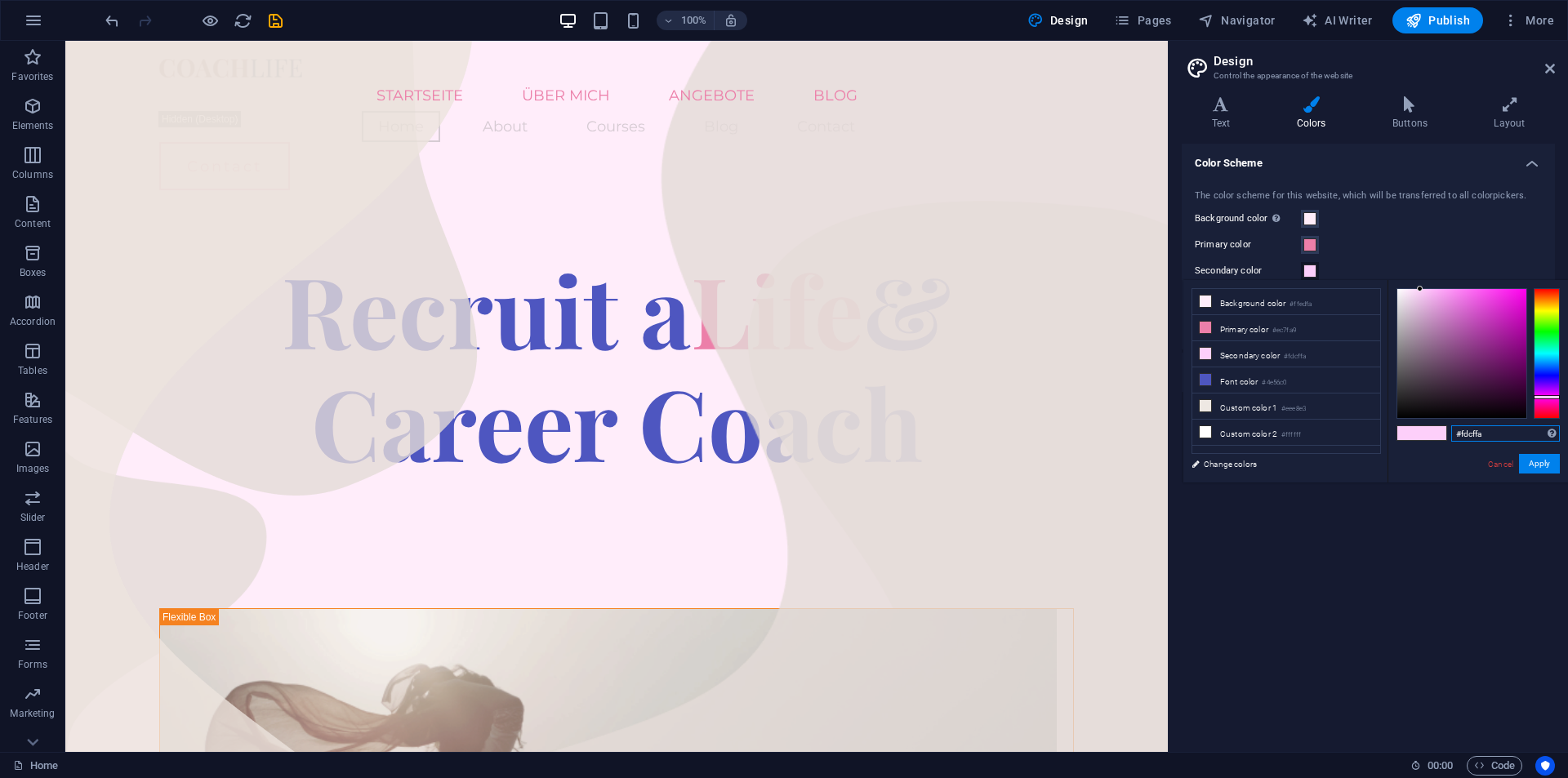
click at [1471, 431] on input "#fdcffa" at bounding box center [1506, 433] width 108 height 17
paste input "FFB8E0"
type input "#ffb8e0"
click at [1382, 553] on div "Color Scheme The color scheme for this website, which will be transferred to al…" at bounding box center [1368, 442] width 373 height 596
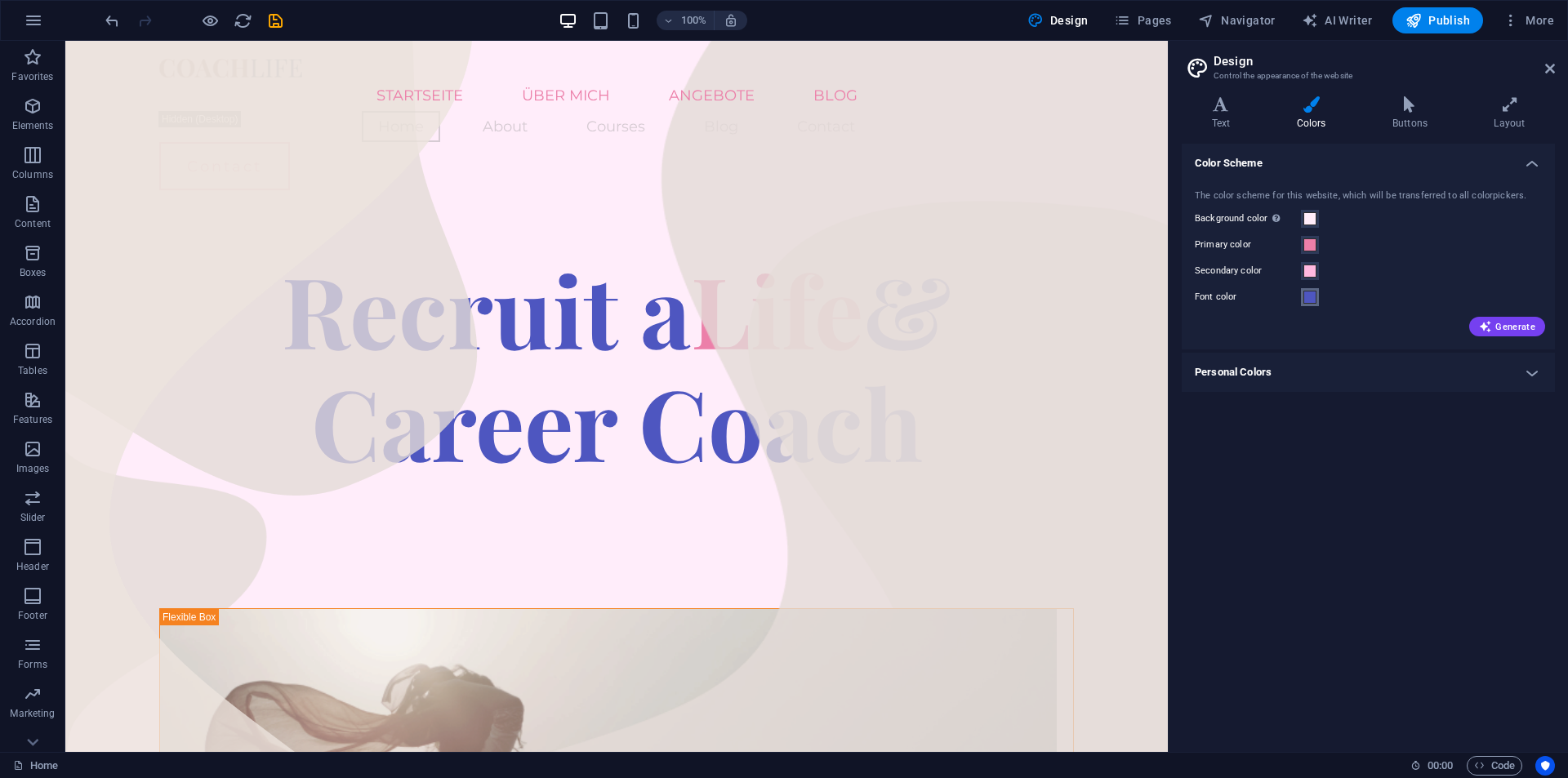
click at [1311, 297] on span at bounding box center [1309, 297] width 13 height 13
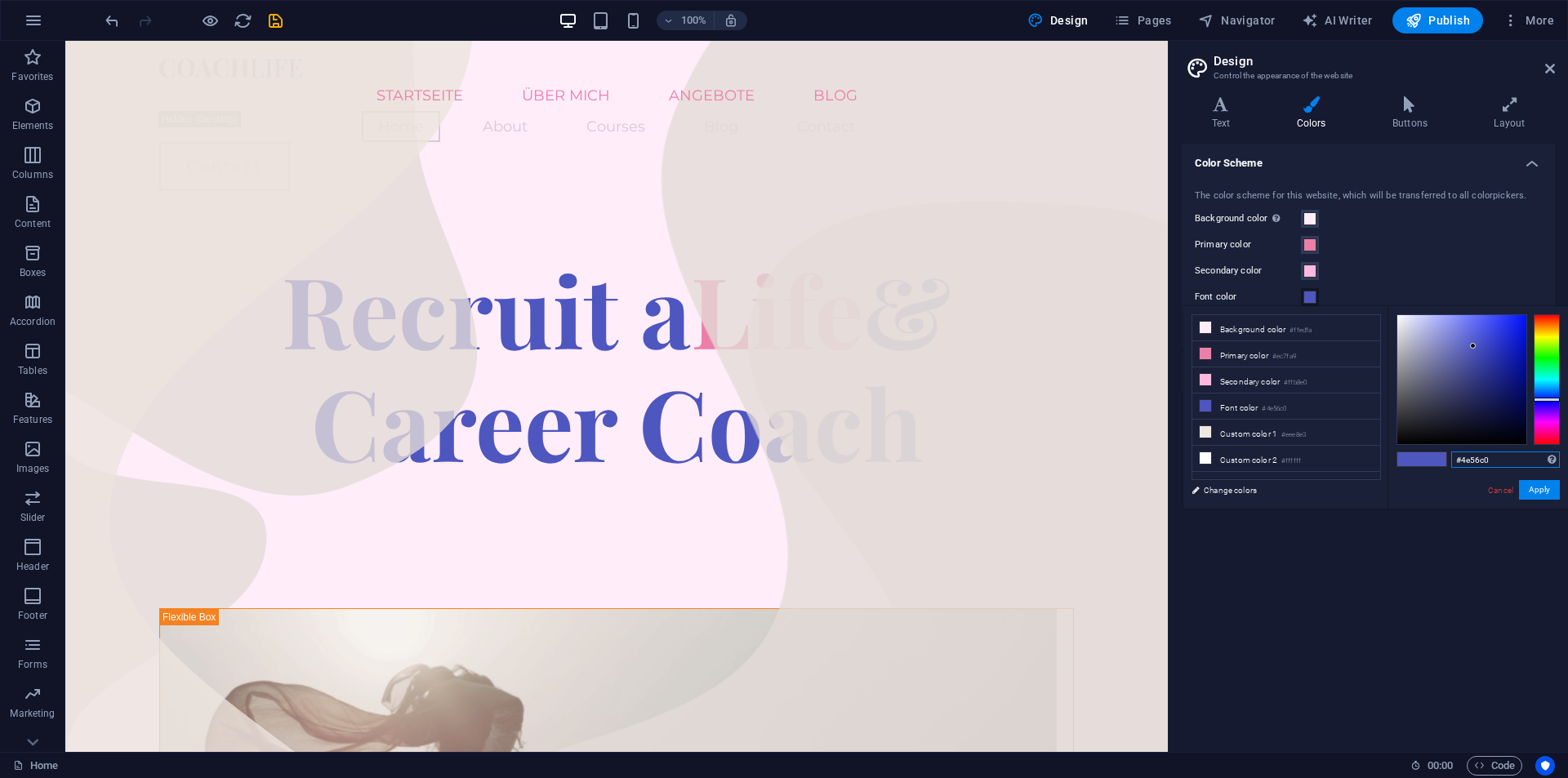
click at [1476, 461] on input "#4e56c0" at bounding box center [1506, 459] width 108 height 17
paste input "BE5985"
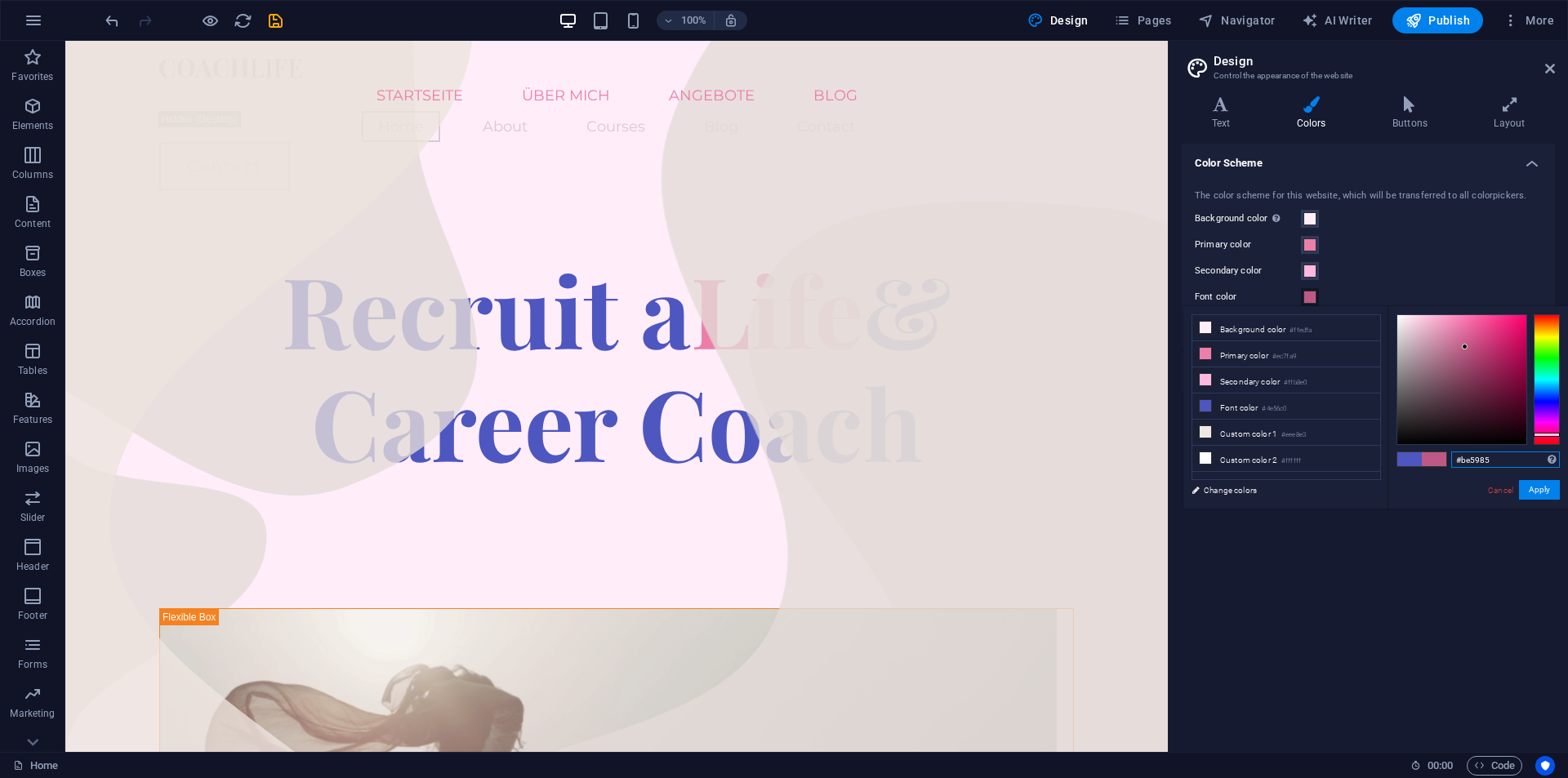
type input "#be5985"
click at [1395, 574] on div "Color Scheme The color scheme for this website, which will be transferred to al…" at bounding box center [1368, 442] width 373 height 596
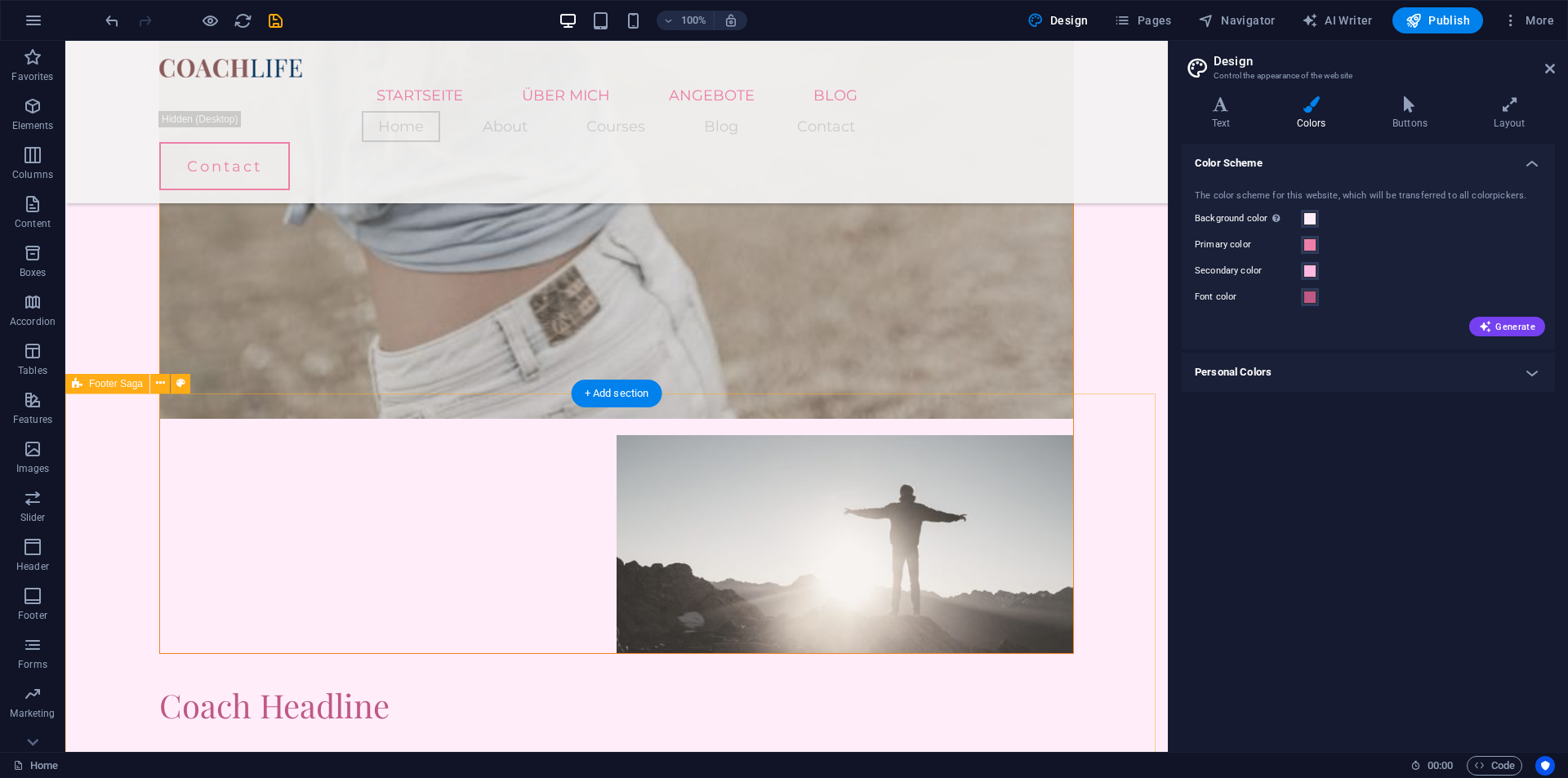
scroll to position [2453, 0]
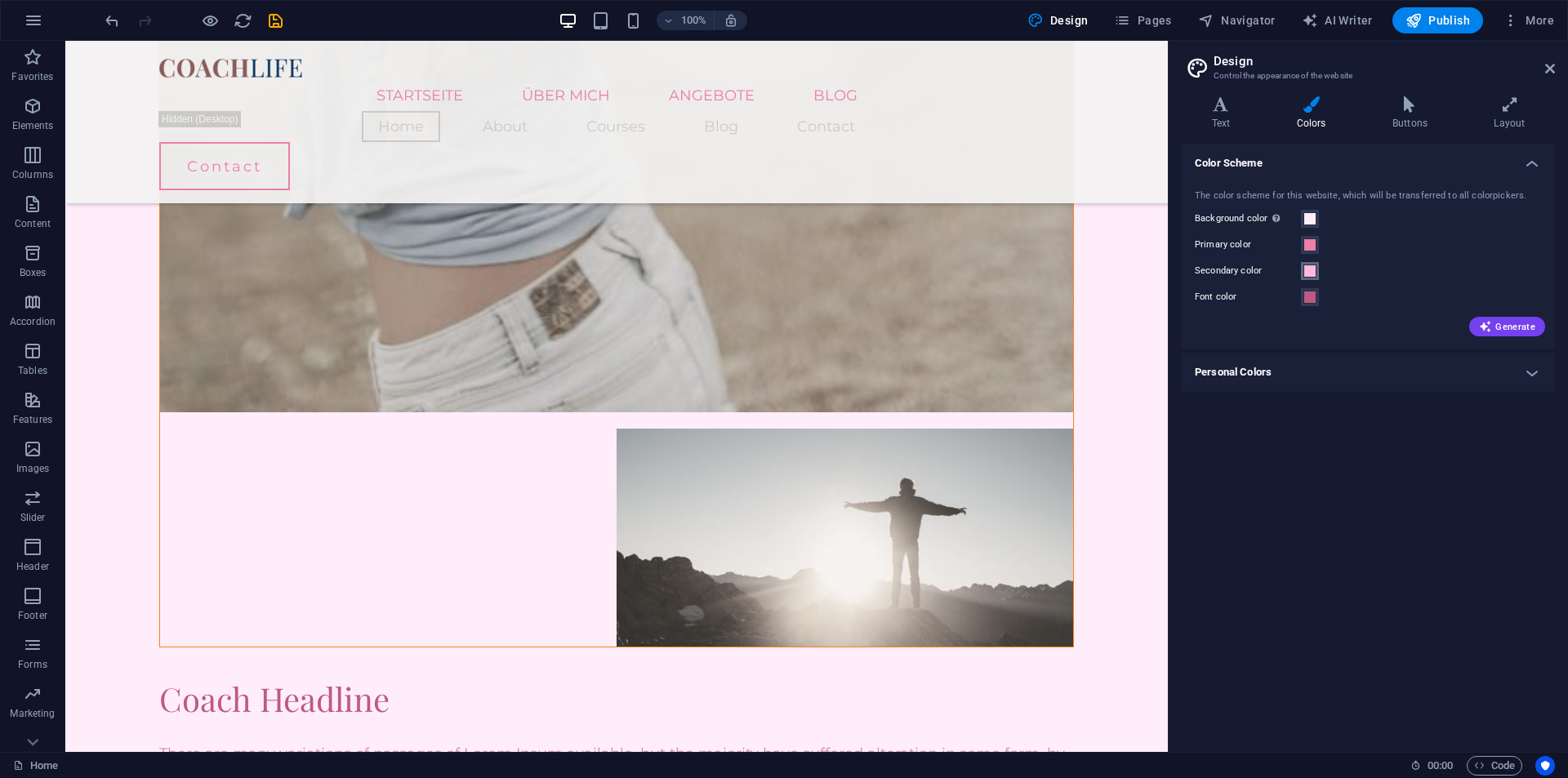
click at [1306, 268] on span at bounding box center [1309, 271] width 13 height 13
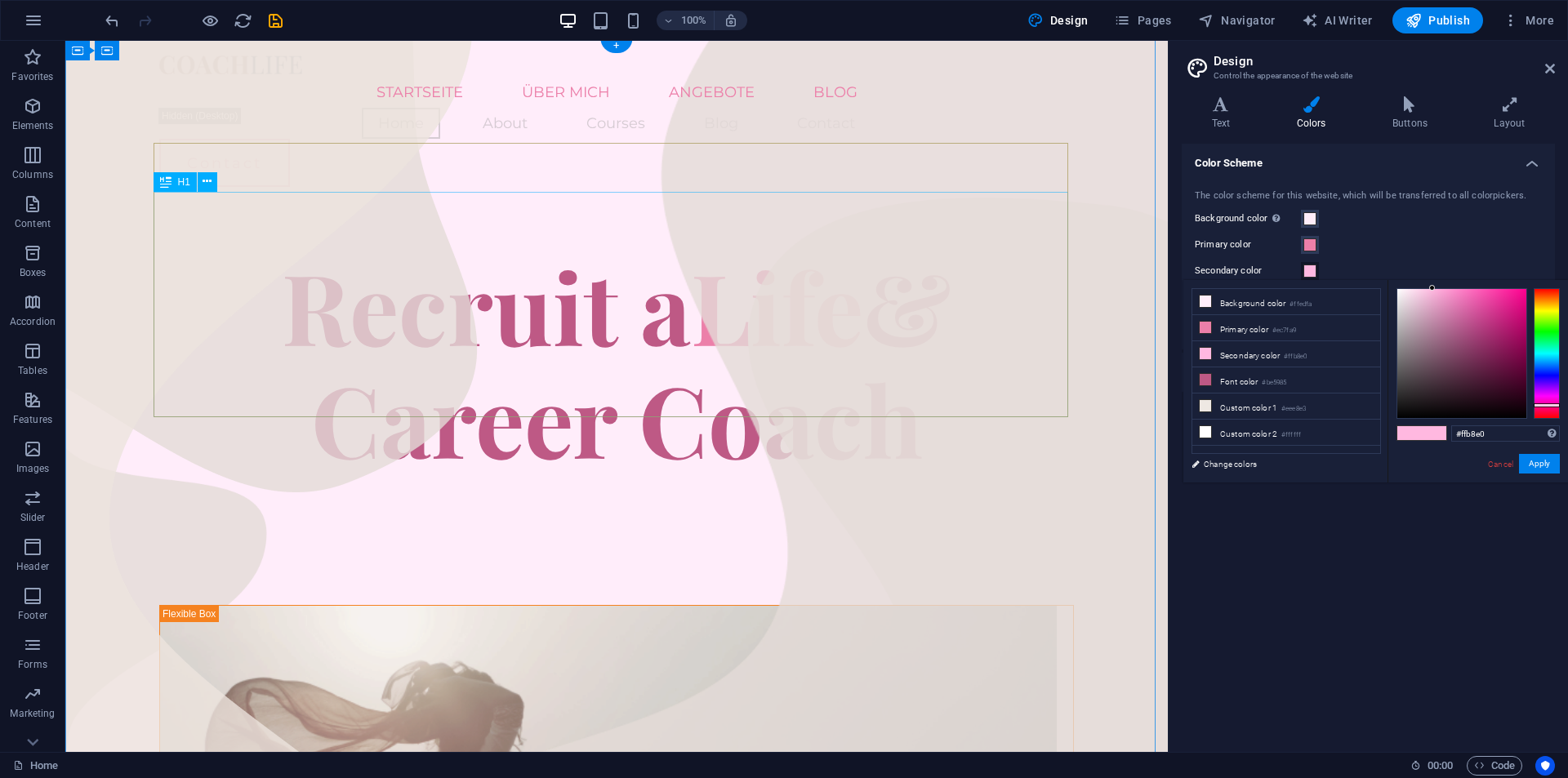
scroll to position [0, 0]
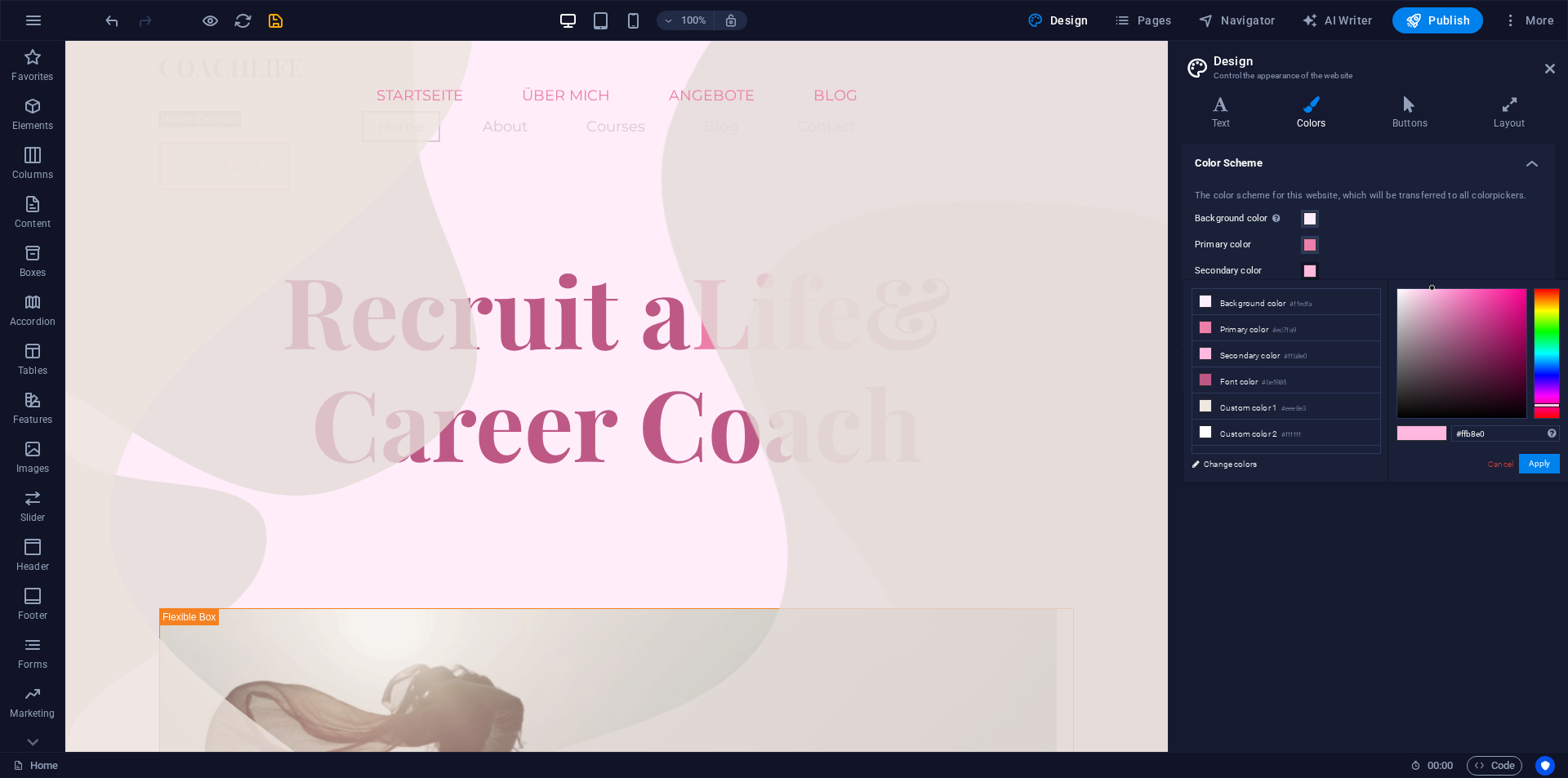
click at [1401, 571] on div "Color Scheme The color scheme for this website, which will be transferred to al…" at bounding box center [1368, 442] width 373 height 596
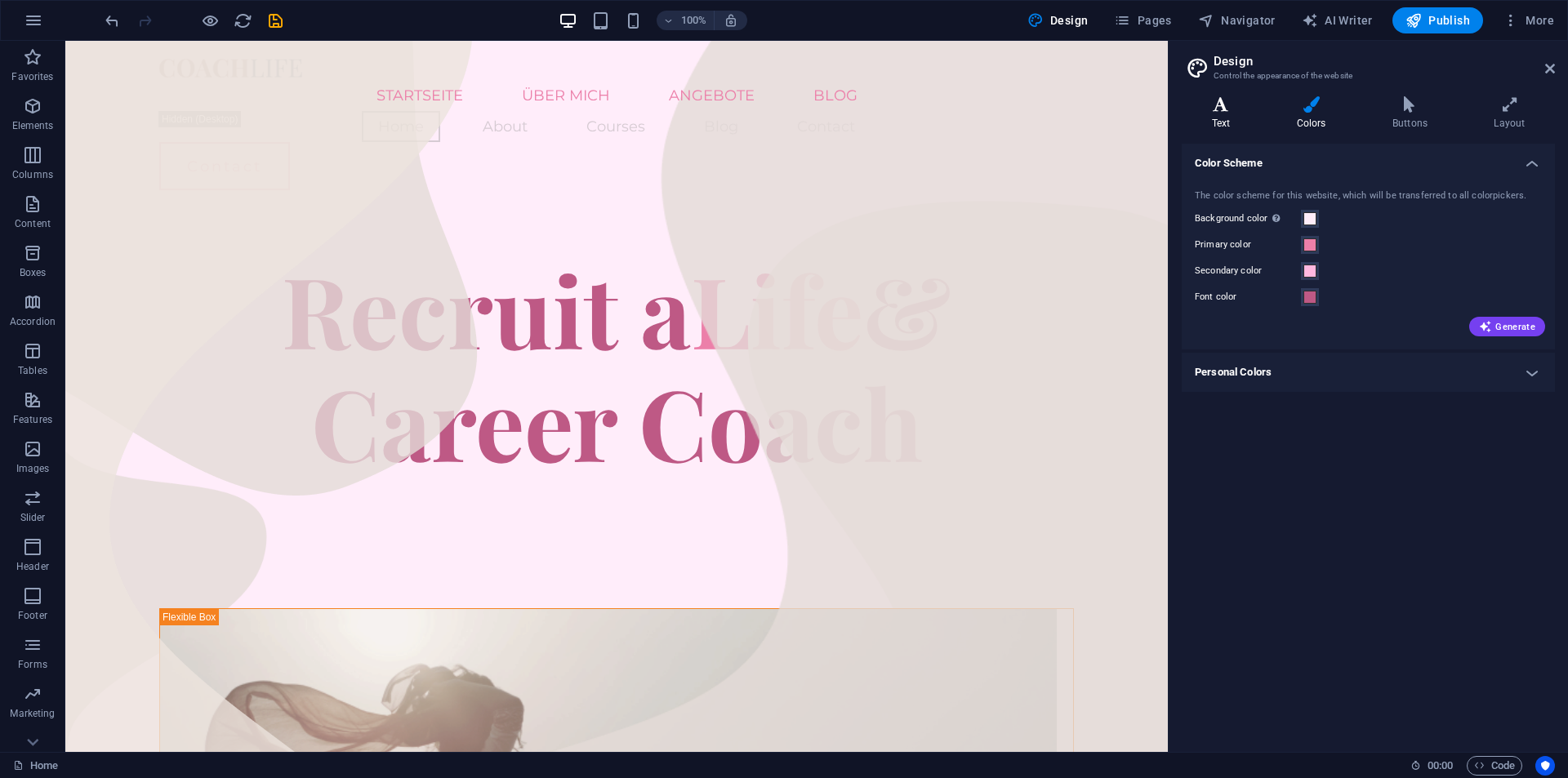
click at [1212, 113] on h4 "Text" at bounding box center [1224, 113] width 85 height 34
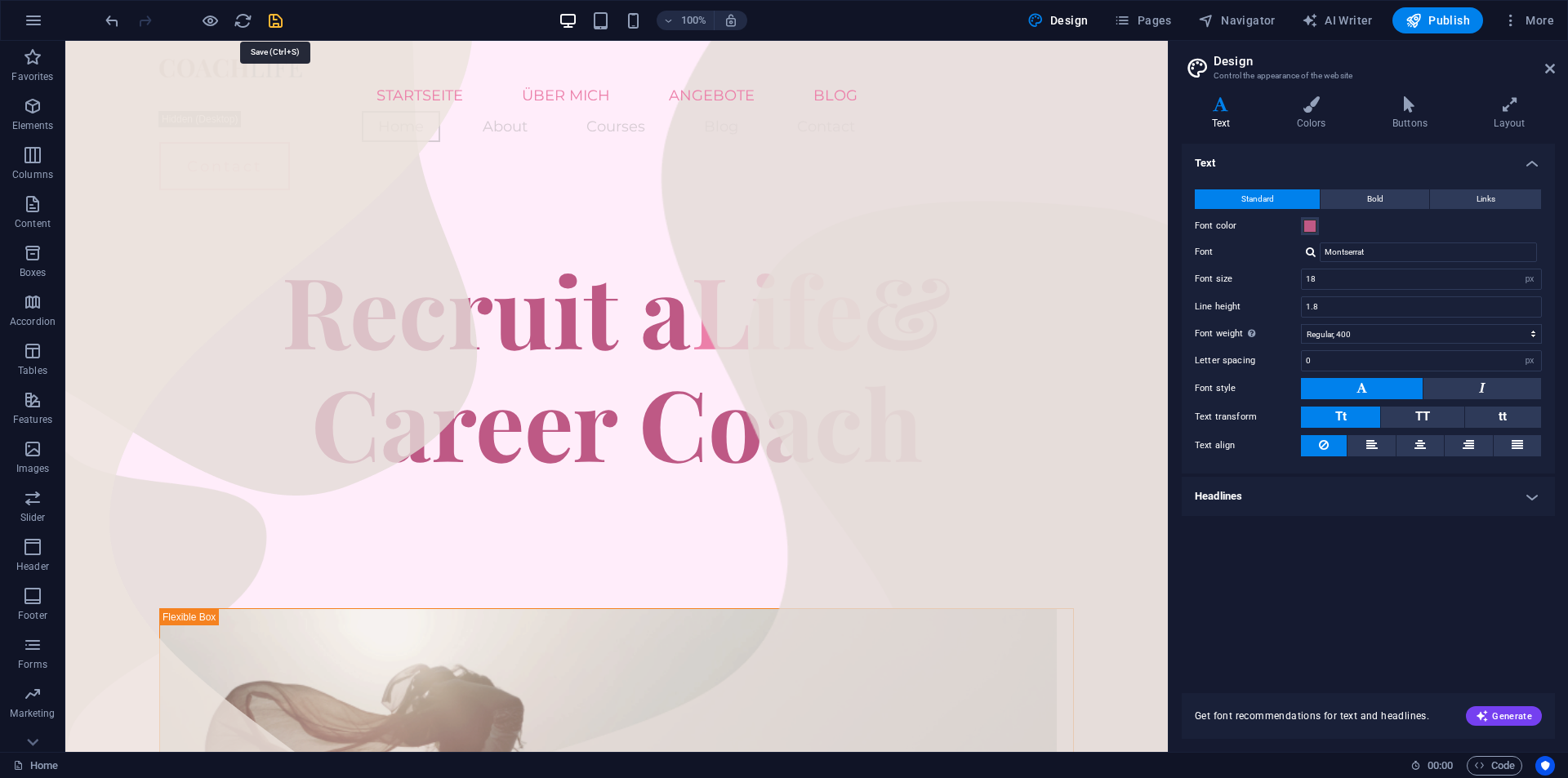
click at [271, 20] on icon "save" at bounding box center [276, 21] width 19 height 19
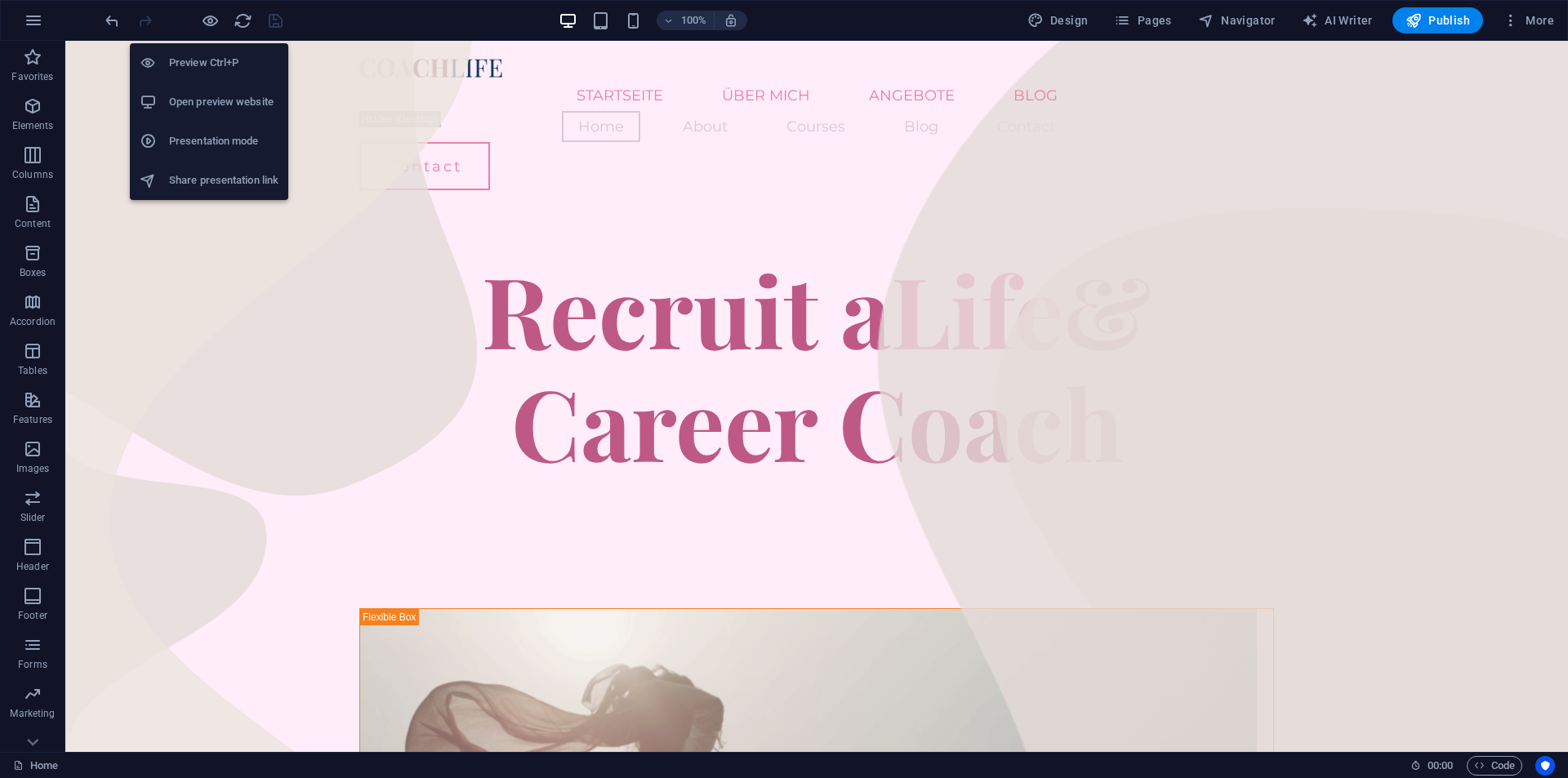
click at [215, 101] on h6 "Open preview website" at bounding box center [224, 102] width 109 height 19
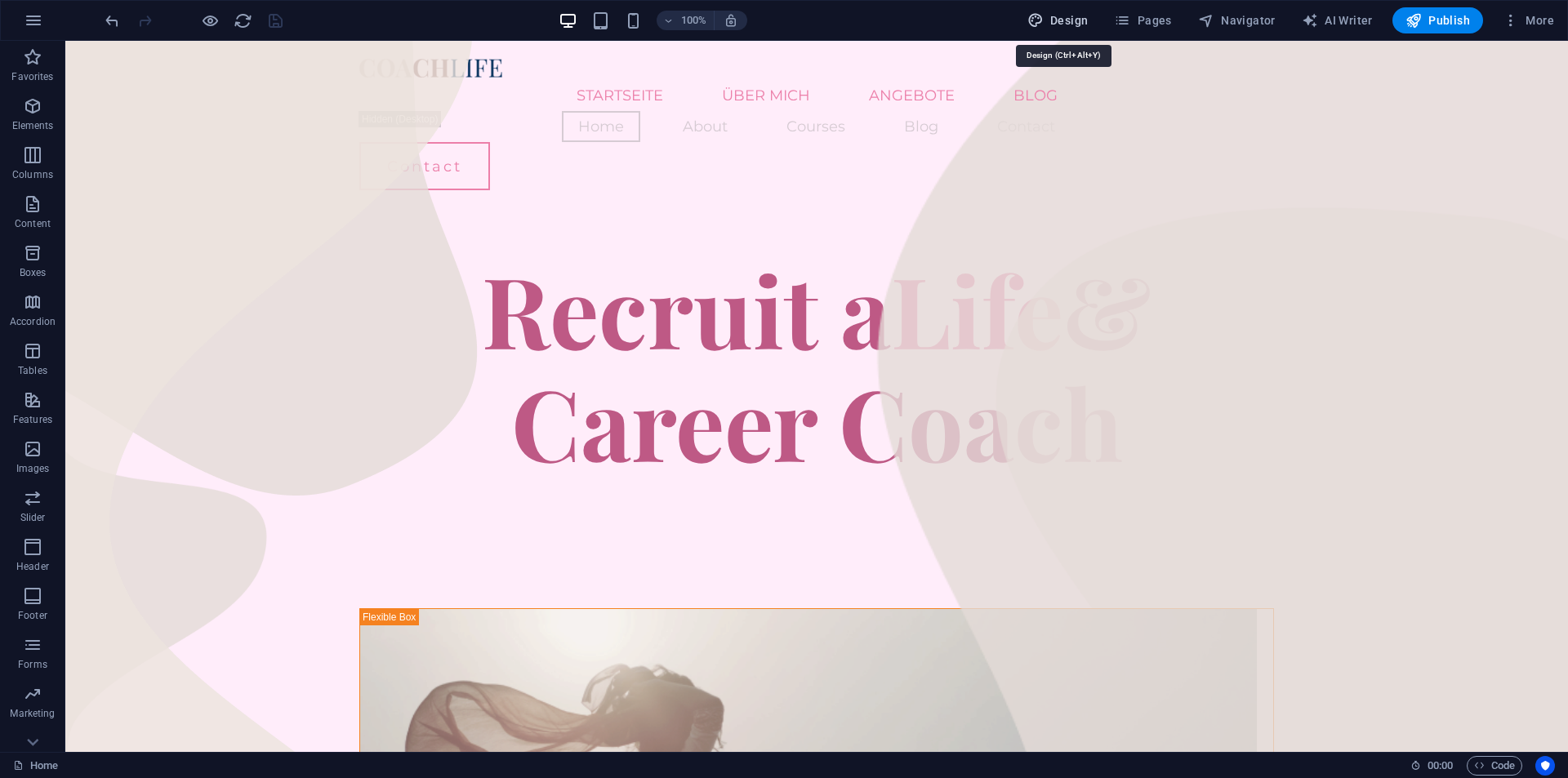
click at [1088, 21] on span "Design" at bounding box center [1058, 20] width 61 height 17
select select "px"
select select "400"
select select "px"
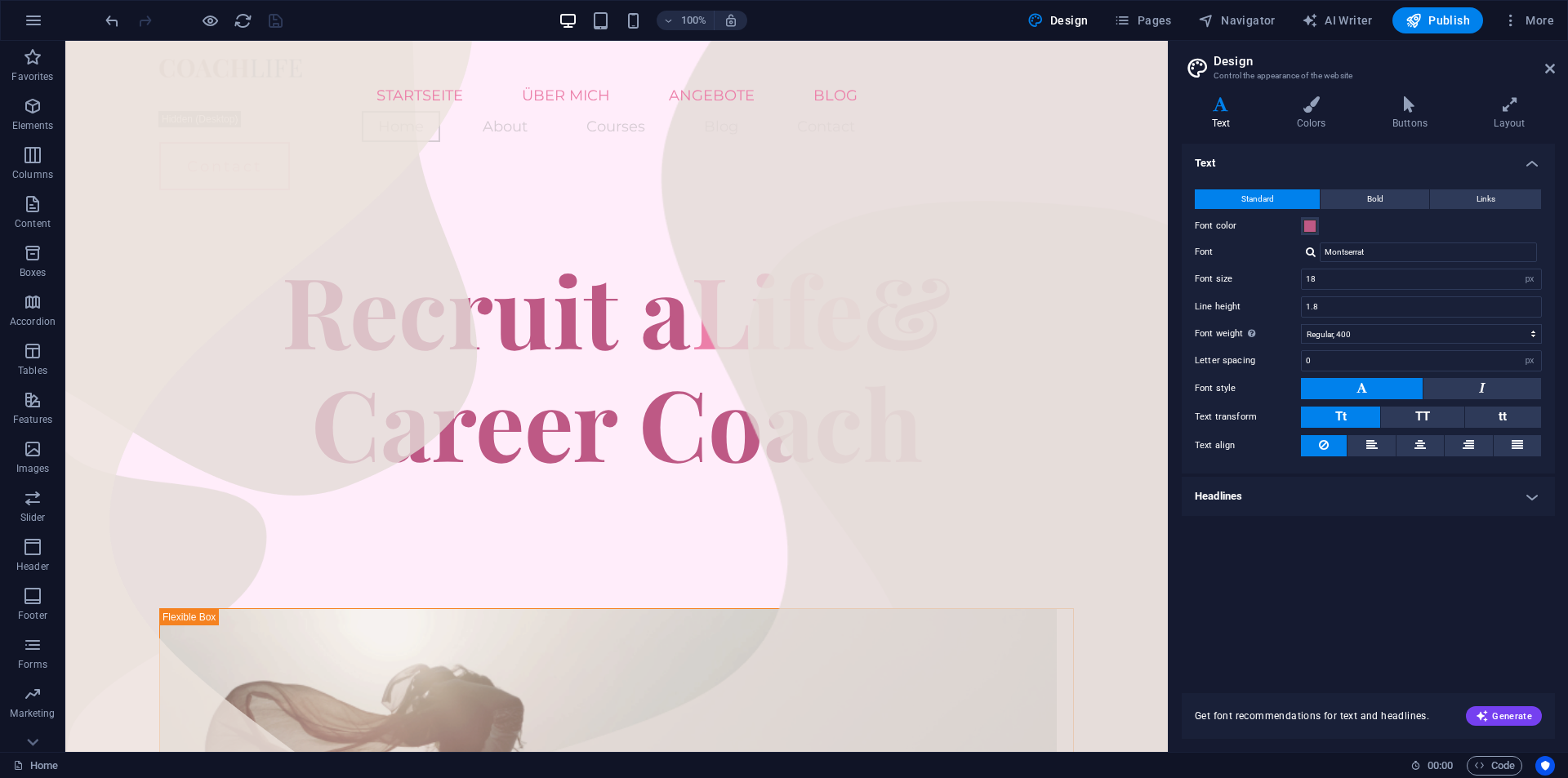
drag, startPoint x: 1329, startPoint y: 120, endPoint x: 1340, endPoint y: 180, distance: 61.0
click at [1328, 120] on h4 "Colors" at bounding box center [1314, 113] width 95 height 34
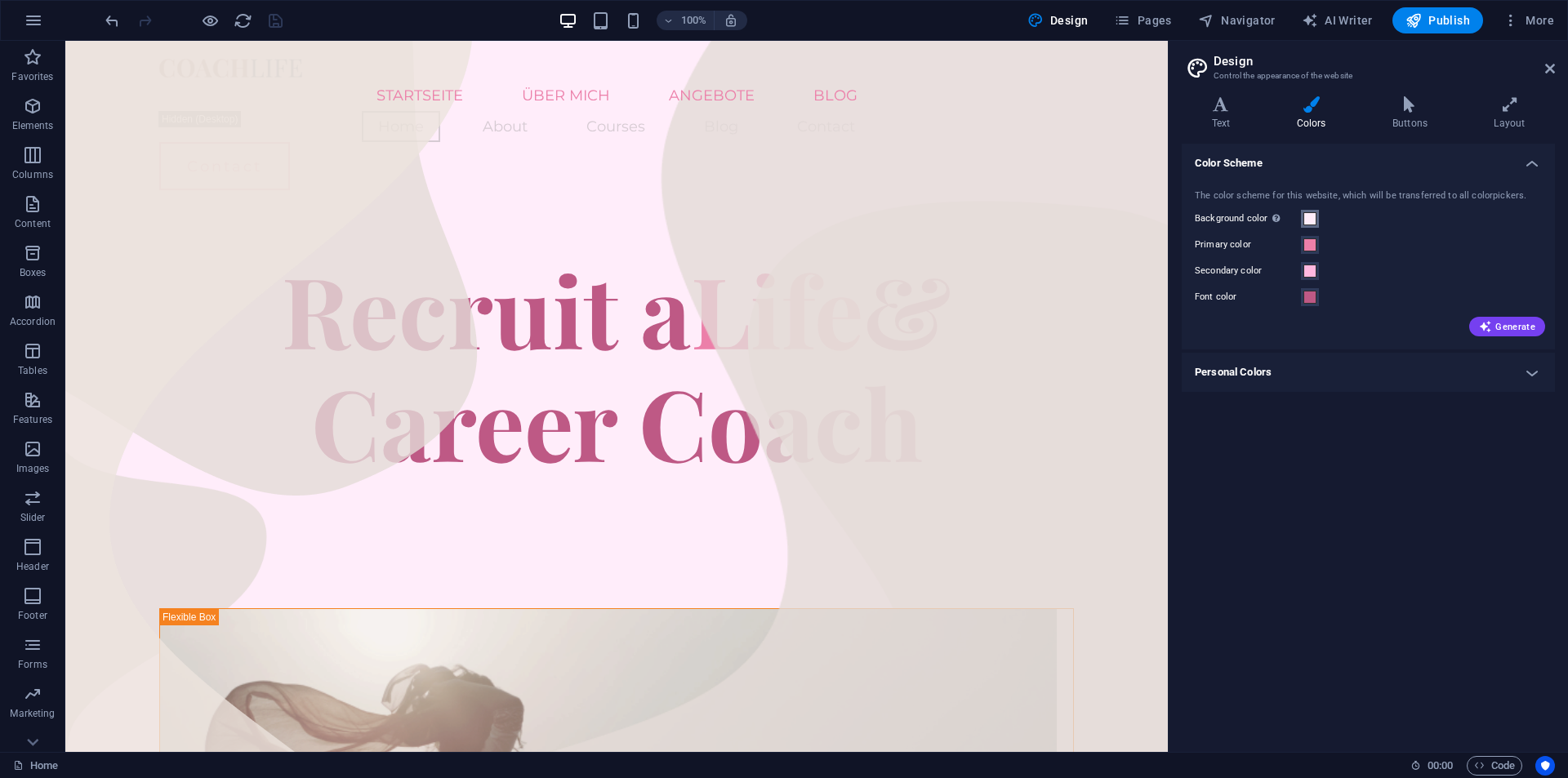
click at [1311, 219] on span at bounding box center [1309, 218] width 13 height 13
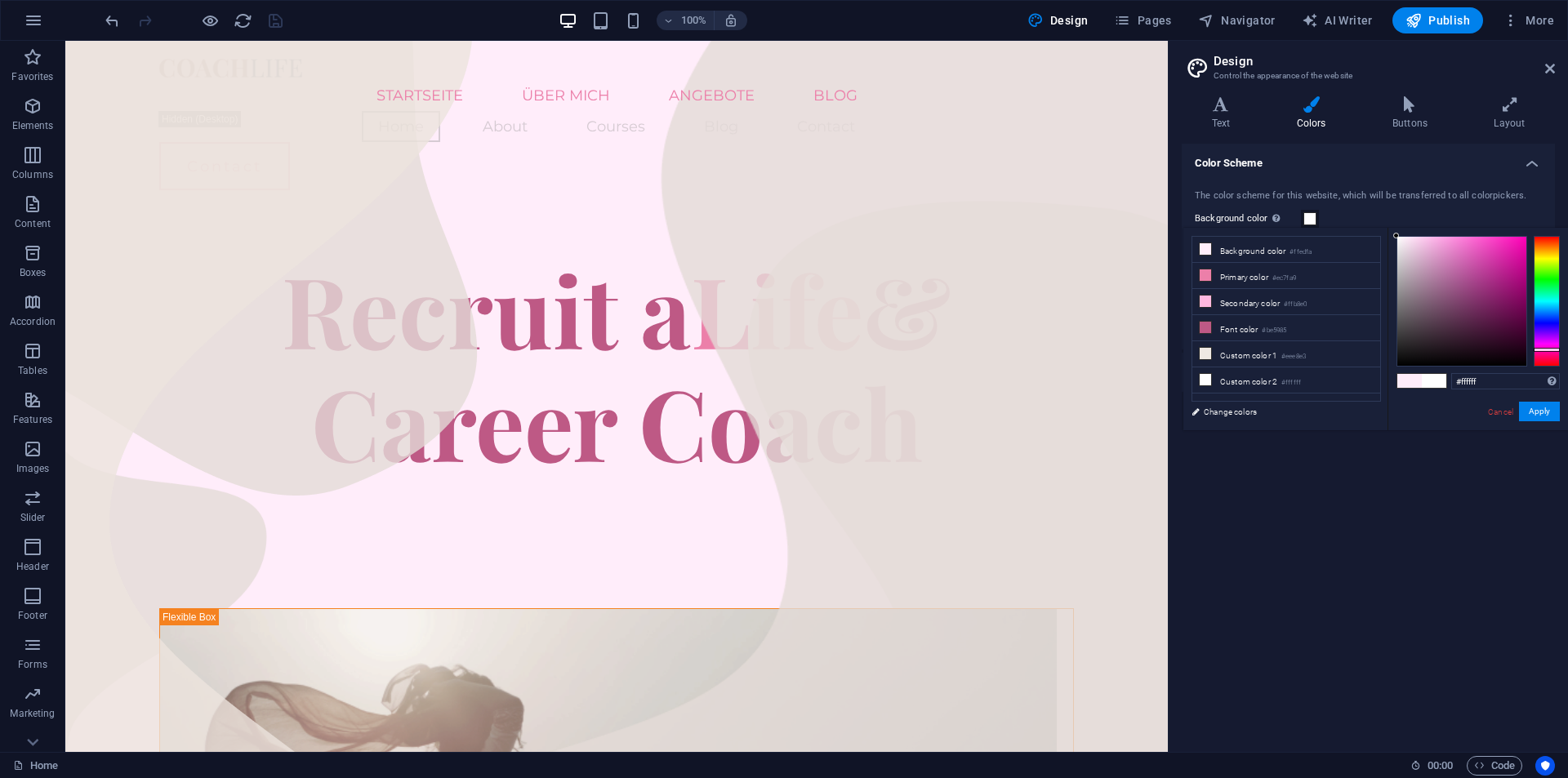
drag, startPoint x: 1404, startPoint y: 251, endPoint x: 1378, endPoint y: 220, distance: 40.5
click at [1378, 220] on body "[DOMAIN_NAME] Home Favorites Elements Columns Content Boxes Accordion Tables Fe…" at bounding box center [784, 389] width 1568 height 778
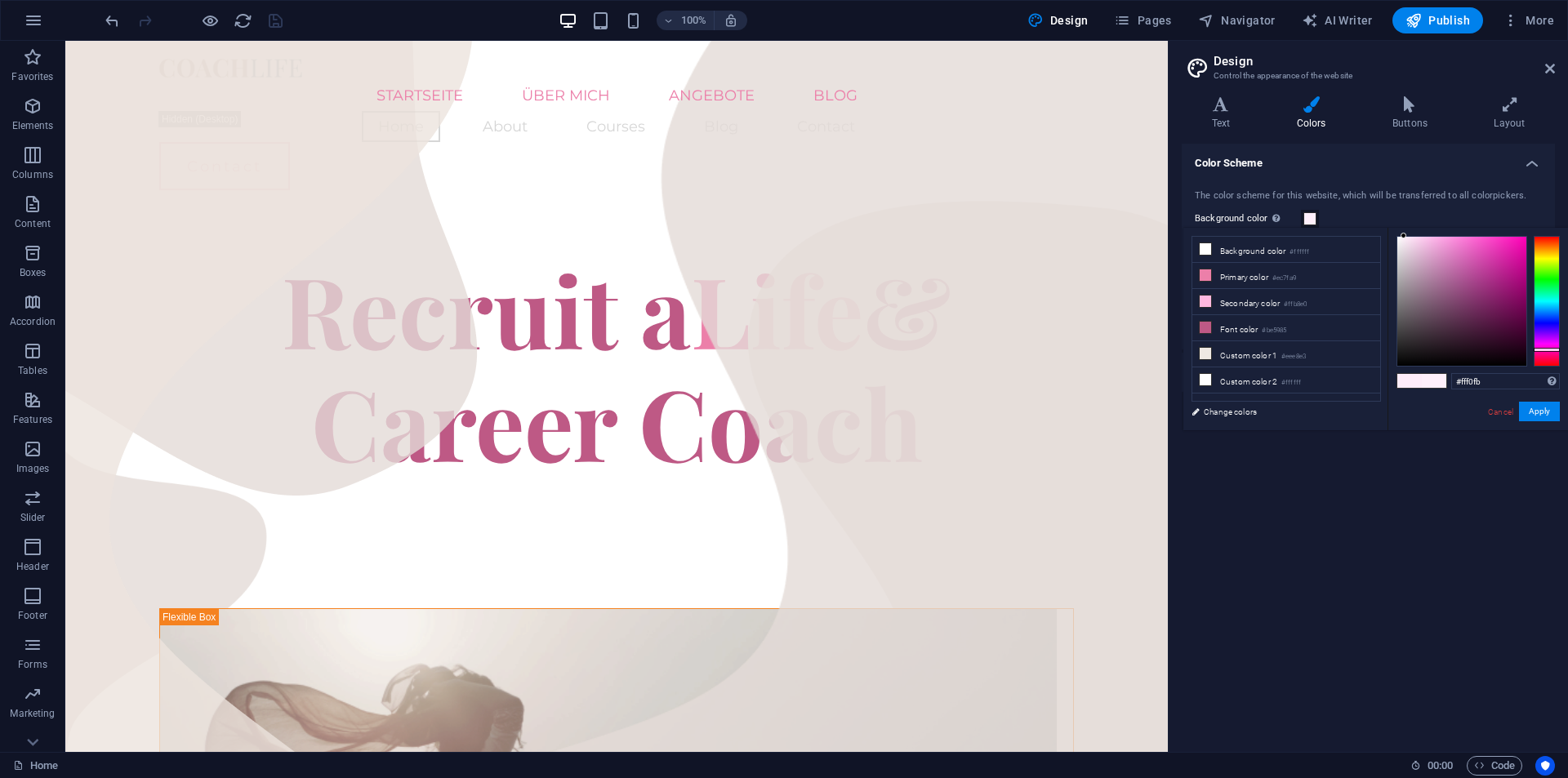
drag, startPoint x: 1410, startPoint y: 239, endPoint x: 1404, endPoint y: 226, distance: 14.3
click at [1404, 226] on body "[DOMAIN_NAME] Home Favorites Elements Columns Content Boxes Accordion Tables Fe…" at bounding box center [784, 389] width 1568 height 778
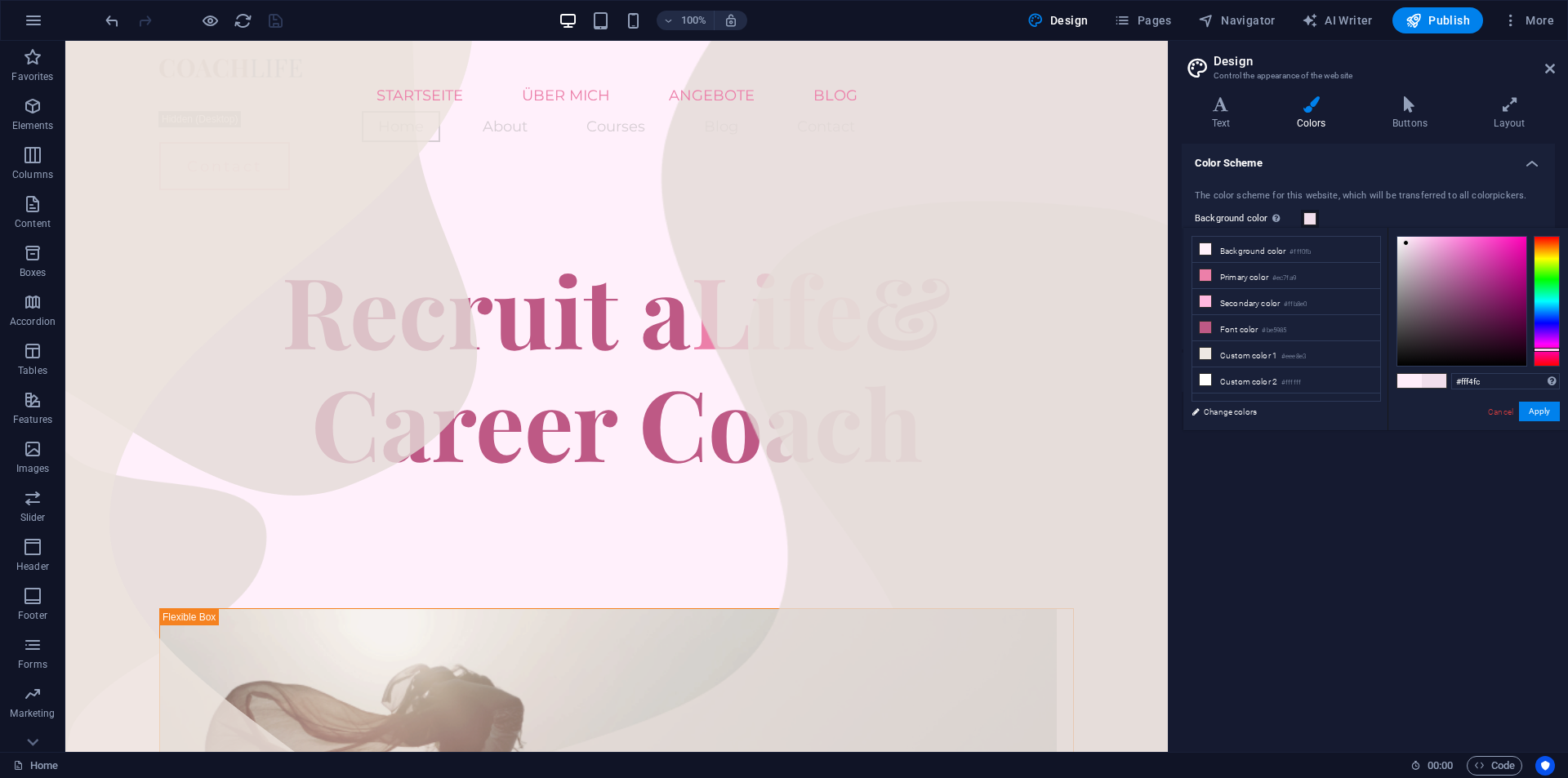
type input "#fff5fc"
drag, startPoint x: 1406, startPoint y: 244, endPoint x: 1402, endPoint y: 232, distance: 12.6
click at [1402, 232] on div "#fff5fc Supported formats #0852ed rgb(8, 82, 237) rgba(8, 82, 237, 90%) hsv(221…" at bounding box center [1478, 447] width 181 height 439
drag, startPoint x: 1406, startPoint y: 245, endPoint x: 1386, endPoint y: 228, distance: 26.2
click at [1386, 228] on div "less Background color #fff5fc Primary color #ec7fa9 Secondary color #ffb8e0 Fon…" at bounding box center [1376, 329] width 384 height 203
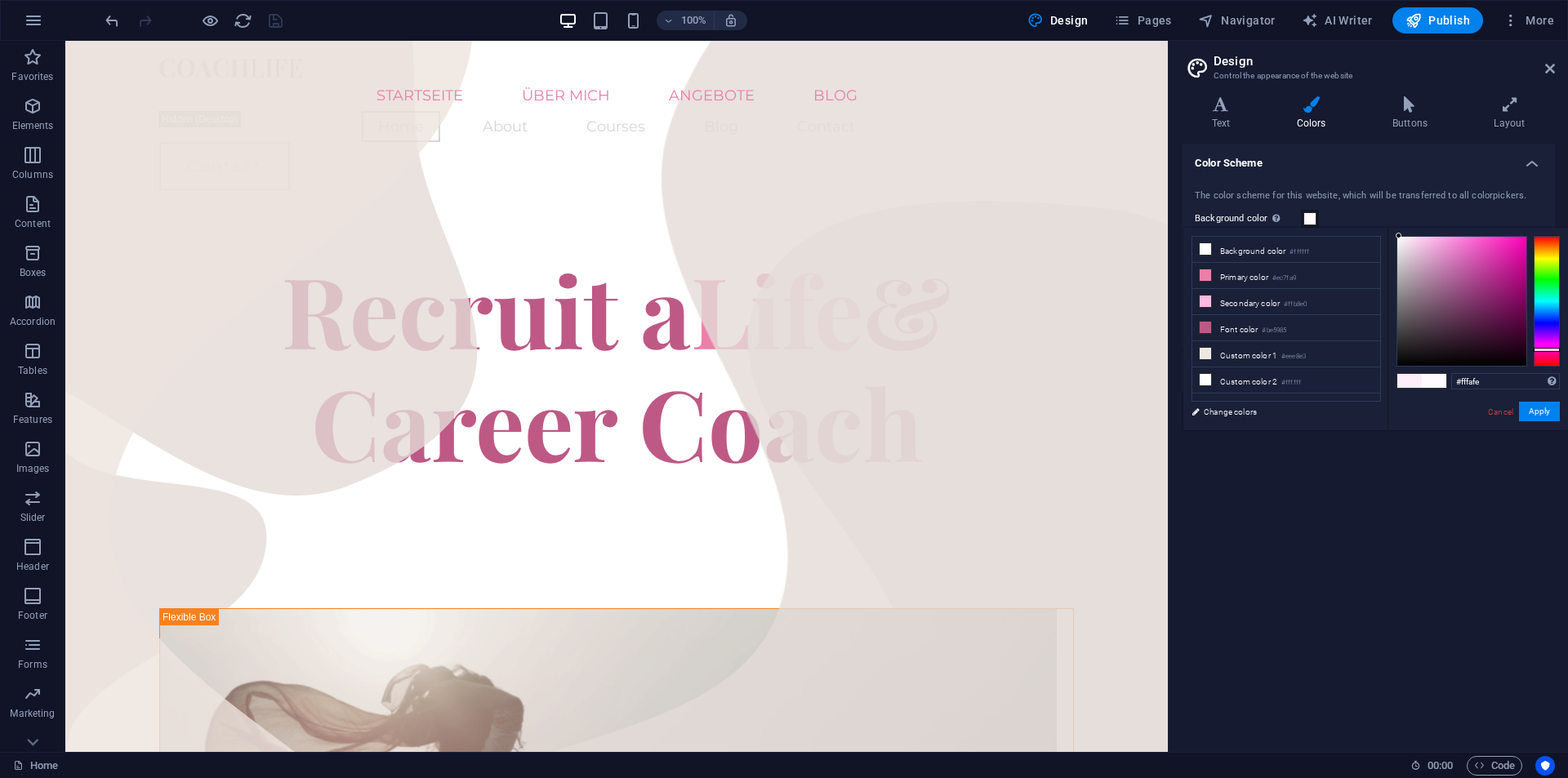
drag, startPoint x: 1400, startPoint y: 238, endPoint x: 1399, endPoint y: 229, distance: 9.1
click at [1399, 229] on div "#fffafe Supported formats #0852ed rgb(8, 82, 237) rgba(8, 82, 237, 90%) hsv(221…" at bounding box center [1478, 447] width 181 height 439
click at [1541, 414] on button "Apply" at bounding box center [1539, 411] width 41 height 19
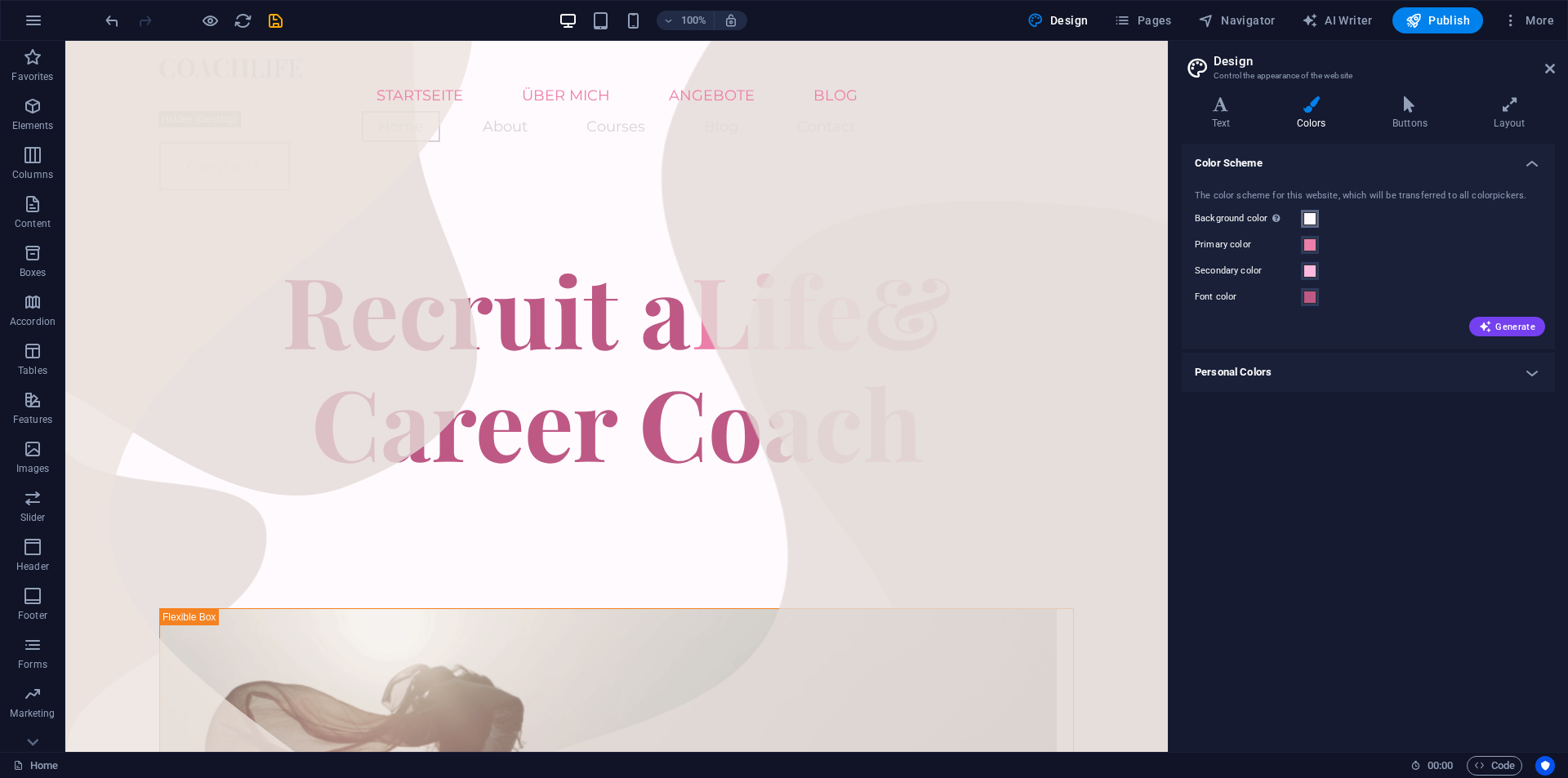
click at [1309, 217] on span at bounding box center [1309, 218] width 13 height 13
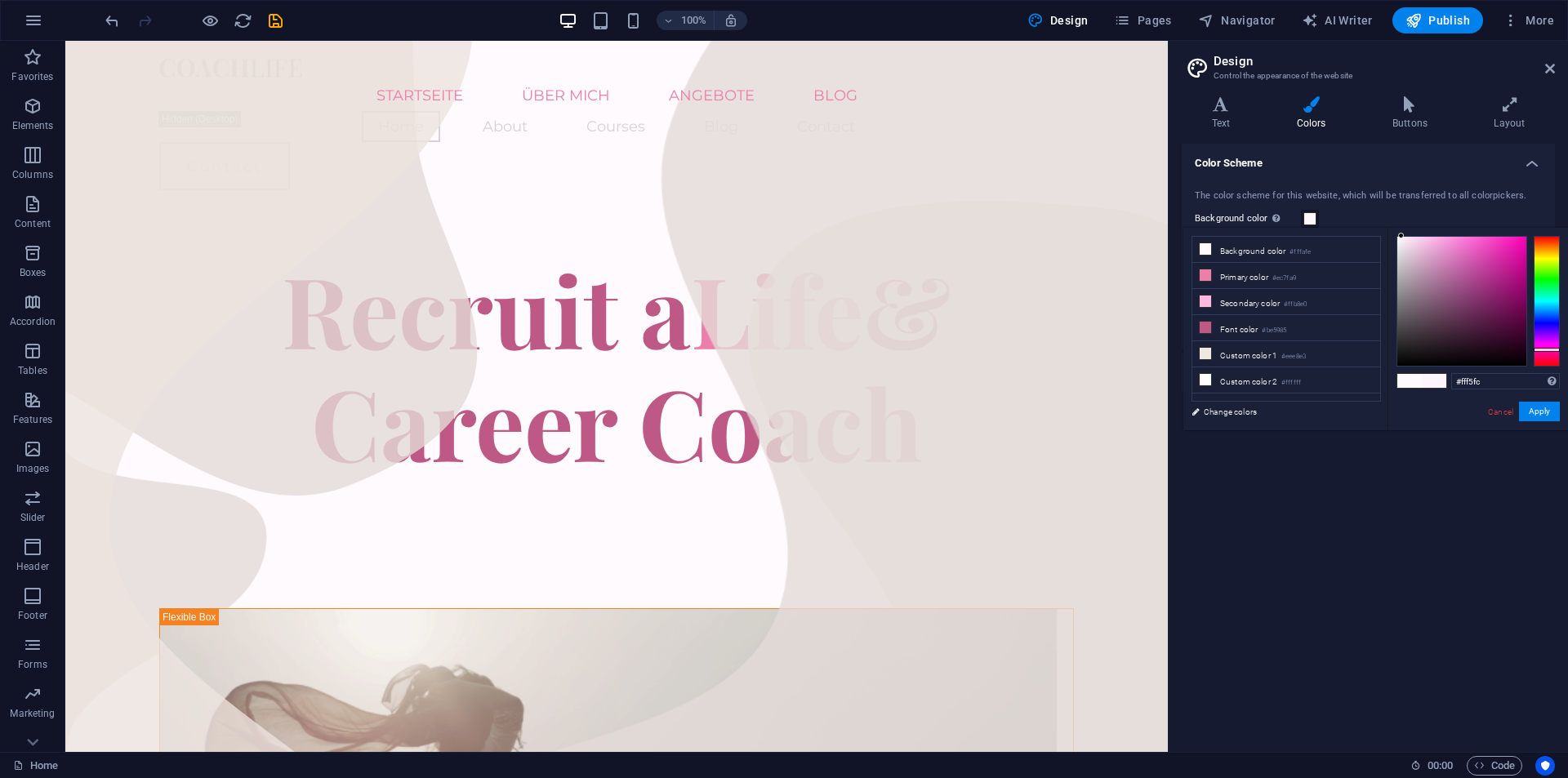
click at [1402, 231] on div "#fff5fc Supported formats #0852ed rgb(8, 82, 237) rgba(8, 82, 237, 90%) hsv(221…" at bounding box center [1478, 447] width 181 height 439
type input "#fff9fd"
click at [1400, 231] on div "#fff9fd Supported formats #0852ed rgb(8, 82, 237) rgba(8, 82, 237, 90%) hsv(221…" at bounding box center [1478, 447] width 181 height 439
click at [1543, 413] on button "Apply" at bounding box center [1539, 411] width 41 height 19
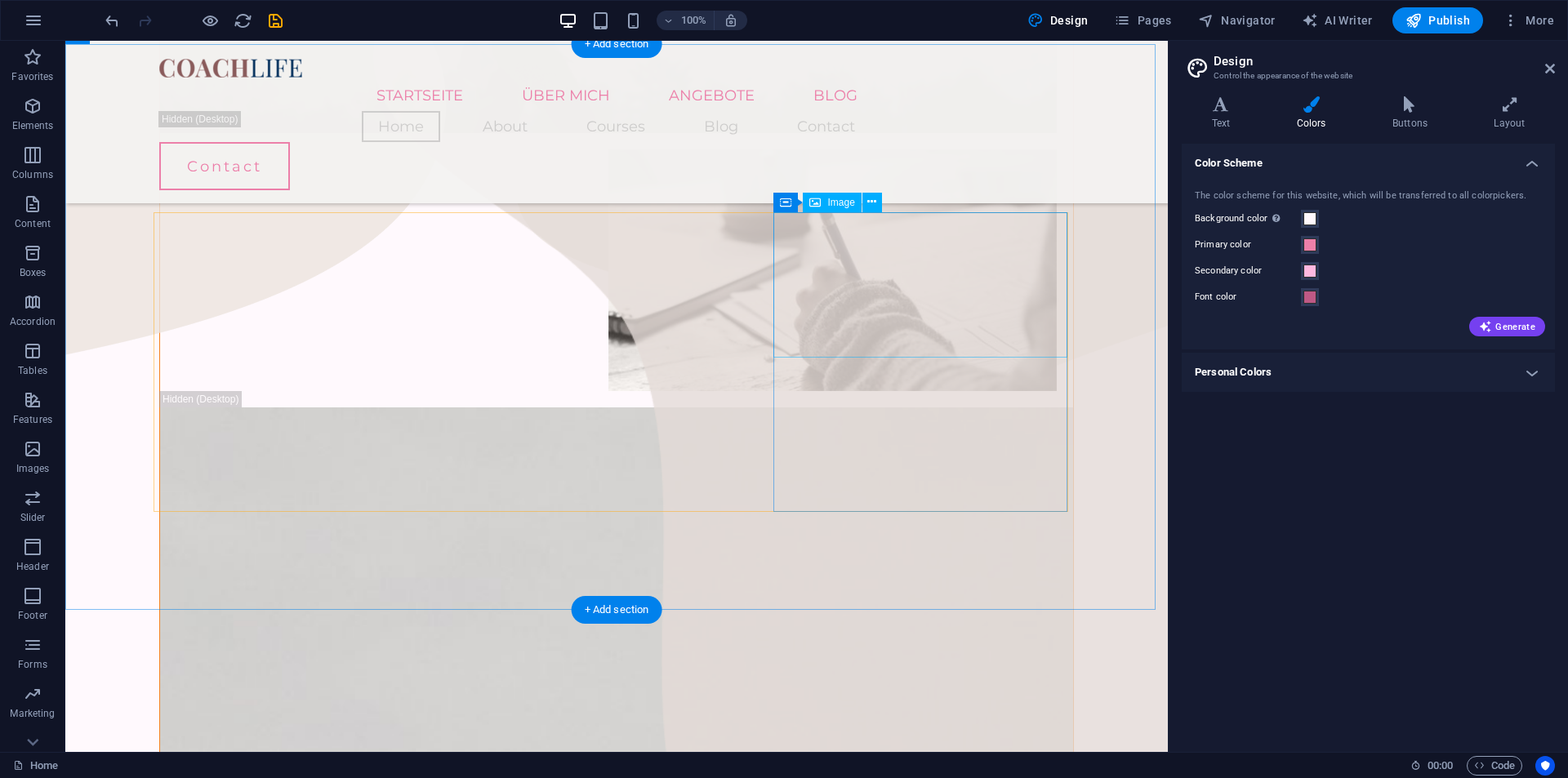
scroll to position [816, 0]
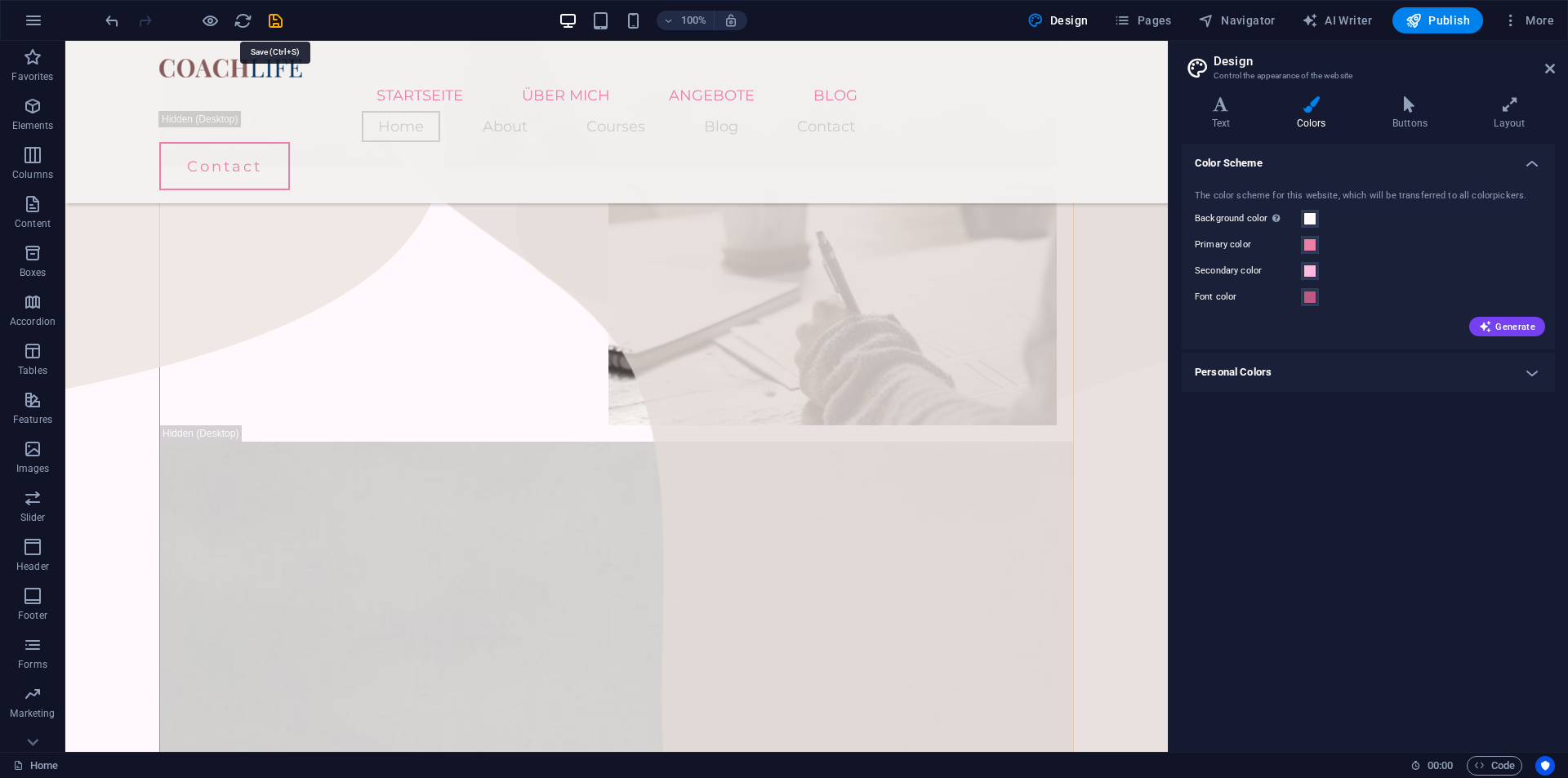
click at [271, 16] on icon "save" at bounding box center [276, 21] width 19 height 19
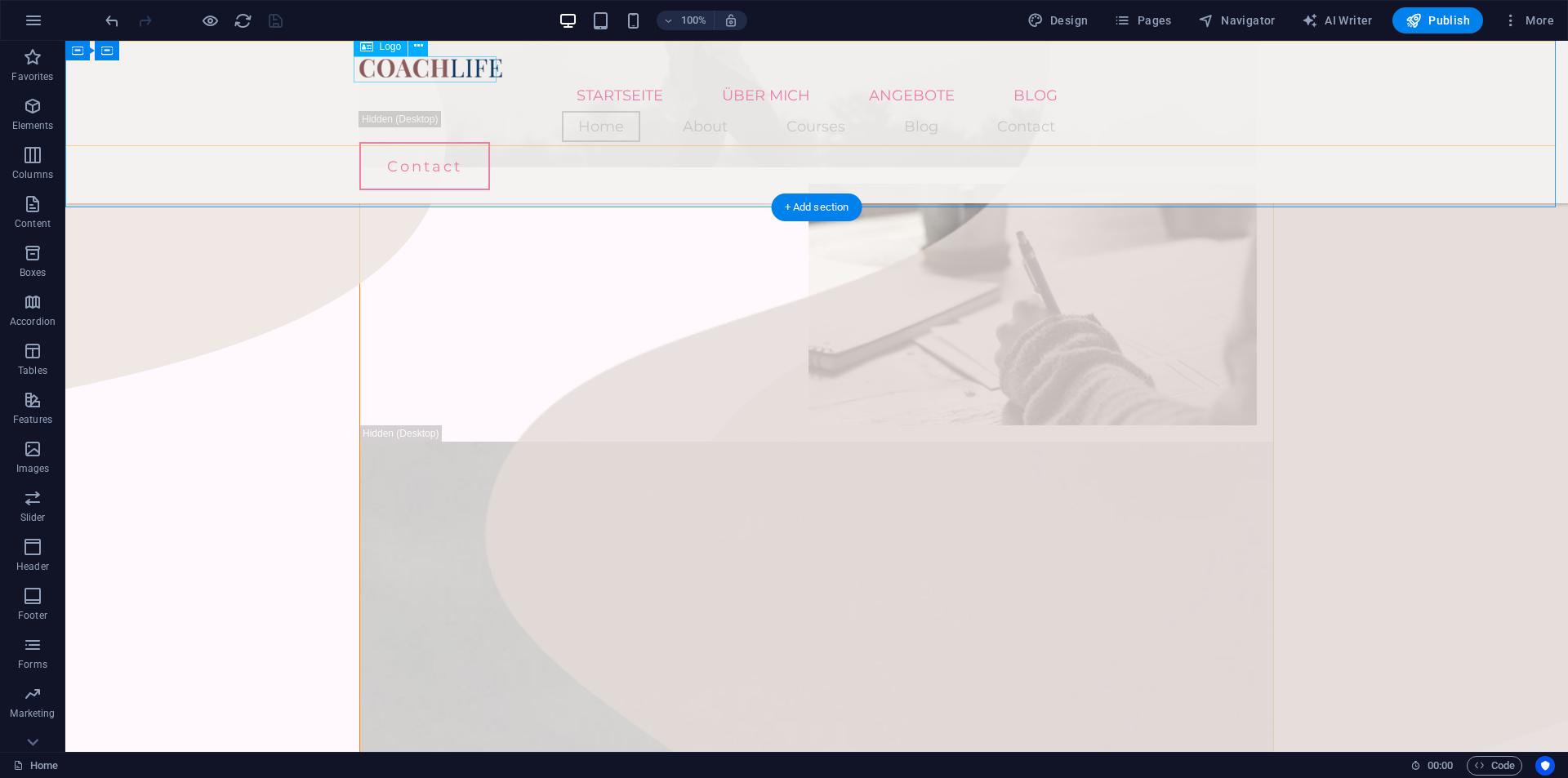
click at [440, 62] on div at bounding box center [816, 67] width 915 height 26
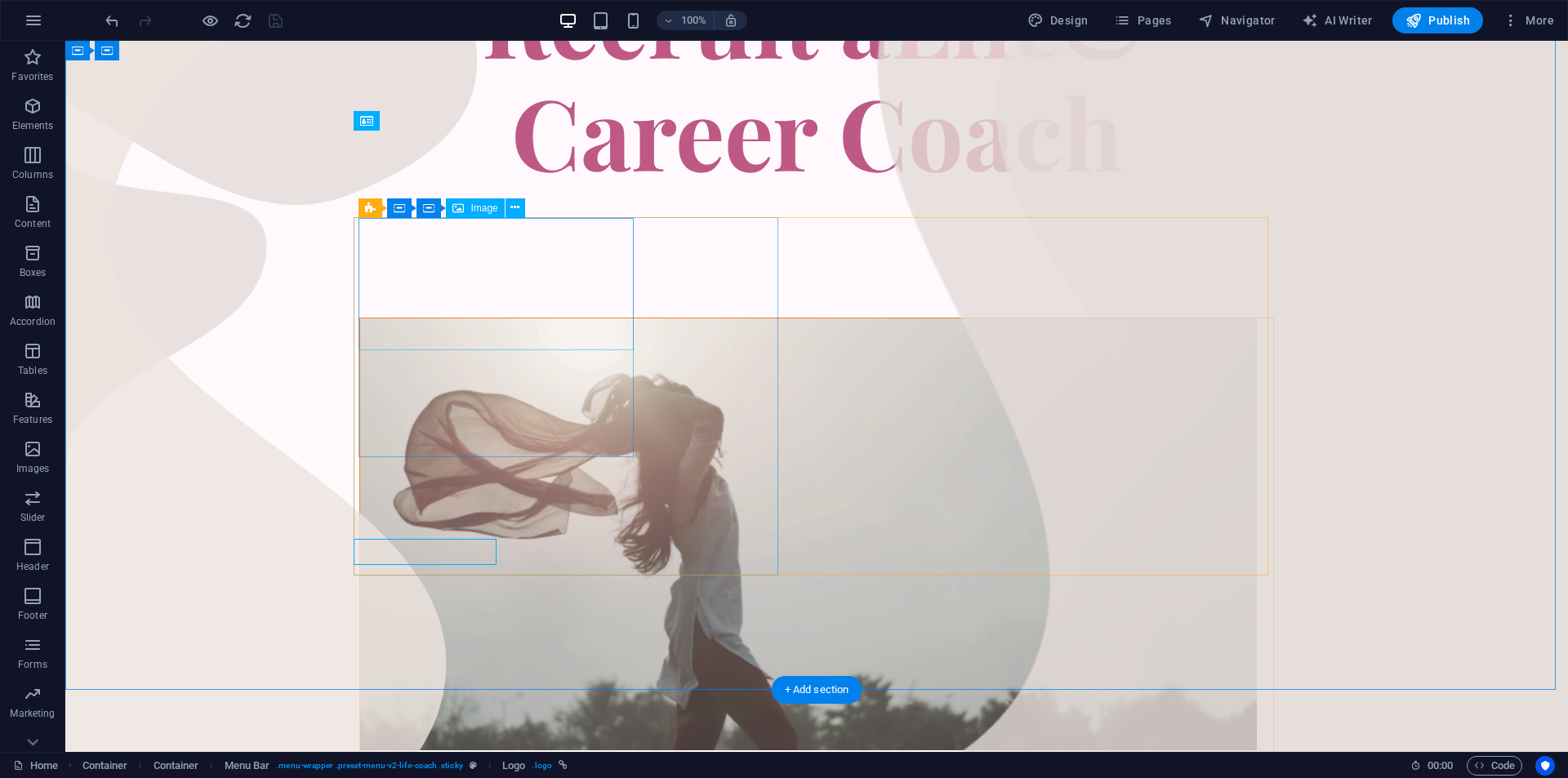
scroll to position [0, 0]
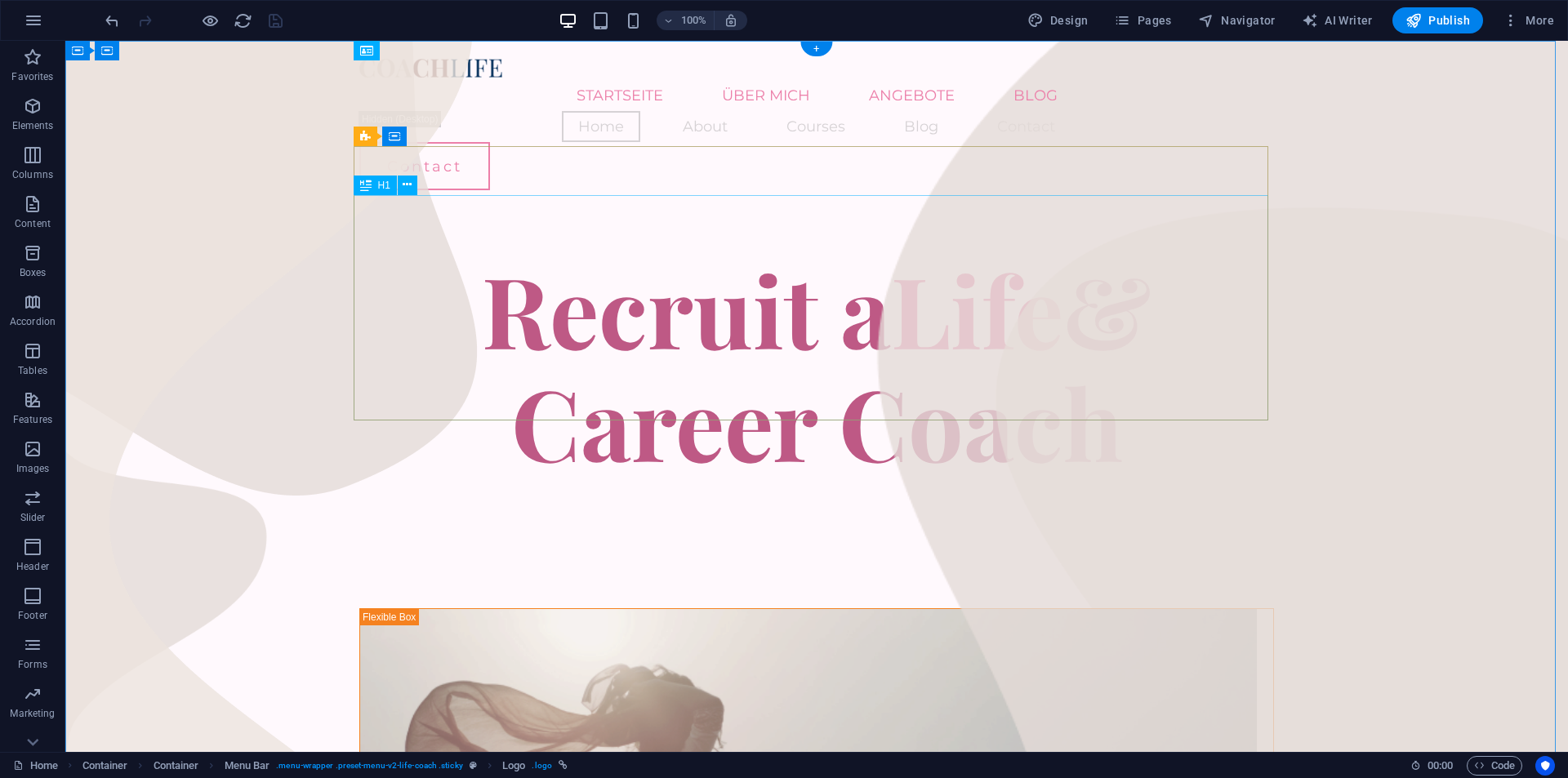
drag, startPoint x: 625, startPoint y: 247, endPoint x: 622, endPoint y: 164, distance: 83.1
drag, startPoint x: 250, startPoint y: 163, endPoint x: 130, endPoint y: 161, distance: 120.0
